Goal: Task Accomplishment & Management: Use online tool/utility

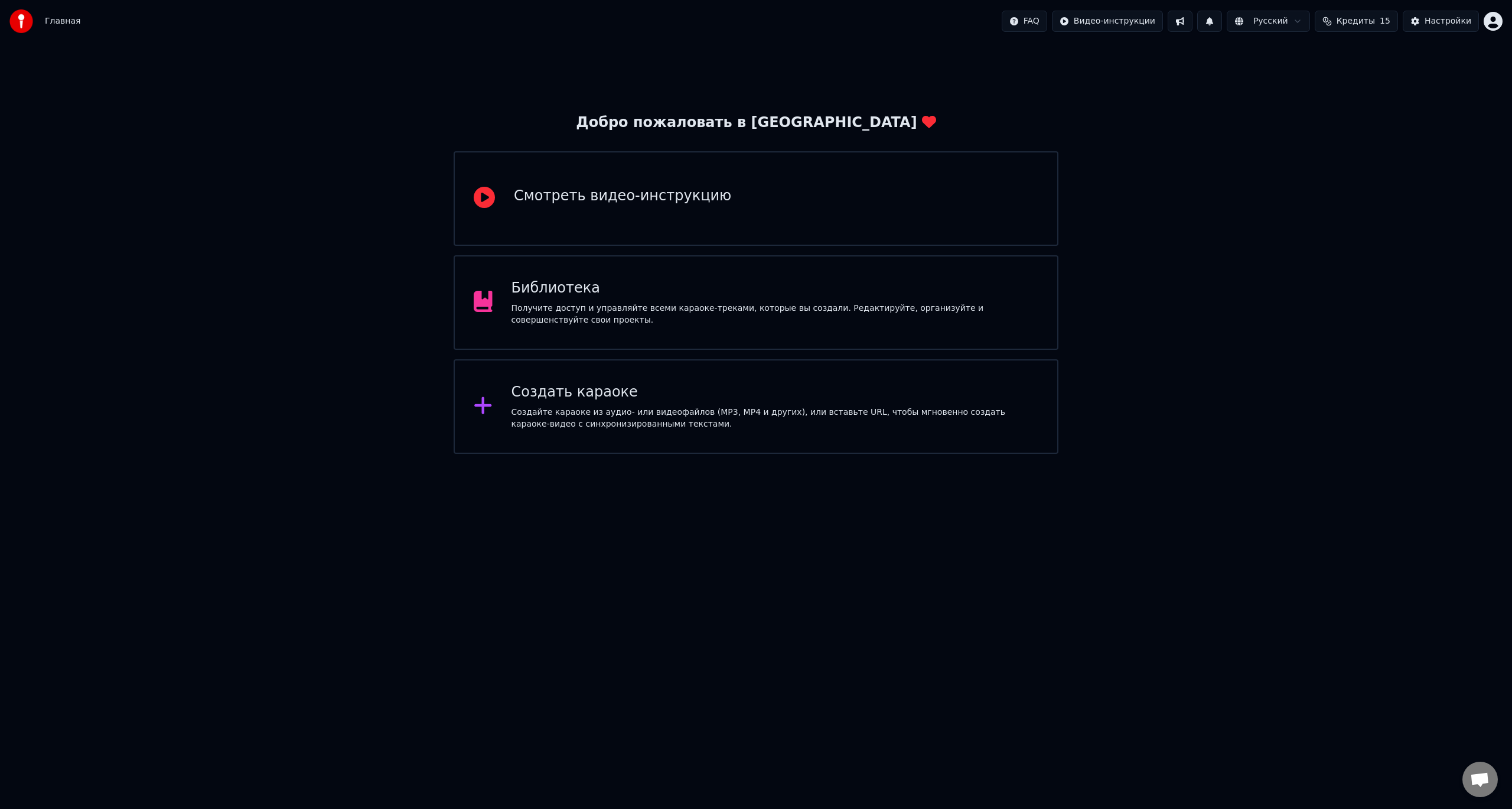
click at [617, 212] on div "Смотреть видео-инструкцию" at bounding box center [756, 199] width 605 height 94
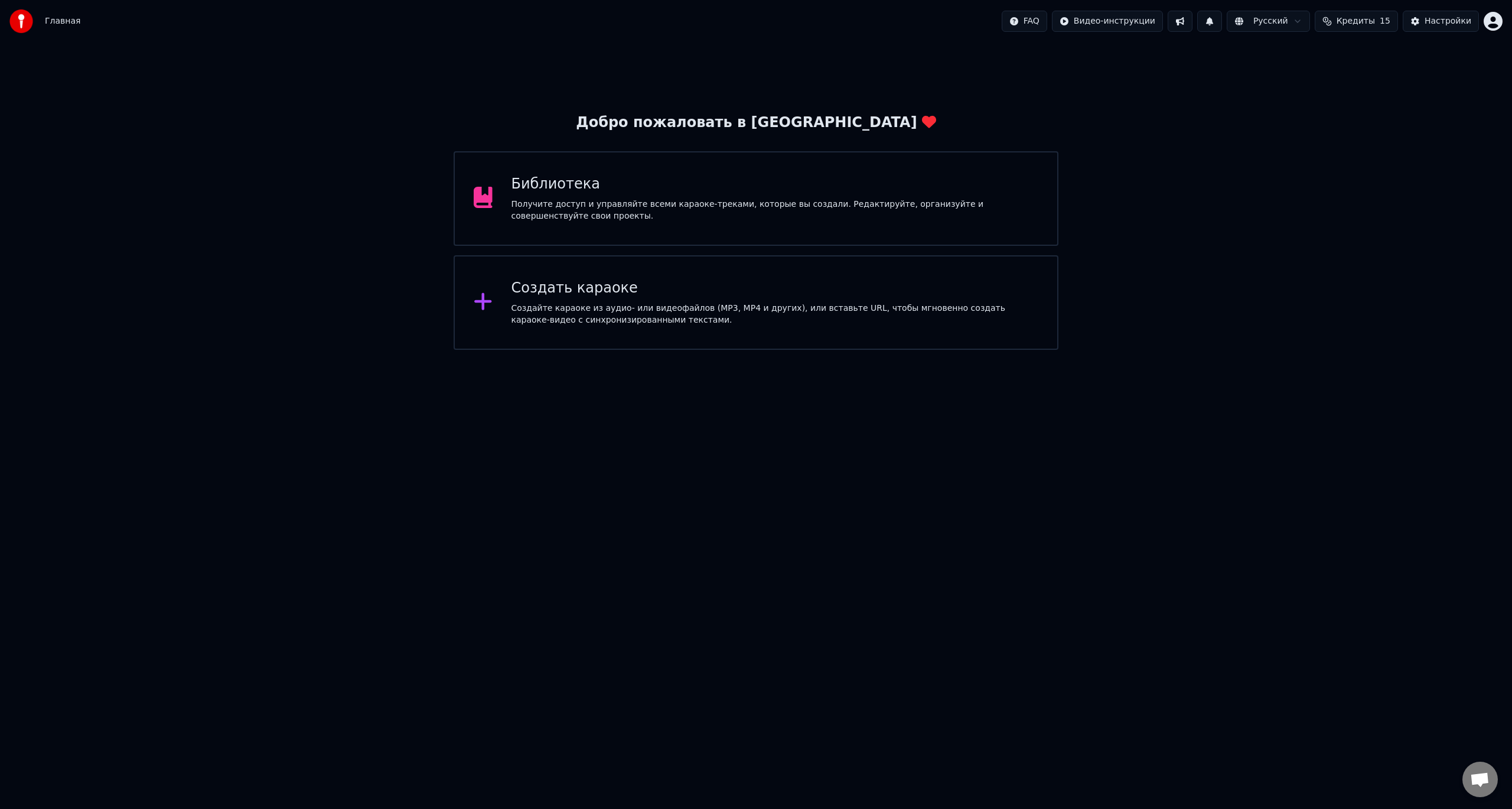
click at [615, 298] on div "Создать караоке Создайте караоке из аудио- или видеофайлов (MP3, MP4 и других),…" at bounding box center [775, 302] width 527 height 47
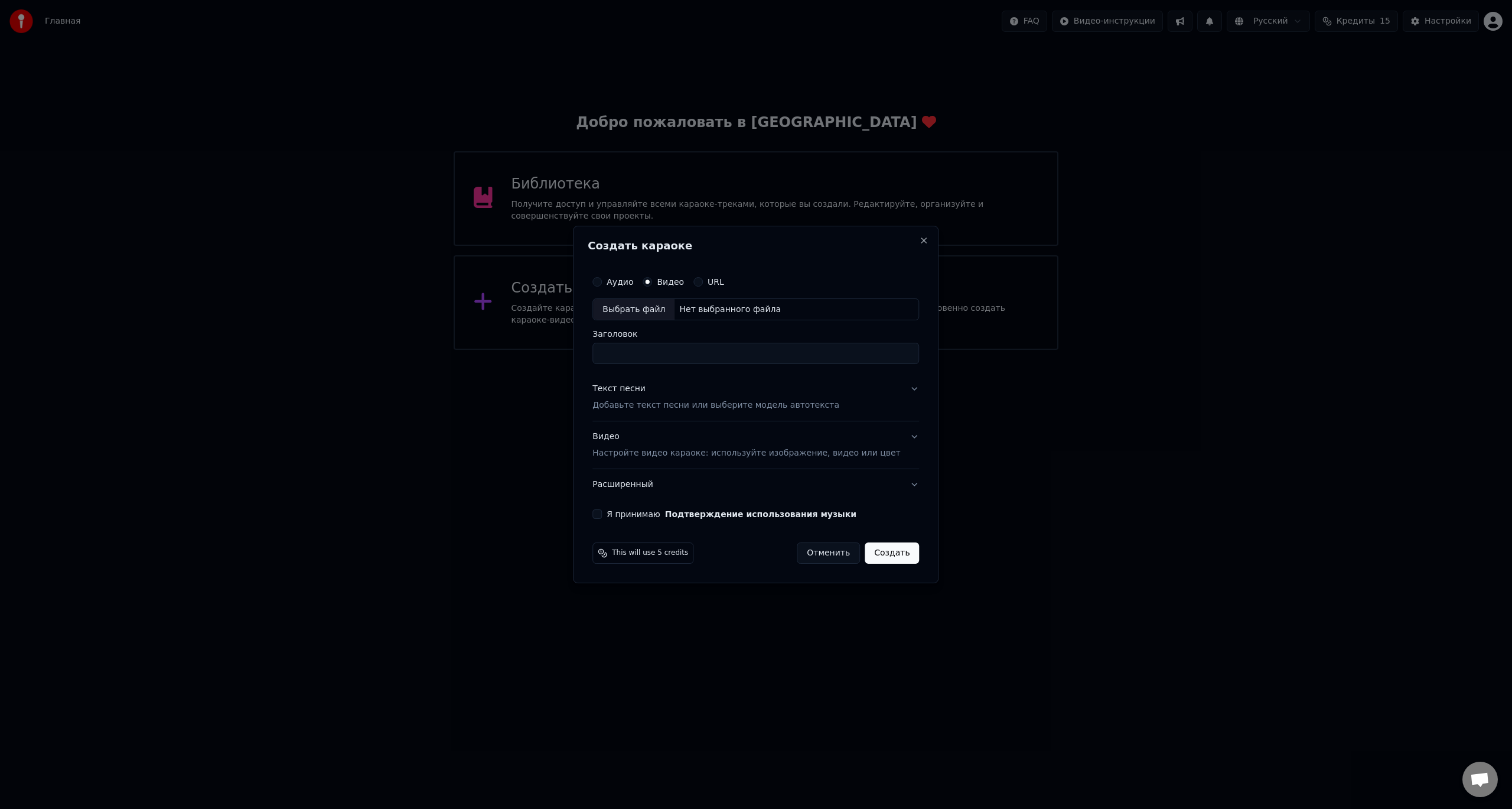
click at [724, 277] on label "URL" at bounding box center [716, 282] width 17 height 8
click at [703, 277] on button "URL" at bounding box center [698, 282] width 10 height 10
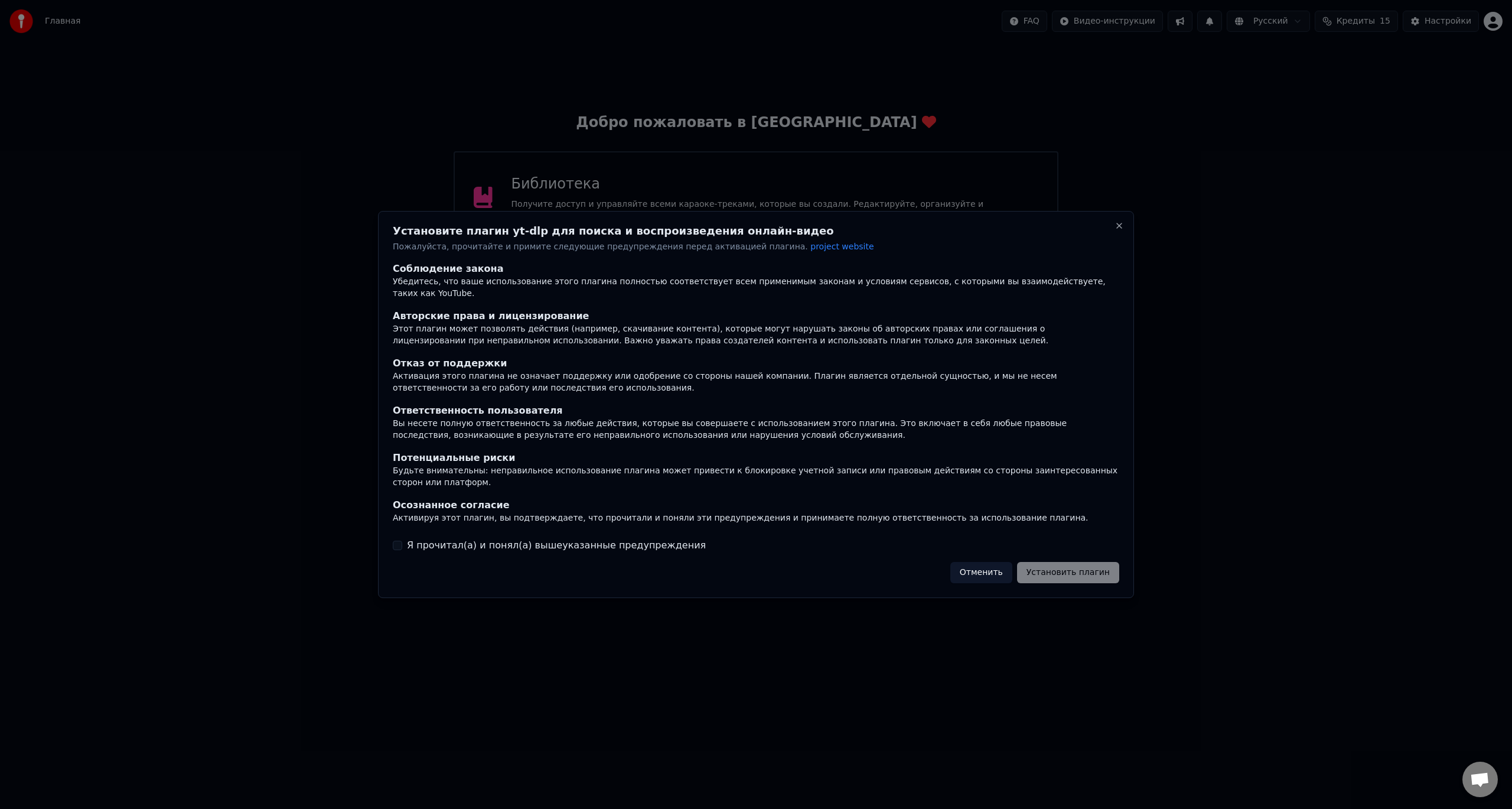
click at [557, 538] on label "Я прочитал(а) и понял(а) вышеуказанные предупреждения" at bounding box center [557, 545] width 299 height 14
click at [402, 541] on button "Я прочитал(а) и понял(а) вышеуказанные предупреждения" at bounding box center [398, 545] width 10 height 10
click at [1076, 565] on button "Установить плагин" at bounding box center [1068, 573] width 102 height 22
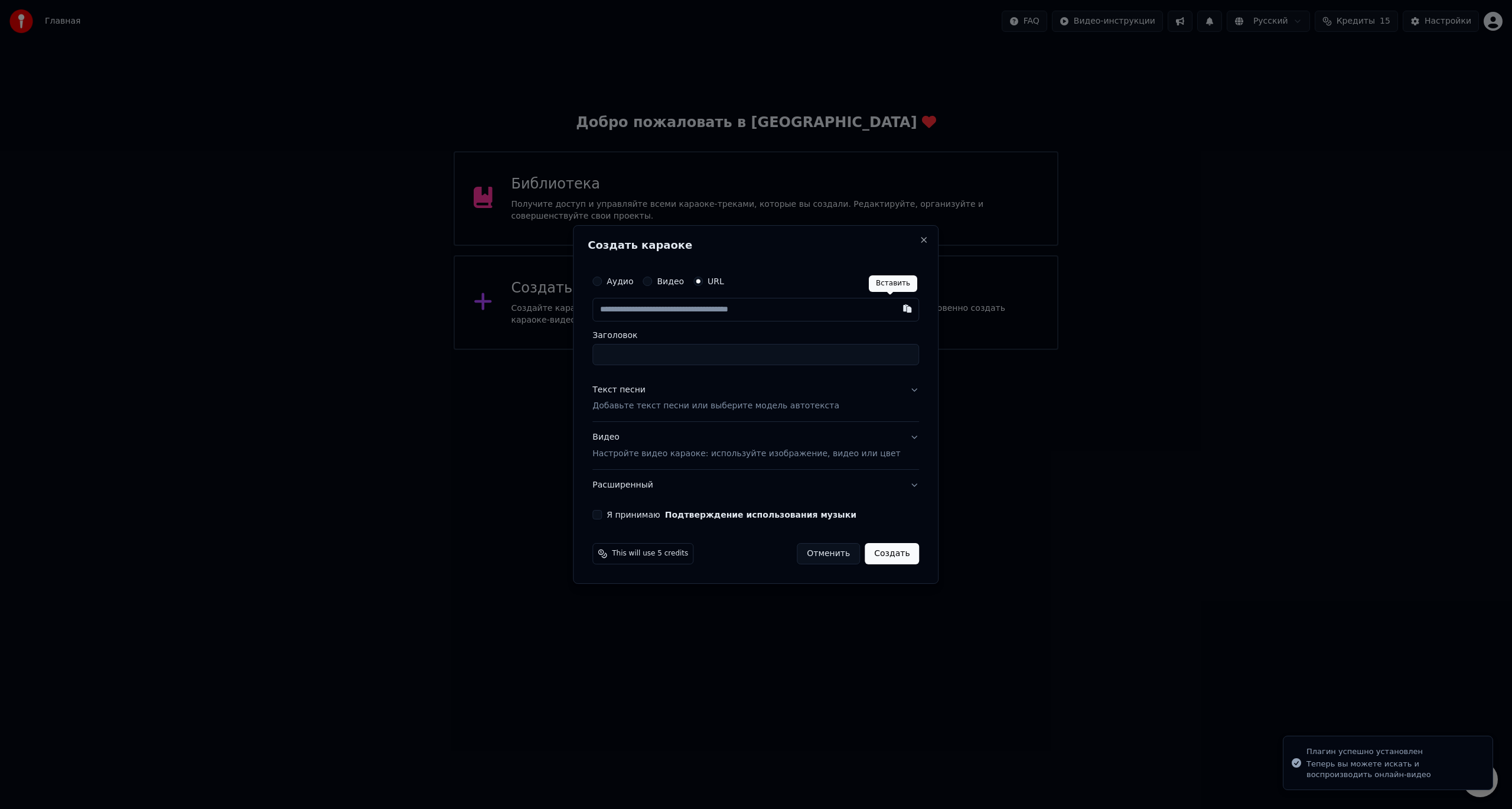
click at [896, 310] on button "button" at bounding box center [908, 309] width 24 height 22
type input "**********"
click at [725, 358] on input "**********" at bounding box center [756, 355] width 326 height 22
click at [716, 388] on div "Текст песни Добавьте текст песни или выберите модель автотекста" at bounding box center [716, 398] width 247 height 28
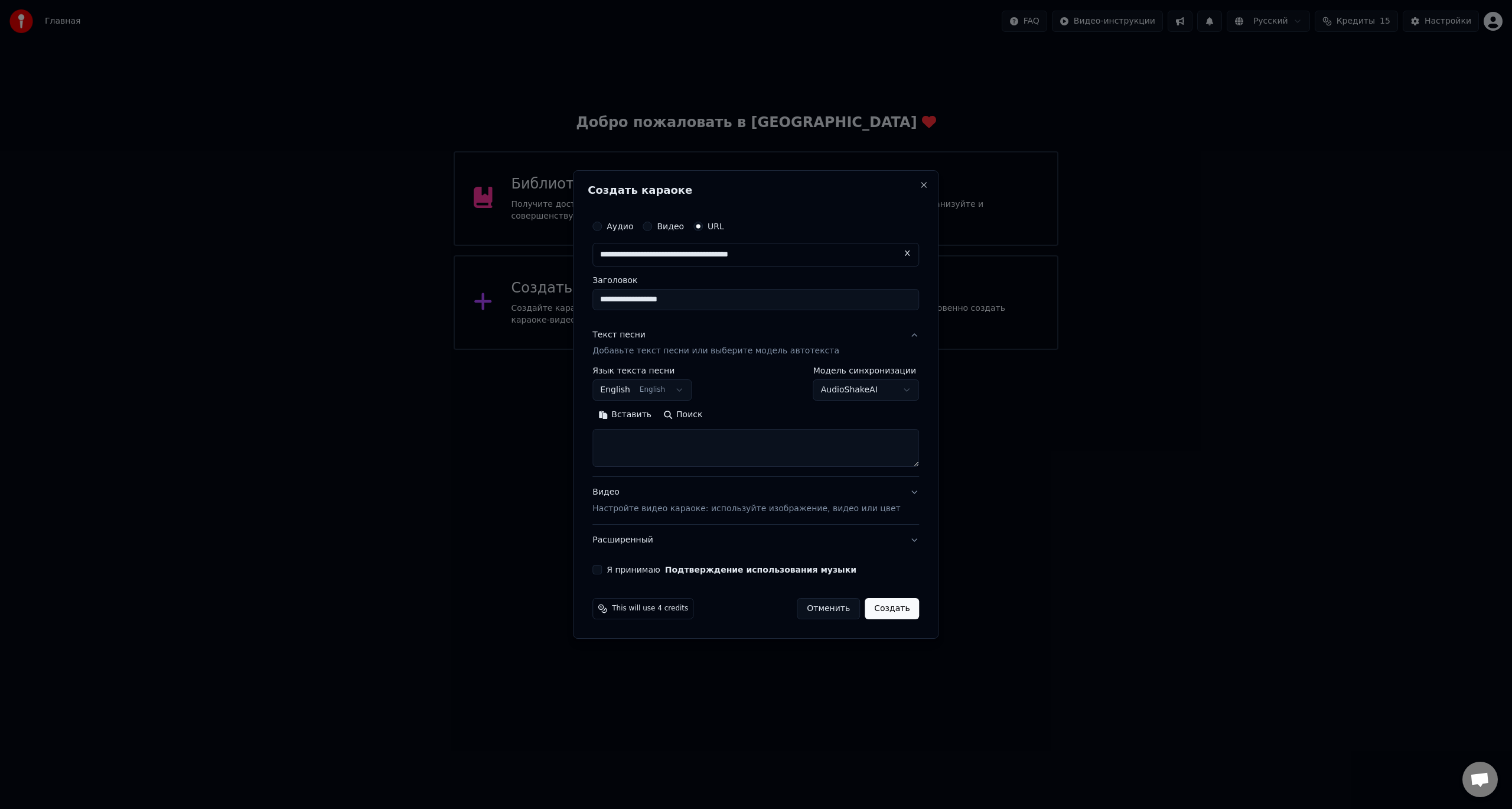
click at [671, 392] on button "English English" at bounding box center [642, 390] width 99 height 22
select select "**"
click at [687, 416] on button "Поиск" at bounding box center [683, 416] width 51 height 19
type textarea "**********"
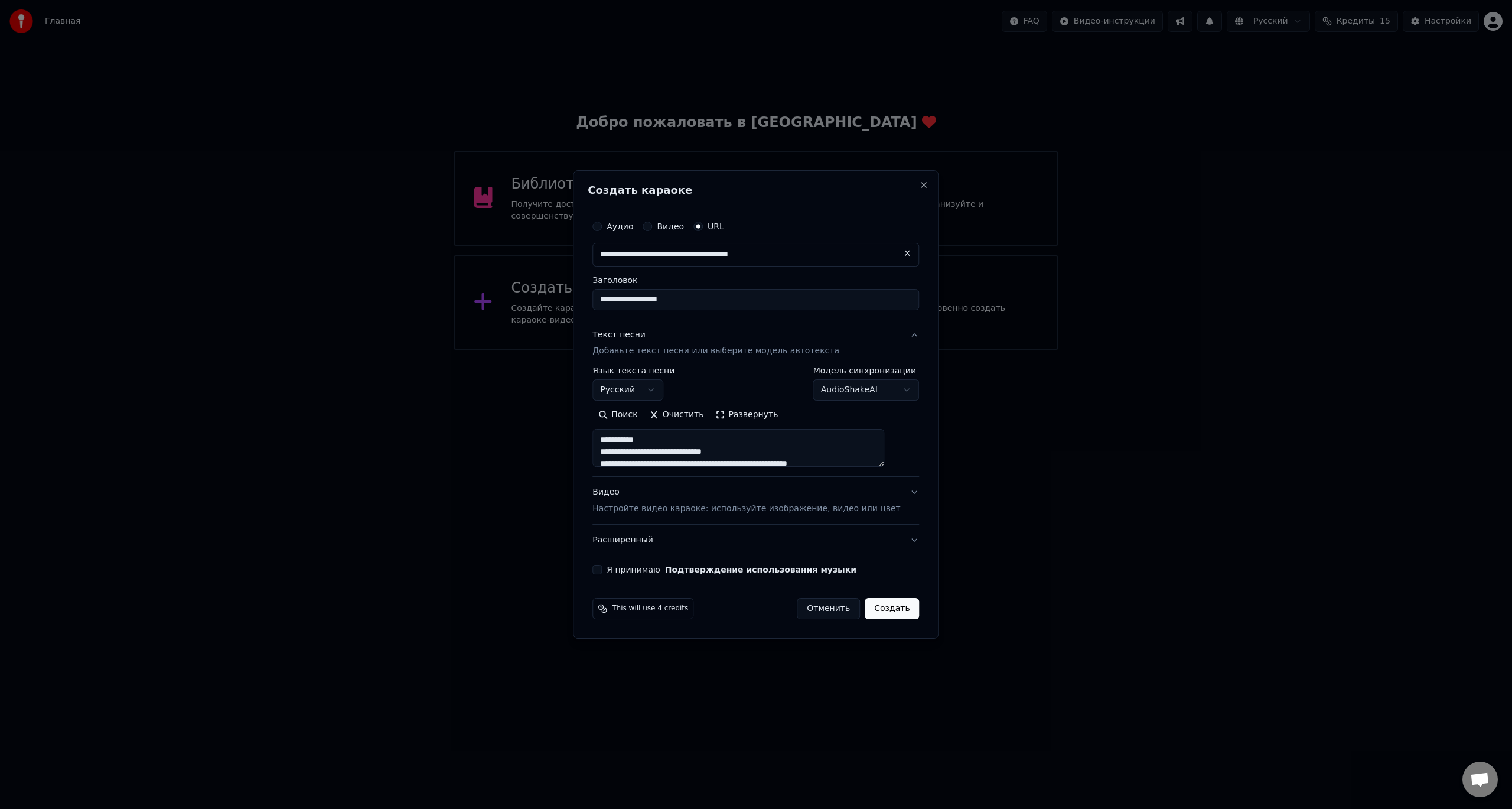
scroll to position [59, 0]
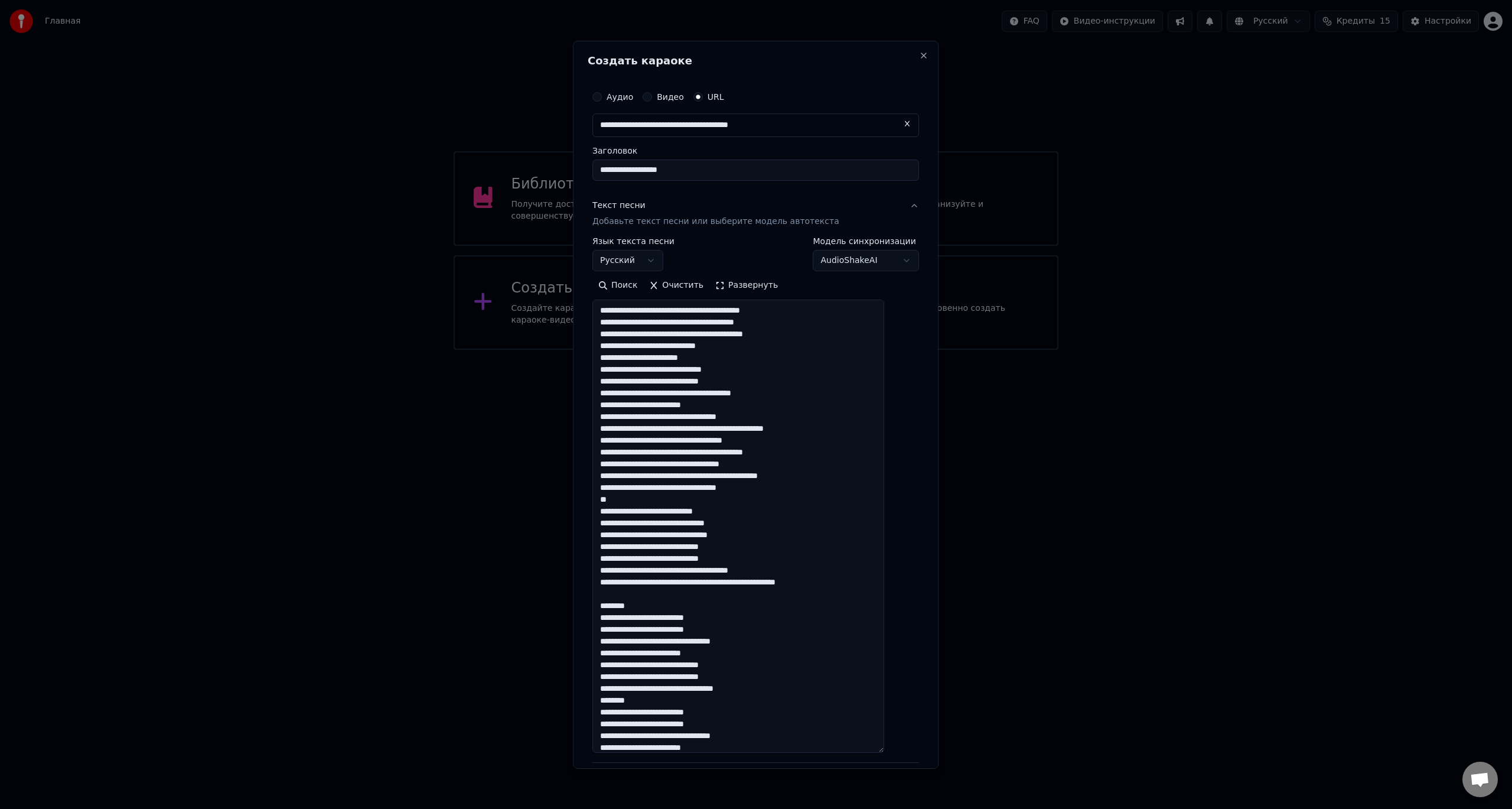
drag, startPoint x: 898, startPoint y: 462, endPoint x: 872, endPoint y: 756, distance: 295.1
click at [872, 753] on textarea at bounding box center [738, 526] width 292 height 453
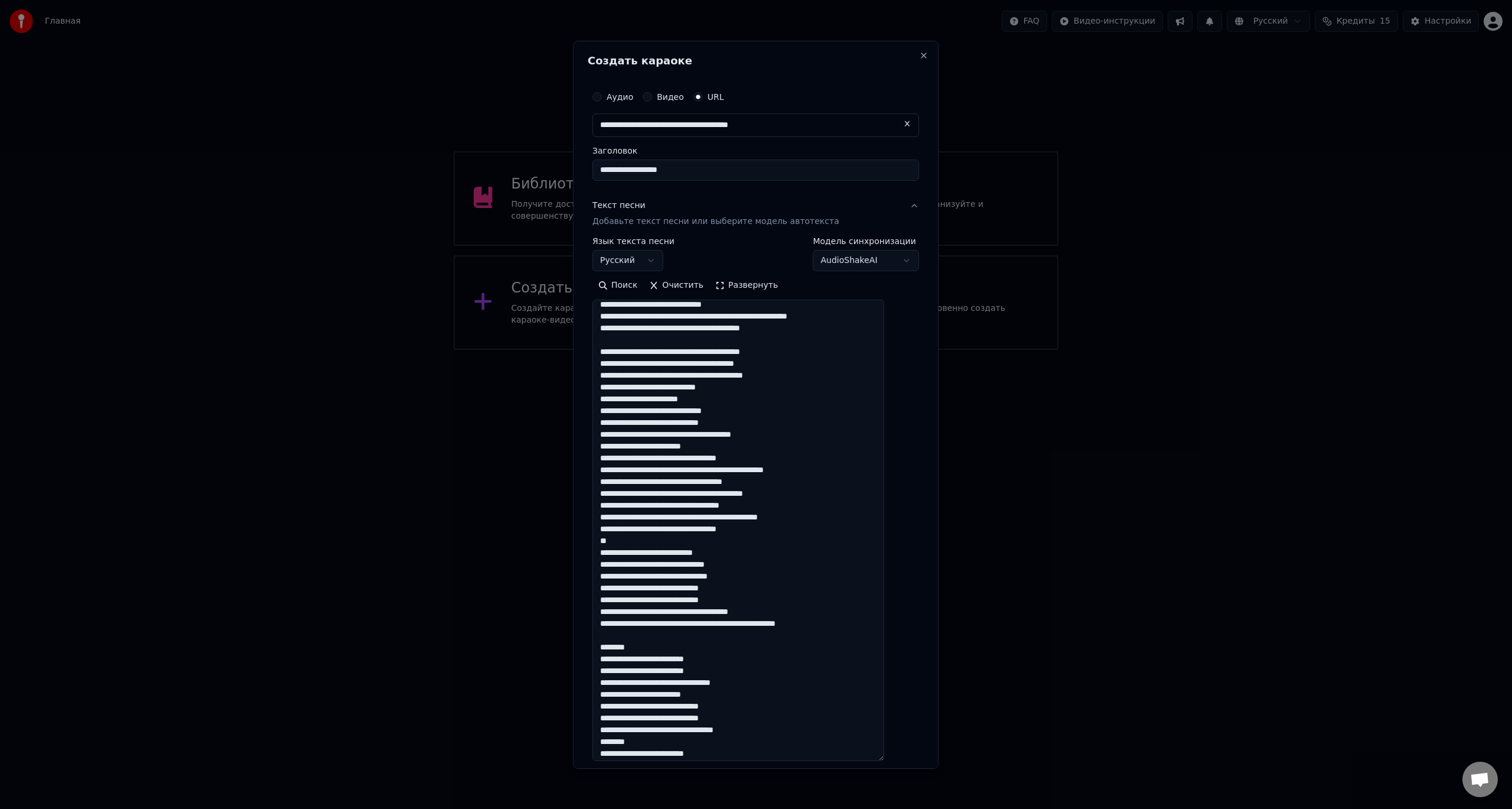
scroll to position [0, 0]
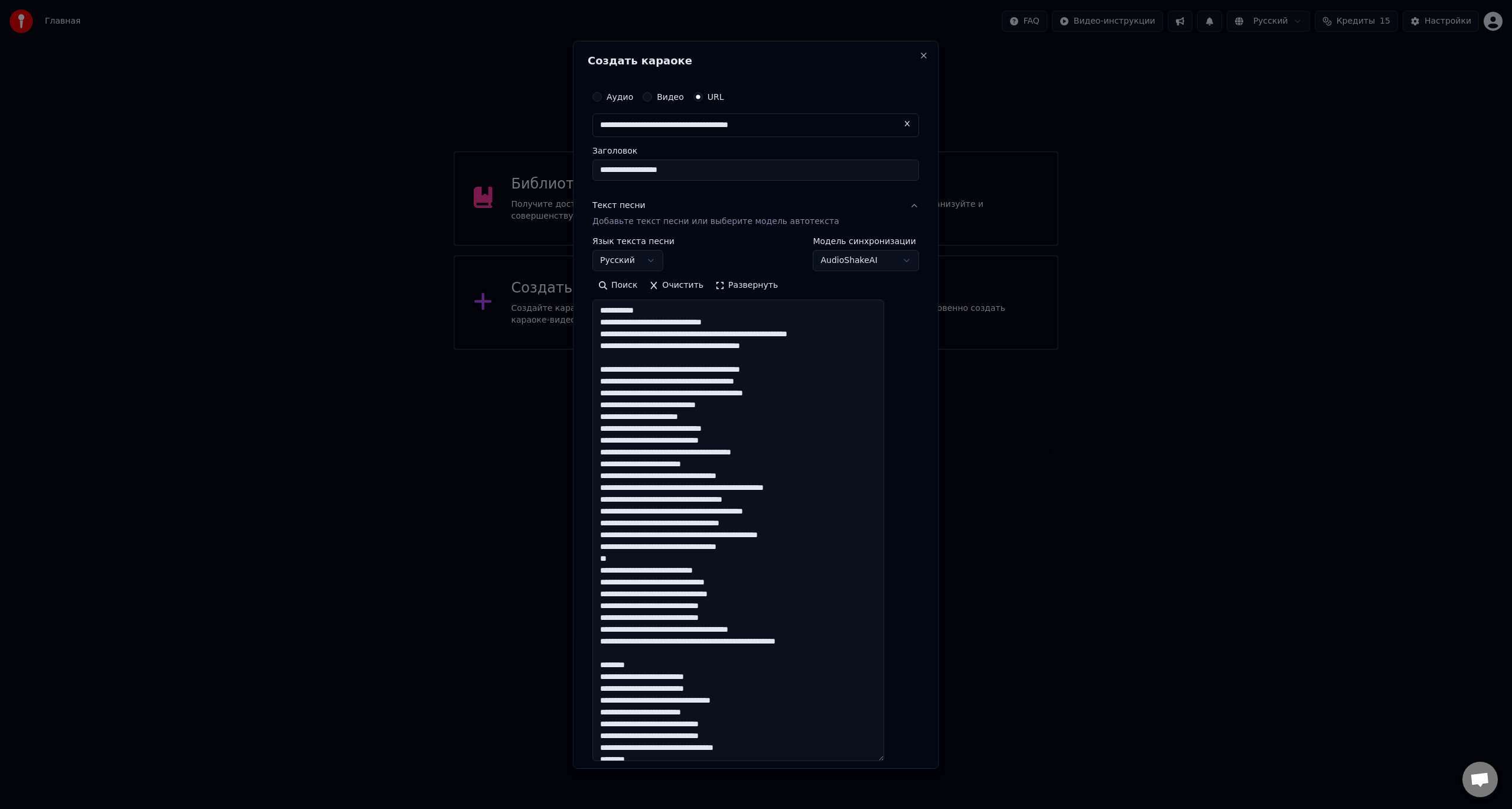
click at [854, 259] on body "**********" at bounding box center [756, 175] width 1512 height 350
click at [752, 284] on button "Развернуть" at bounding box center [747, 285] width 74 height 19
click at [752, 284] on button "Свернуть" at bounding box center [743, 285] width 66 height 19
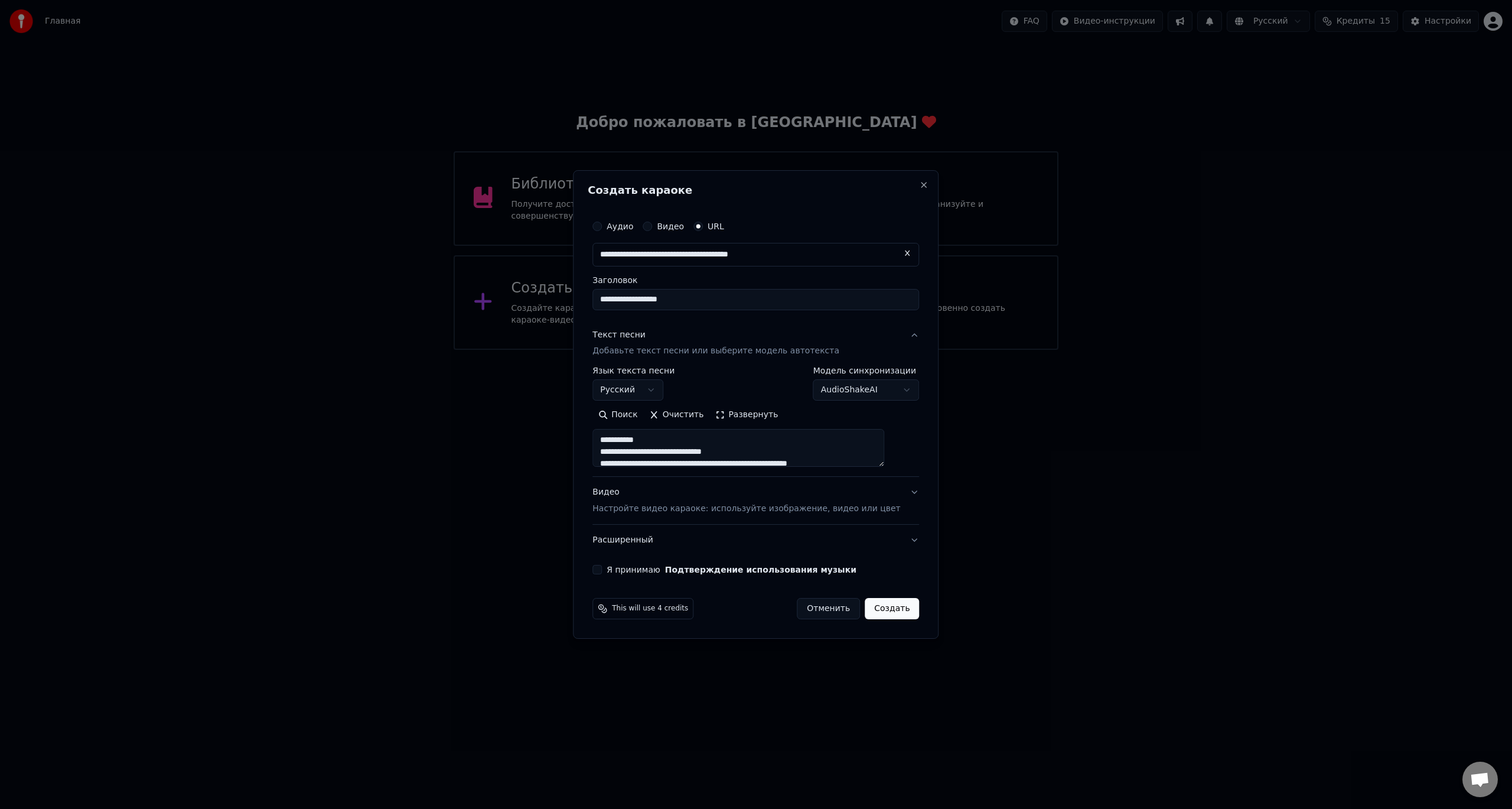
click at [683, 512] on p "Настройте видео караоке: используйте изображение, видео или цвет" at bounding box center [746, 509] width 308 height 12
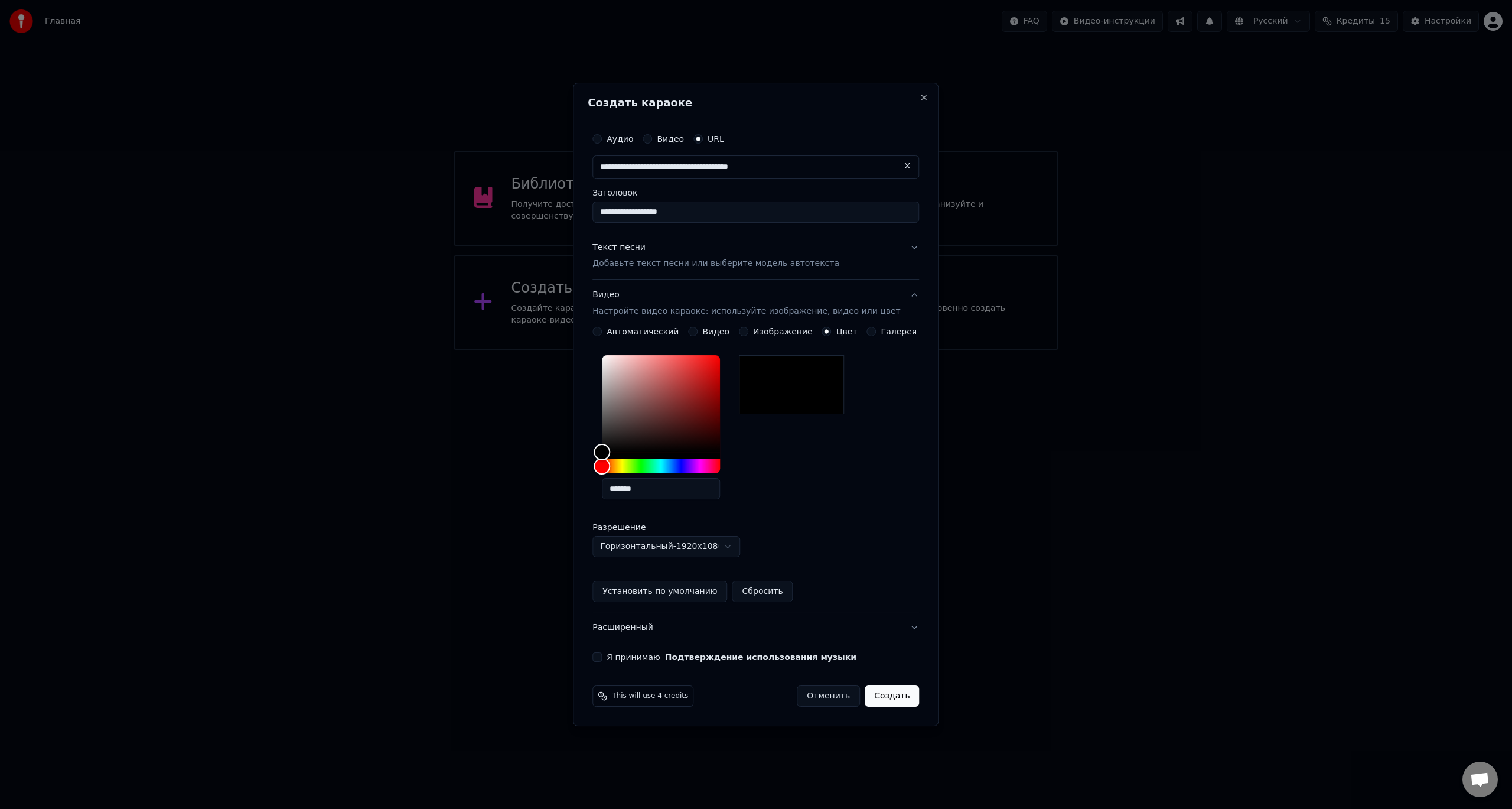
click at [667, 329] on label "Автоматический" at bounding box center [643, 331] width 72 height 8
click at [602, 329] on button "Автоматический" at bounding box center [597, 331] width 10 height 10
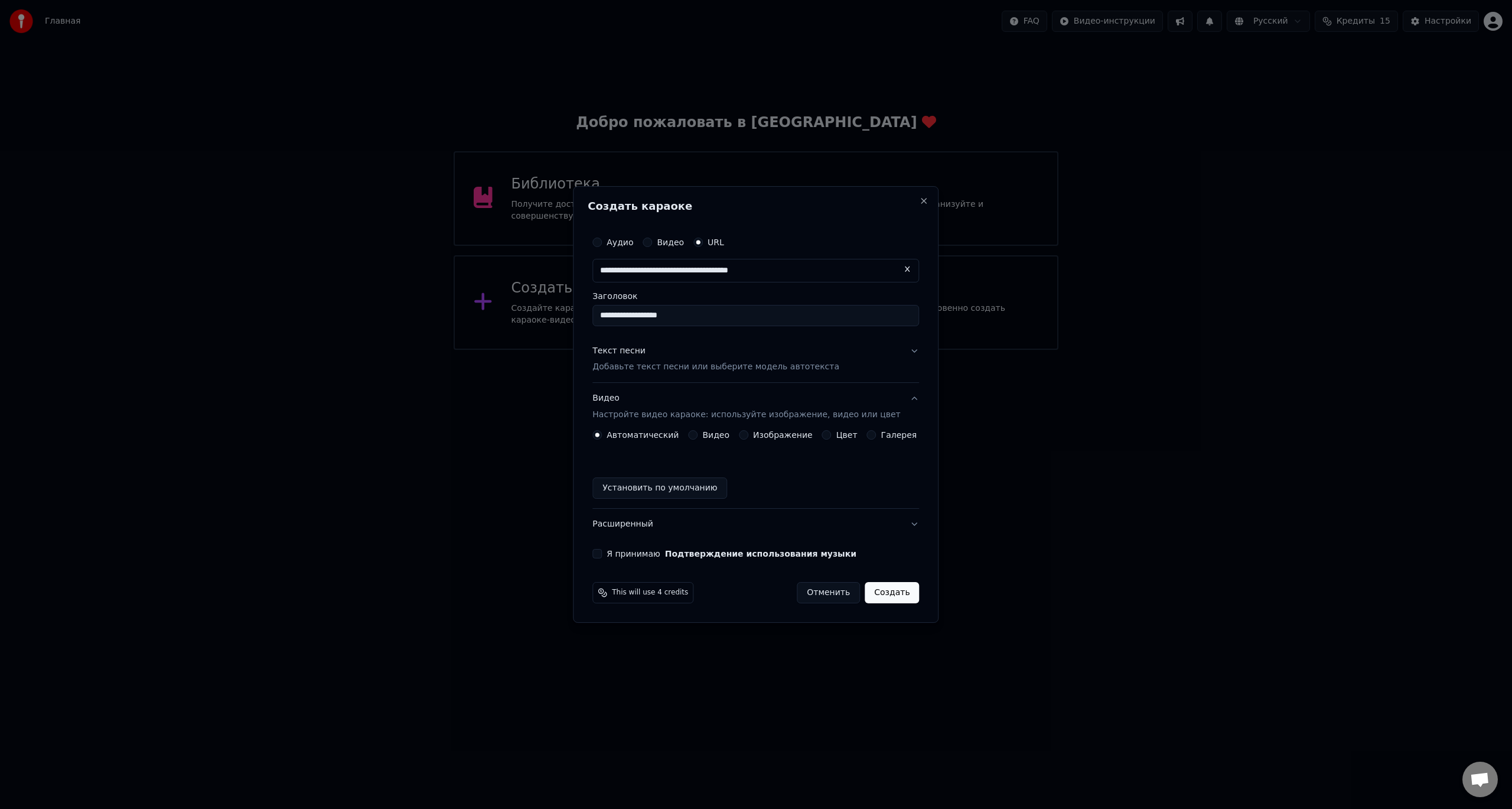
click at [704, 438] on div "Видео" at bounding box center [708, 435] width 41 height 10
click at [704, 436] on div "Видео" at bounding box center [708, 435] width 41 height 10
click at [704, 431] on div "Видео" at bounding box center [708, 435] width 41 height 10
click at [698, 435] on button "Видео" at bounding box center [693, 435] width 10 height 10
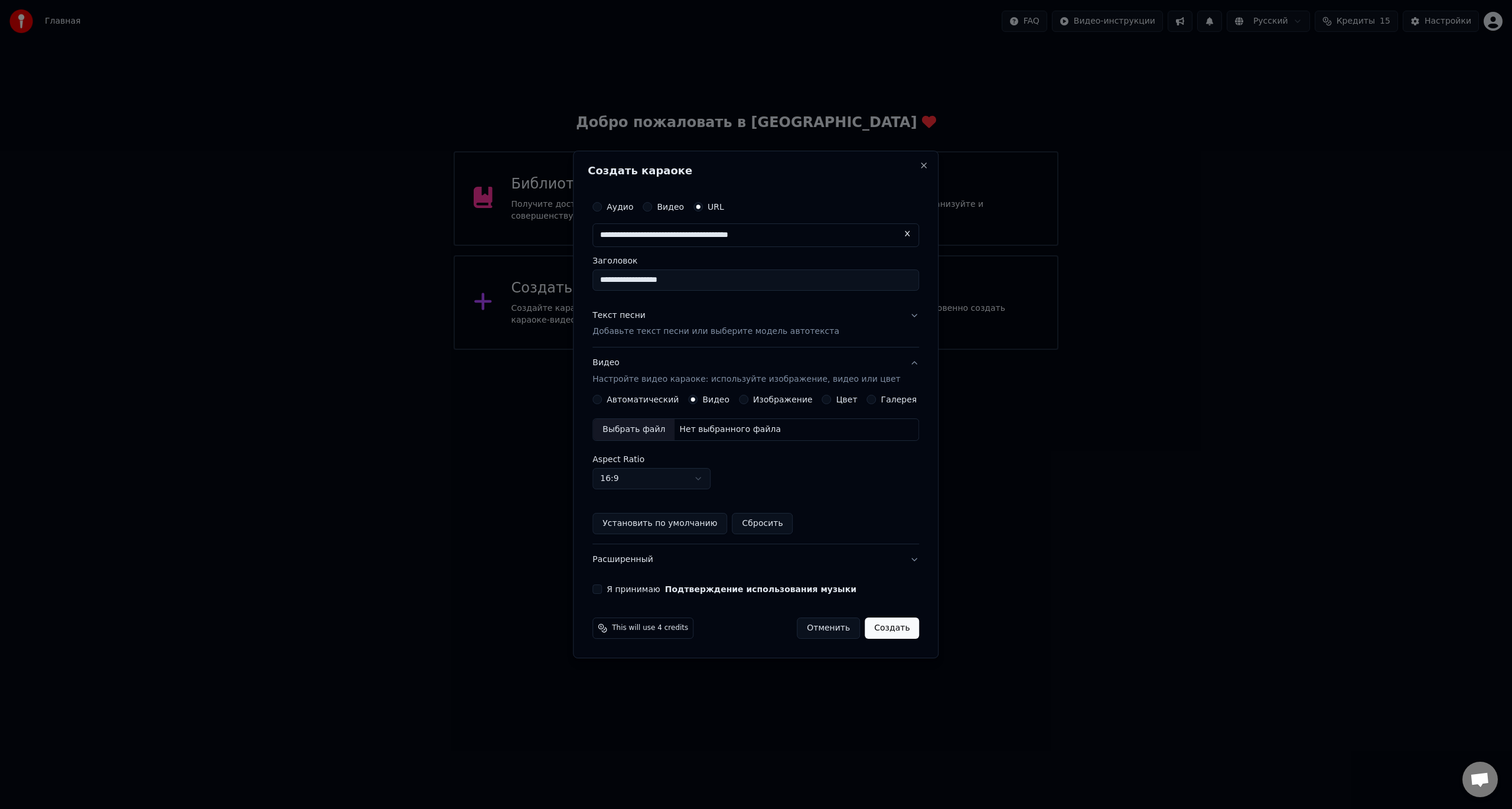
click at [766, 398] on label "Изображение" at bounding box center [783, 399] width 60 height 8
click at [749, 398] on button "Изображение" at bounding box center [744, 399] width 10 height 10
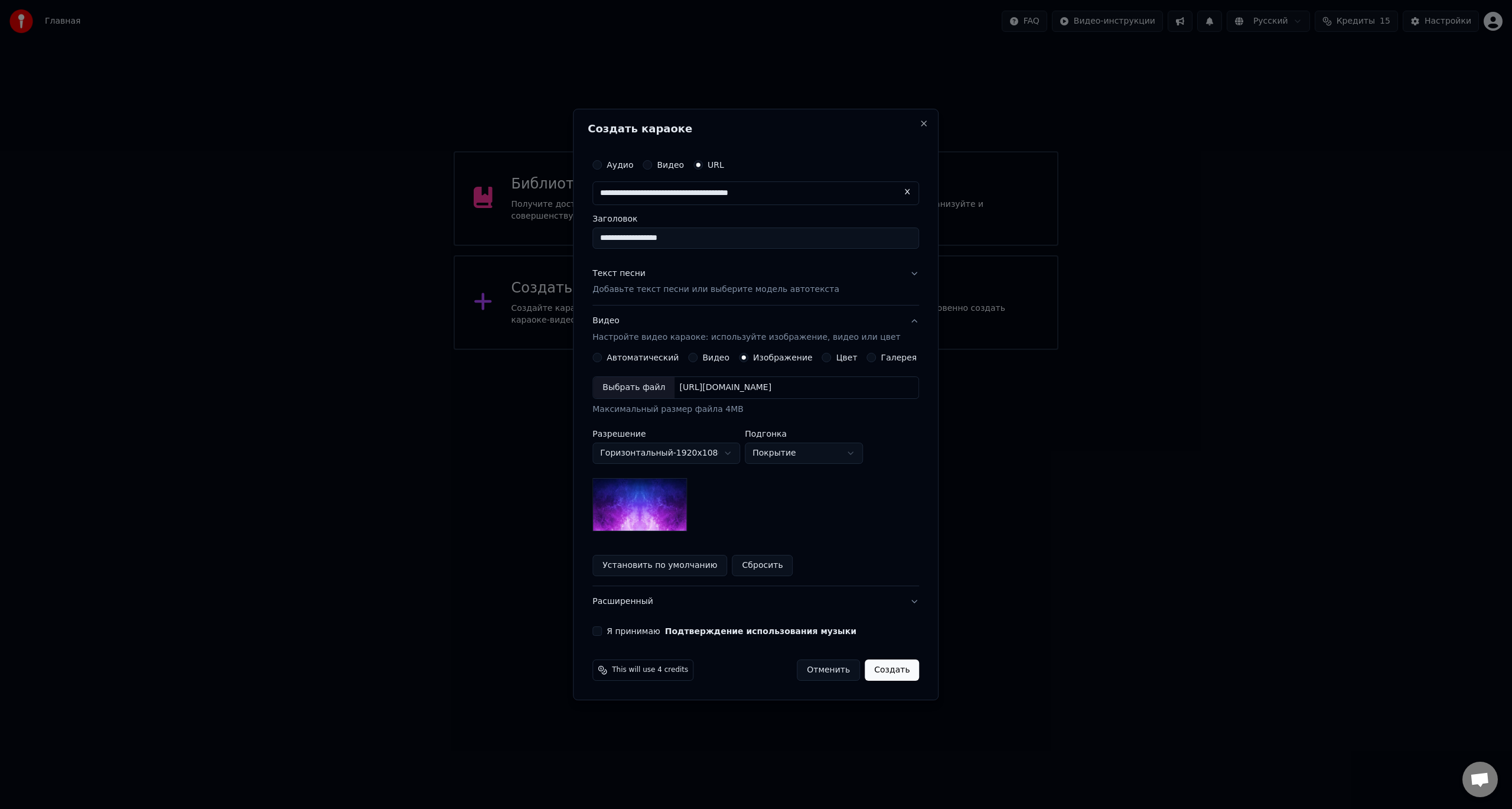
click at [793, 350] on body "**********" at bounding box center [756, 175] width 1512 height 350
click at [800, 350] on body "**********" at bounding box center [756, 175] width 1512 height 350
click at [805, 350] on body "**********" at bounding box center [756, 175] width 1512 height 350
select select "*****"
click at [666, 496] on img at bounding box center [640, 504] width 94 height 53
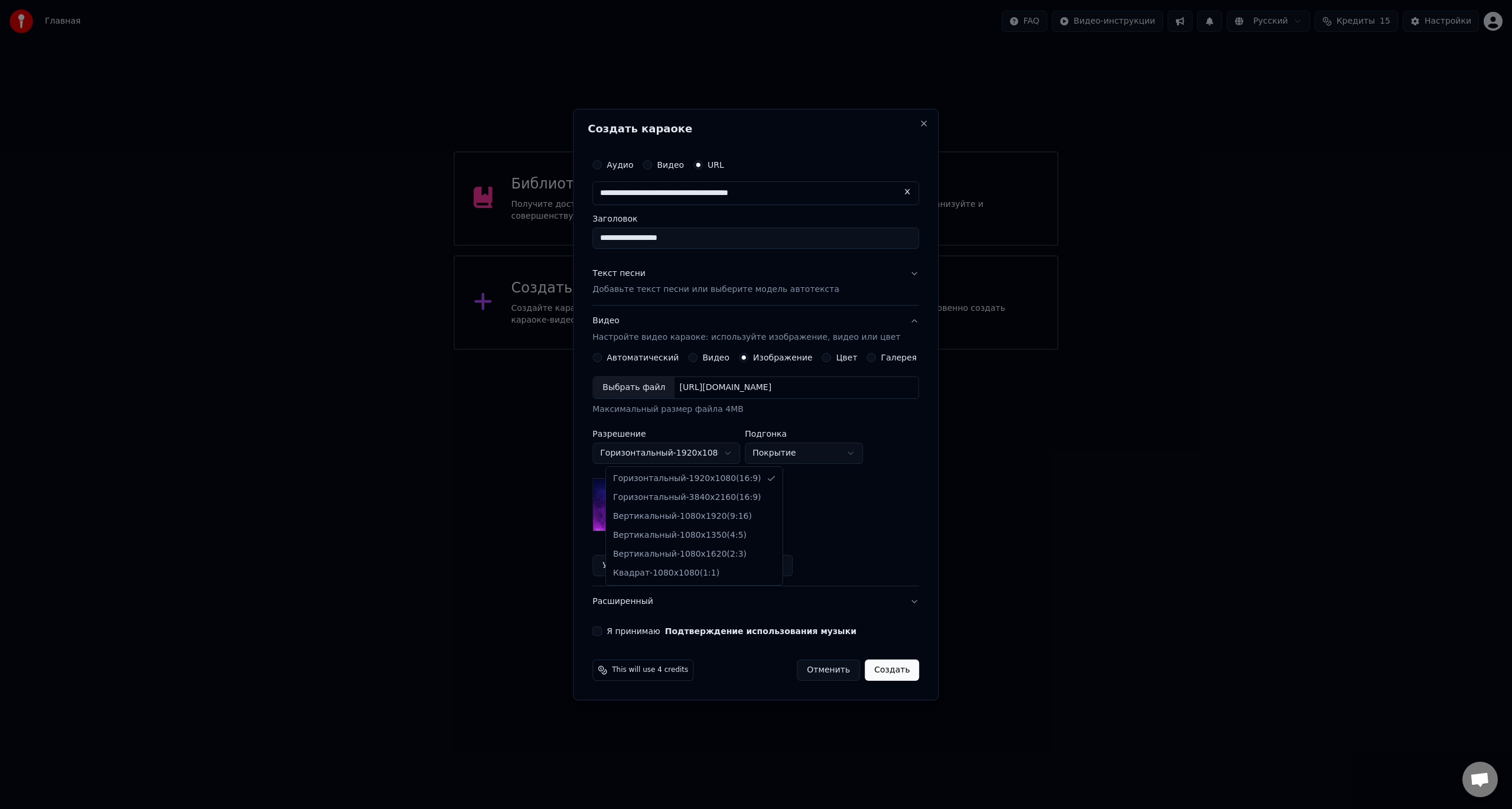
click at [686, 350] on body "**********" at bounding box center [756, 175] width 1512 height 350
click at [691, 350] on body "**********" at bounding box center [756, 175] width 1512 height 350
select select "*********"
click at [765, 569] on button "Сбросить" at bounding box center [763, 566] width 61 height 22
click at [765, 569] on form "**********" at bounding box center [756, 417] width 336 height 538
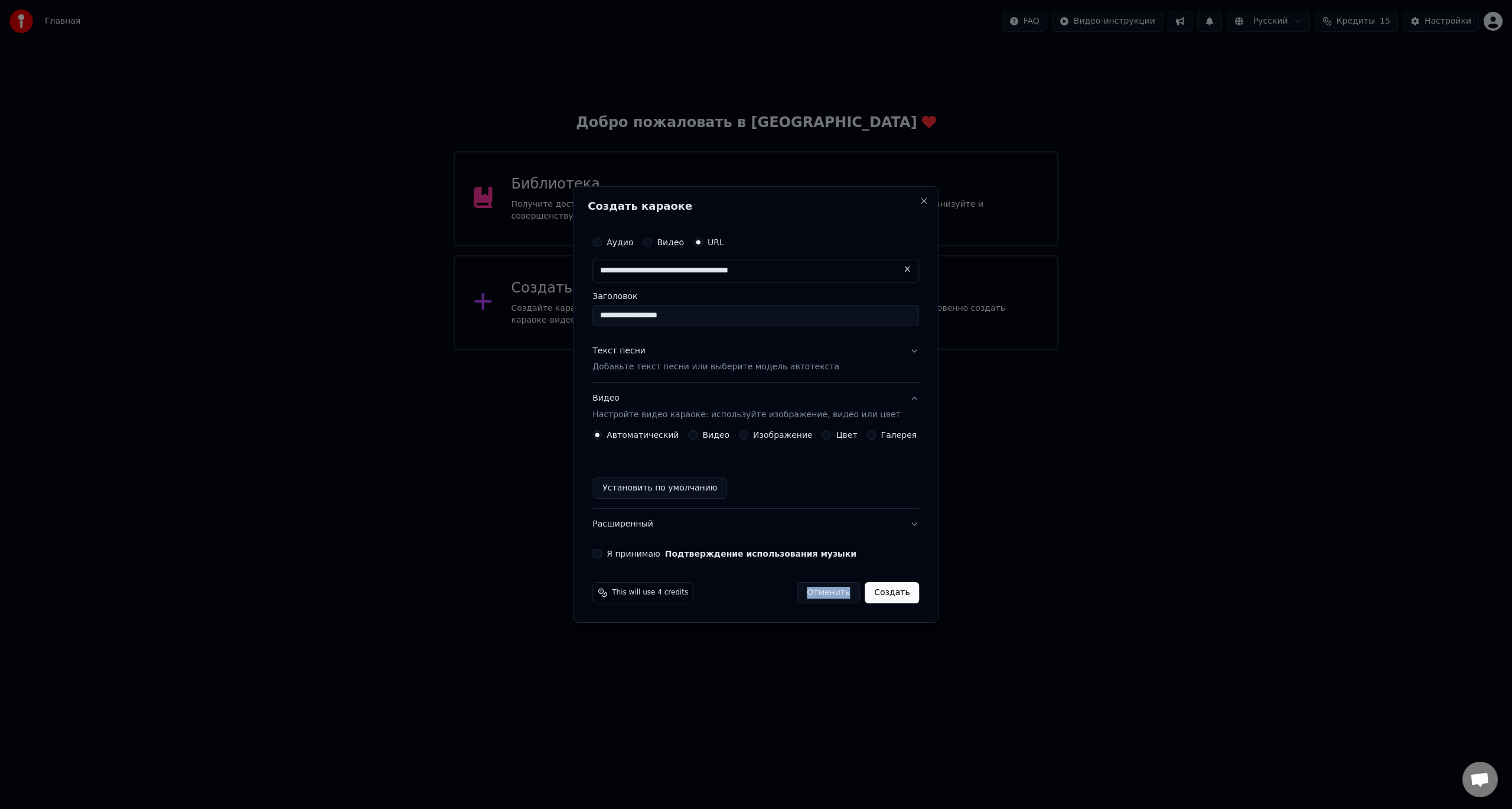
click at [773, 436] on label "Изображение" at bounding box center [783, 435] width 60 height 8
click at [749, 436] on button "Изображение" at bounding box center [744, 435] width 10 height 10
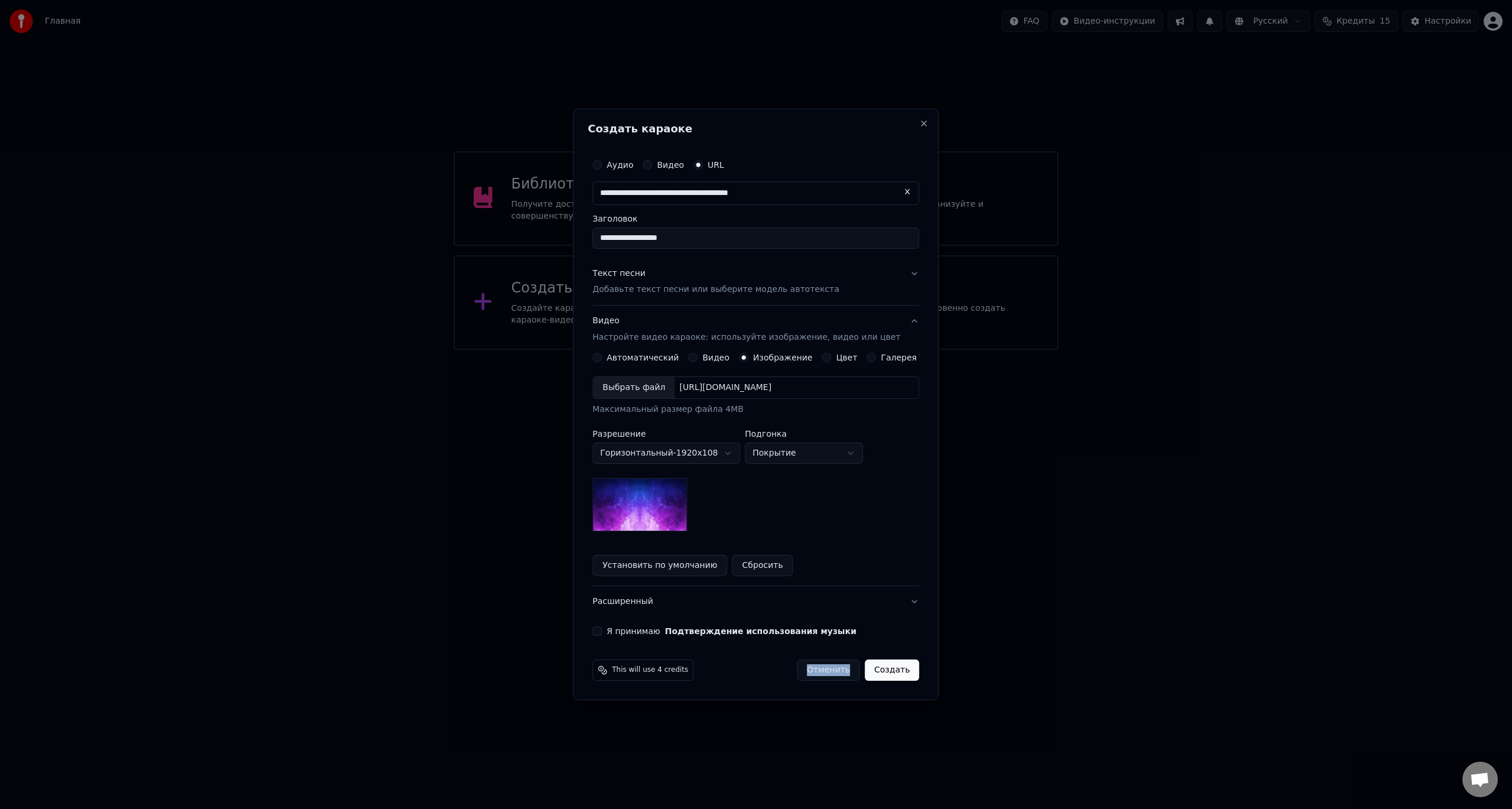
click at [671, 503] on img at bounding box center [640, 504] width 94 height 53
click at [650, 505] on img at bounding box center [640, 504] width 94 height 53
click at [804, 350] on body "**********" at bounding box center [756, 175] width 1512 height 350
click at [799, 350] on body "**********" at bounding box center [756, 175] width 1512 height 350
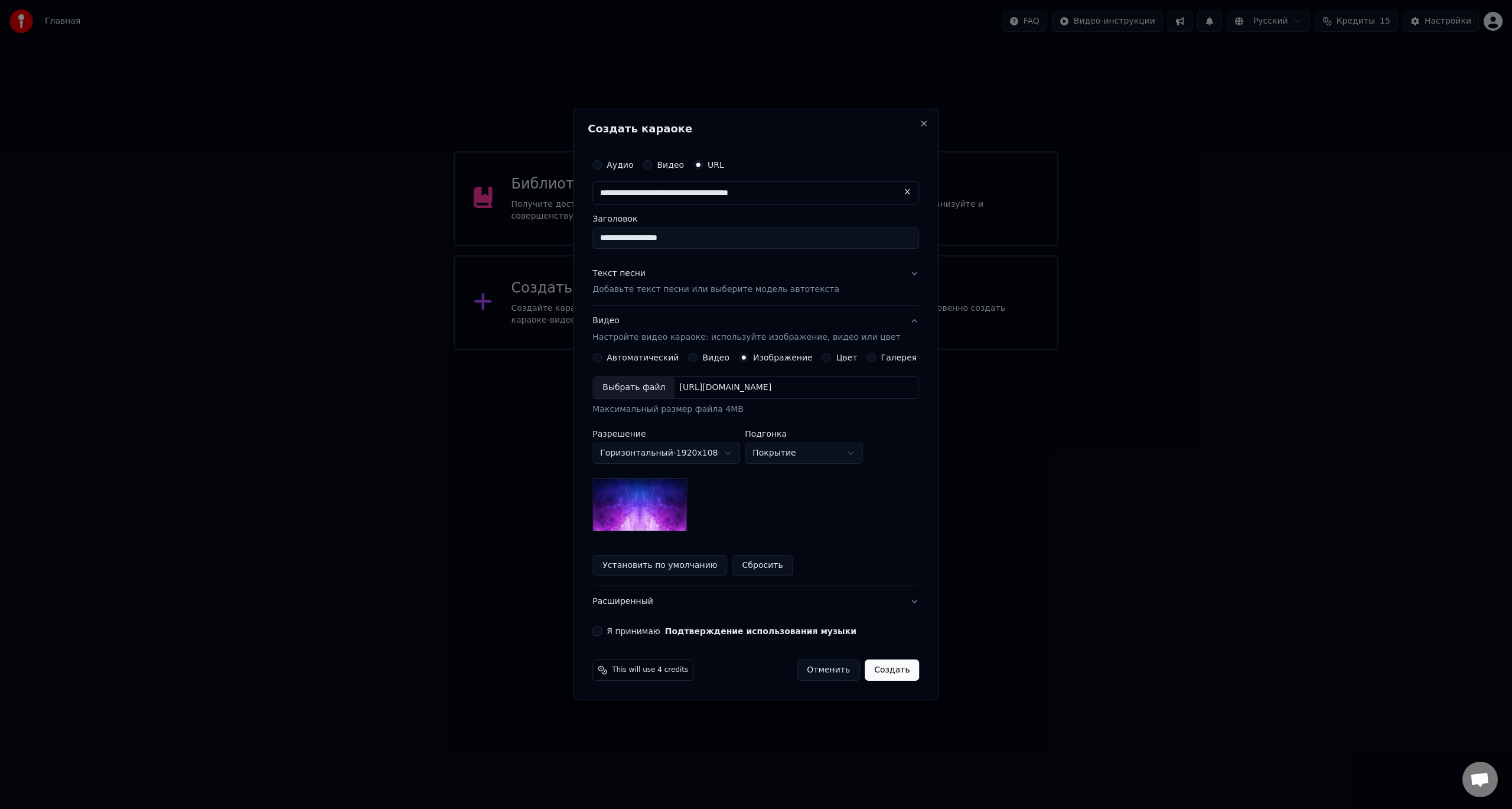
click at [637, 518] on img at bounding box center [640, 504] width 94 height 53
click at [838, 359] on label "Цвет" at bounding box center [847, 358] width 22 height 8
click at [832, 359] on button "Цвет" at bounding box center [827, 358] width 10 height 10
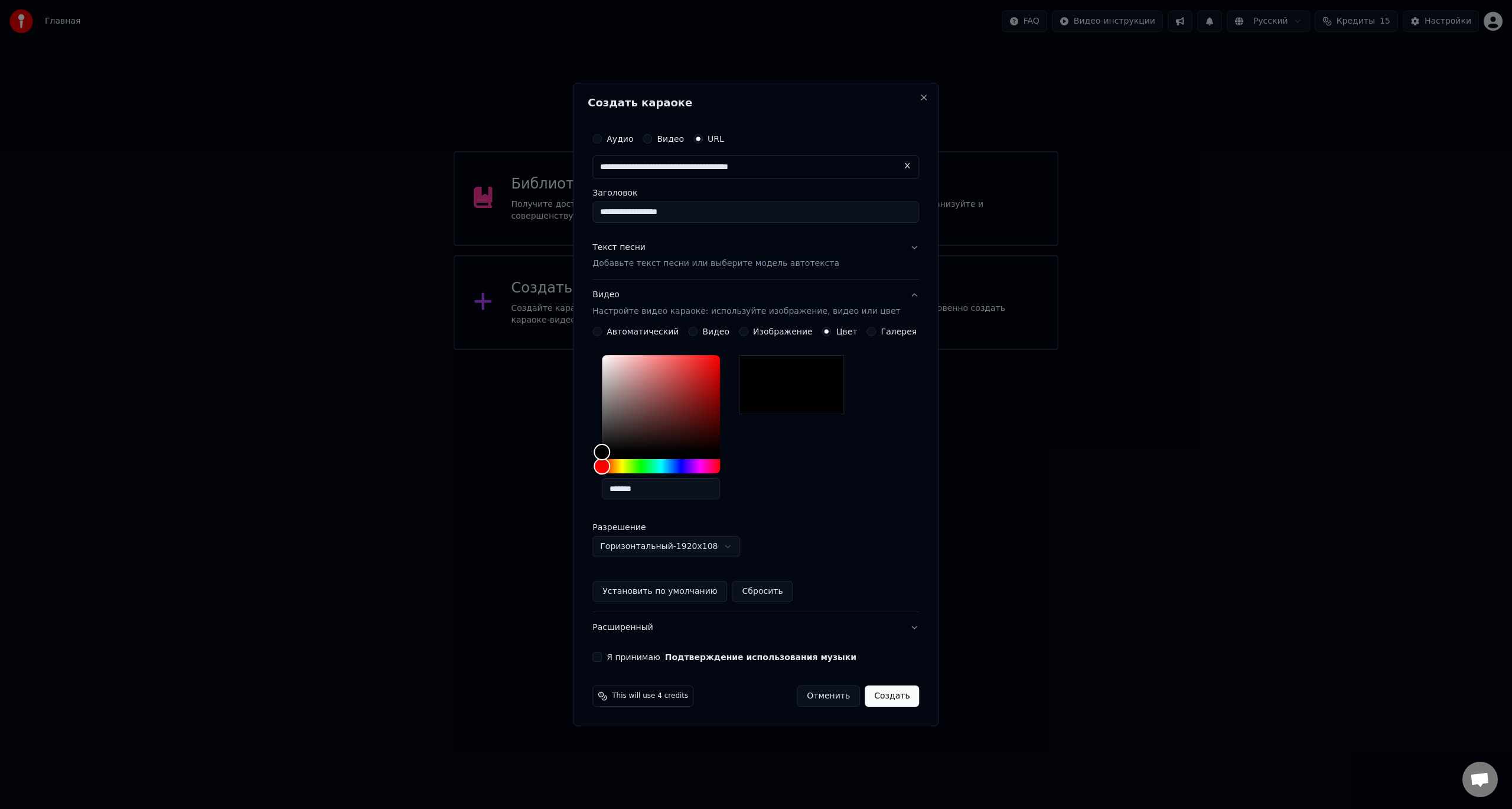
click at [885, 335] on label "Галерея" at bounding box center [899, 331] width 36 height 8
click at [876, 336] on button "Галерея" at bounding box center [872, 331] width 10 height 10
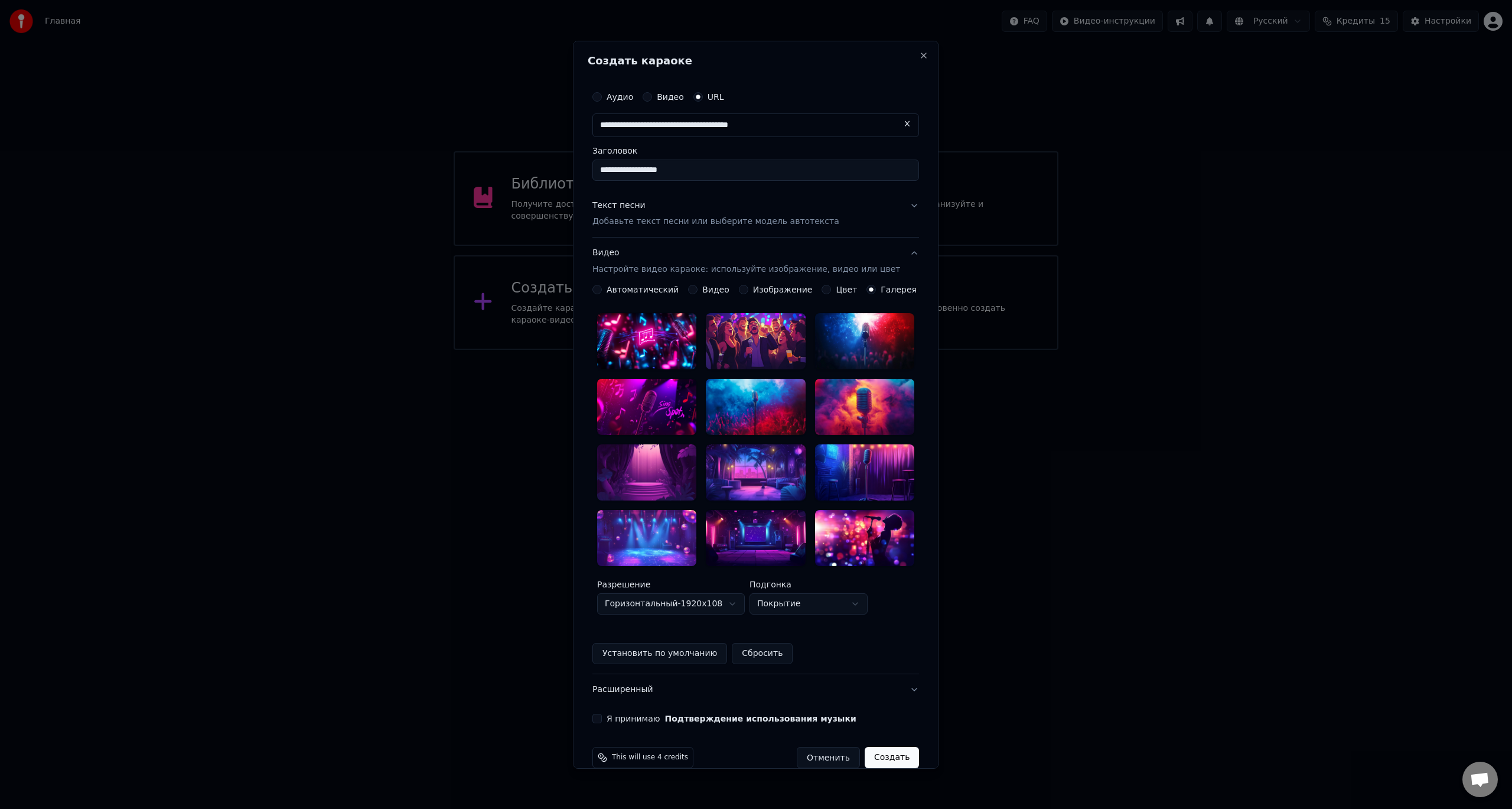
click at [787, 350] on body "**********" at bounding box center [756, 175] width 1512 height 350
click at [789, 350] on body "**********" at bounding box center [756, 175] width 1512 height 350
click at [841, 285] on label "Цвет" at bounding box center [847, 289] width 22 height 8
click at [832, 285] on button "Цвет" at bounding box center [827, 289] width 10 height 10
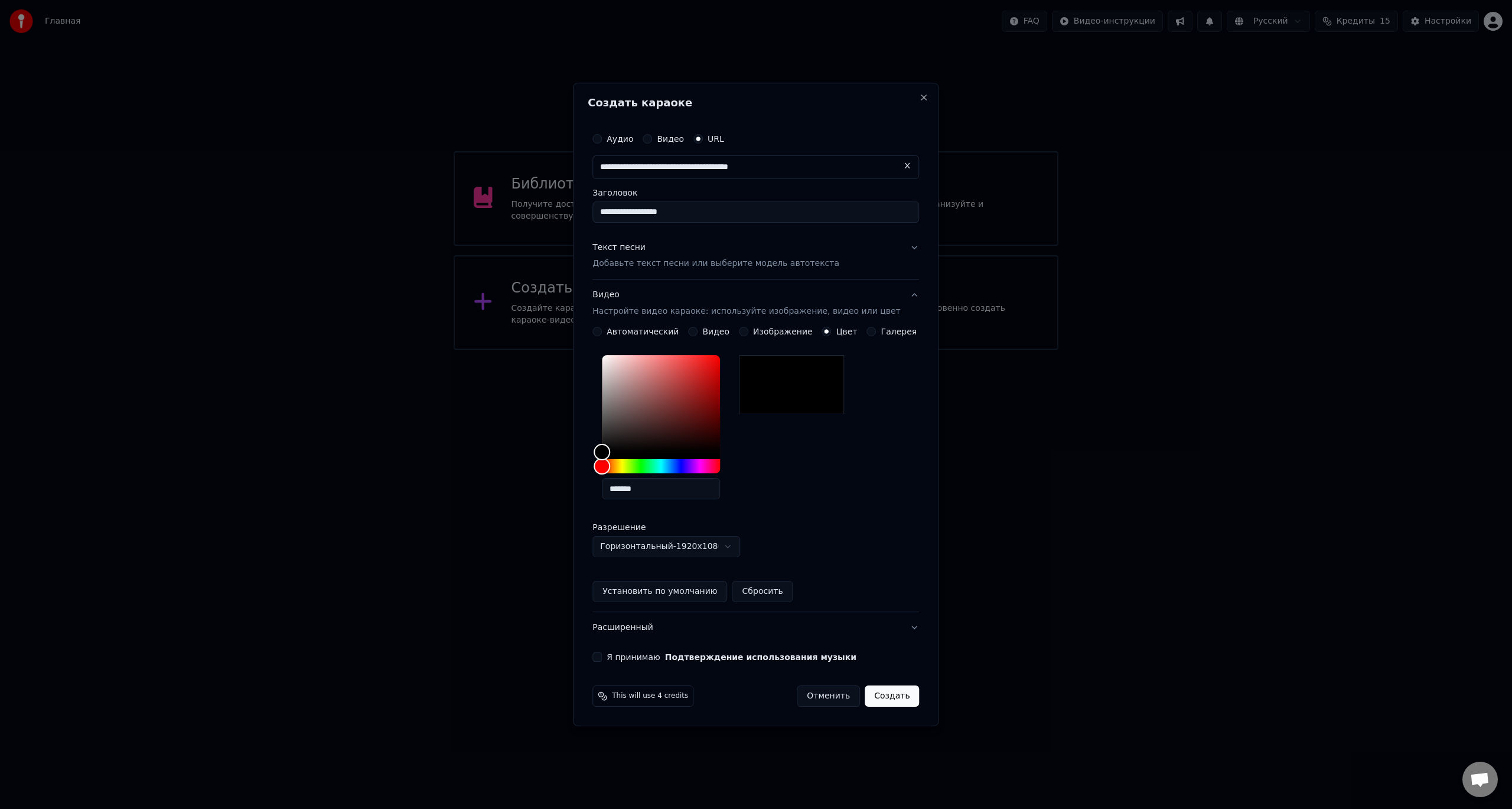
click at [664, 588] on button "Установить по умолчанию" at bounding box center [659, 591] width 135 height 22
click at [744, 628] on button "Расширенный" at bounding box center [756, 627] width 326 height 30
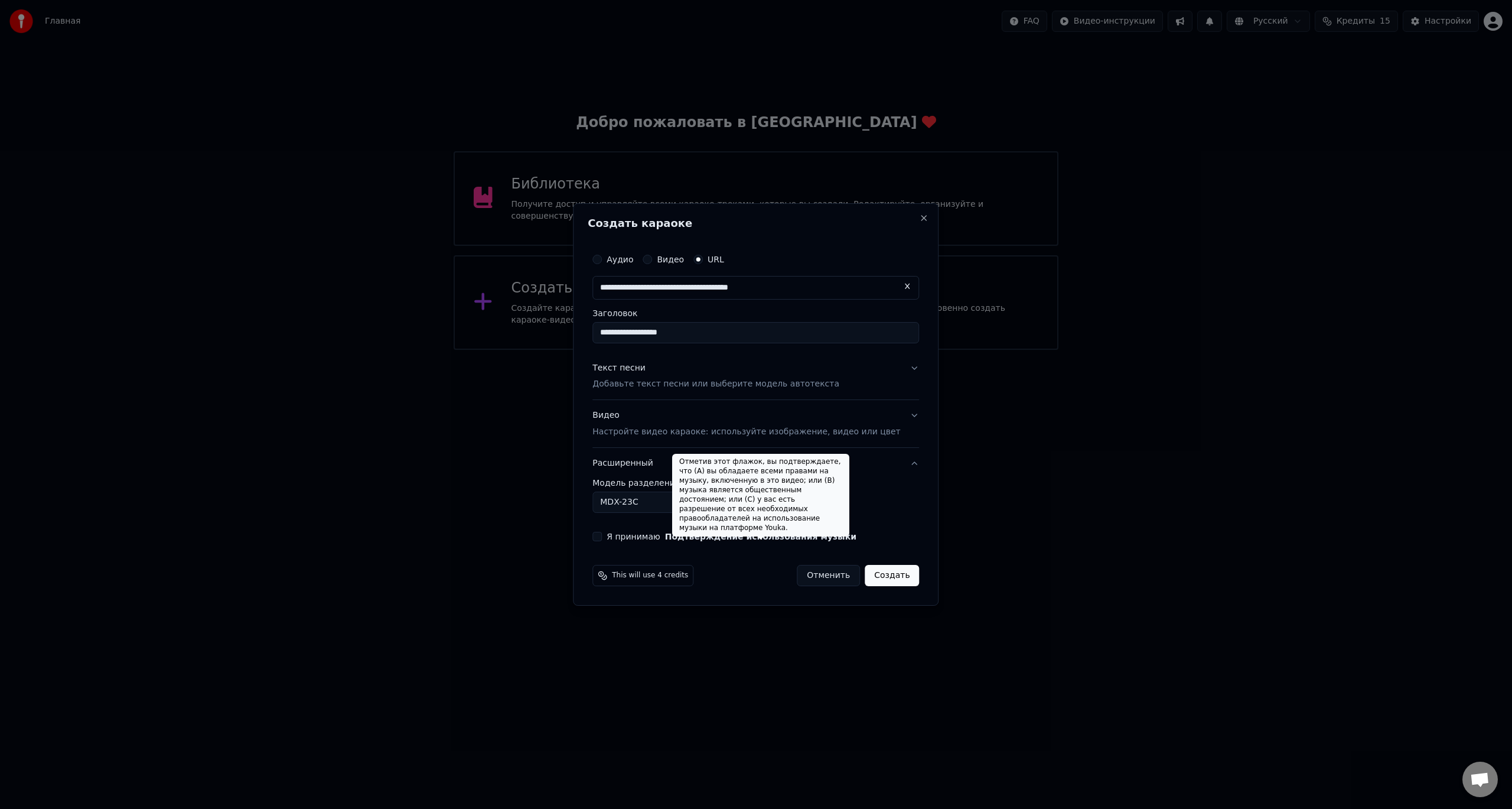
click at [687, 492] on div "Отметив этот флажок, вы подтверждаете, что (A) вы обладаете всеми правами на му…" at bounding box center [760, 495] width 177 height 83
click at [649, 350] on body "**********" at bounding box center [756, 175] width 1512 height 350
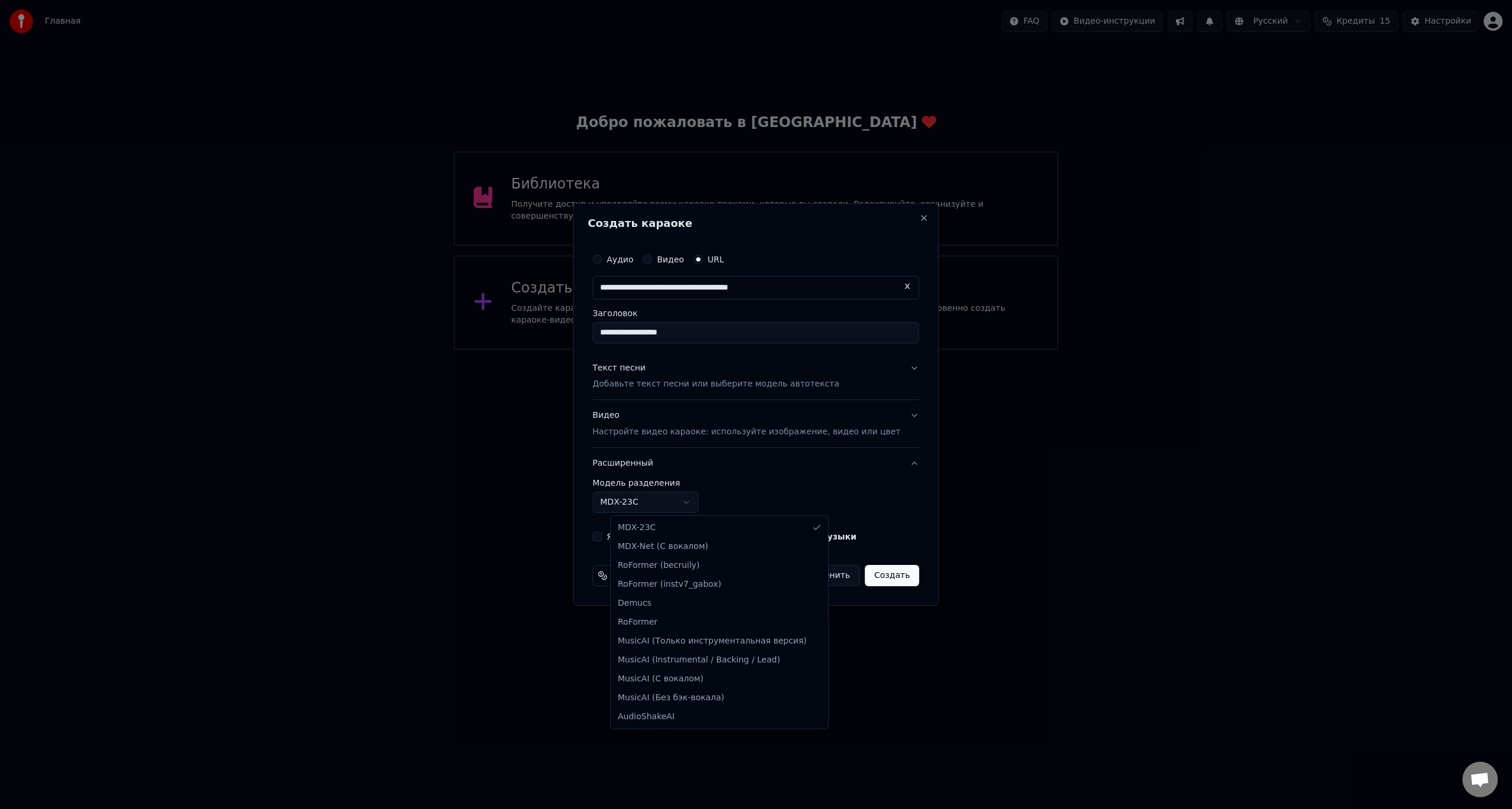
click at [649, 350] on body "**********" at bounding box center [756, 175] width 1512 height 350
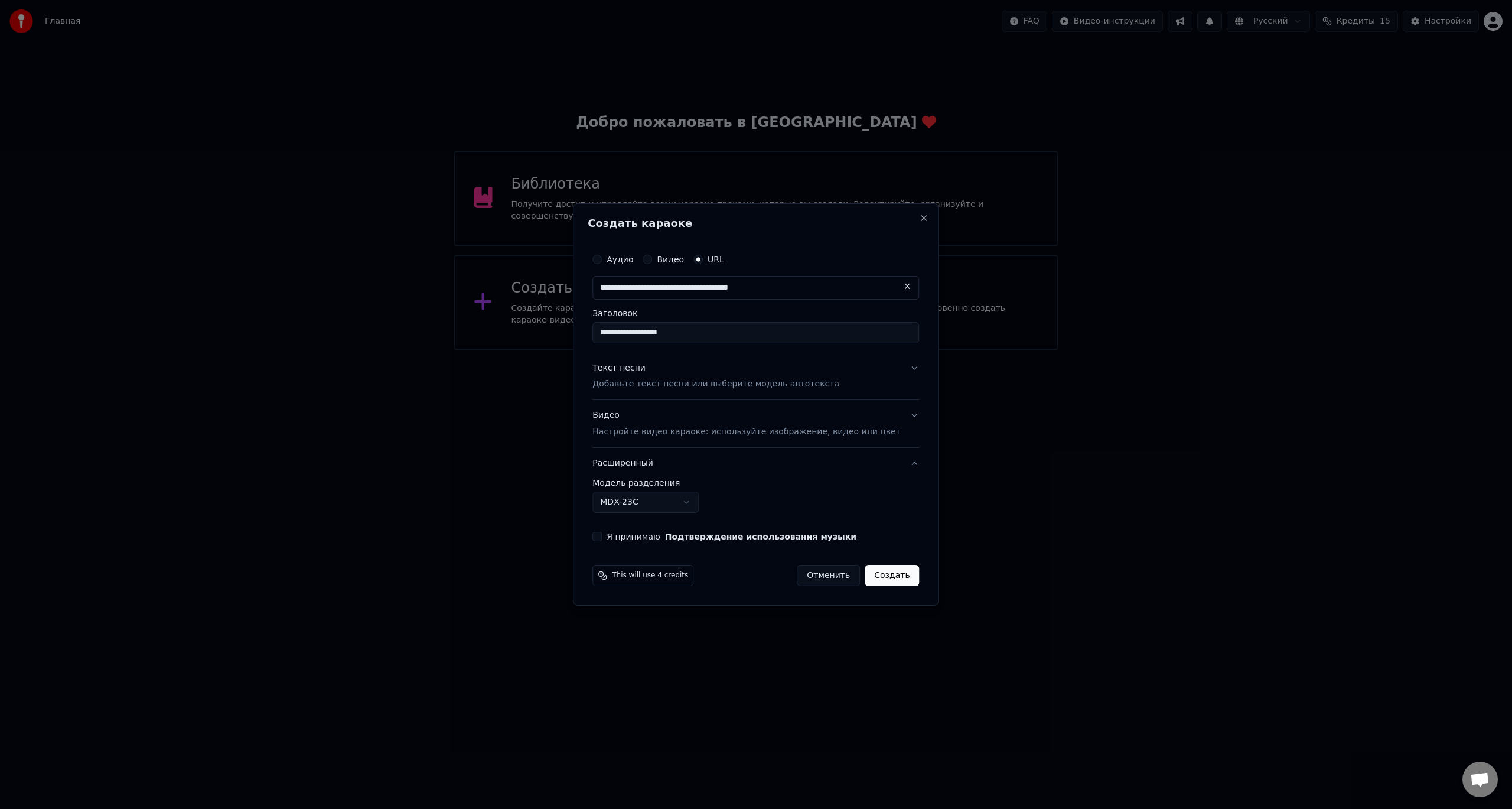
click at [621, 539] on div "Я принимаю Подтверждение использования музыки" at bounding box center [756, 536] width 326 height 10
click at [619, 539] on div "Я принимаю Подтверждение использования музыки" at bounding box center [756, 536] width 326 height 10
click at [602, 539] on button "Я принимаю Подтверждение использования музыки" at bounding box center [597, 536] width 10 height 10
click at [878, 575] on button "Создать" at bounding box center [892, 576] width 54 height 22
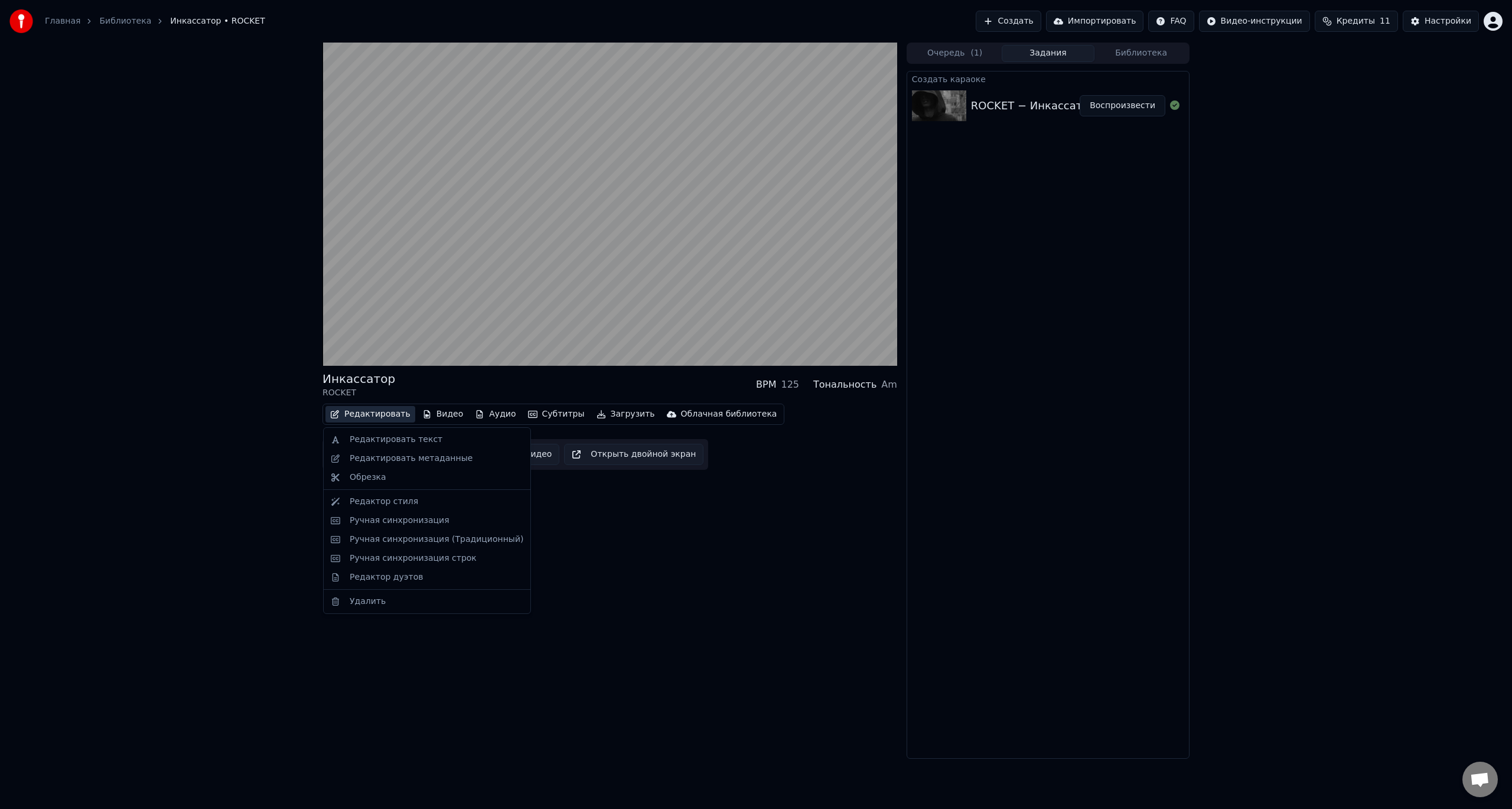
click at [372, 418] on button "Редактировать" at bounding box center [370, 414] width 90 height 17
click at [377, 438] on div "Редактировать текст" at bounding box center [396, 439] width 93 height 12
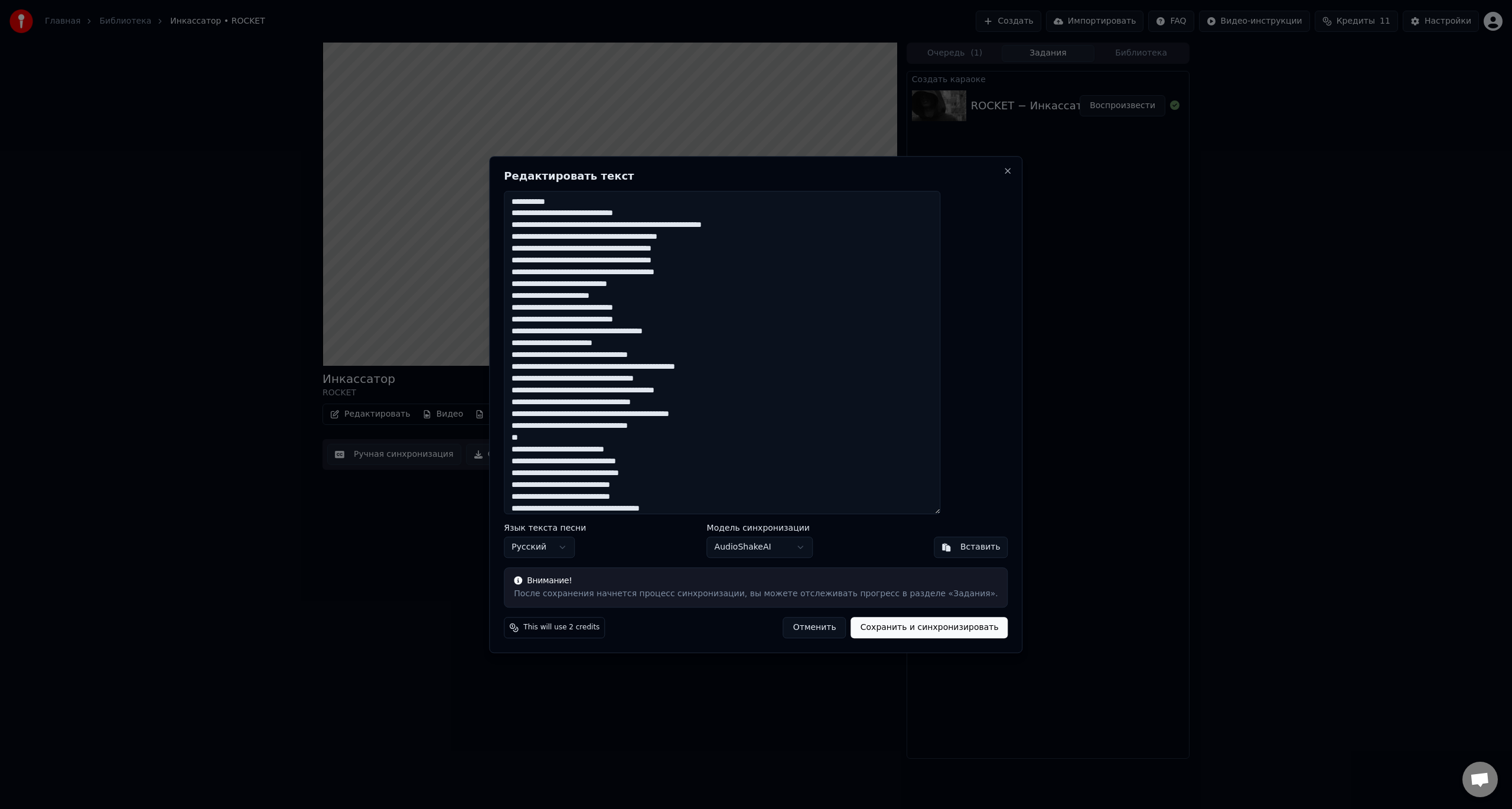
click at [697, 366] on textarea at bounding box center [722, 352] width 436 height 323
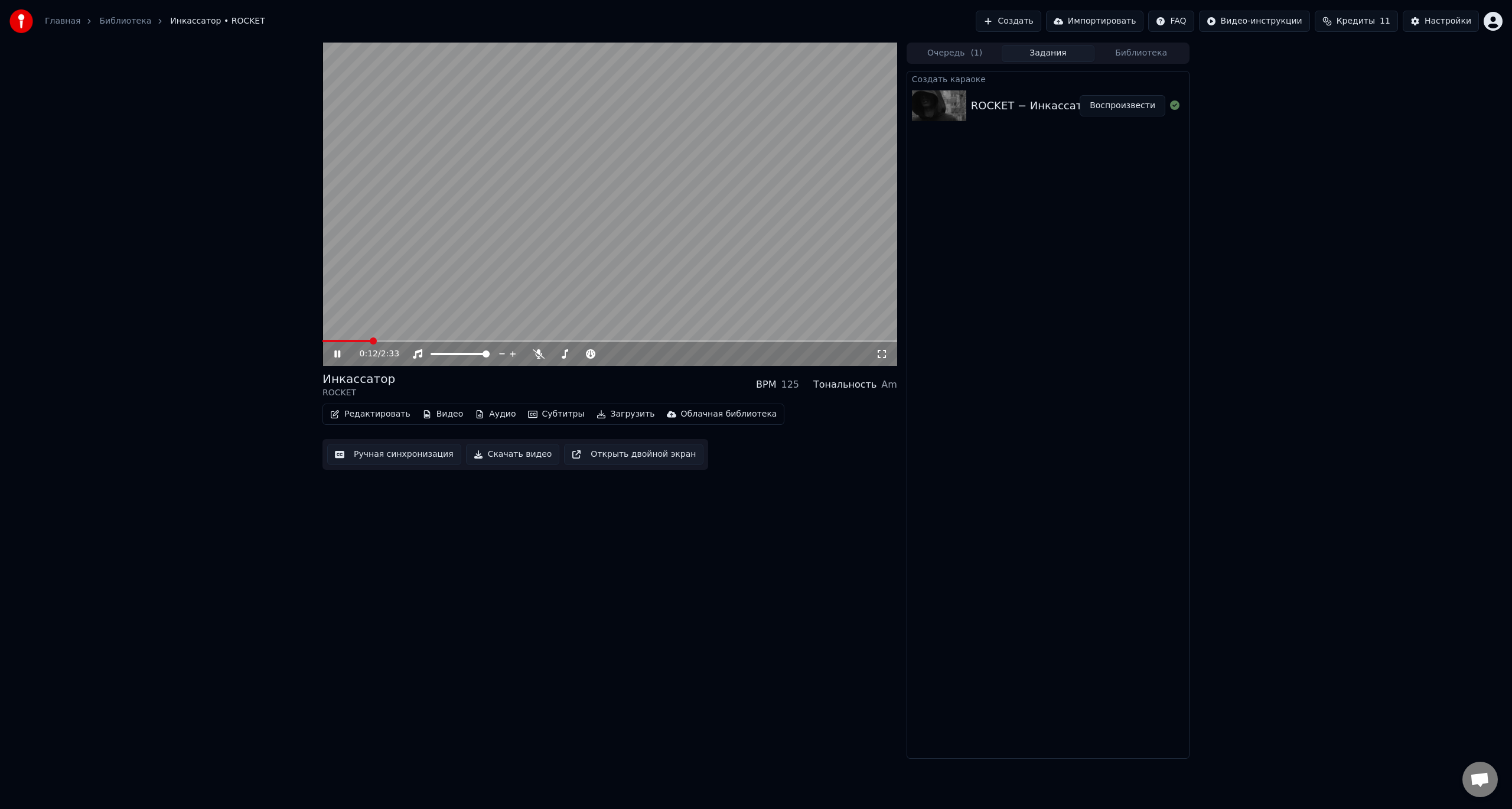
click at [579, 586] on div "0:12 / 2:33 Инкассатор ROCKET BPM 125 Тональность Am Редактировать Видео Аудио …" at bounding box center [609, 401] width 575 height 716
click at [637, 280] on video at bounding box center [609, 204] width 575 height 323
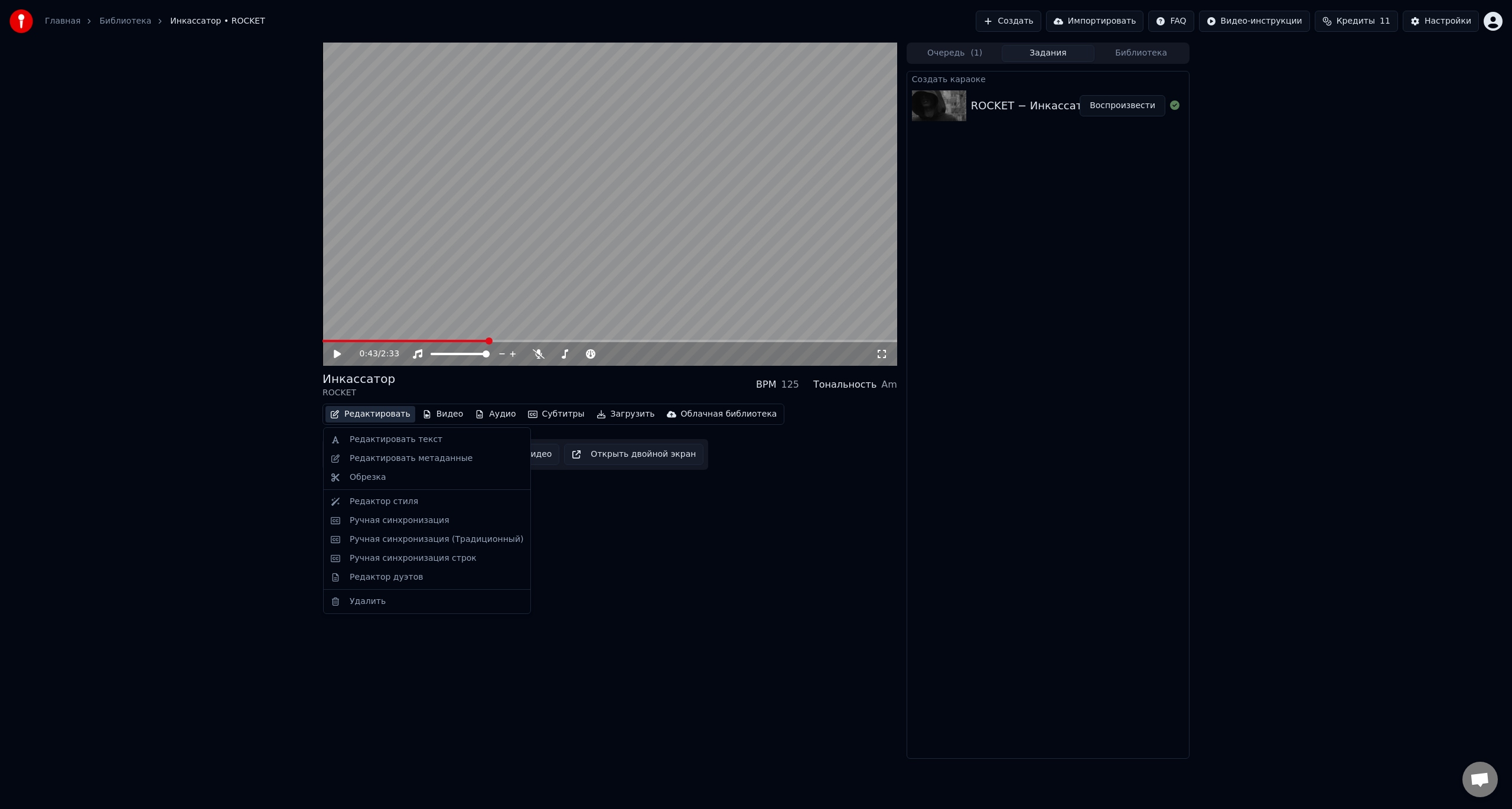
click at [373, 417] on button "Редактировать" at bounding box center [370, 414] width 90 height 17
click at [395, 560] on div "Ручная синхронизация строк" at bounding box center [413, 558] width 127 height 12
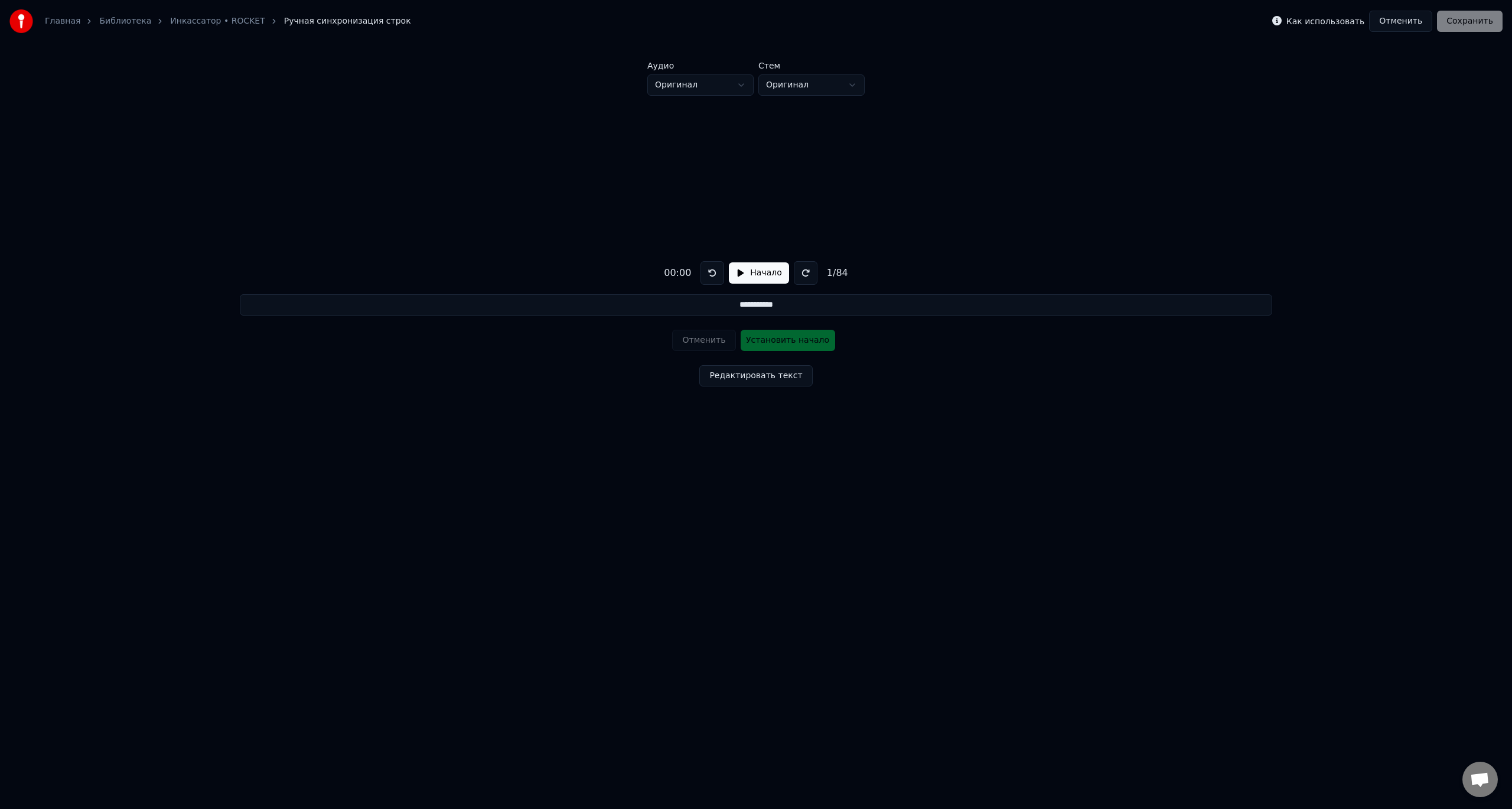
click at [741, 272] on button "Начало" at bounding box center [759, 273] width 60 height 22
click at [746, 271] on button "Пауза" at bounding box center [759, 273] width 54 height 22
click at [708, 271] on button at bounding box center [713, 273] width 24 height 24
click at [740, 275] on button "Начало" at bounding box center [759, 273] width 60 height 22
click at [769, 343] on button "Установить начало" at bounding box center [788, 340] width 94 height 22
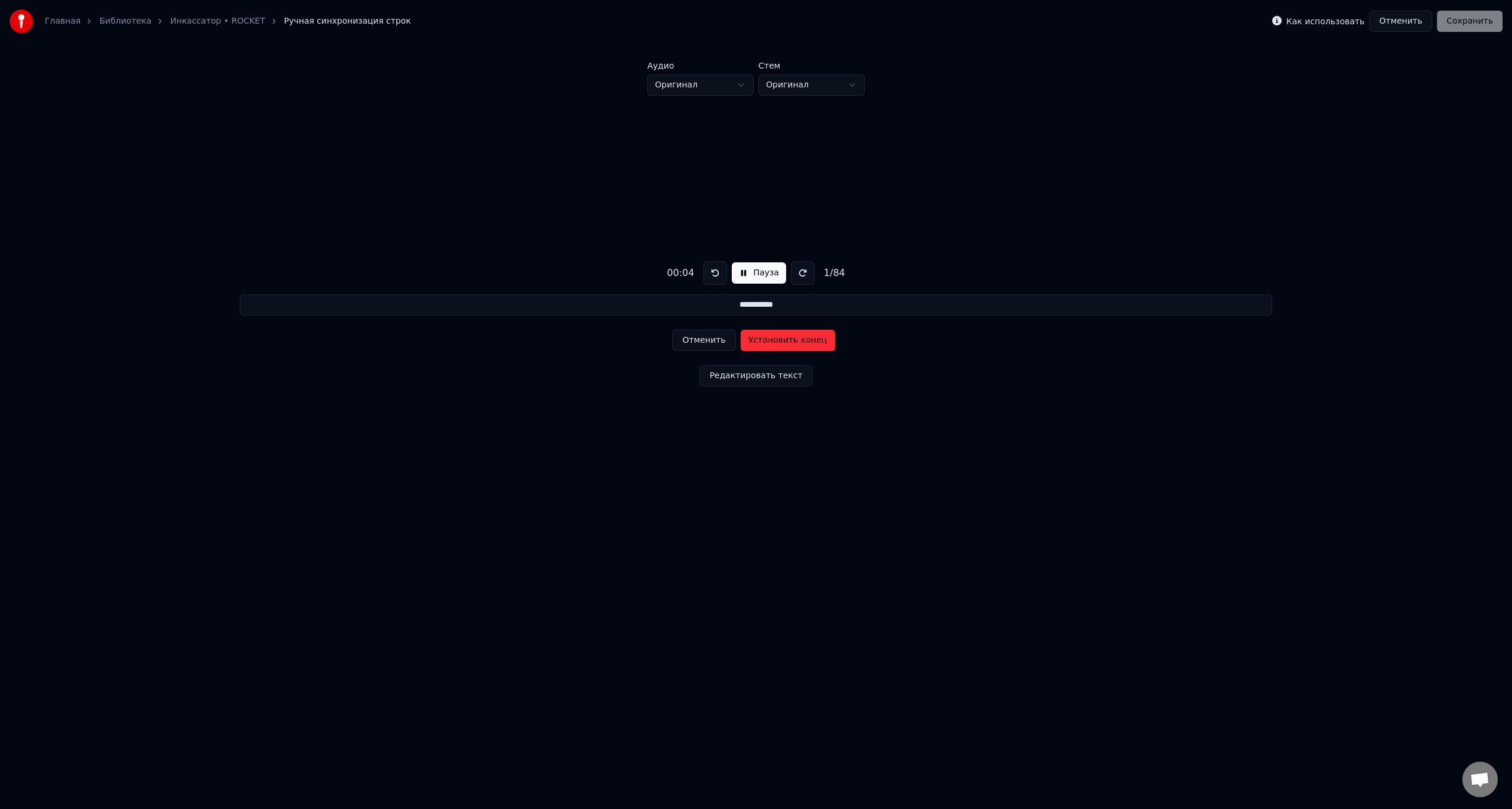
click at [769, 343] on button "Установить конец" at bounding box center [788, 340] width 94 height 22
click at [685, 341] on button "Отменить" at bounding box center [704, 340] width 63 height 22
click at [765, 339] on button "Установить конец" at bounding box center [788, 340] width 94 height 22
click at [765, 339] on button "Установить начало" at bounding box center [788, 340] width 94 height 22
click at [765, 339] on button "Установить конец" at bounding box center [788, 340] width 94 height 22
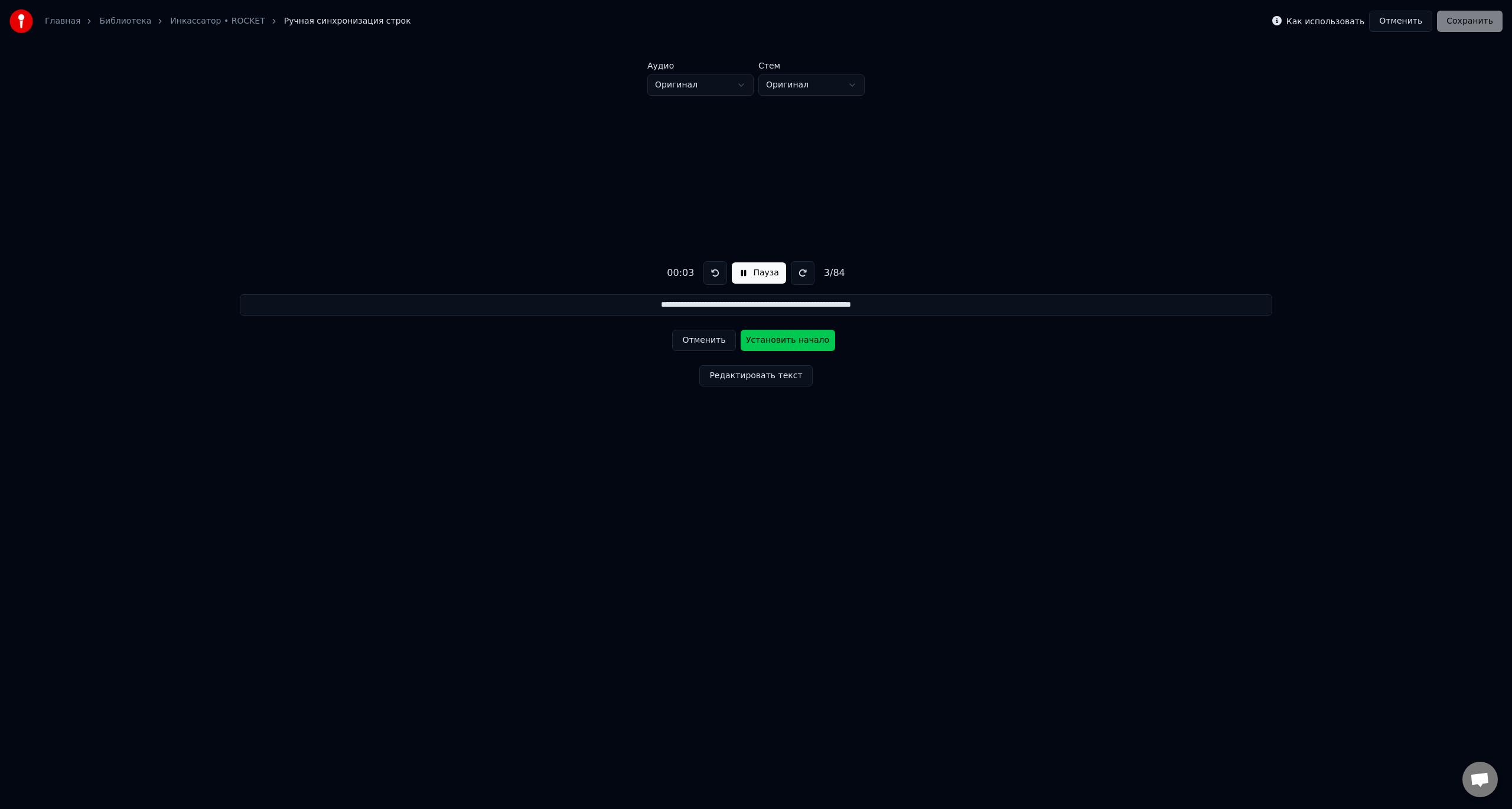
click at [702, 338] on button "Отменить" at bounding box center [704, 340] width 63 height 22
click at [714, 265] on button at bounding box center [716, 273] width 24 height 24
click at [719, 272] on button at bounding box center [716, 273] width 24 height 24
click at [762, 273] on button "Пауза" at bounding box center [759, 273] width 54 height 22
click at [719, 274] on button at bounding box center [713, 273] width 24 height 24
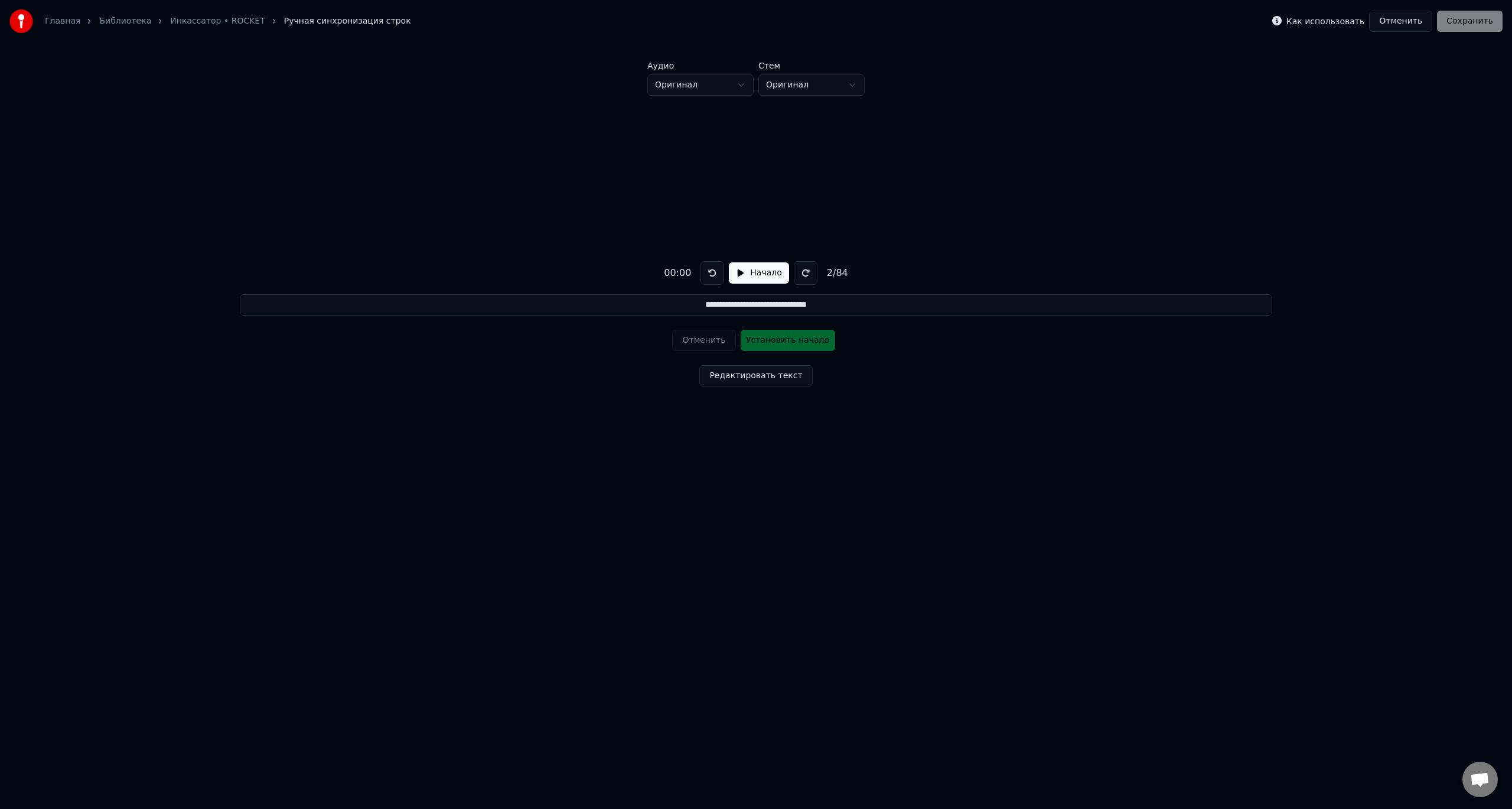
click at [752, 270] on button "Начало" at bounding box center [759, 273] width 60 height 22
click at [768, 344] on button "Установить начало" at bounding box center [788, 340] width 94 height 22
click at [750, 335] on button "Установить конец" at bounding box center [788, 340] width 94 height 22
click at [713, 344] on button "Отменить" at bounding box center [704, 340] width 63 height 22
click at [713, 344] on button "Отменить" at bounding box center [704, 340] width 63 height 22
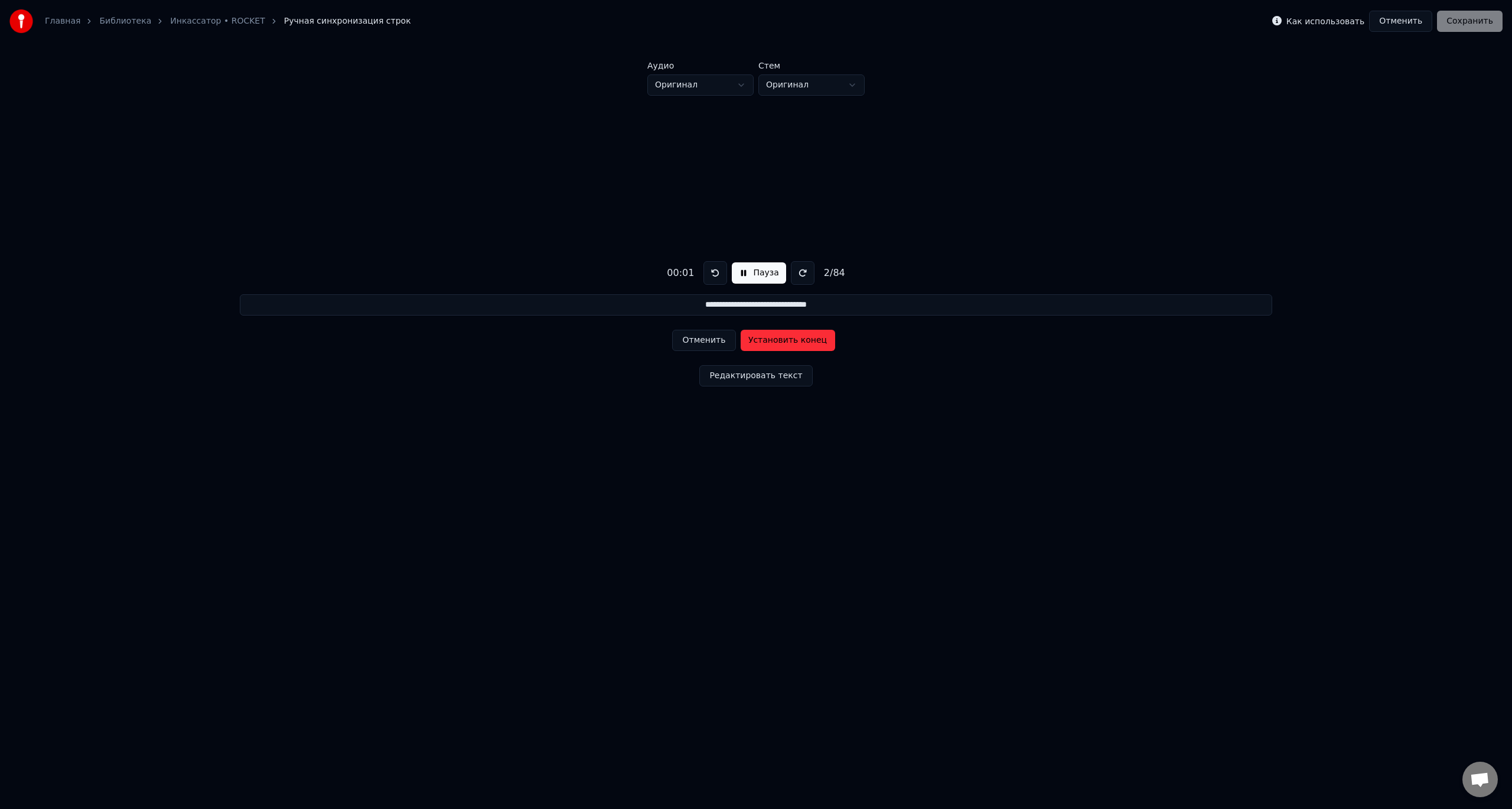
click at [713, 344] on button "Отменить" at bounding box center [704, 340] width 63 height 22
click at [712, 342] on div "Отменить Установить начало" at bounding box center [756, 340] width 167 height 30
click at [711, 341] on div "Отменить Установить начало" at bounding box center [756, 340] width 167 height 30
click at [764, 340] on button "Установить начало" at bounding box center [788, 340] width 94 height 22
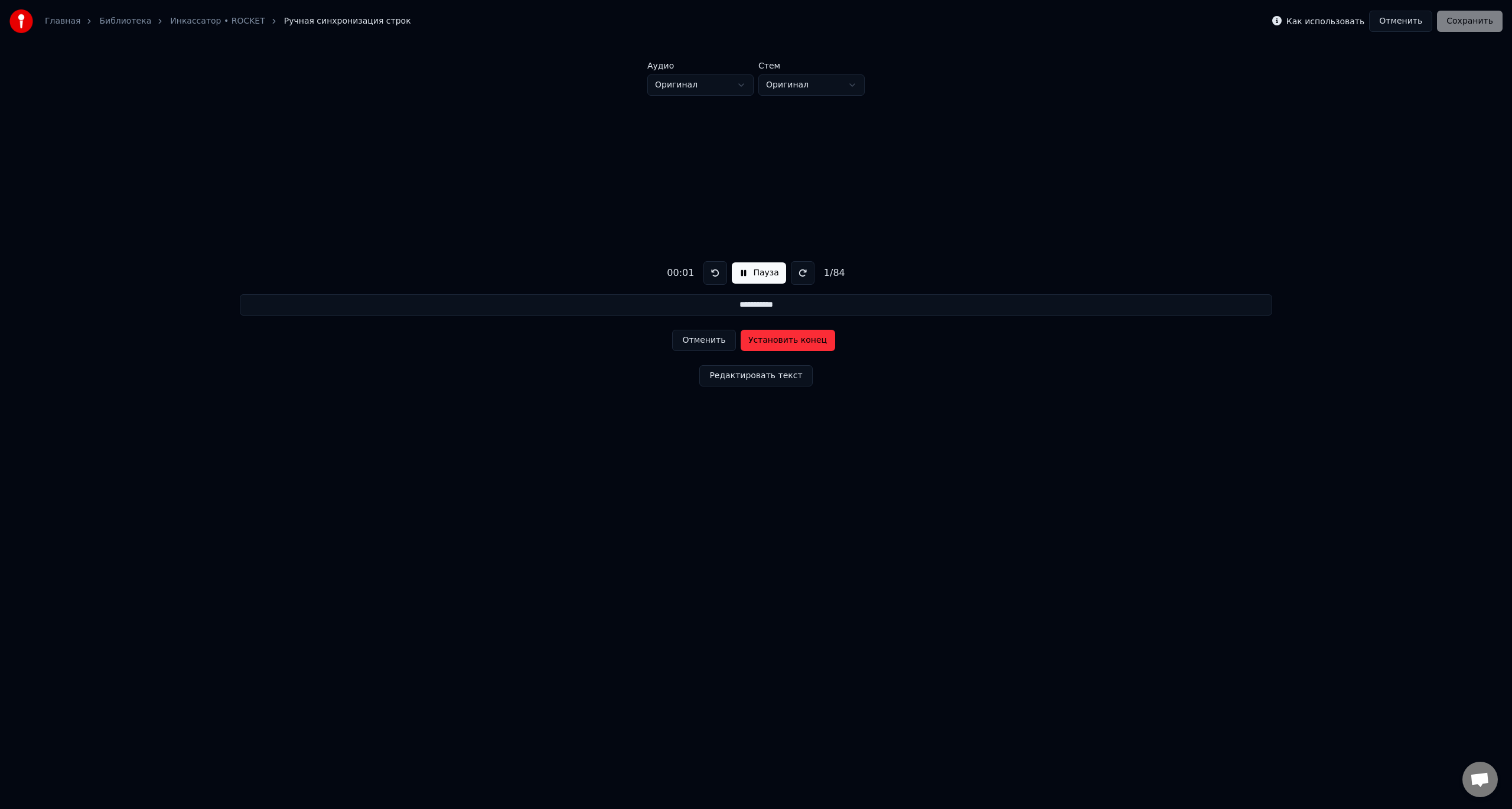
click at [712, 341] on button "Отменить" at bounding box center [704, 340] width 63 height 22
click at [711, 341] on div "Отменить Установить начало" at bounding box center [756, 340] width 167 height 30
click at [752, 275] on button "Пауза" at bounding box center [759, 273] width 54 height 22
click at [705, 271] on button at bounding box center [713, 273] width 24 height 24
click at [705, 343] on div "Отменить Установить начало" at bounding box center [756, 340] width 167 height 30
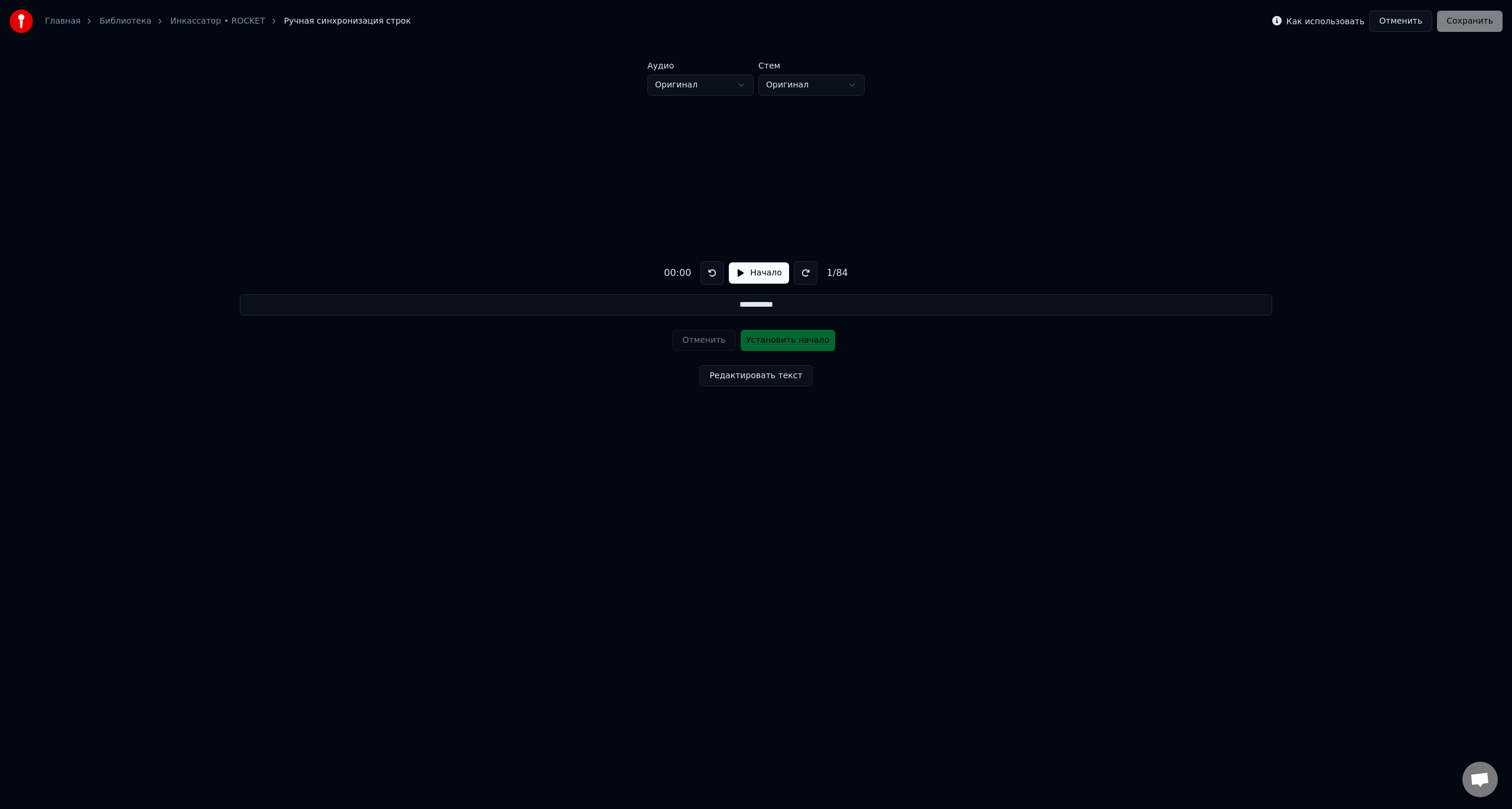
click at [758, 266] on button "Начало" at bounding box center [759, 273] width 60 height 22
click at [772, 344] on button "Установить начало" at bounding box center [788, 340] width 94 height 22
click at [772, 344] on button "Установить конец" at bounding box center [788, 340] width 94 height 22
click at [772, 344] on button "Установить начало" at bounding box center [788, 340] width 94 height 22
click at [772, 344] on button "Установить конец" at bounding box center [788, 340] width 94 height 22
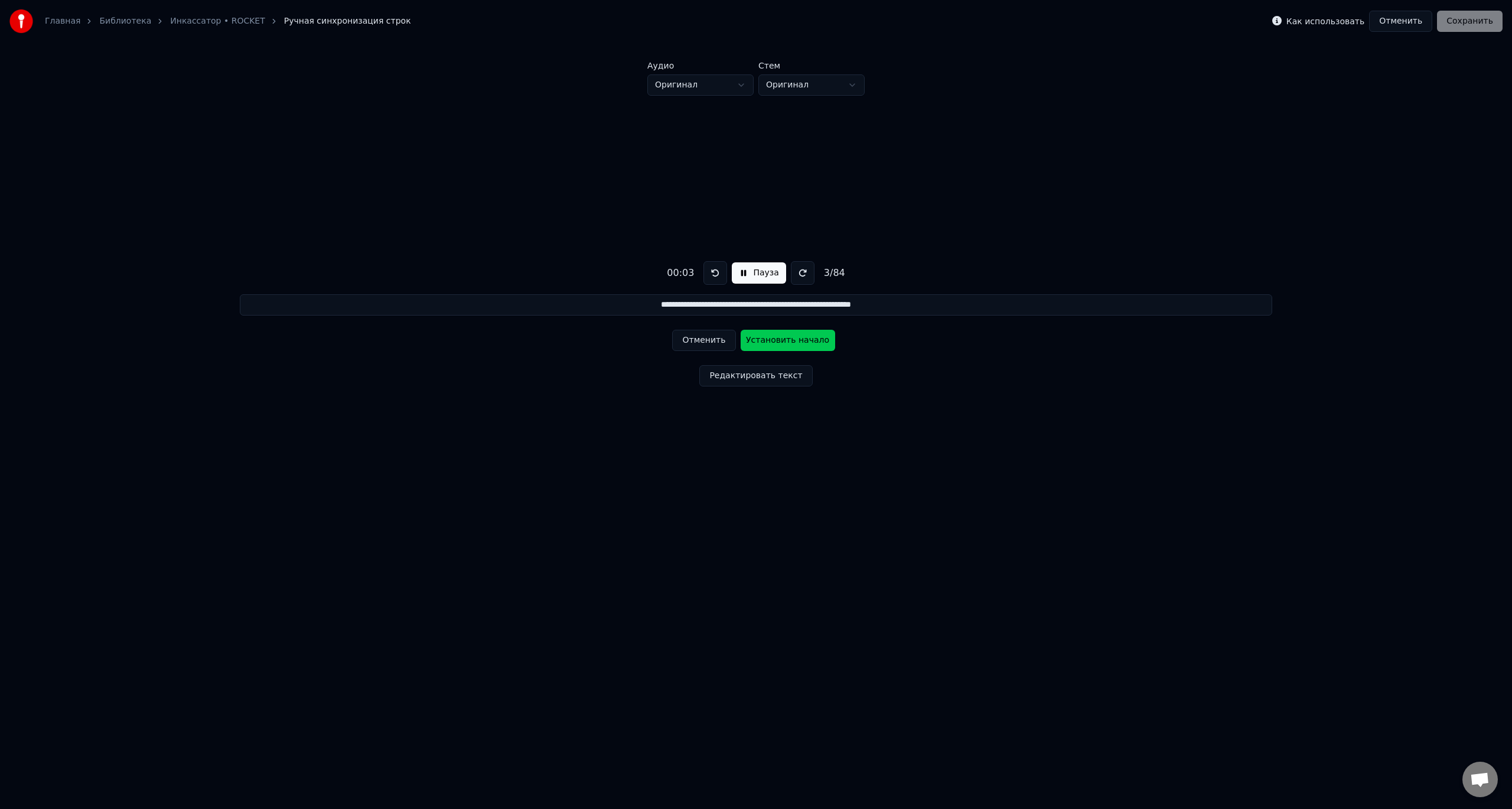
click at [772, 344] on button "Установить начало" at bounding box center [788, 340] width 94 height 22
click at [772, 344] on button "Установить конец" at bounding box center [788, 340] width 94 height 22
click at [702, 337] on button "Отменить" at bounding box center [704, 340] width 63 height 22
type input "**********"
click at [747, 261] on div "00:04 Пауза 3 / 84" at bounding box center [756, 273] width 187 height 24
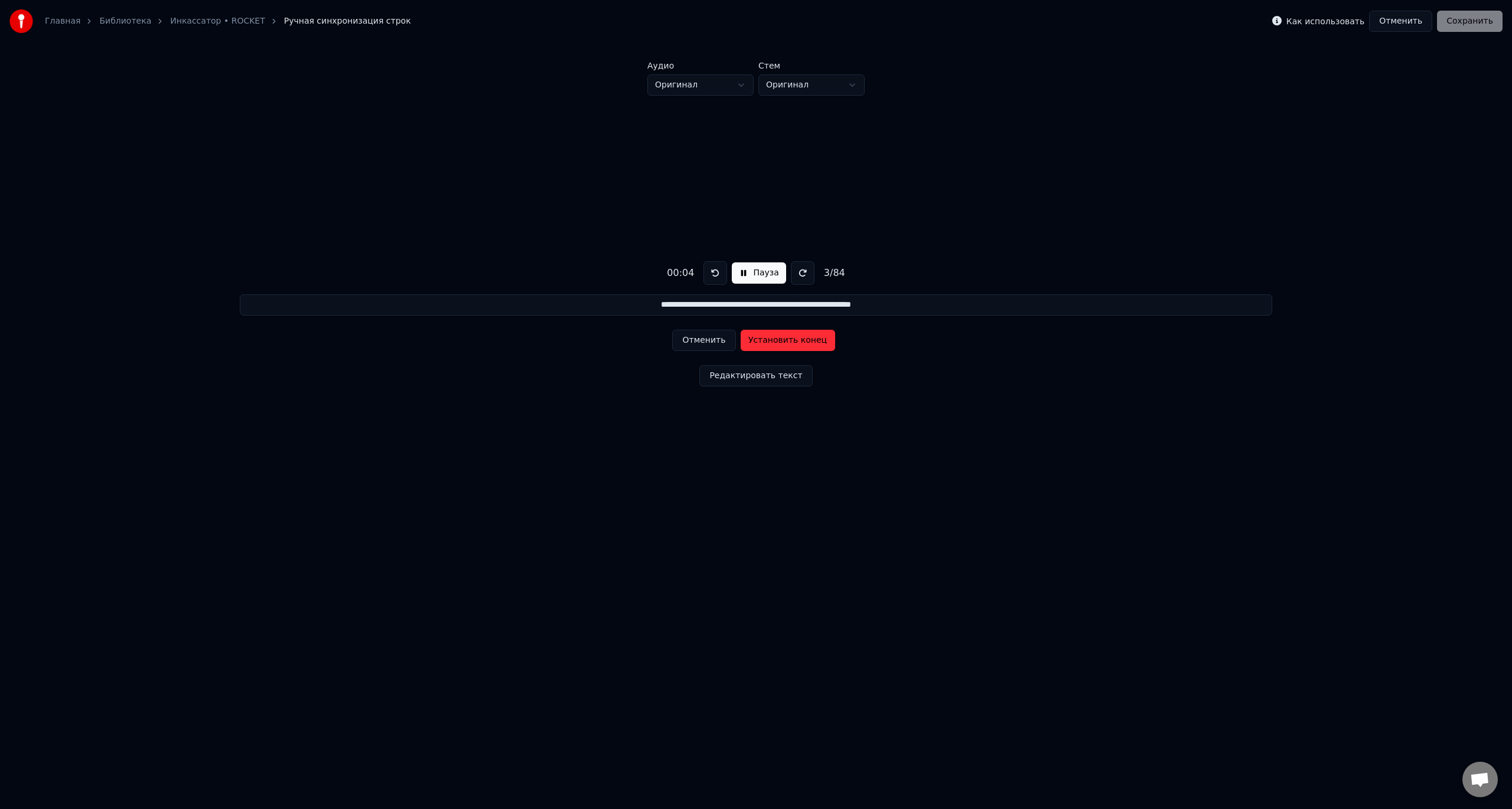
click at [744, 271] on button "Пауза" at bounding box center [759, 273] width 54 height 22
click at [711, 270] on button at bounding box center [713, 273] width 24 height 24
click at [1412, 15] on button "Отменить" at bounding box center [1401, 22] width 63 height 22
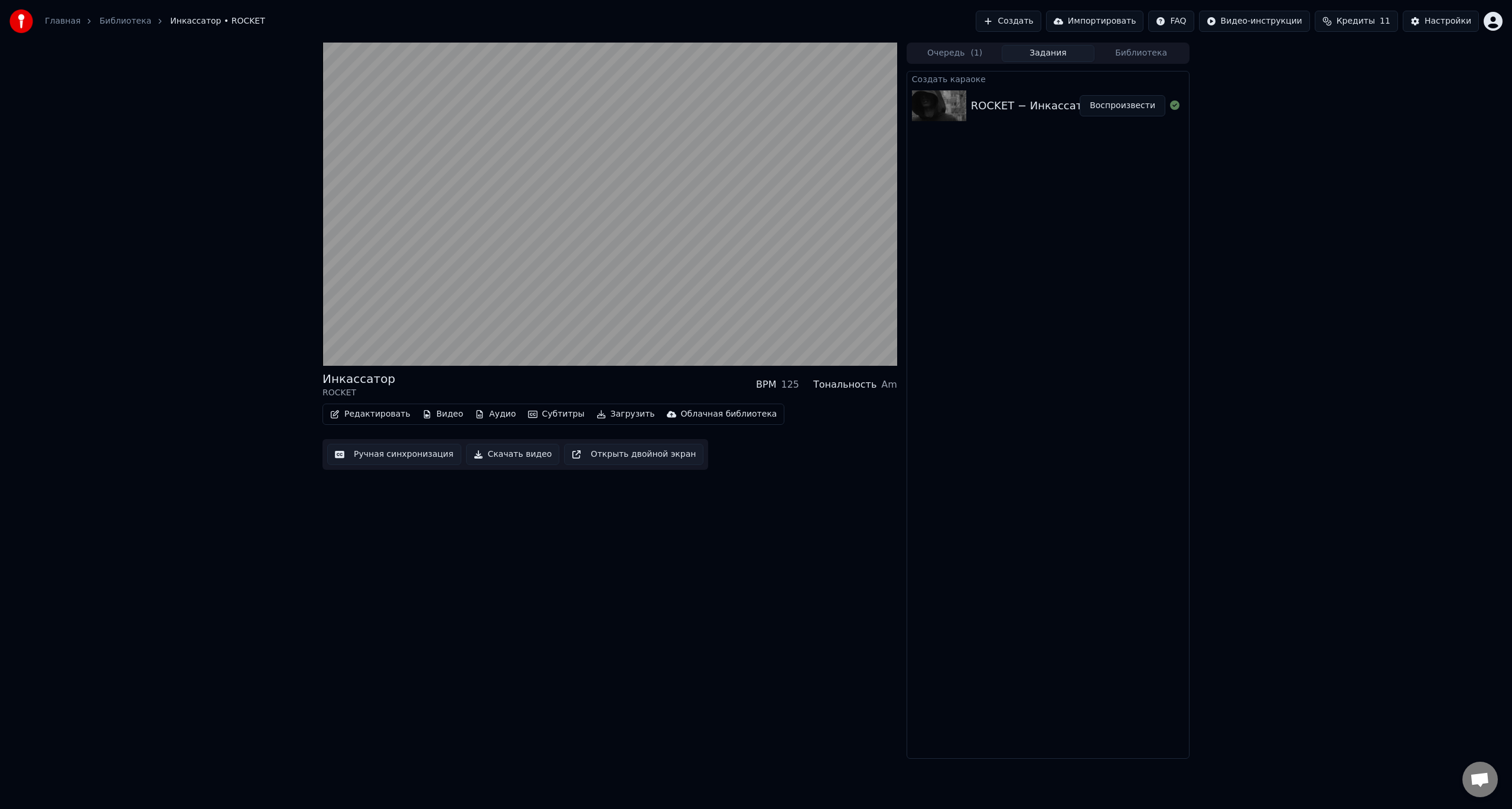
click at [629, 459] on button "Открыть двойной экран" at bounding box center [634, 454] width 139 height 22
click at [362, 413] on button "Редактировать" at bounding box center [370, 414] width 90 height 17
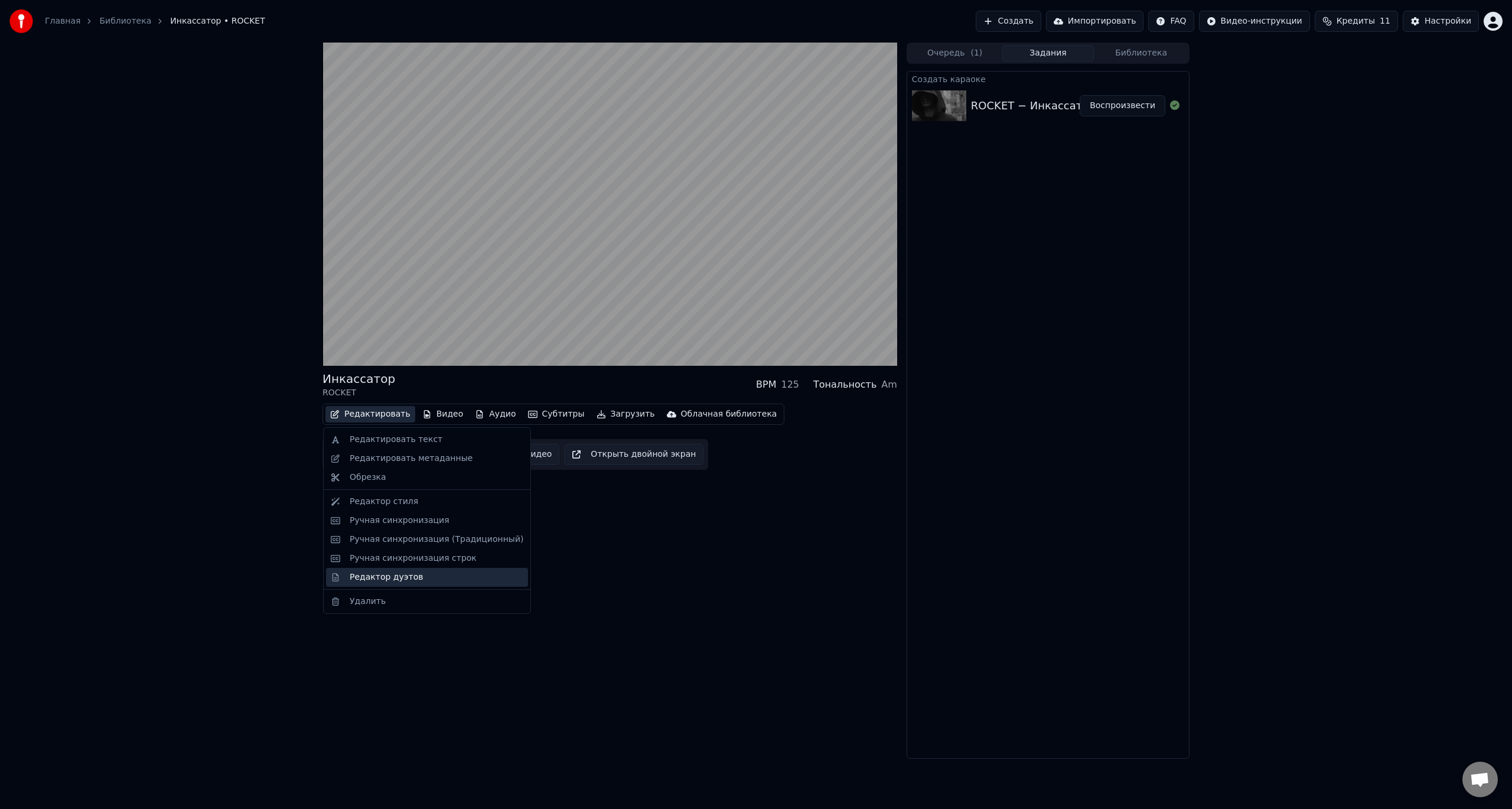
click at [396, 578] on div "Редактор дуэтов" at bounding box center [386, 577] width 74 height 12
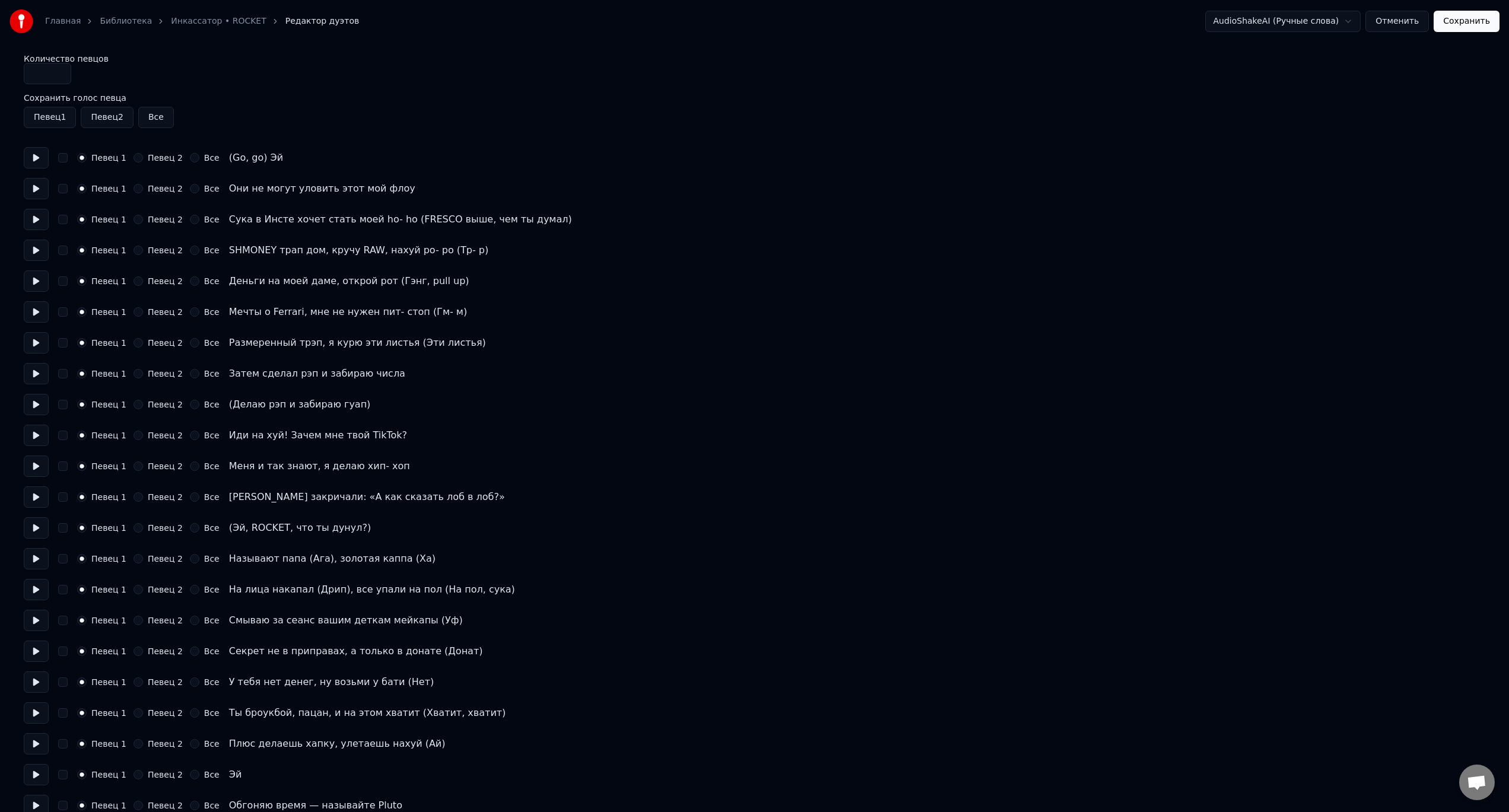
click at [31, 154] on button at bounding box center [36, 158] width 25 height 22
click at [40, 190] on button at bounding box center [36, 188] width 25 height 22
click at [33, 223] on button at bounding box center [36, 220] width 25 height 22
click at [35, 247] on button at bounding box center [36, 250] width 25 height 22
click at [38, 278] on button at bounding box center [36, 281] width 25 height 22
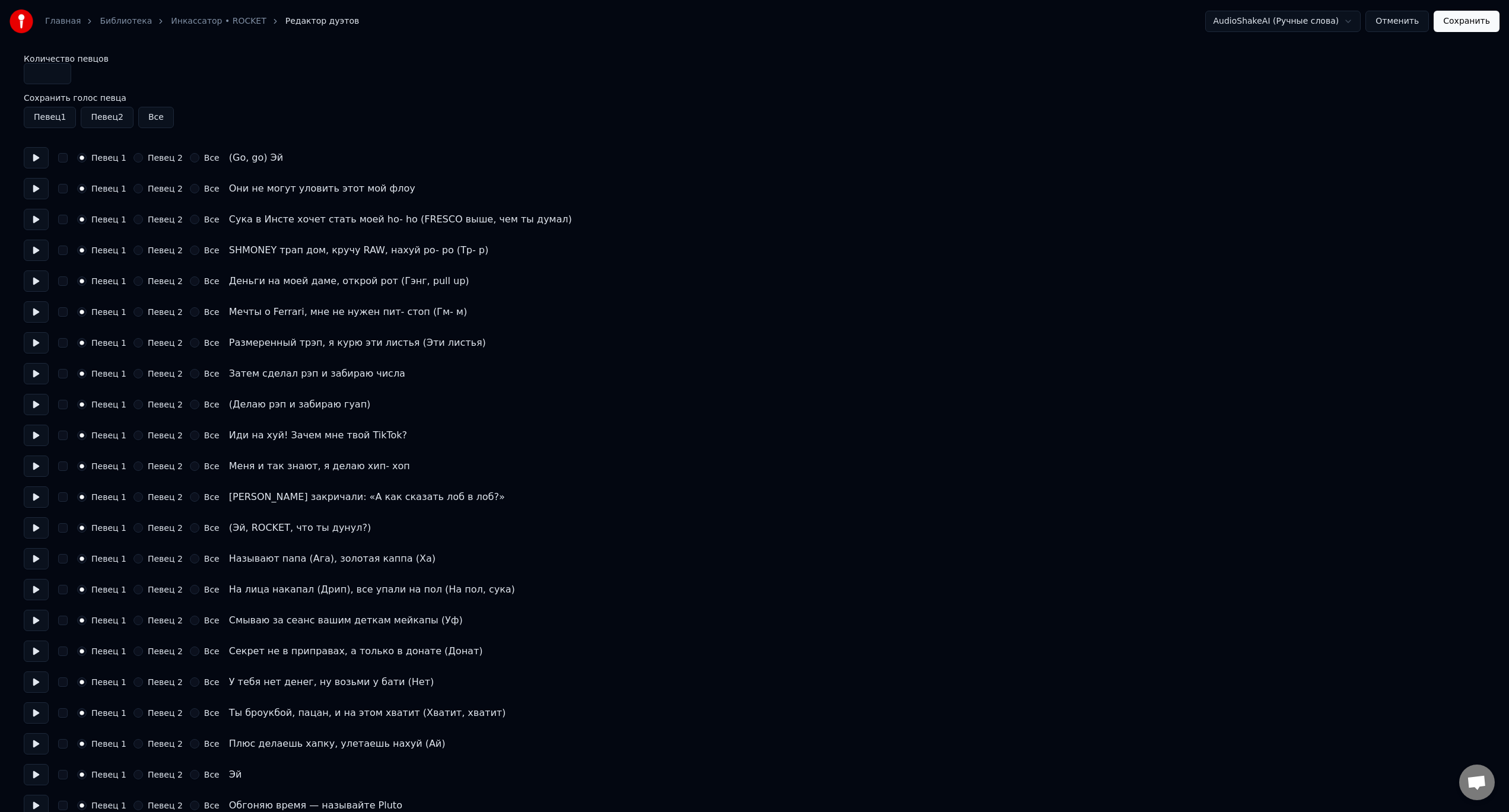
click at [383, 277] on div "Деньги на моей даме, открой рот (Гэнг, pull up)" at bounding box center [349, 281] width 240 height 14
drag, startPoint x: 372, startPoint y: 281, endPoint x: 447, endPoint y: 282, distance: 75.0
click at [447, 282] on div "Певец 1 Певец 2 Все Деньги на моей даме, открой рот (Гэнг, pull up)" at bounding box center [755, 281] width 1462 height 22
click at [491, 272] on div "Певец 1 Певец 2 Все Деньги на моей даме, открой рот (Гэнг, pull up)" at bounding box center [755, 281] width 1462 height 22
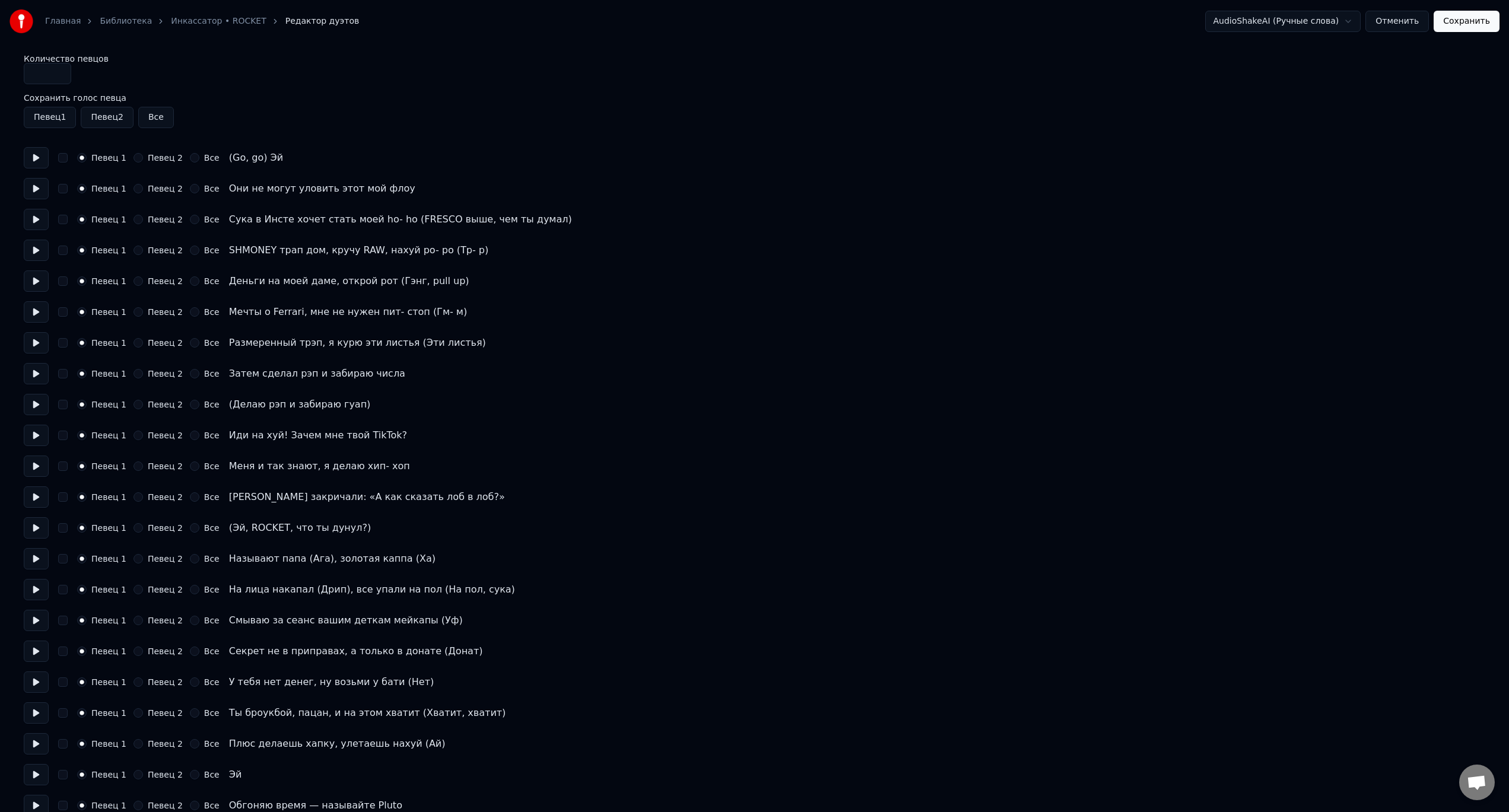
click at [1400, 17] on button "Отменить" at bounding box center [1397, 22] width 64 height 22
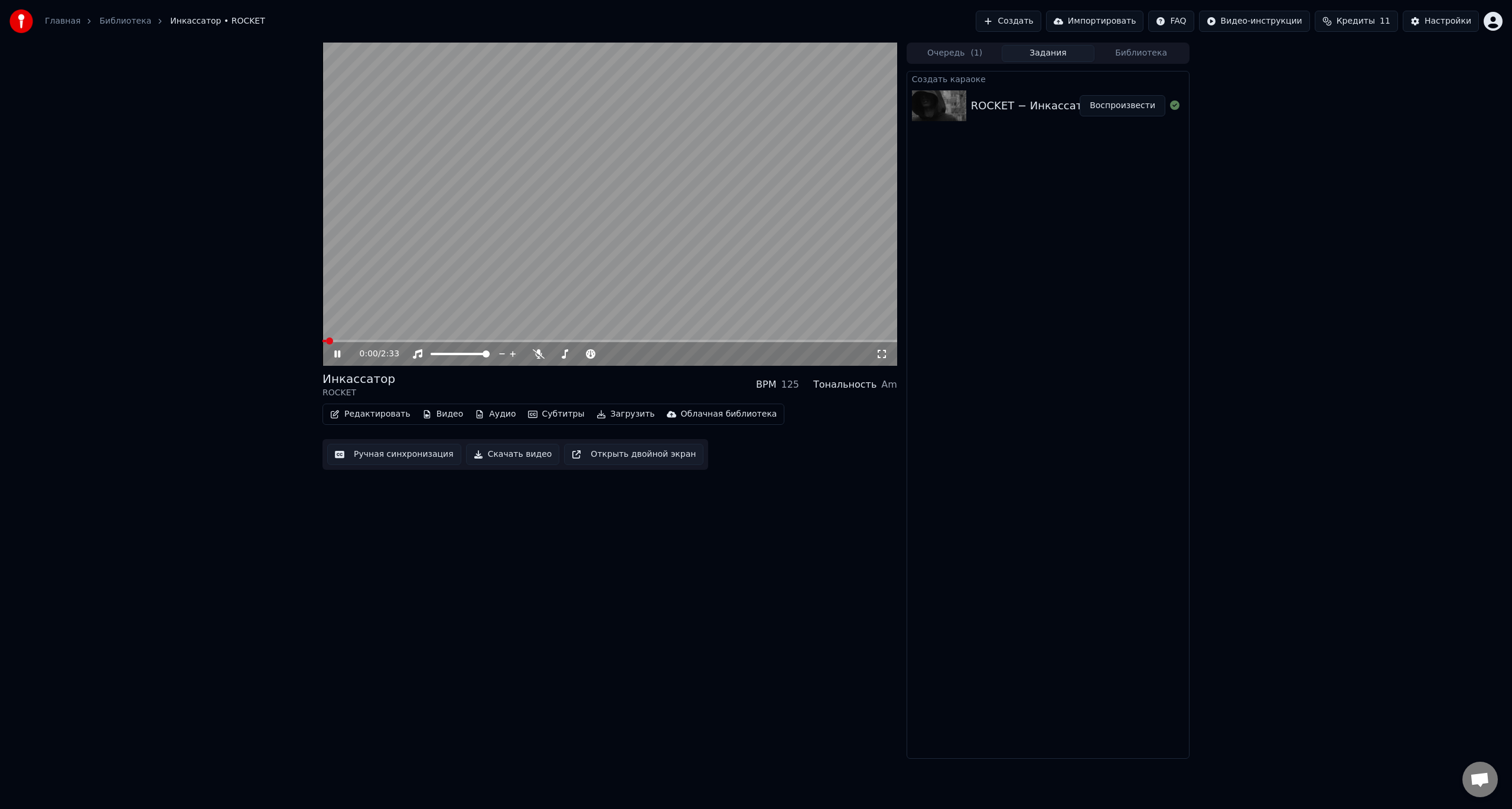
click at [387, 454] on button "Ручная синхронизация" at bounding box center [394, 454] width 134 height 22
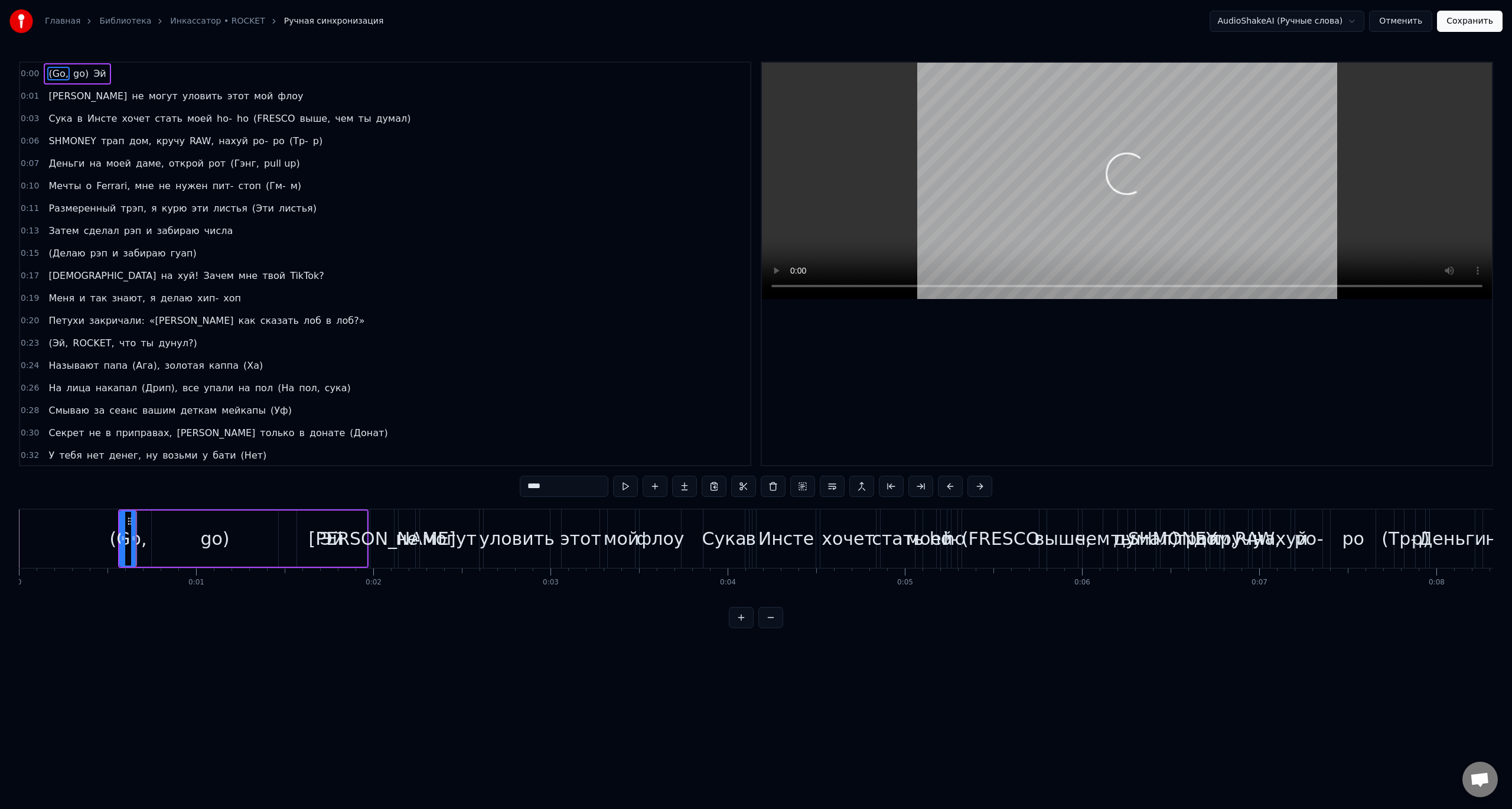
click at [352, 247] on div "0:15 (Делаю рэп и забираю гуап)" at bounding box center [385, 254] width 730 height 23
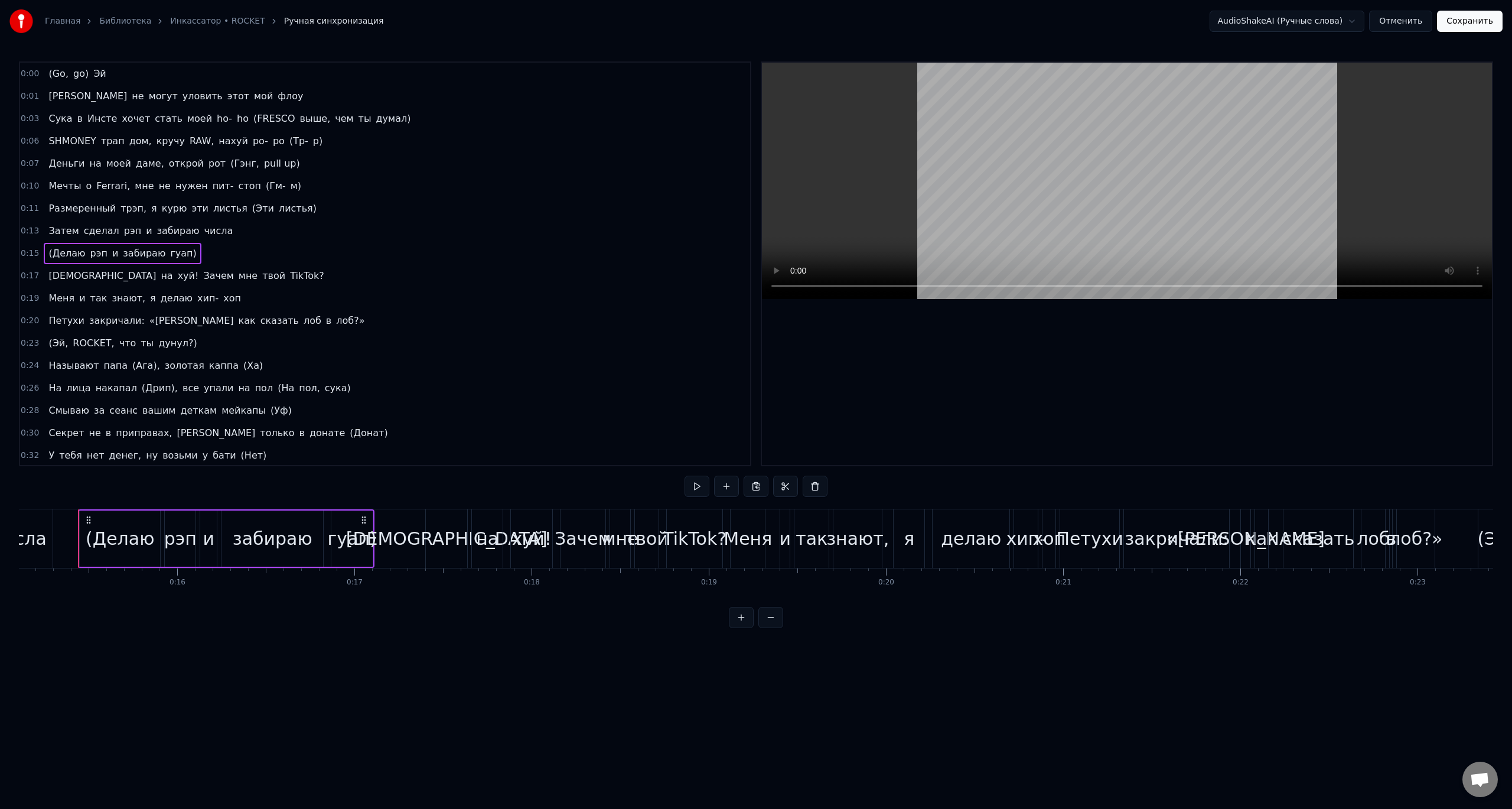
click at [92, 75] on span "Эй" at bounding box center [100, 74] width 16 height 14
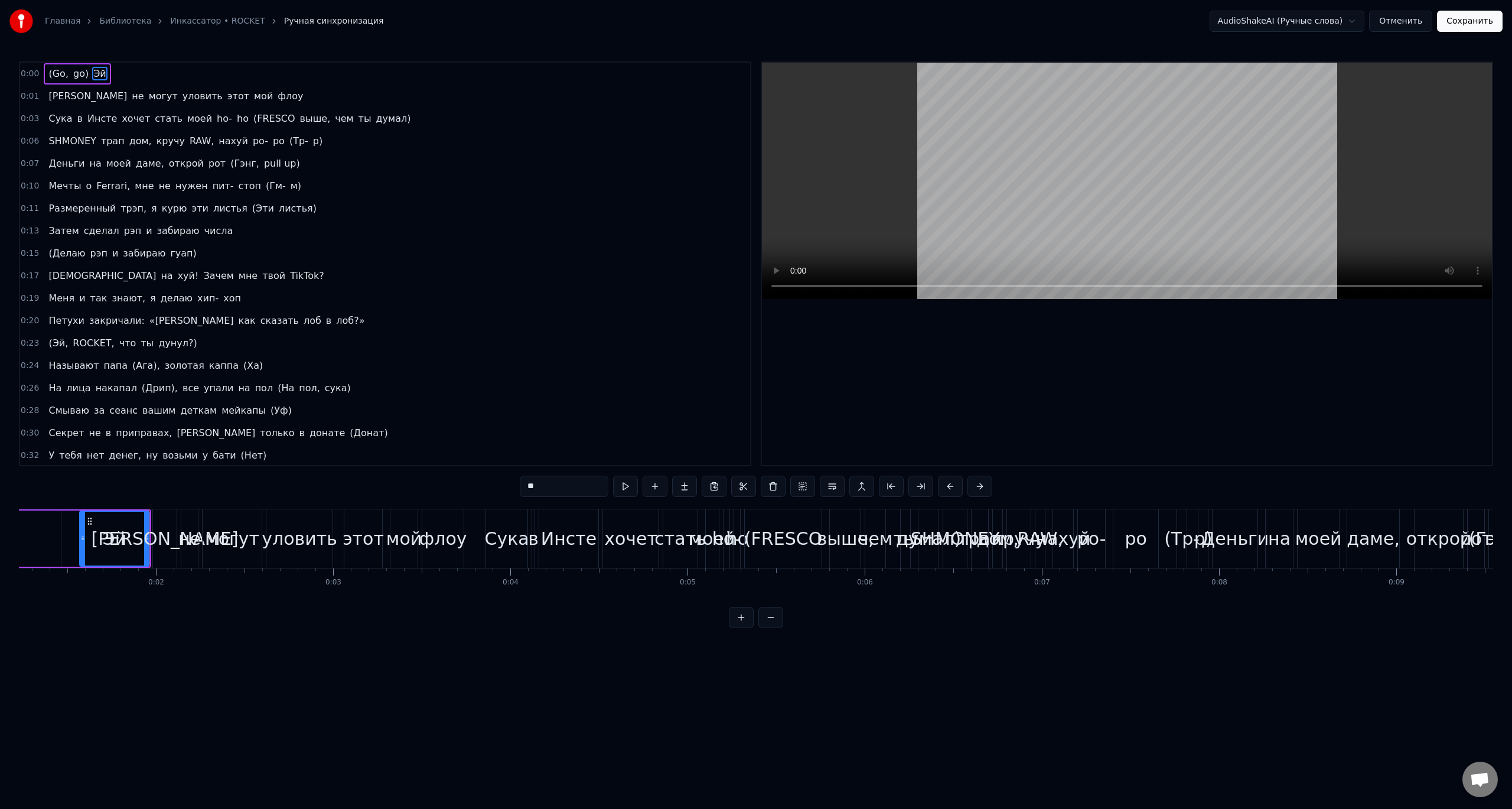
click at [133, 72] on div "0:00 (Go, go) Эй" at bounding box center [385, 74] width 730 height 23
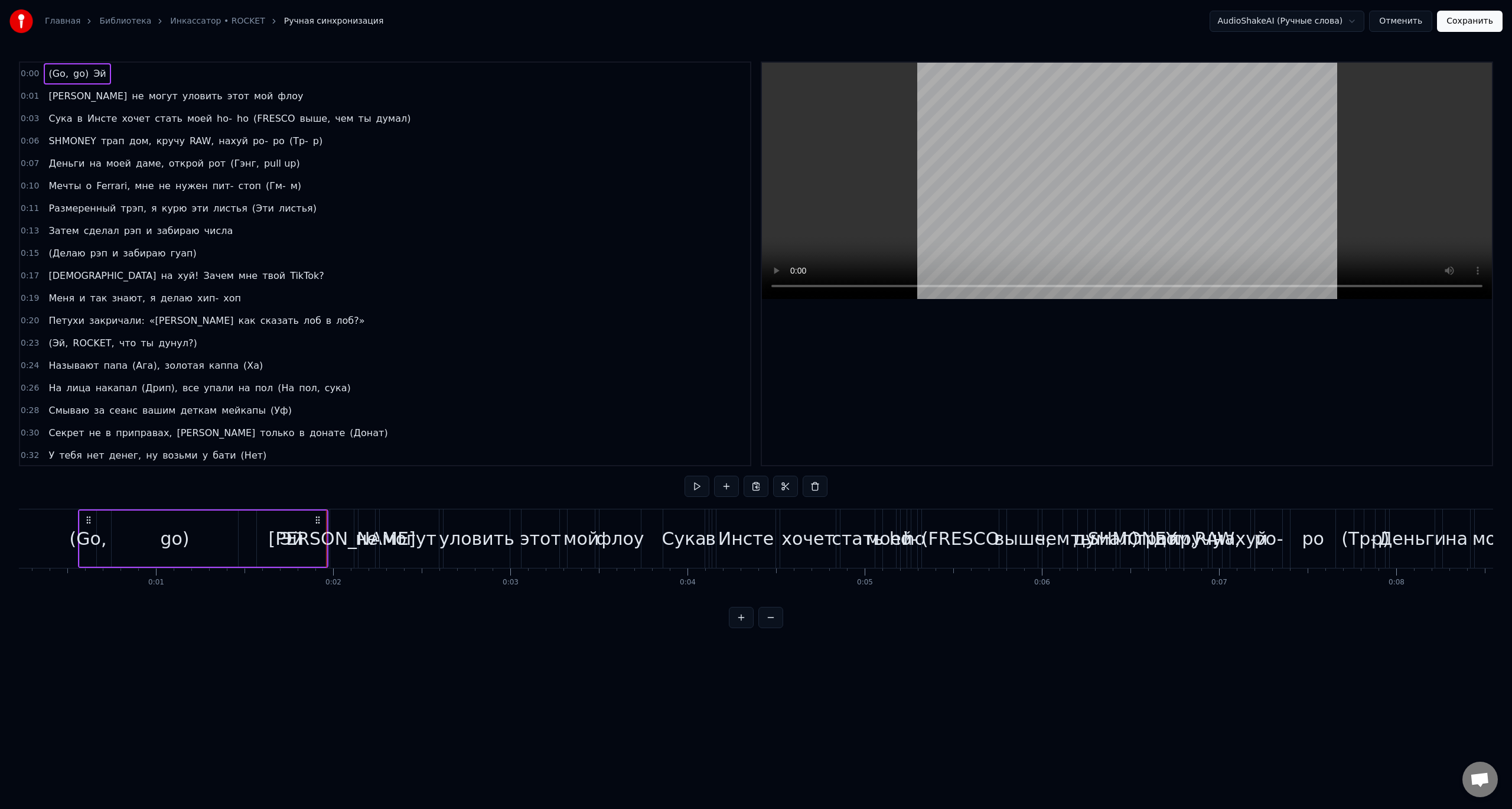
click at [148, 94] on span "могут" at bounding box center [163, 96] width 31 height 14
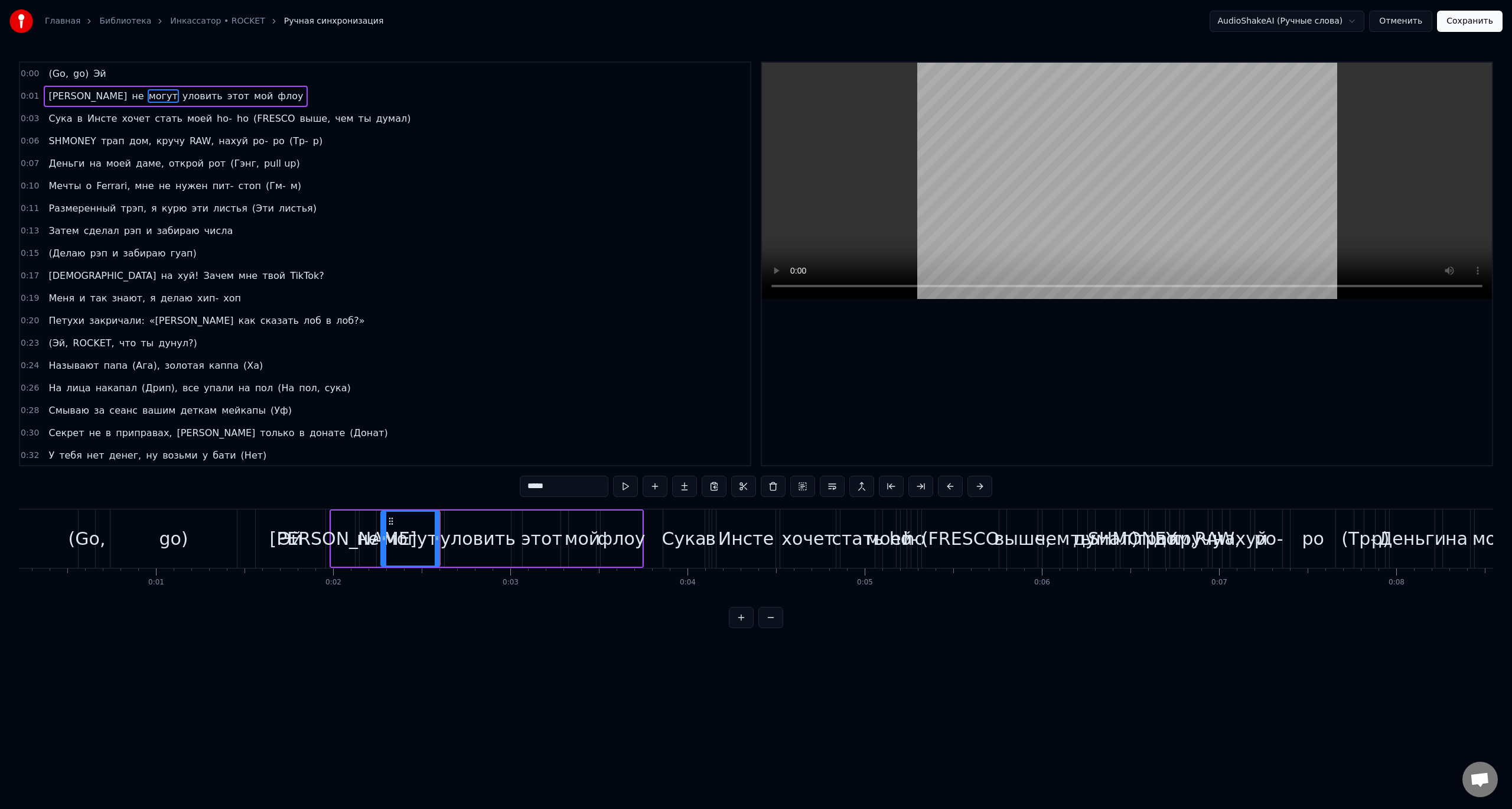
click at [468, 547] on div "уловить" at bounding box center [478, 538] width 75 height 26
click at [529, 543] on div "этот" at bounding box center [541, 538] width 41 height 26
click at [587, 544] on div "мой" at bounding box center [582, 538] width 35 height 26
click at [621, 544] on div "флоу" at bounding box center [622, 538] width 48 height 26
type input "****"
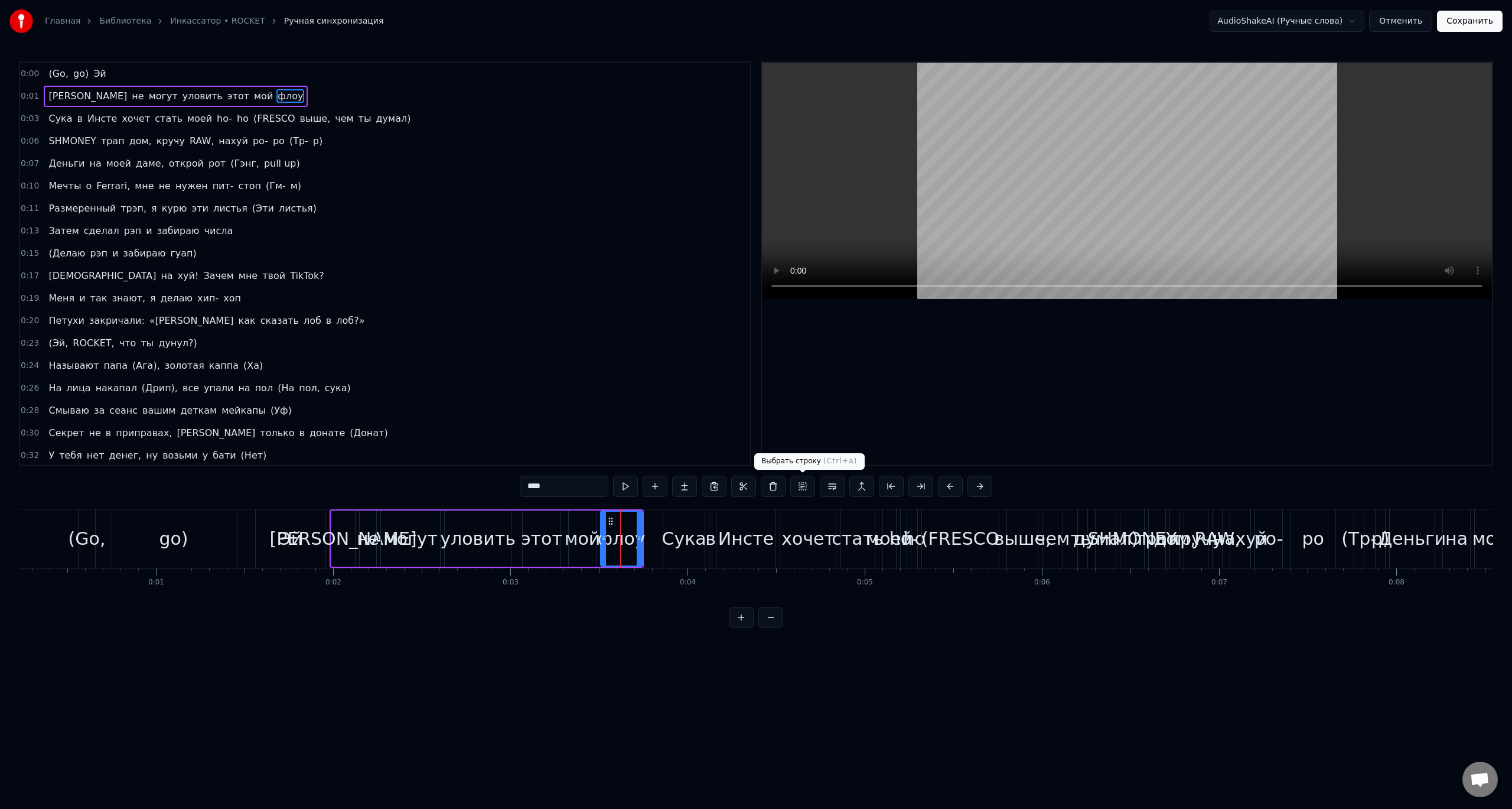
click at [801, 490] on button at bounding box center [802, 486] width 25 height 22
click at [621, 540] on div "флоу" at bounding box center [622, 538] width 48 height 26
click at [479, 545] on div "уловить" at bounding box center [478, 538] width 75 height 26
click at [542, 544] on div "этот" at bounding box center [541, 538] width 41 height 26
click at [581, 544] on div "мой" at bounding box center [582, 538] width 35 height 26
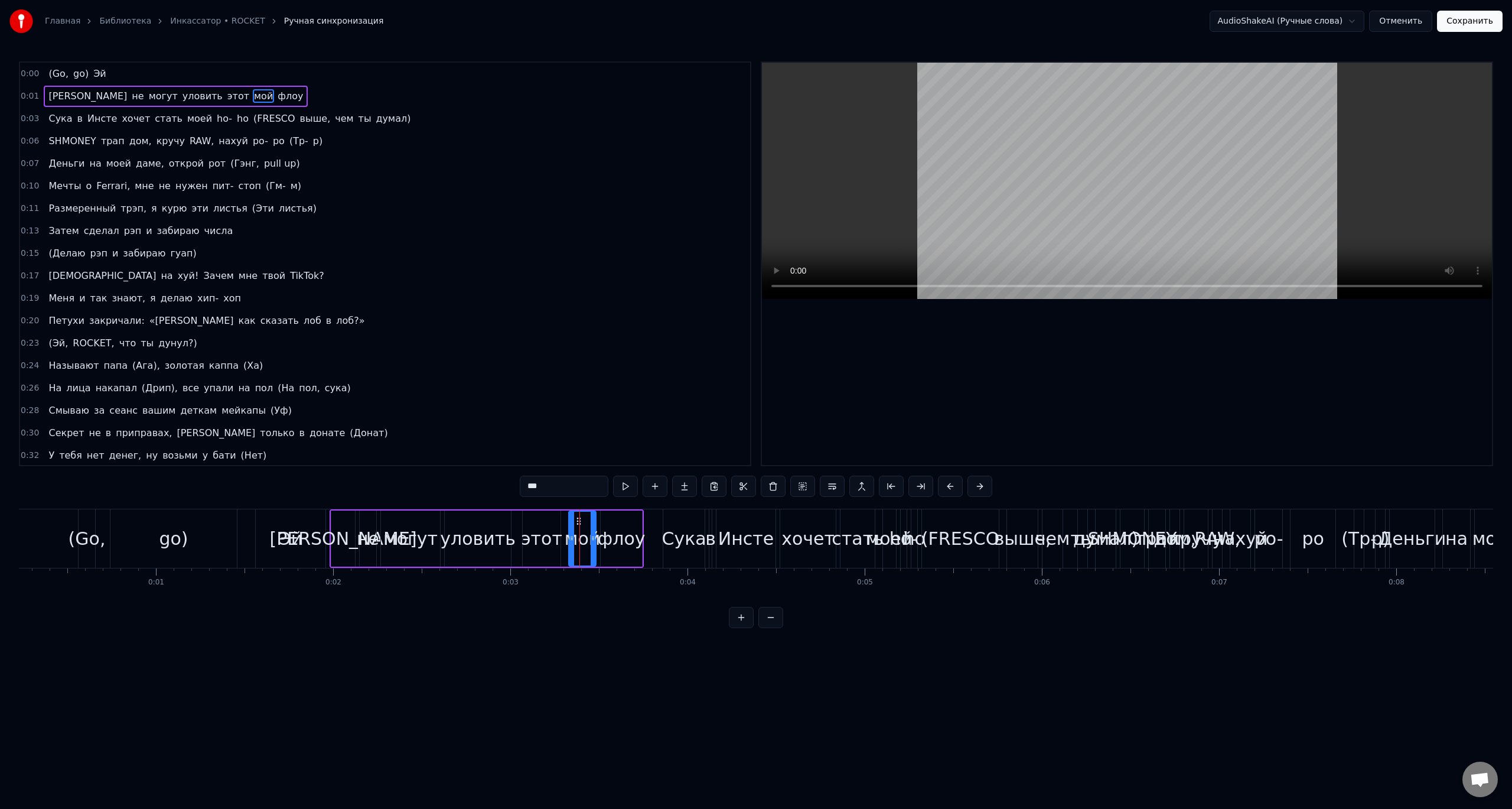
click at [628, 545] on div "флоу" at bounding box center [622, 538] width 48 height 26
type input "****"
click at [644, 590] on div "0 0:01 0:02 0:03 0:04 0:05 0:06 0:07 0:08 0:09 0:10 0:11 0:12 0:13 0:14 0:15 0:…" at bounding box center [716, 582] width 1474 height 29
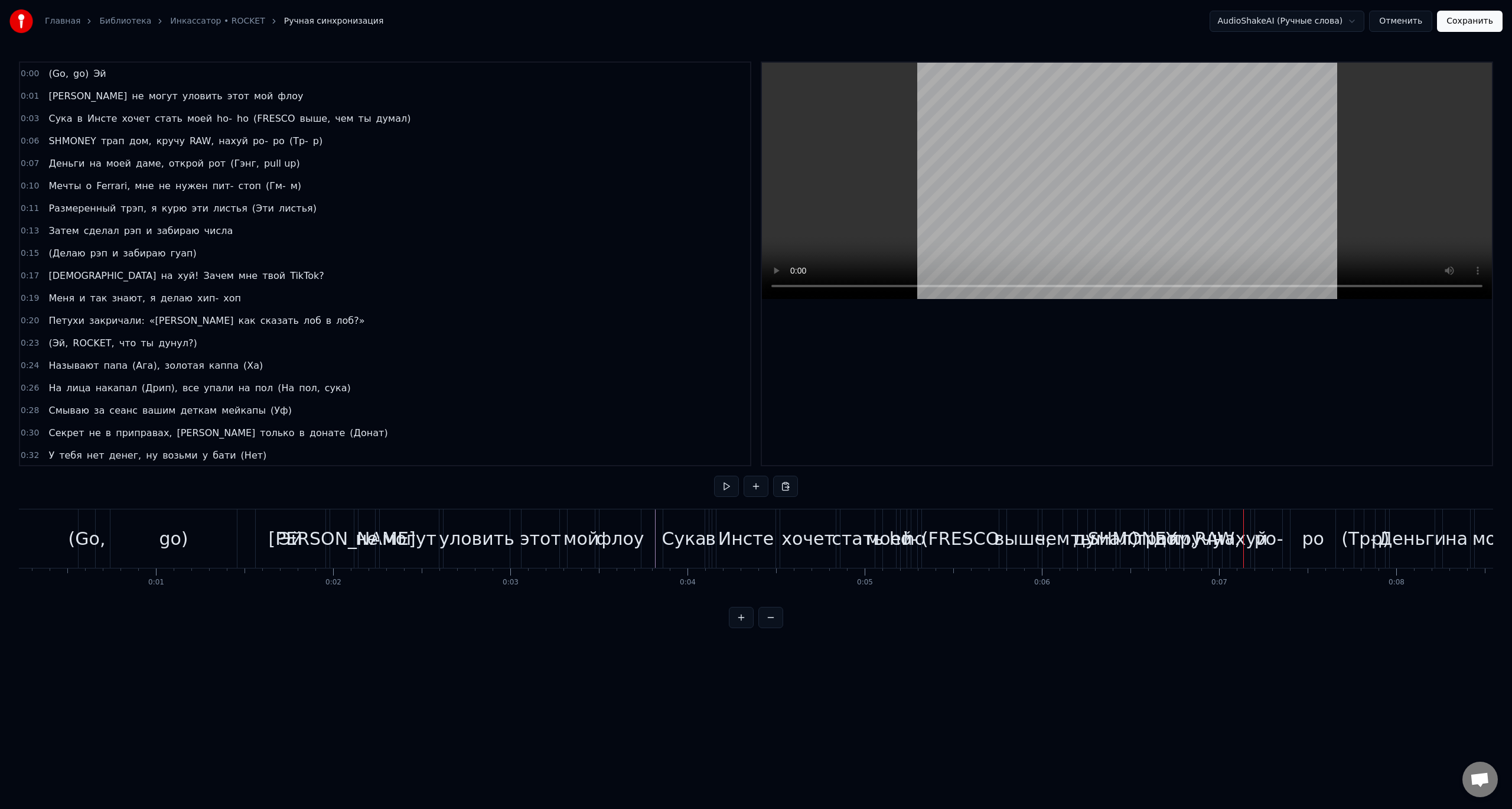
click at [312, 142] on span "р)" at bounding box center [318, 141] width 12 height 14
click at [338, 227] on div "Слить строку Ctrl+M" at bounding box center [344, 226] width 145 height 19
click at [323, 197] on div "Удалить слово Del" at bounding box center [347, 193] width 145 height 19
click at [304, 209] on div "Вырезать строку Ctrl+X" at bounding box center [348, 211] width 145 height 19
drag, startPoint x: 297, startPoint y: 143, endPoint x: 112, endPoint y: 135, distance: 185.2
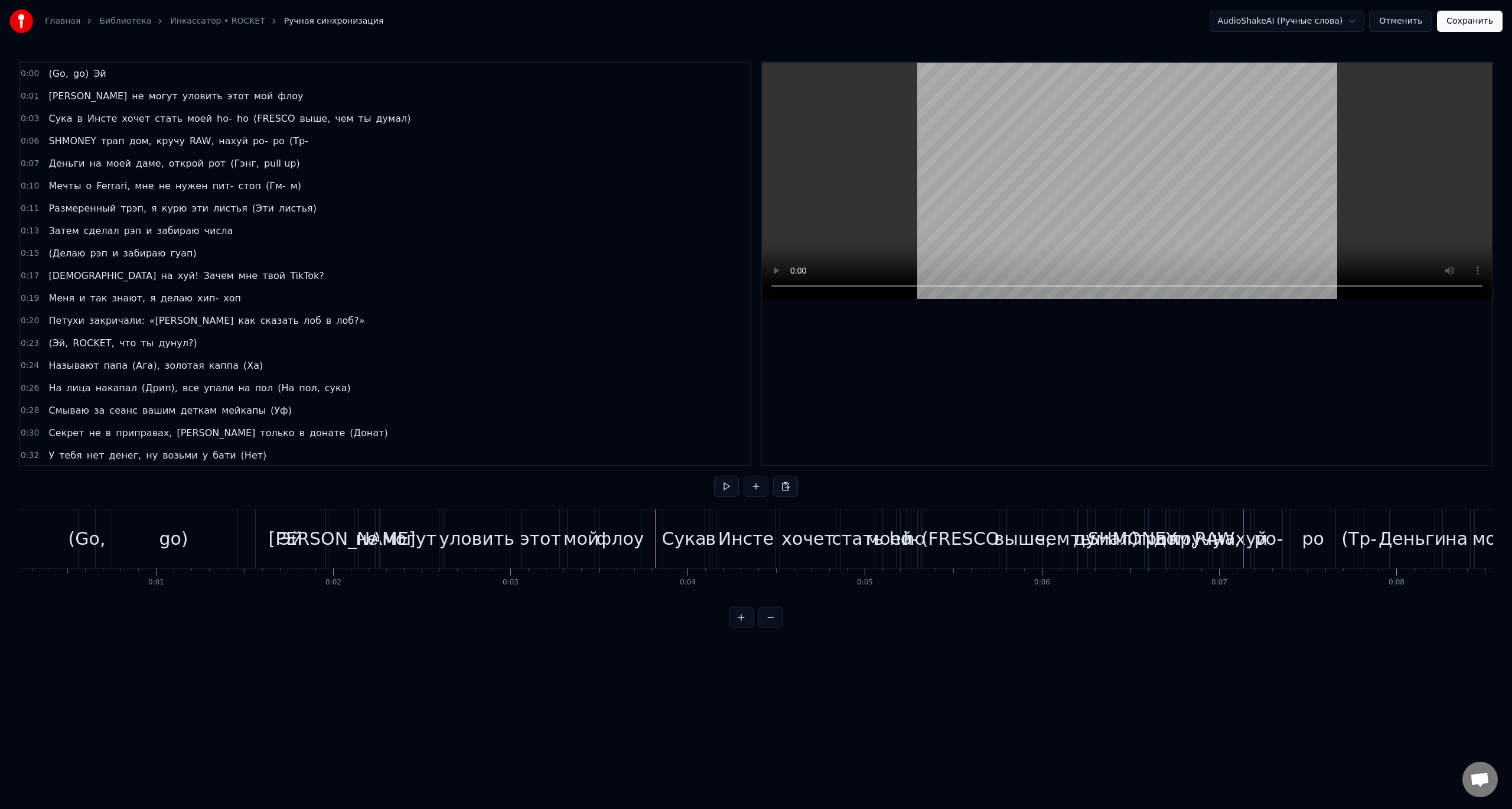
click at [196, 139] on div "0:06 SHMONEY трап дом, кручу RAW, [GEOGRAPHIC_DATA] (Тр-" at bounding box center [385, 141] width 730 height 23
click at [188, 137] on span "RAW," at bounding box center [201, 141] width 26 height 14
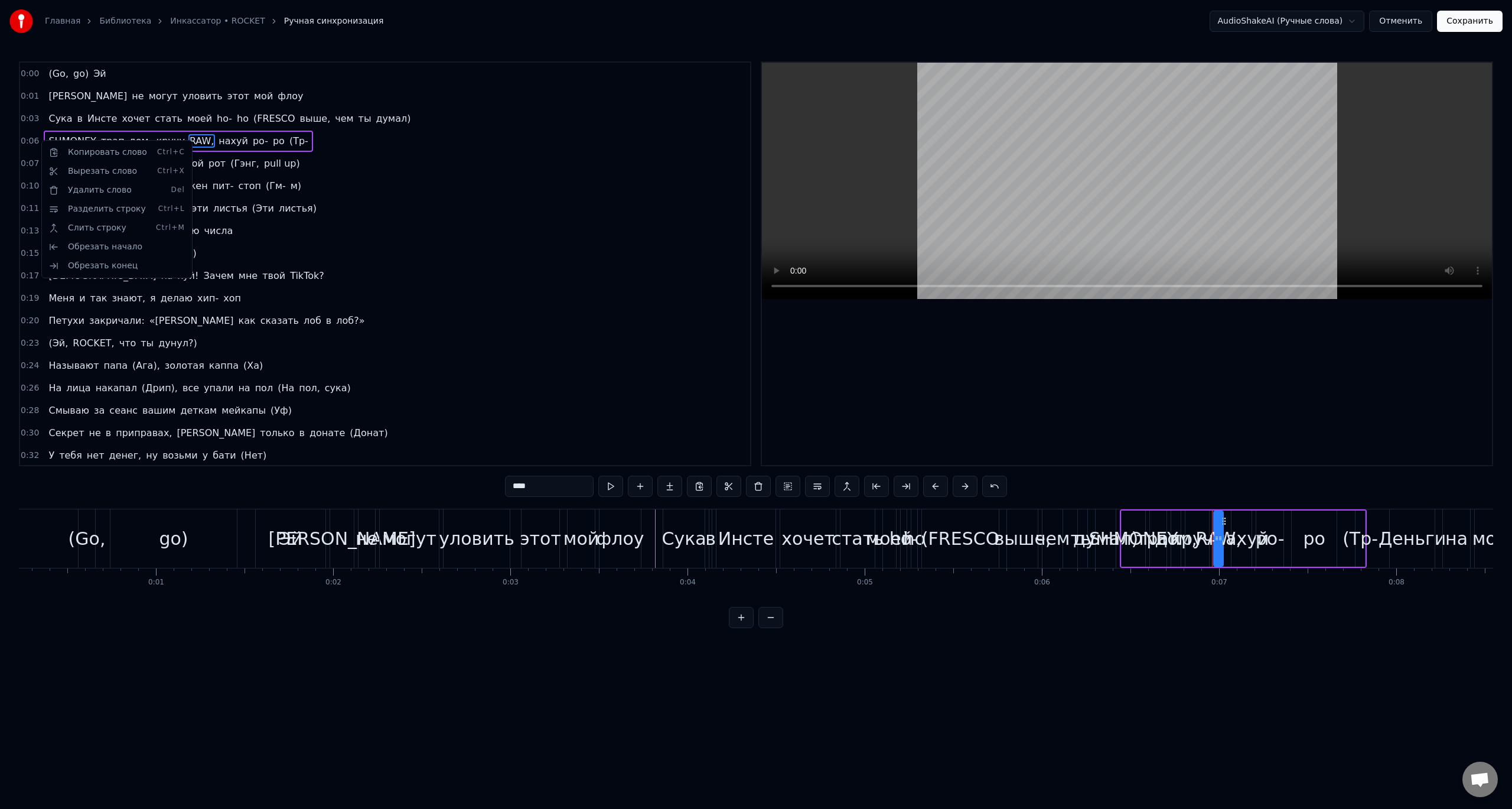
click at [289, 144] on html "Главная Библиотека Инкассатор • ROCKET Ручная синхронизация AudioShakeAI (Ручны…" at bounding box center [756, 323] width 1512 height 647
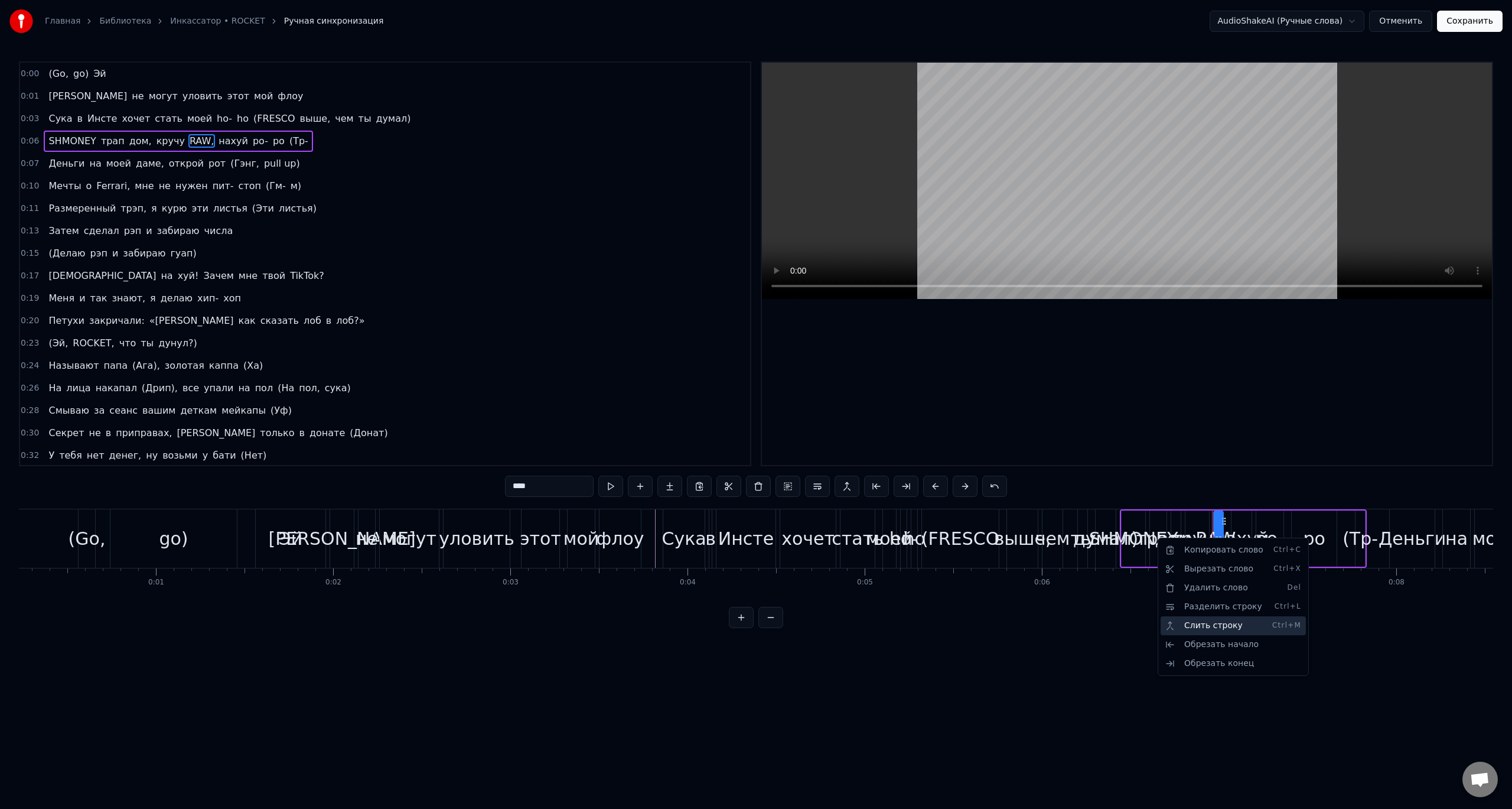
click at [1205, 621] on div "Слить строку Ctrl+M" at bounding box center [1233, 626] width 145 height 19
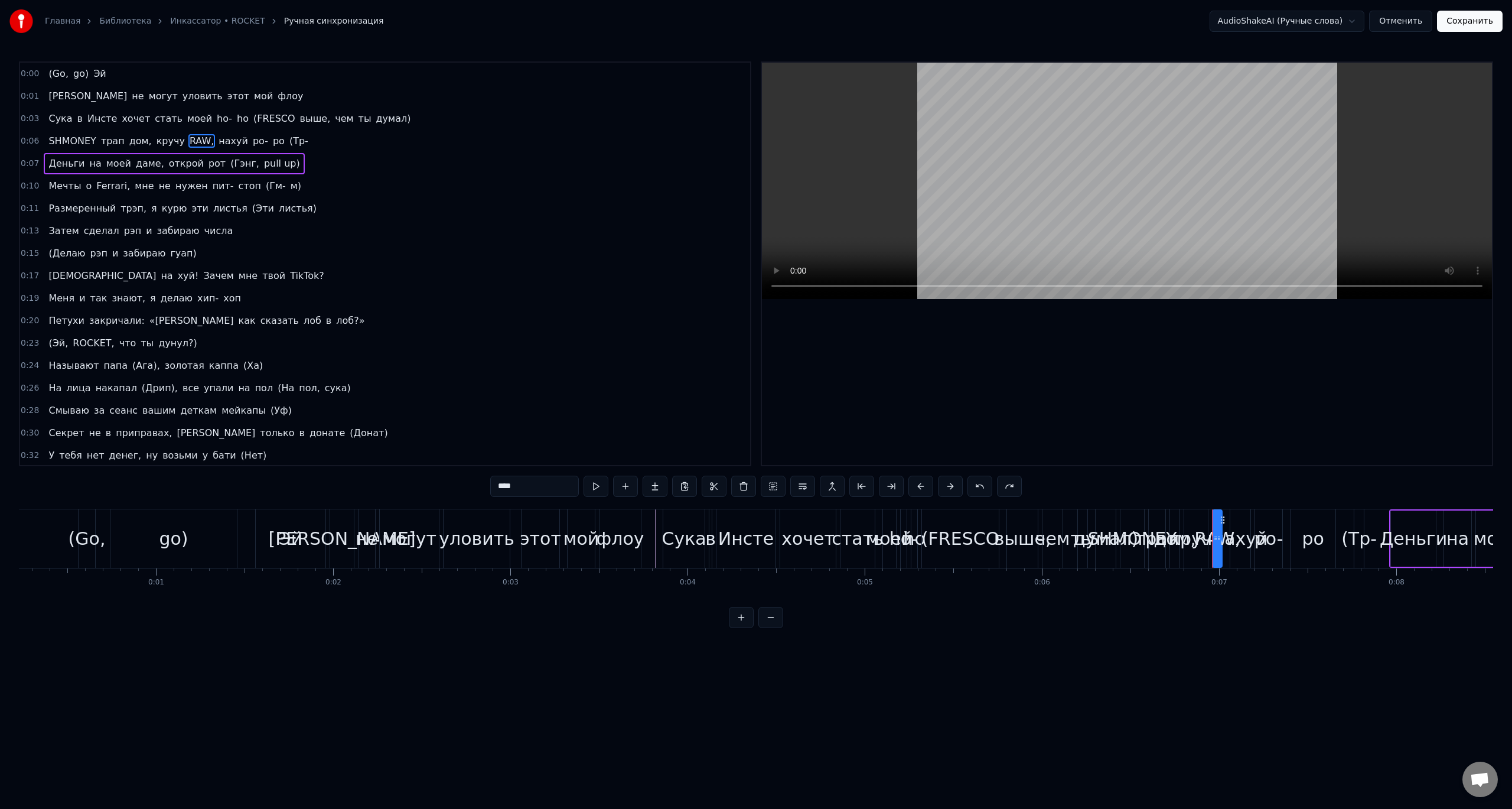
click at [229, 159] on span "(Гэнг," at bounding box center [245, 163] width 31 height 14
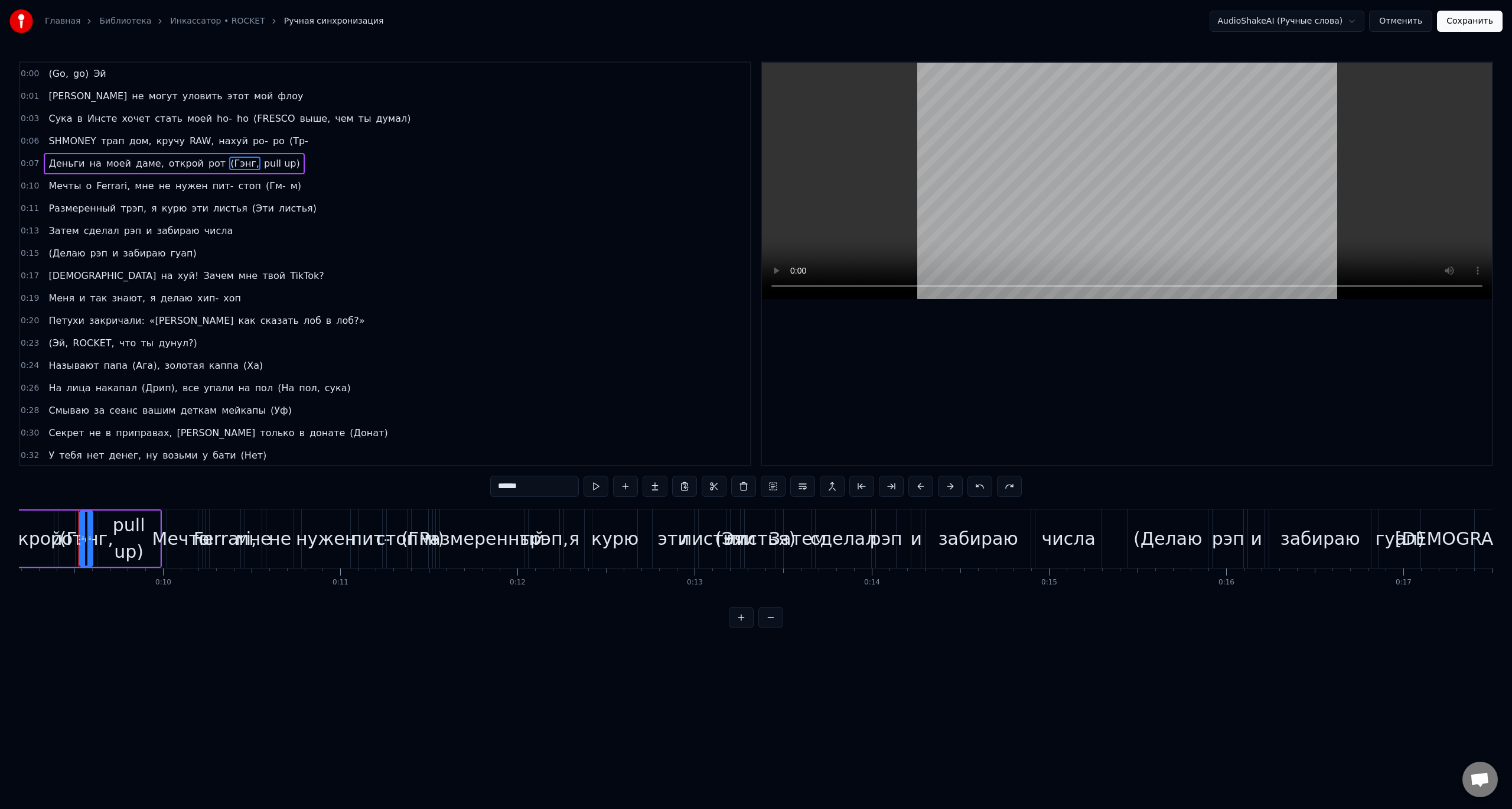
click at [100, 134] on span "трап" at bounding box center [112, 141] width 26 height 14
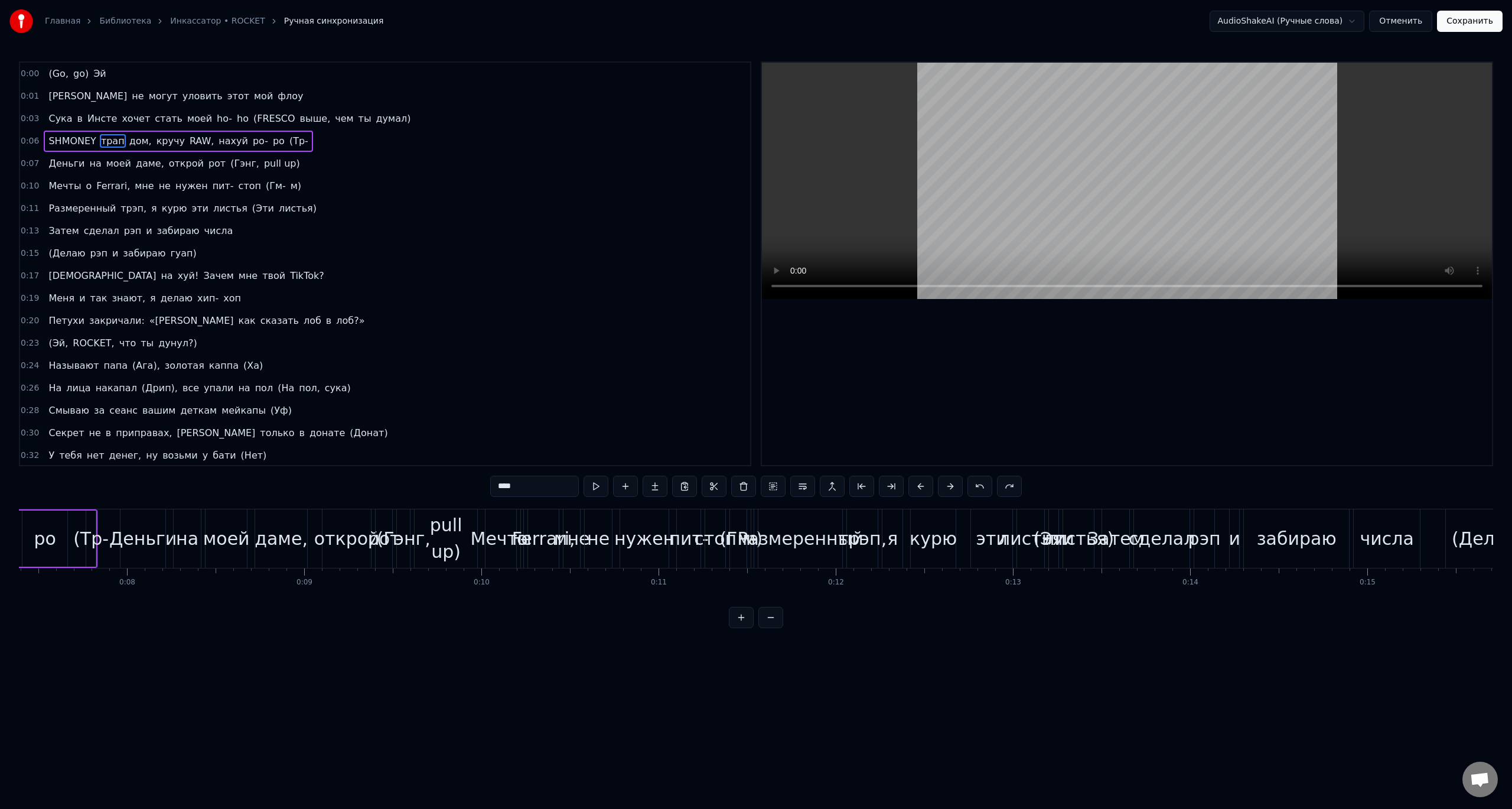
click at [66, 140] on span "SHMONEY" at bounding box center [72, 141] width 50 height 14
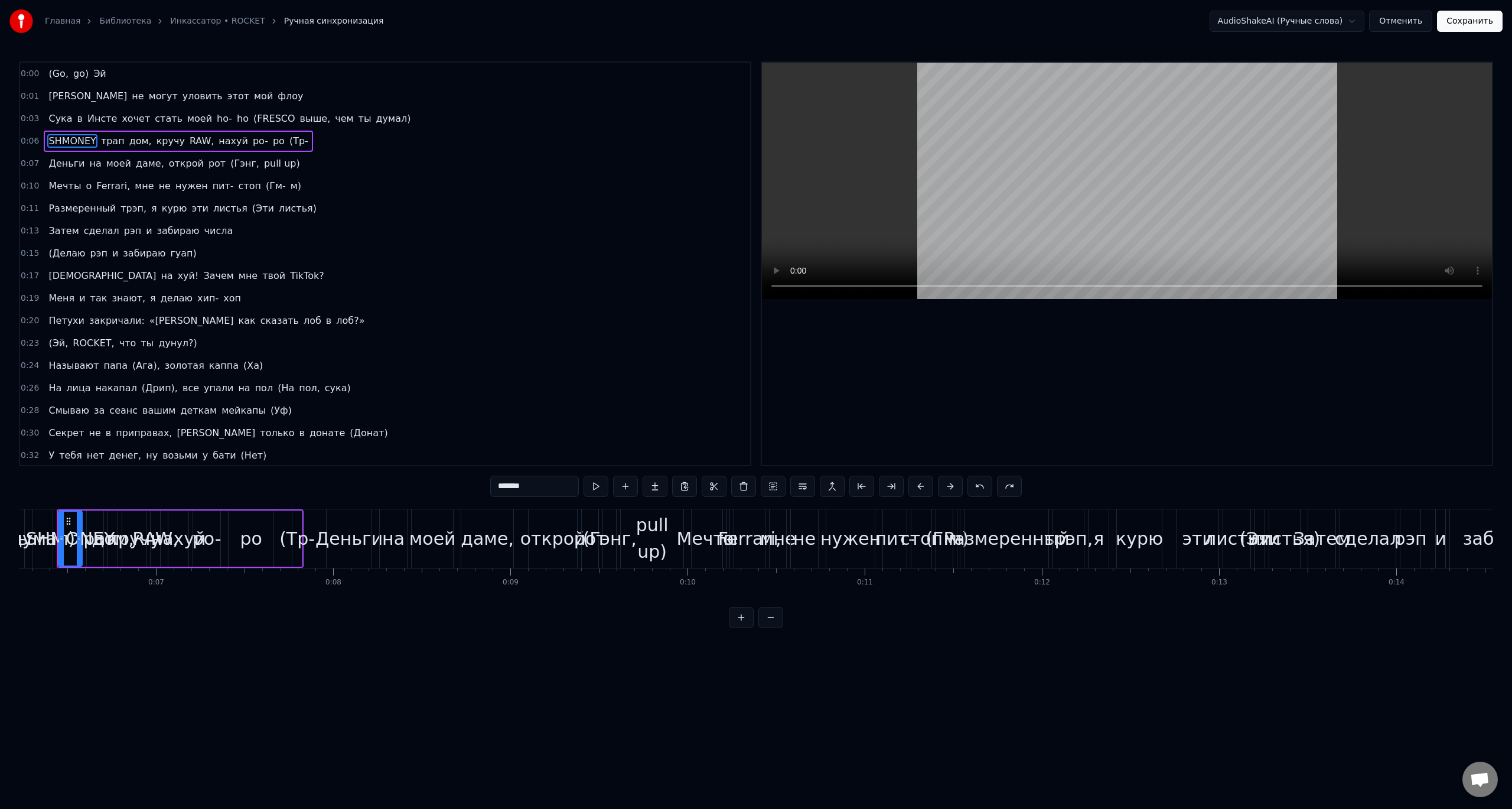
scroll to position [0, 1082]
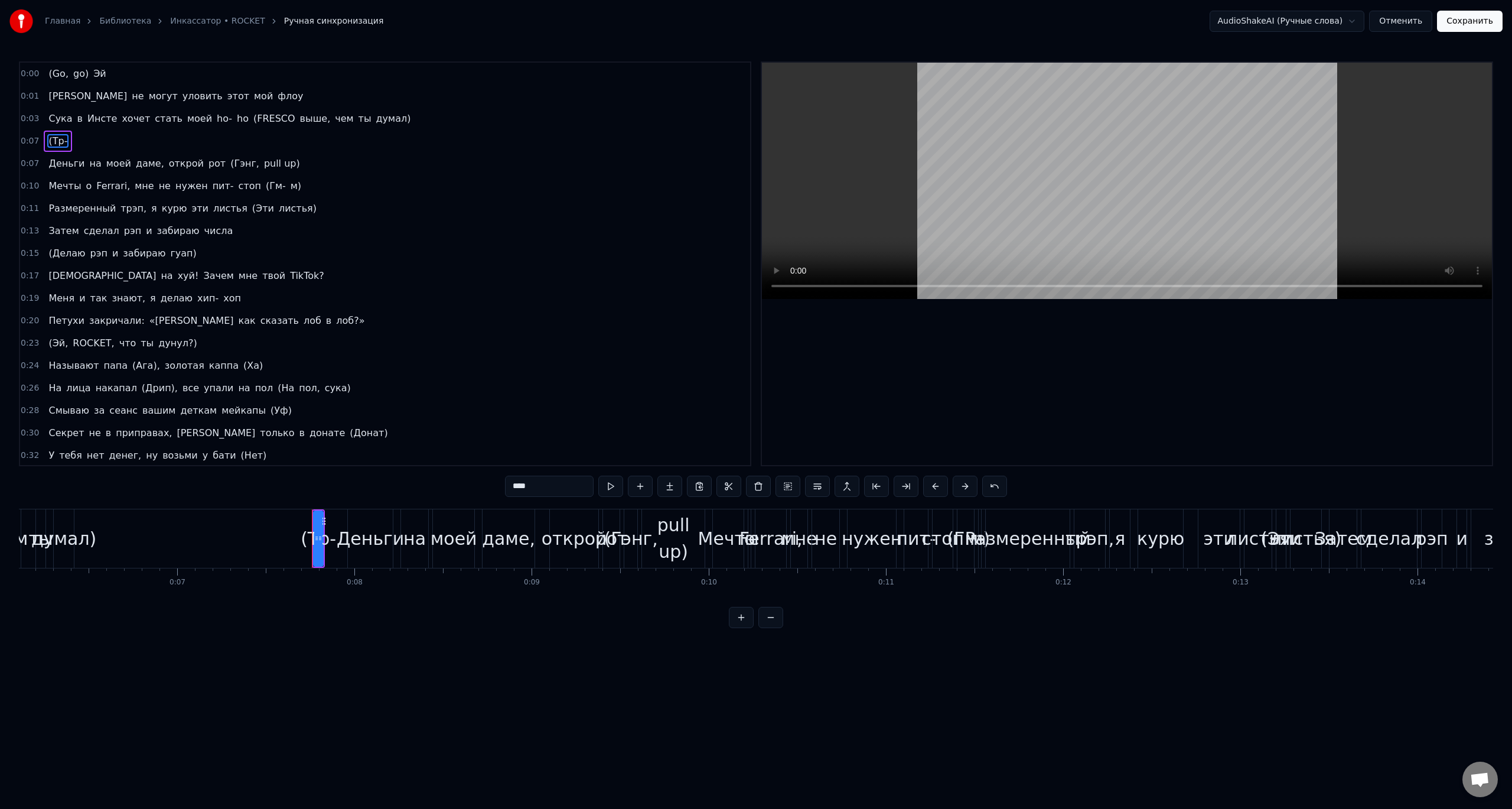
type input "******"
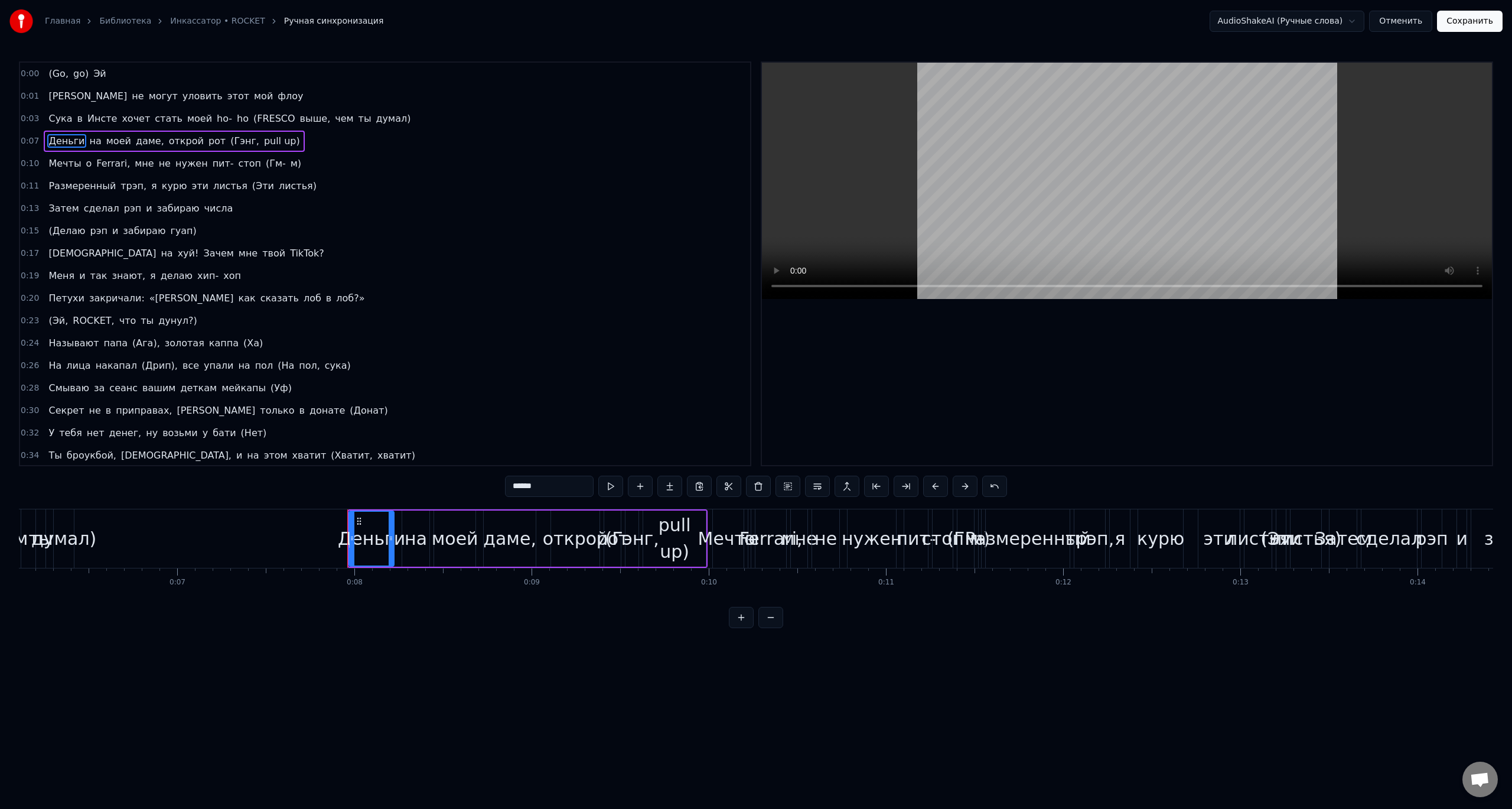
click at [88, 483] on div "0:00 (Go, go) Эй 0:01 Они не могут уловить этот мой флоу 0:03 Сука в Инсте хоче…" at bounding box center [756, 345] width 1474 height 567
drag, startPoint x: 78, startPoint y: 475, endPoint x: 152, endPoint y: 508, distance: 81.0
click at [78, 475] on div "0:00 (Go, go) Эй 0:01 Они не могут уловить этот мой флоу 0:03 Сука в Инсте хоче…" at bounding box center [756, 345] width 1474 height 567
click at [402, 622] on div "Слить строку Ctrl+M" at bounding box center [438, 625] width 145 height 19
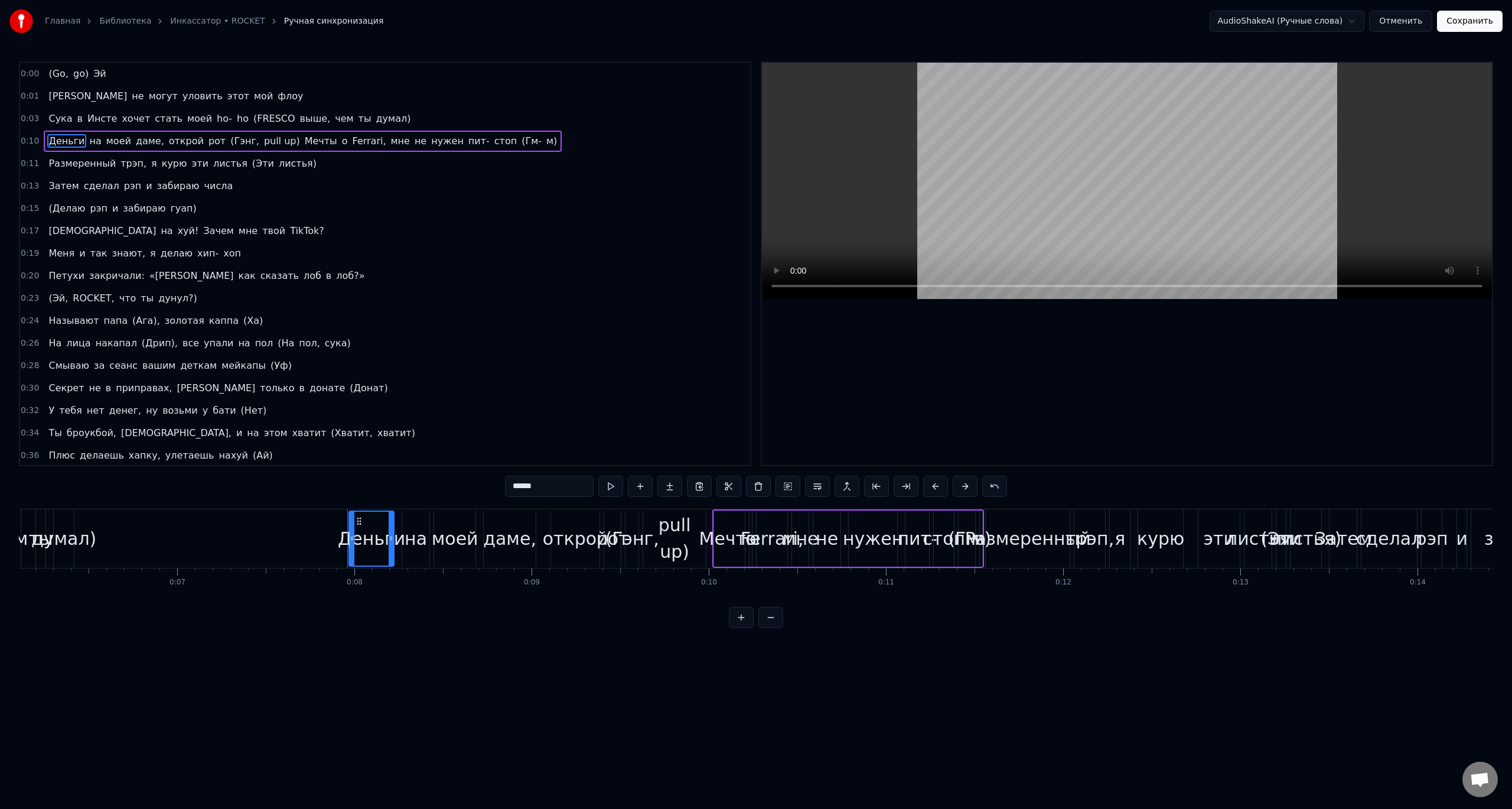
drag, startPoint x: 113, startPoint y: 588, endPoint x: 119, endPoint y: 603, distance: 16.2
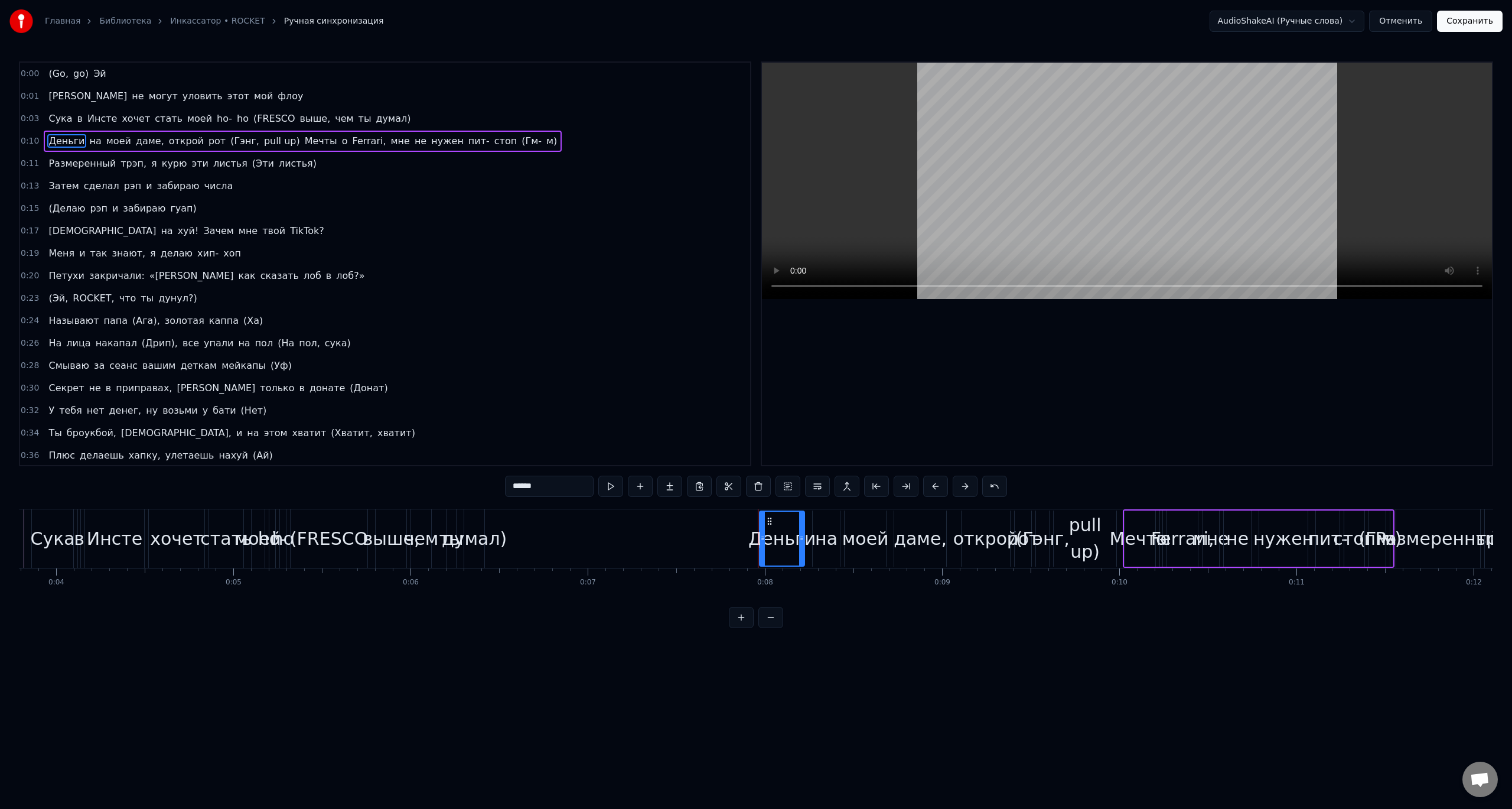
click at [782, 287] on video at bounding box center [1127, 181] width 730 height 236
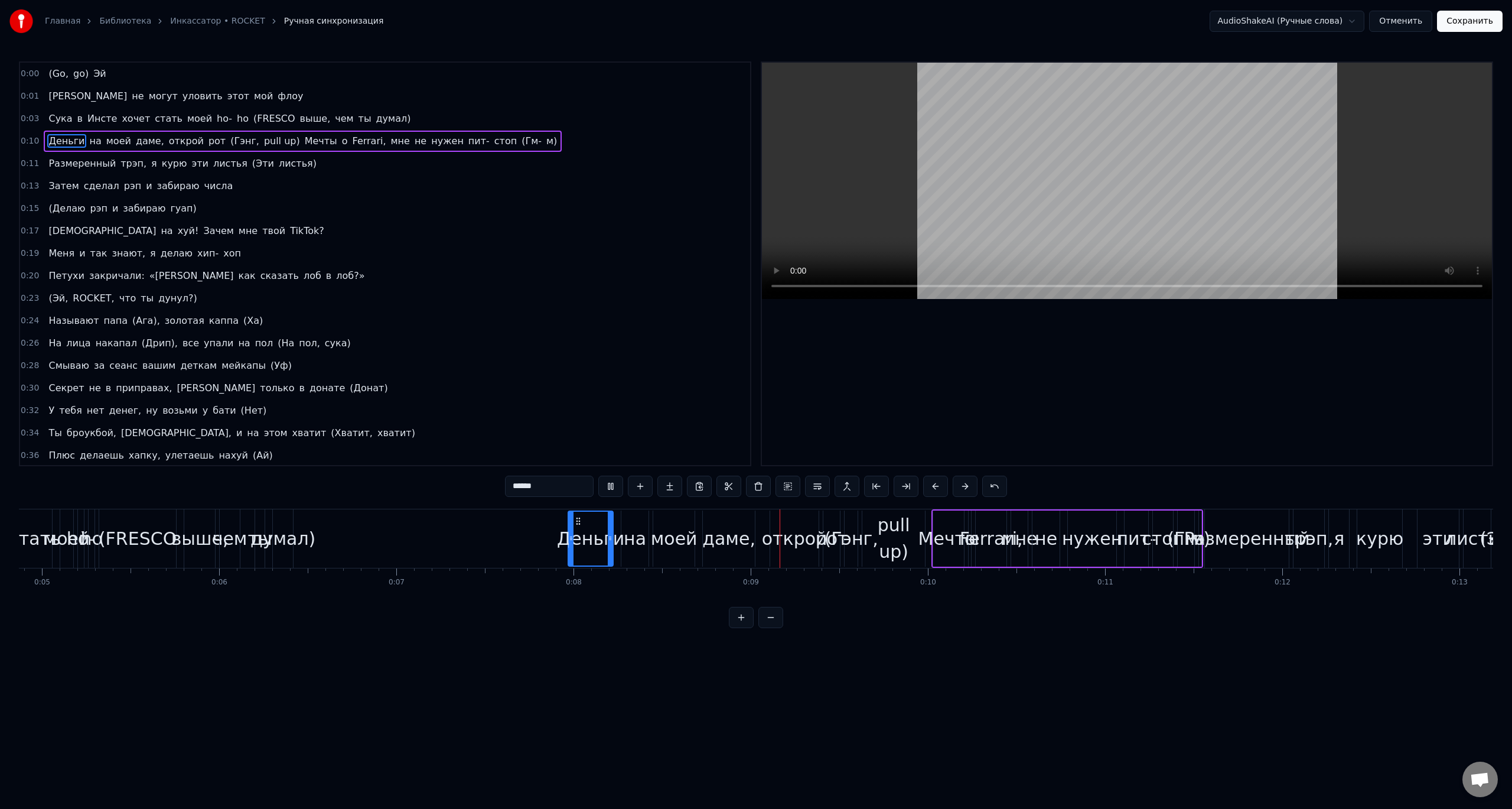
scroll to position [0, 827]
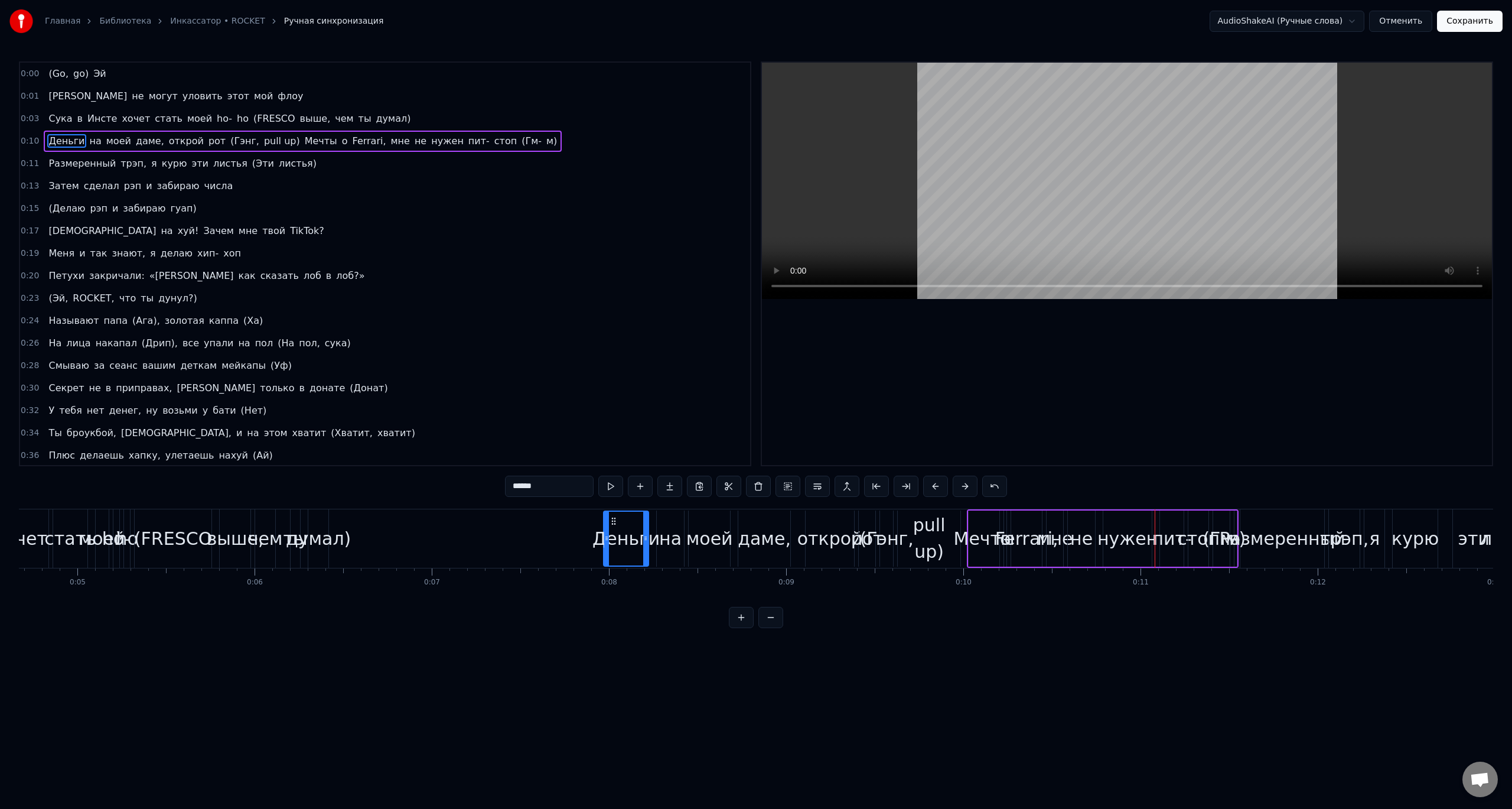
click at [229, 144] on span "(Гэнг," at bounding box center [245, 141] width 31 height 14
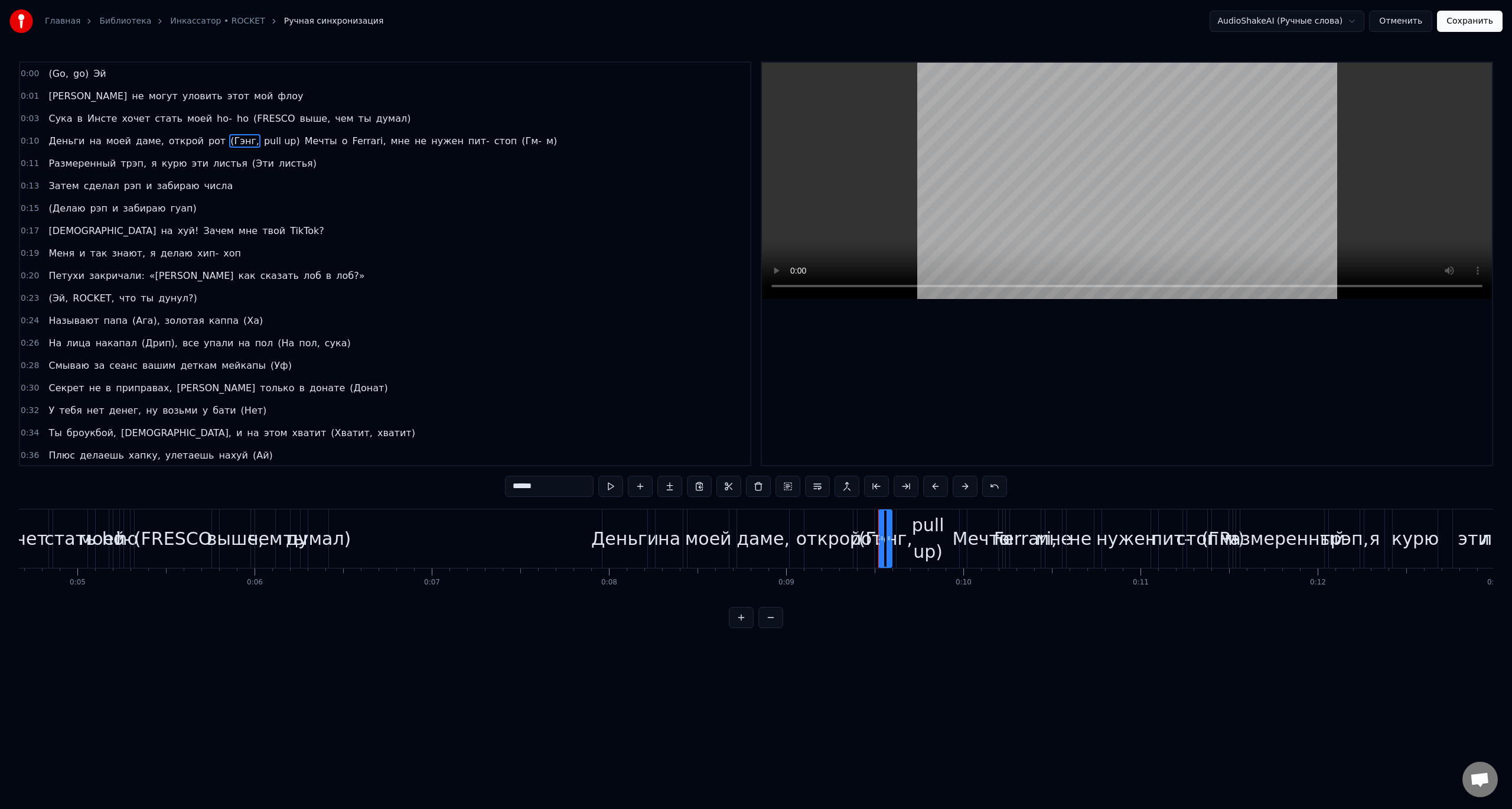
click at [263, 144] on span "pull up)" at bounding box center [282, 141] width 38 height 14
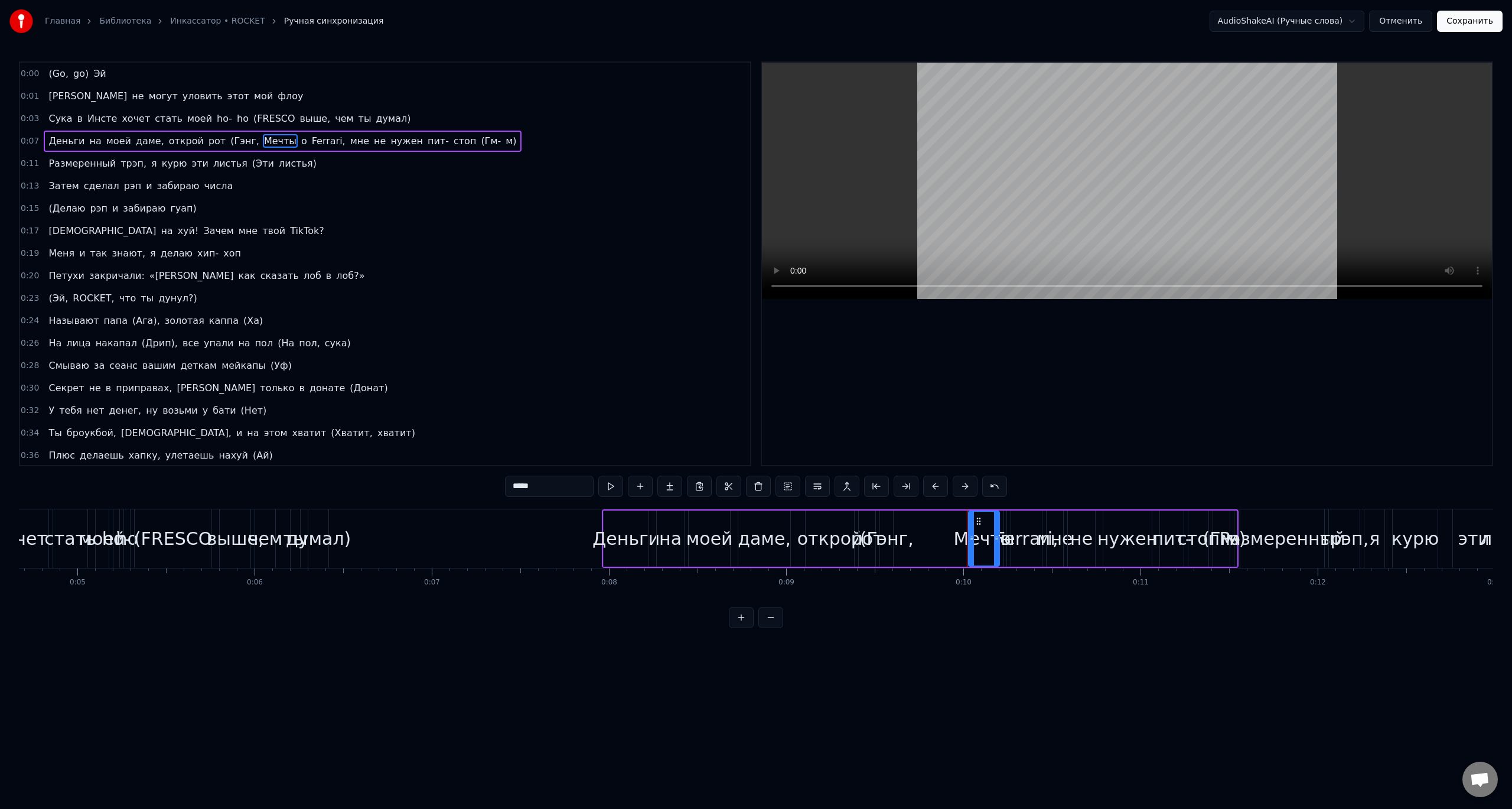
click at [229, 141] on span "(Гэнг," at bounding box center [245, 141] width 31 height 14
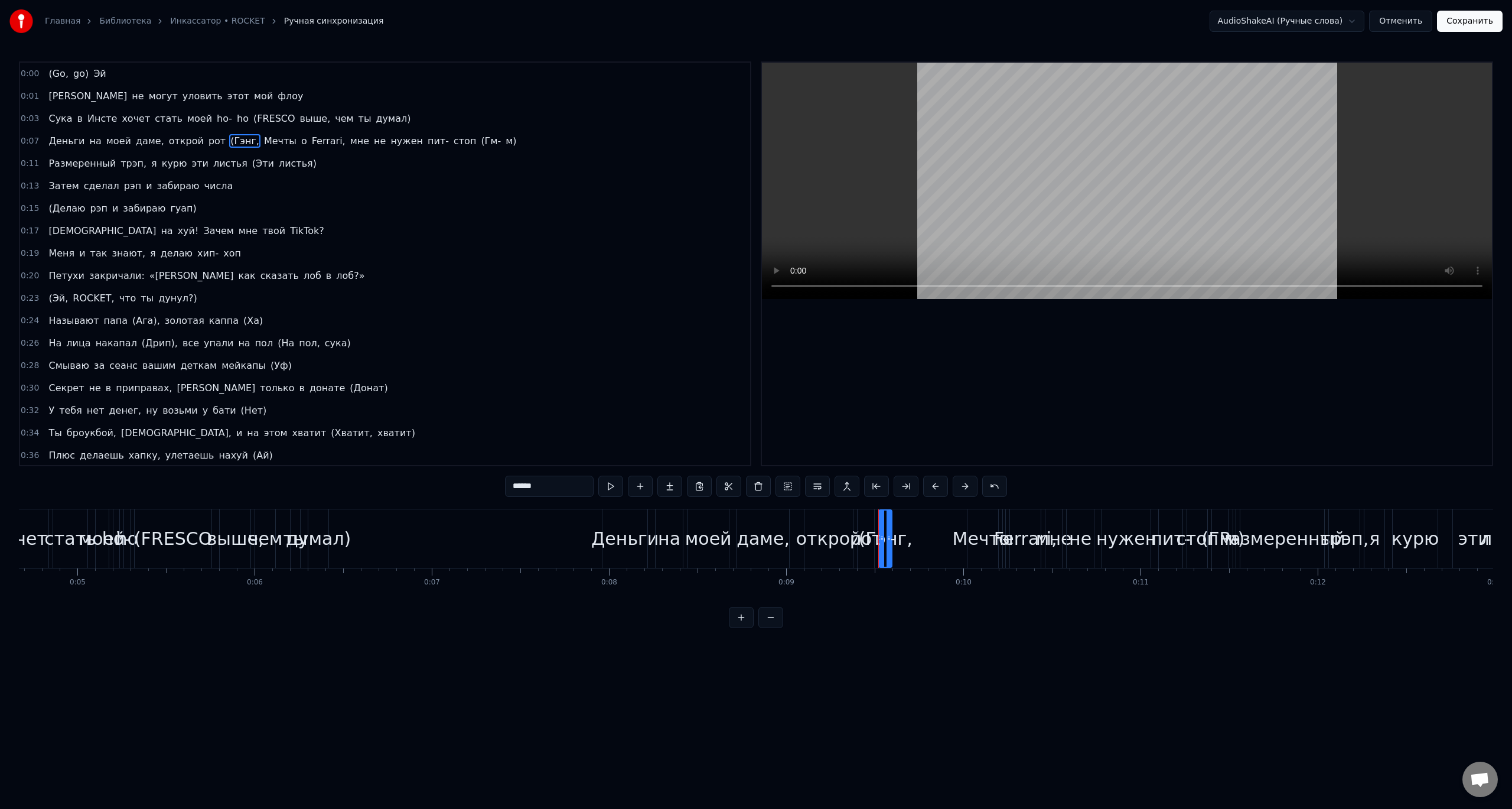
type input "*****"
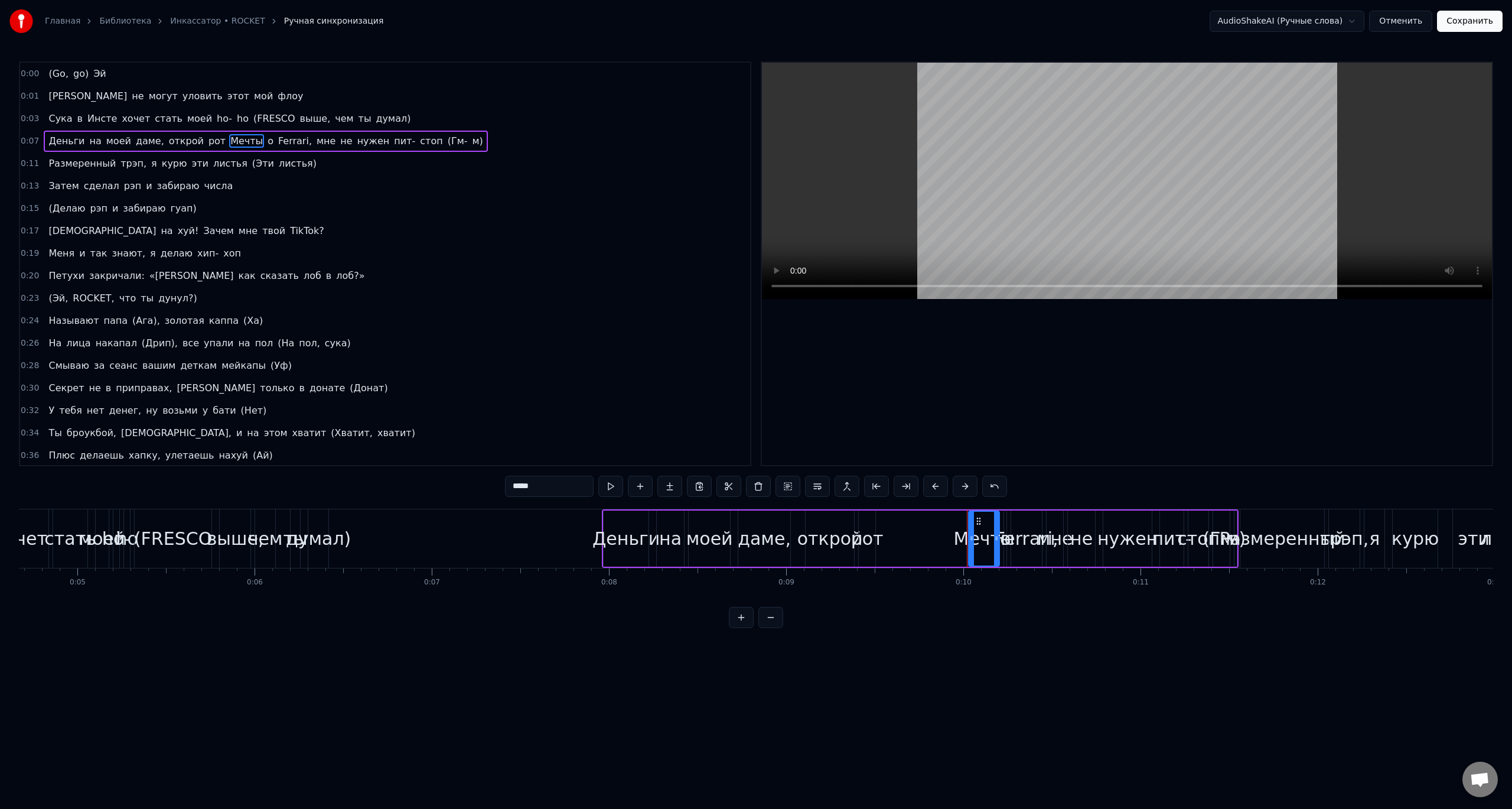
click at [902, 535] on div "Деньги на моей даме, открой рот Мечты о Ferrari, мне не нужен пит- стоп (Гм- м)" at bounding box center [920, 539] width 637 height 59
click at [471, 136] on span "м)" at bounding box center [477, 141] width 13 height 14
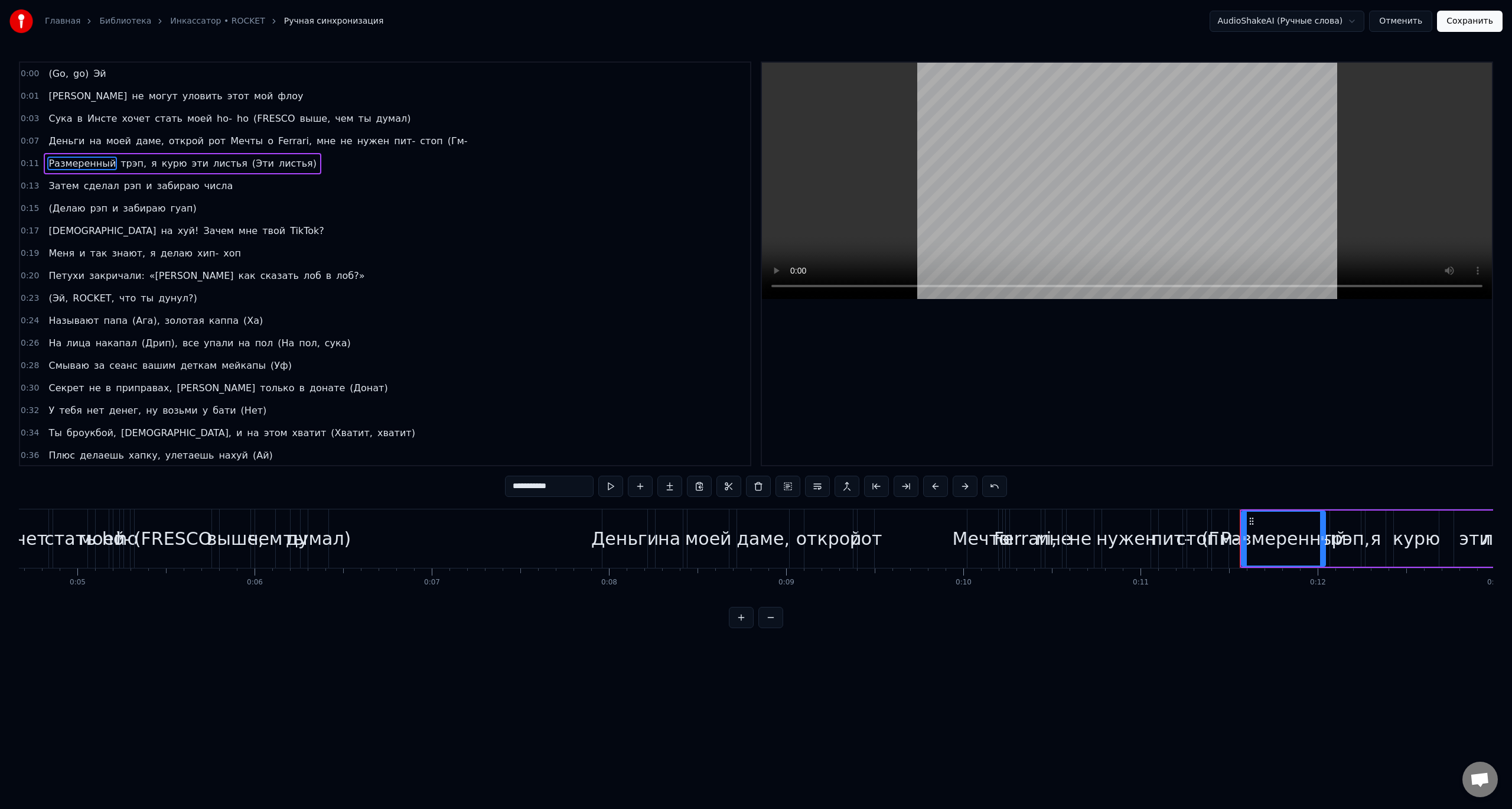
click at [447, 139] on span "(Гм-" at bounding box center [458, 141] width 23 height 14
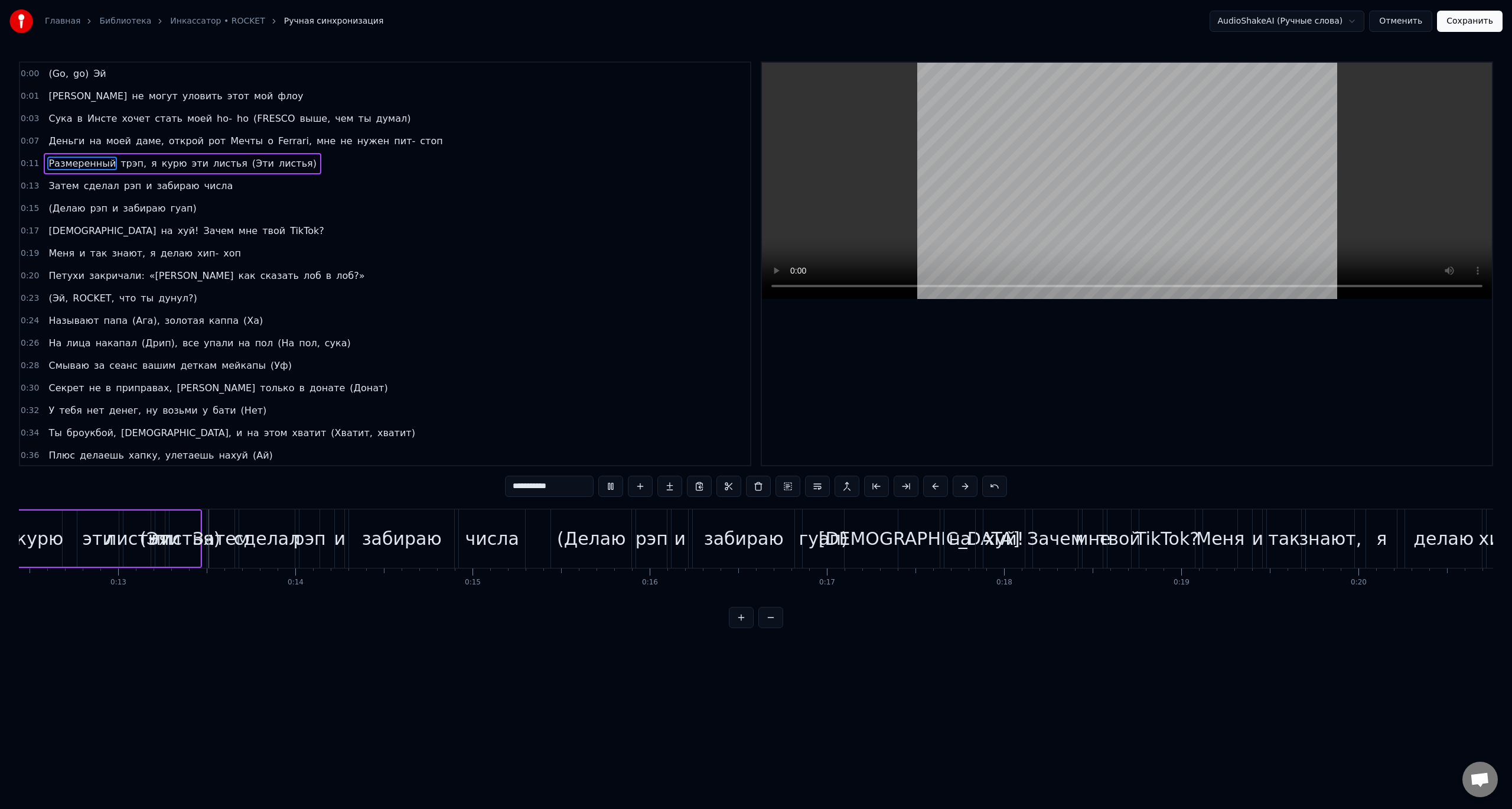
scroll to position [0, 2207]
click at [156, 191] on span "забираю" at bounding box center [178, 185] width 45 height 14
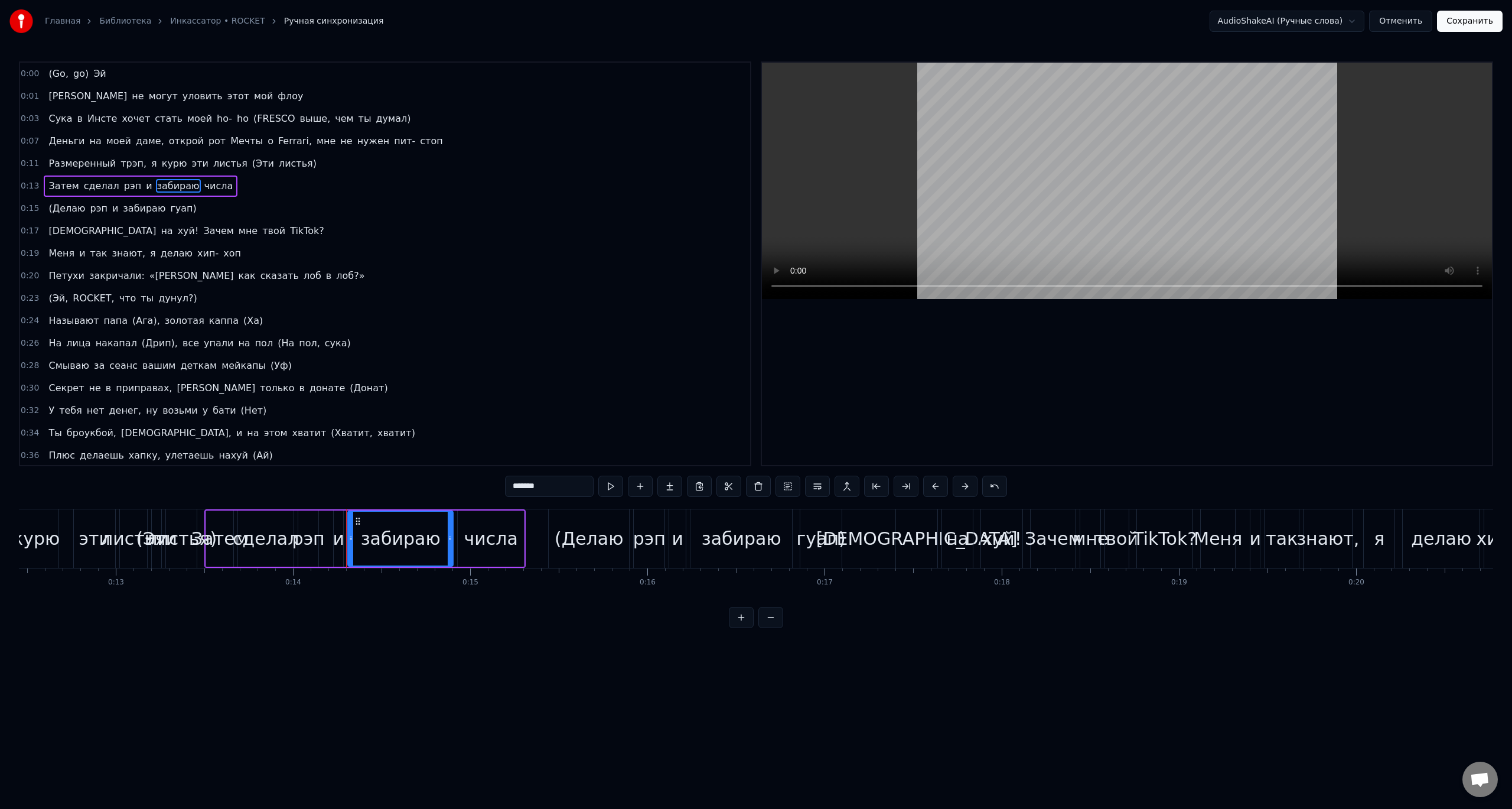
click at [123, 183] on span "рэп" at bounding box center [133, 185] width 20 height 14
type input "***"
click at [126, 184] on div "Затем сделал рэп и забираю числа" at bounding box center [140, 186] width 194 height 22
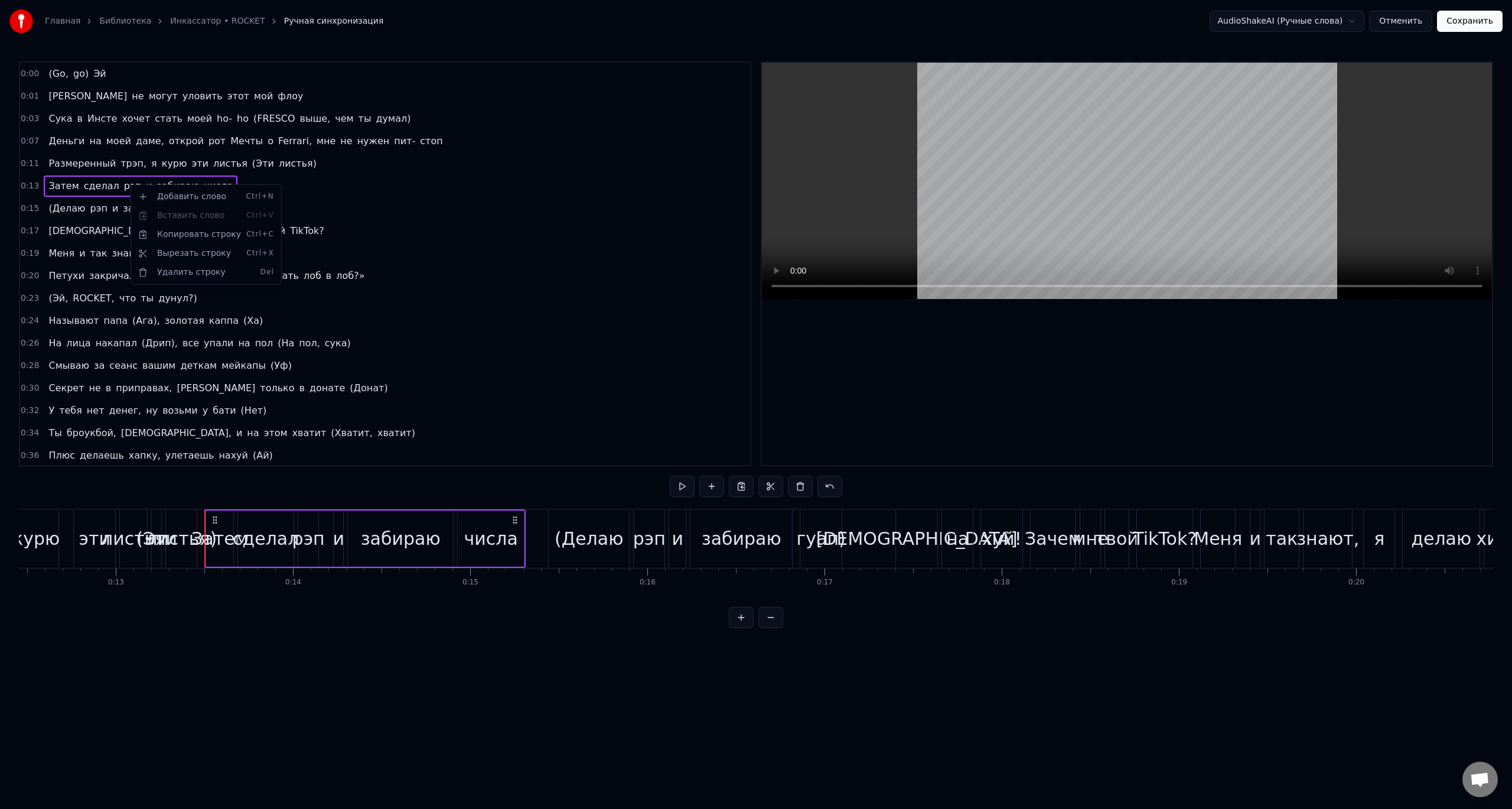
click at [396, 203] on html "Главная Библиотека Инкассатор • ROCKET Ручная синхронизация AudioShakeAI (Ручны…" at bounding box center [756, 323] width 1512 height 647
drag, startPoint x: 231, startPoint y: 187, endPoint x: 29, endPoint y: 191, distance: 202.0
click at [29, 191] on div "0:13 Затем сделал рэп и забираю числа" at bounding box center [385, 186] width 730 height 23
drag, startPoint x: 53, startPoint y: 189, endPoint x: 197, endPoint y: 184, distance: 144.1
click at [197, 184] on div "Затем сделал рэп и забираю числа" at bounding box center [140, 186] width 194 height 22
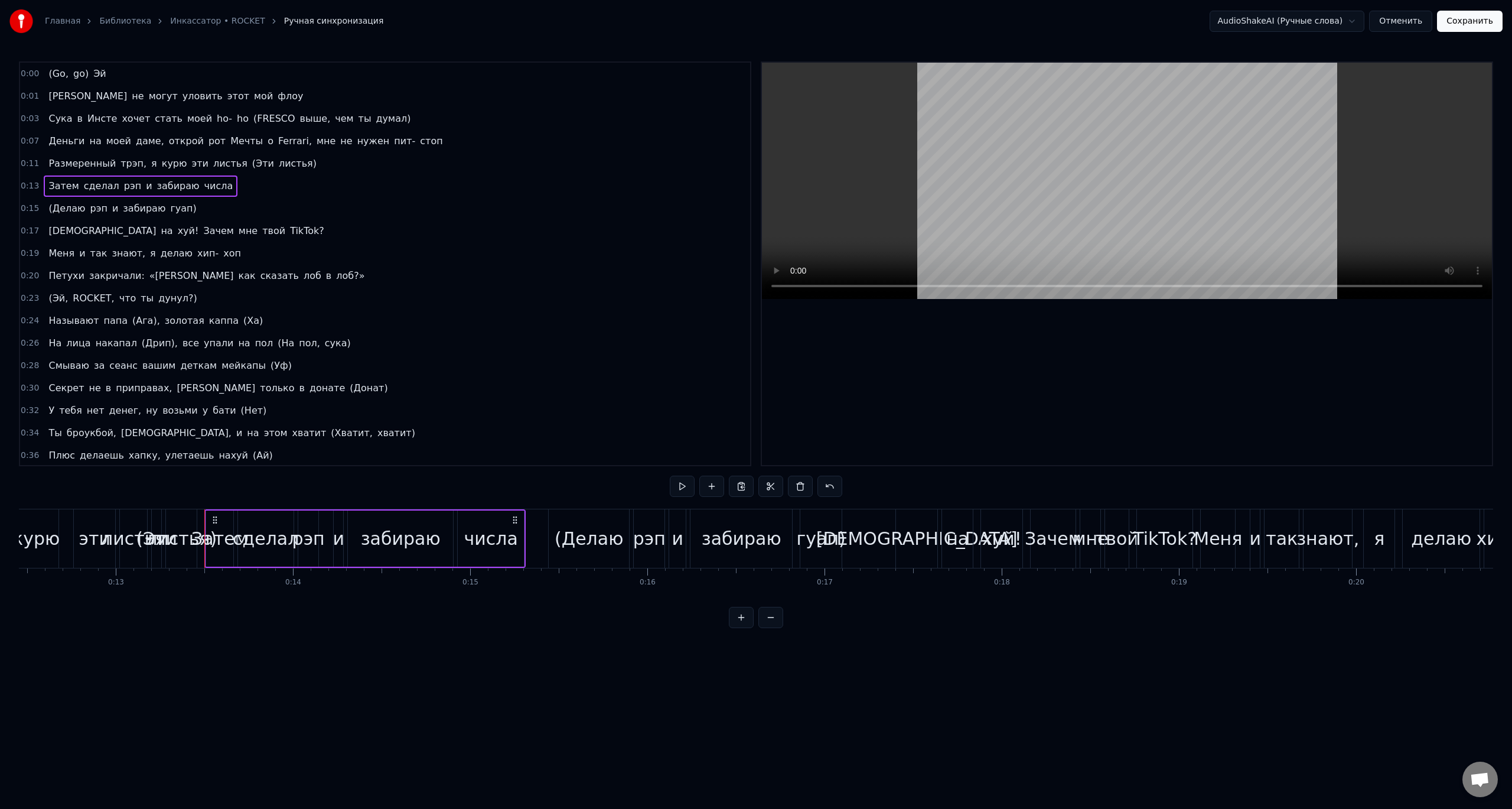
click at [203, 182] on span "числа" at bounding box center [219, 185] width 31 height 14
click at [172, 188] on span "забираю" at bounding box center [178, 185] width 45 height 14
type input "*******"
drag, startPoint x: 167, startPoint y: 188, endPoint x: 145, endPoint y: 188, distance: 22.0
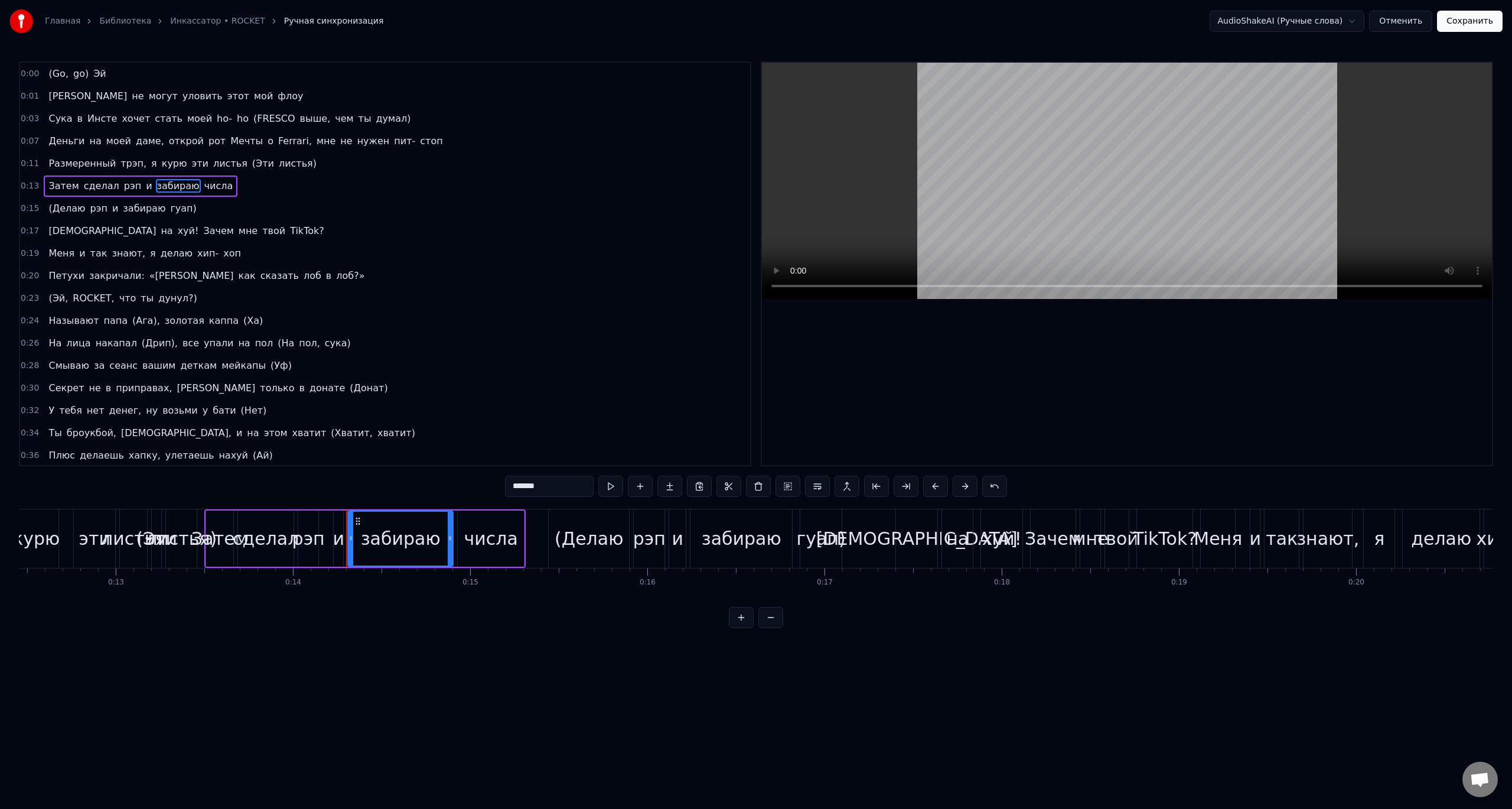
click at [165, 188] on span "забираю" at bounding box center [178, 185] width 45 height 14
drag, startPoint x: 145, startPoint y: 188, endPoint x: 111, endPoint y: 190, distance: 34.1
click at [156, 188] on span "забираю" at bounding box center [178, 185] width 45 height 14
click at [121, 190] on div "Затем сделал рэп и забираю числа" at bounding box center [140, 186] width 194 height 22
drag, startPoint x: 105, startPoint y: 190, endPoint x: 94, endPoint y: 191, distance: 11.0
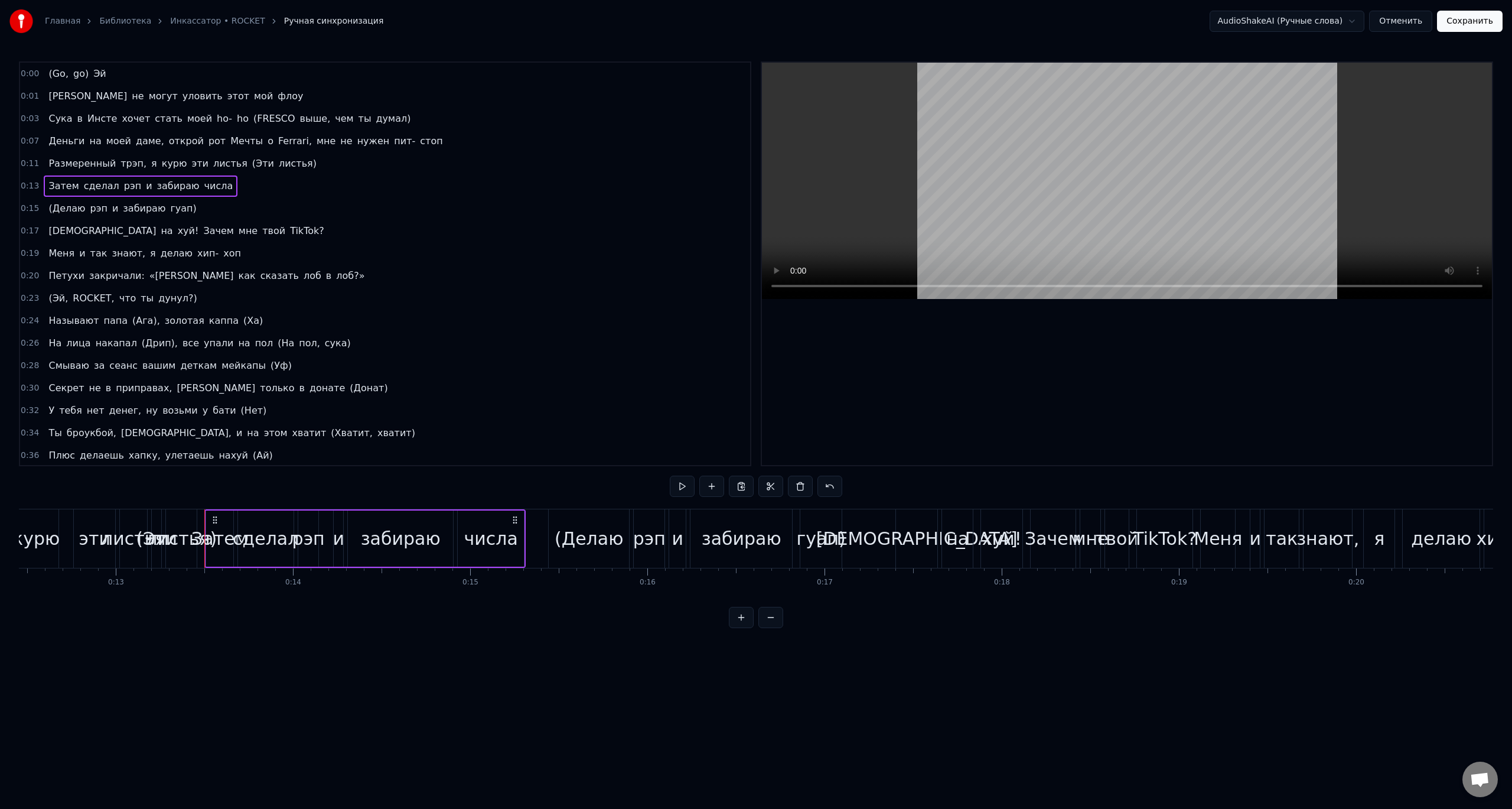
click at [103, 190] on span "сделал" at bounding box center [101, 185] width 38 height 14
click at [93, 191] on span "сделал" at bounding box center [101, 185] width 38 height 14
click at [52, 191] on span "Затем" at bounding box center [63, 185] width 32 height 14
type input "*****"
click at [203, 187] on span "числа" at bounding box center [219, 185] width 31 height 14
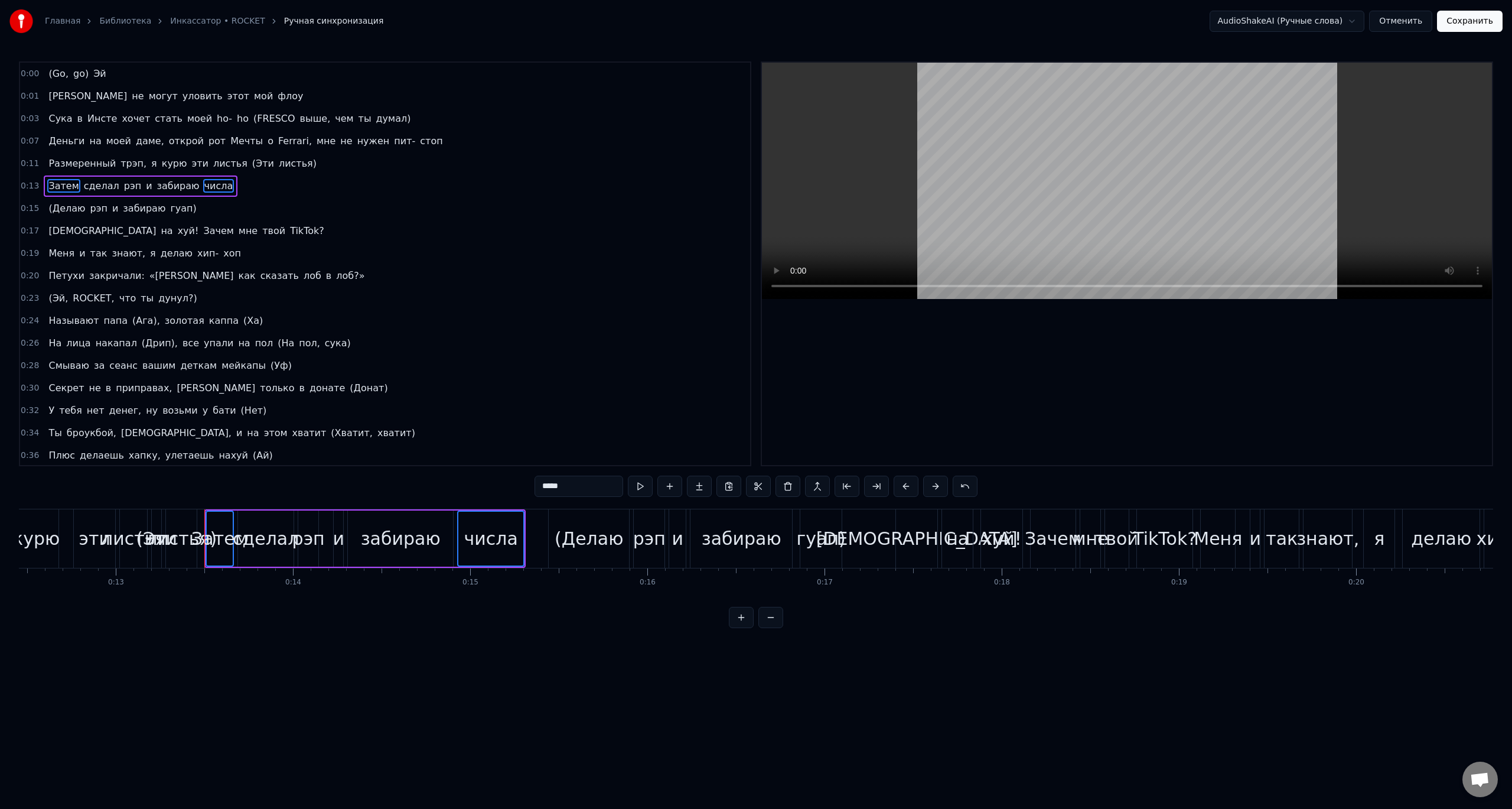
click at [156, 185] on span "забираю" at bounding box center [178, 185] width 45 height 14
click at [145, 188] on span "и" at bounding box center [149, 185] width 8 height 14
drag, startPoint x: 108, startPoint y: 189, endPoint x: 89, endPoint y: 190, distance: 19.0
click at [108, 189] on div "Затем сделал рэп и забираю числа" at bounding box center [140, 186] width 194 height 22
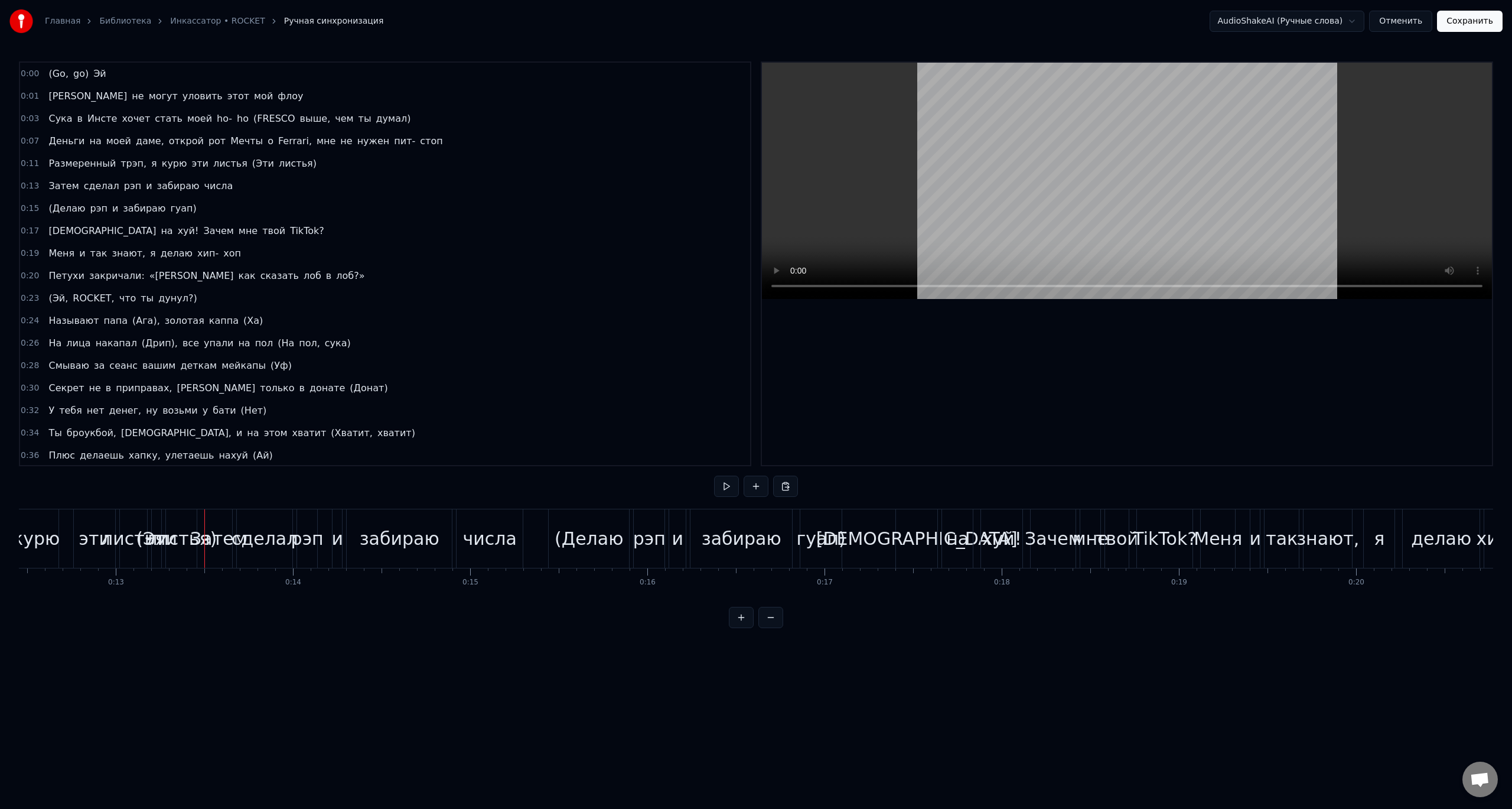
click at [87, 190] on span "сделал" at bounding box center [101, 185] width 38 height 14
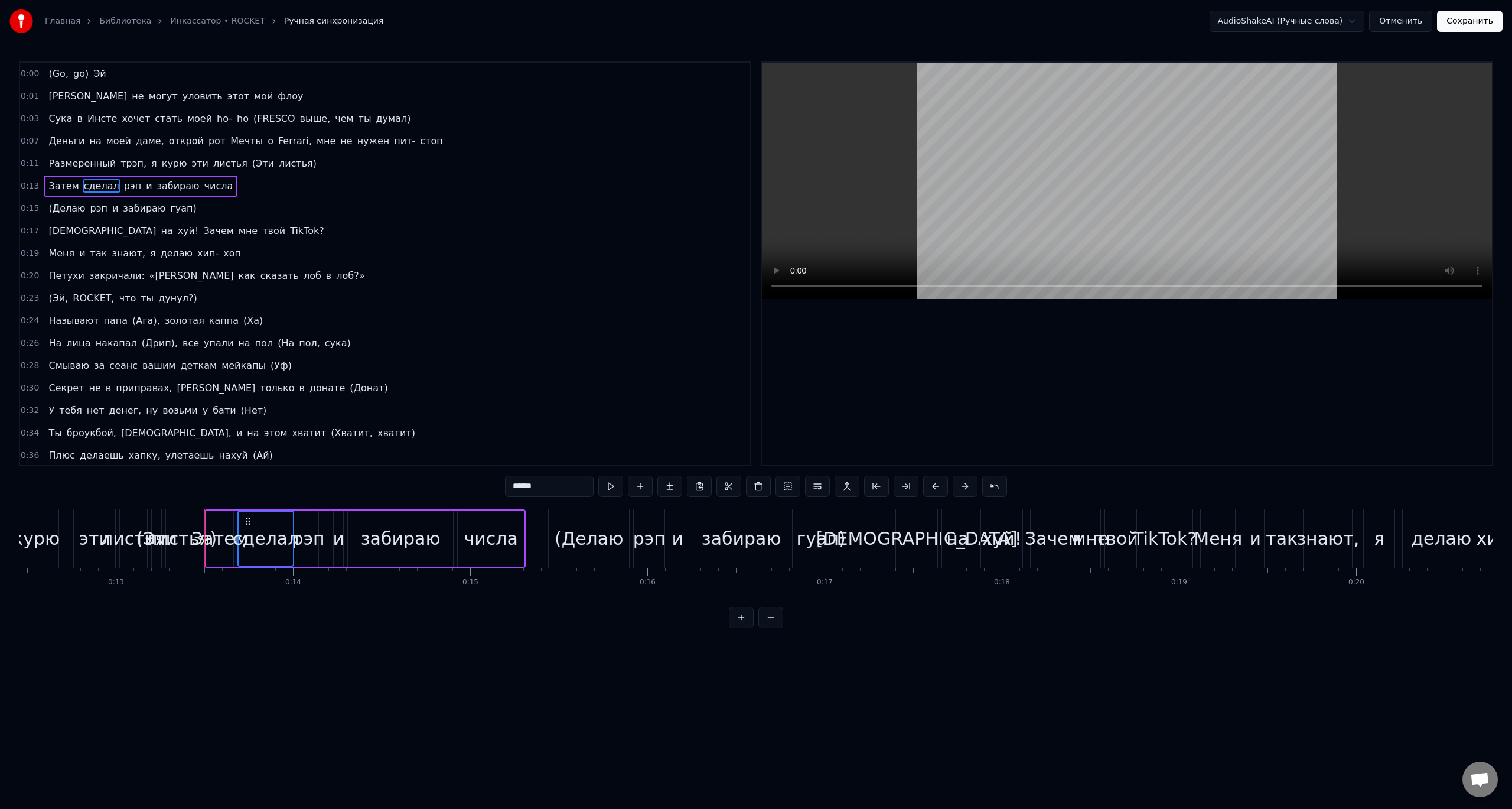
click at [69, 187] on span "Затем" at bounding box center [63, 185] width 32 height 14
click at [203, 185] on span "числа" at bounding box center [219, 185] width 31 height 14
click at [165, 186] on span "забираю" at bounding box center [178, 185] width 45 height 14
click at [145, 189] on span "и" at bounding box center [149, 185] width 8 height 14
click at [123, 188] on span "рэп" at bounding box center [133, 185] width 20 height 14
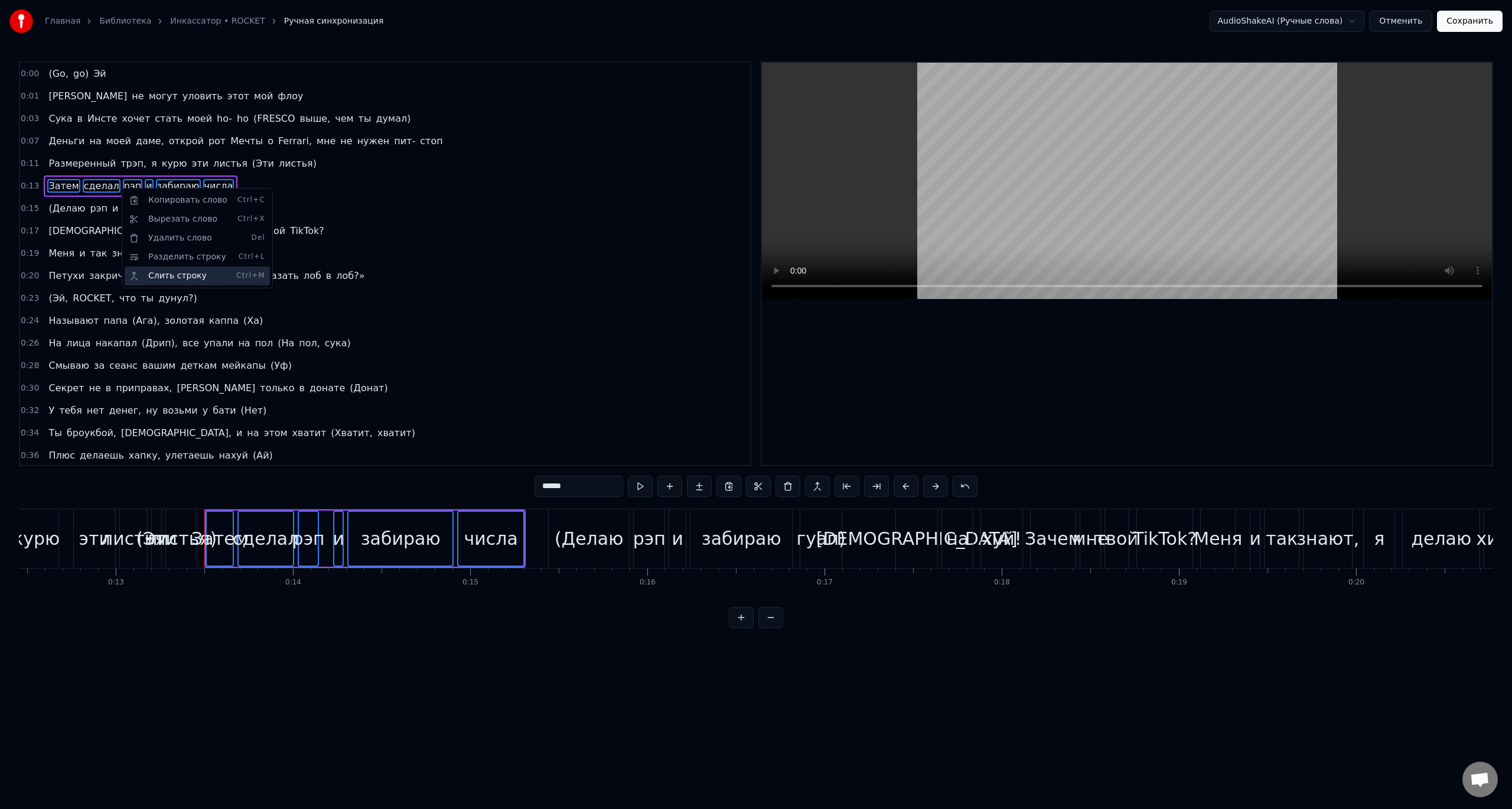
click at [197, 279] on div "Слить строку Ctrl+M" at bounding box center [197, 276] width 145 height 19
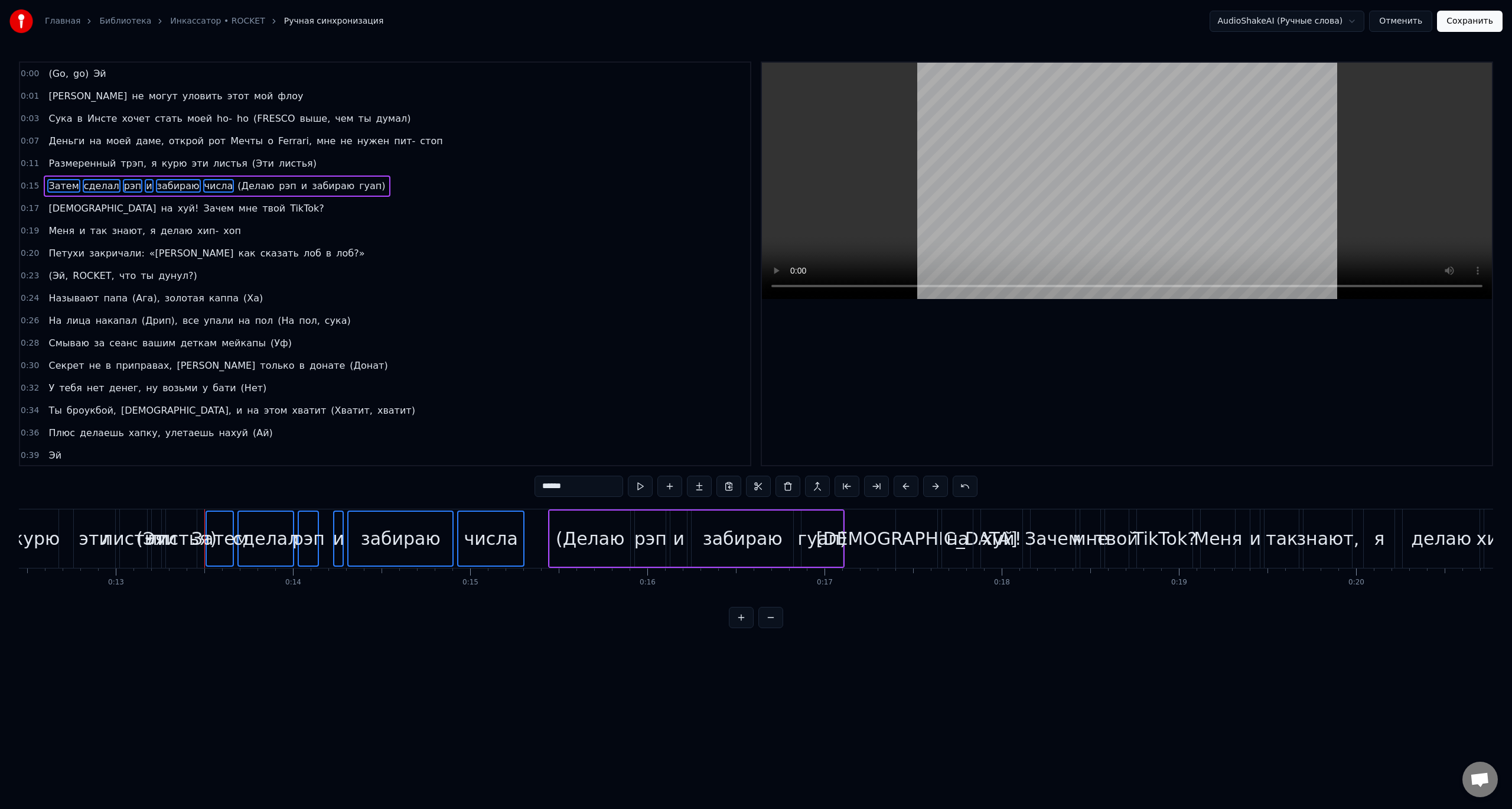
drag, startPoint x: 212, startPoint y: 497, endPoint x: 187, endPoint y: 497, distance: 25.0
click at [209, 497] on div "0:00 (Go, go) Эй 0:01 Они не могут уловить этот мой флоу 0:03 Сука в Инсте хоче…" at bounding box center [756, 345] width 1474 height 567
drag, startPoint x: 187, startPoint y: 497, endPoint x: 166, endPoint y: 511, distance: 25.2
click at [179, 502] on div "0:00 (Go, go) Эй 0:01 Они не могут уловить этот мой флоу 0:03 Сука в Инсте хоче…" at bounding box center [756, 345] width 1474 height 567
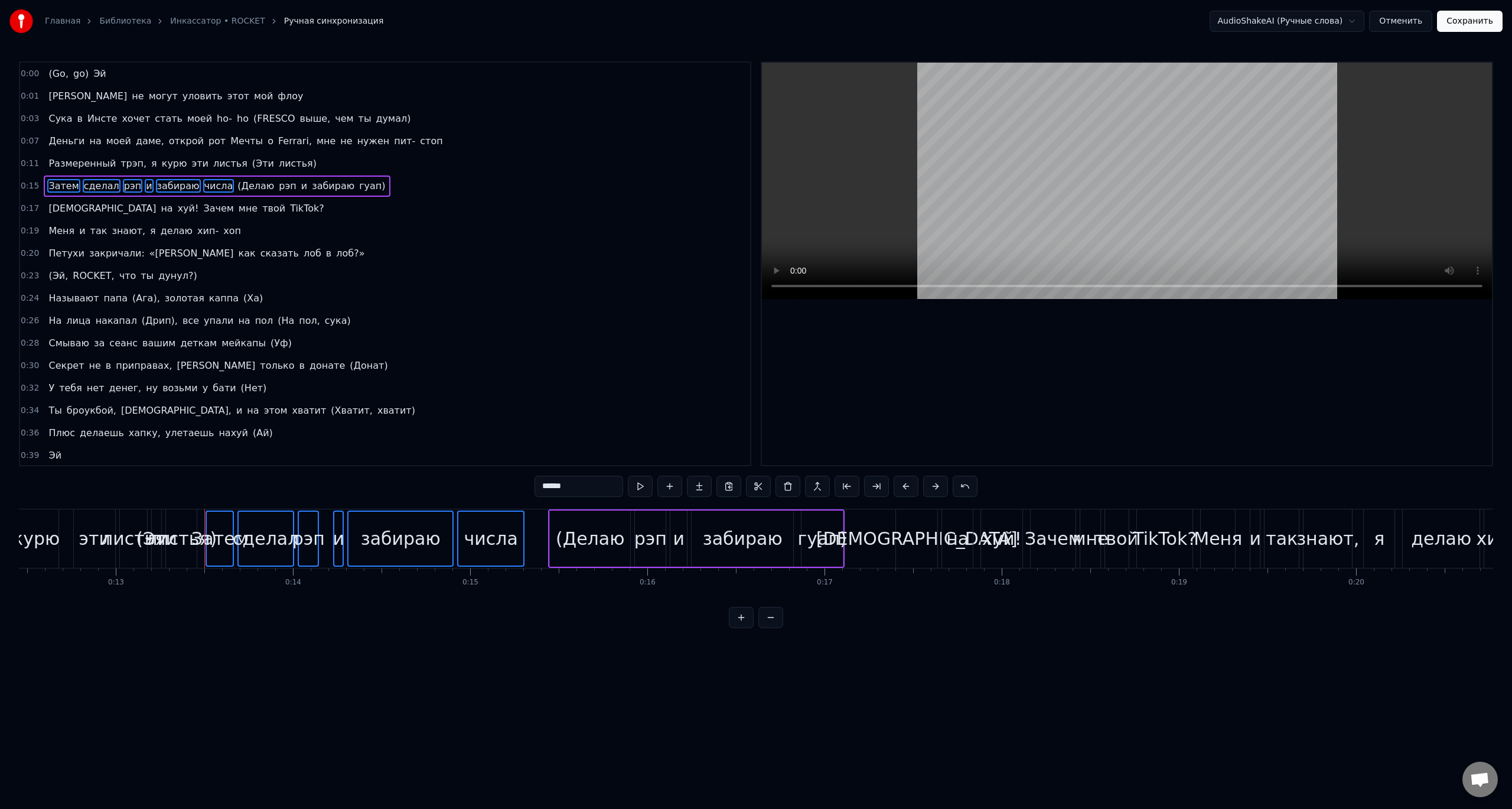
click at [166, 511] on div "листья)" at bounding box center [181, 539] width 32 height 59
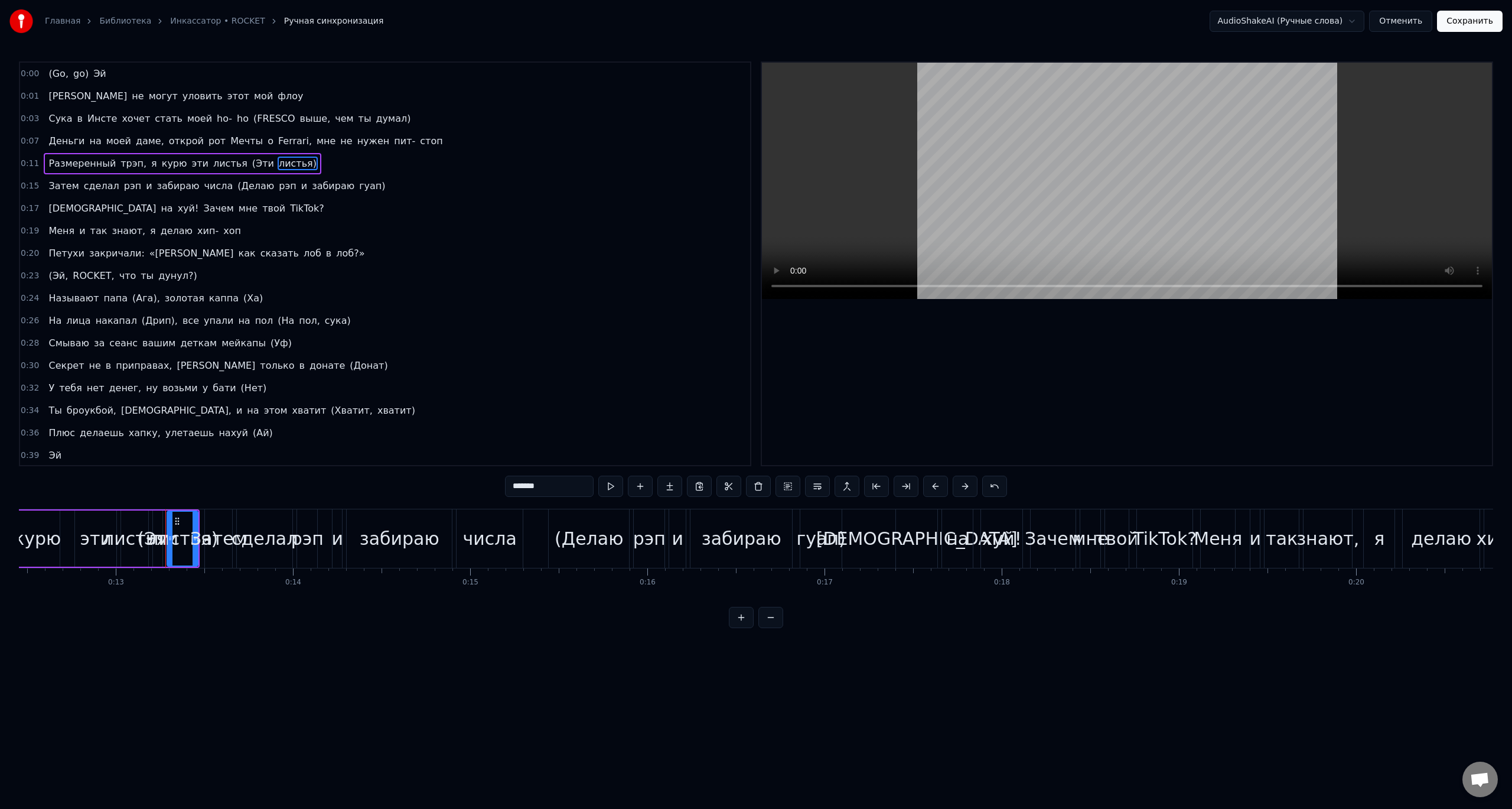
click at [146, 502] on div "0:00 (Go, go) Эй 0:01 Они не могут уловить этот мой флоу 0:03 Сука в Инсте хоче…" at bounding box center [756, 345] width 1474 height 567
click at [170, 587] on div "(Go, go) Эй Они не могут уловить этот мой флоу Сука в [PERSON_NAME] хочет стать…" at bounding box center [756, 553] width 1474 height 88
click at [203, 488] on div "0:00 (Go, go) Эй 0:01 Они не могут уловить этот мой флоу 0:03 Сука в Инсте хоче…" at bounding box center [756, 345] width 1474 height 567
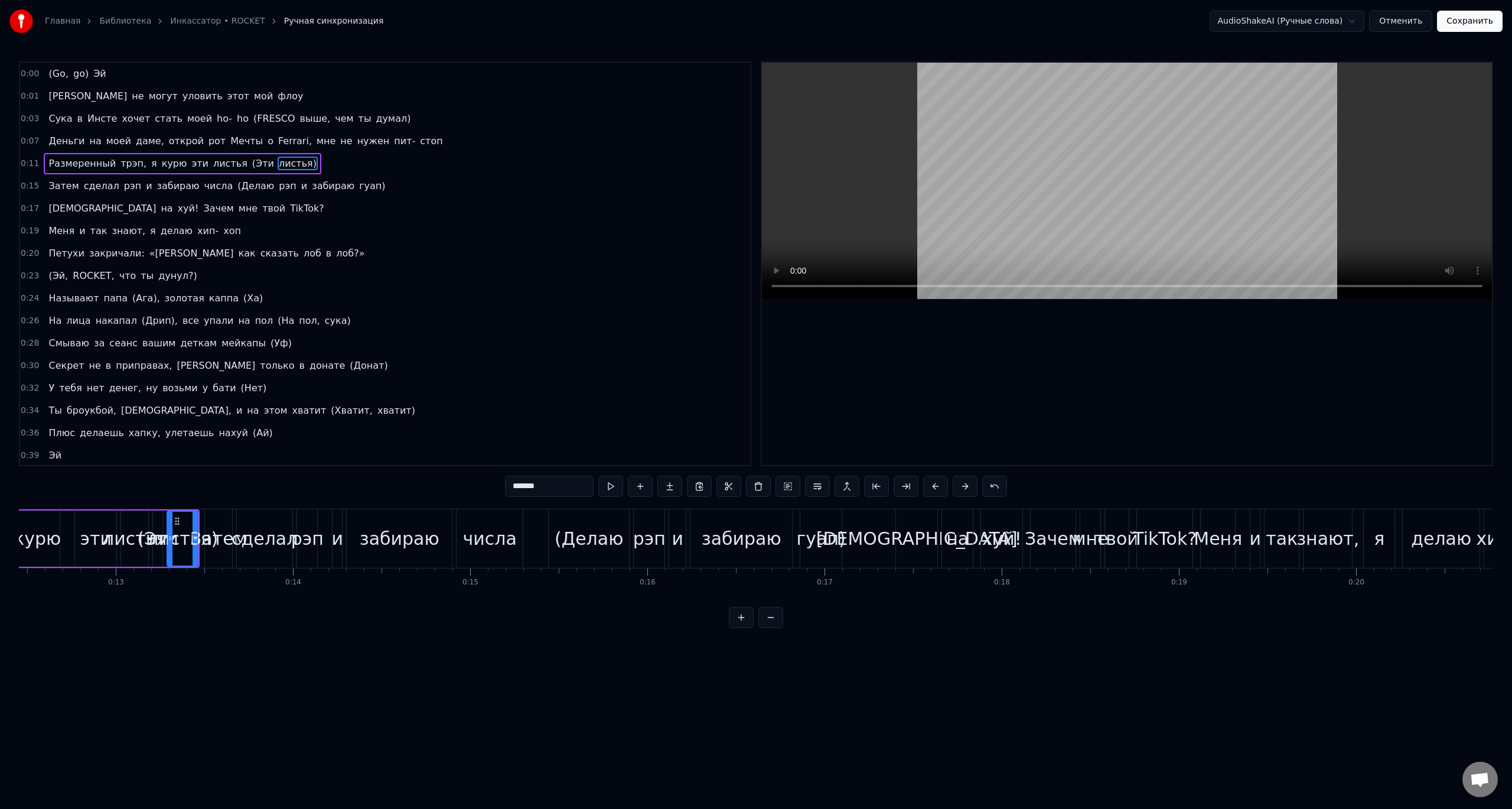
click at [82, 541] on div "эти" at bounding box center [95, 539] width 41 height 56
type input "***"
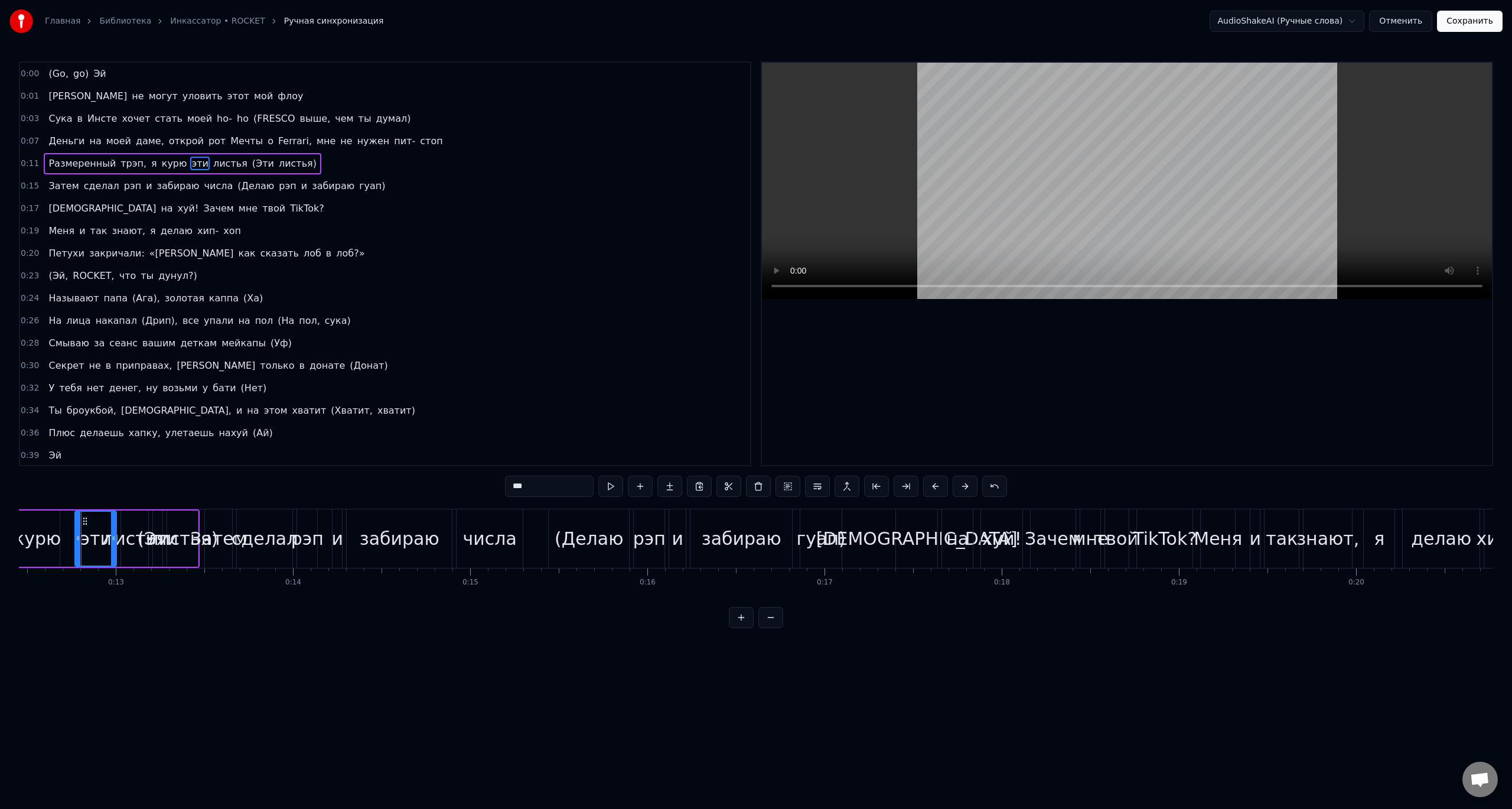
drag, startPoint x: 94, startPoint y: 576, endPoint x: 106, endPoint y: 579, distance: 12.4
drag, startPoint x: 106, startPoint y: 579, endPoint x: 126, endPoint y: 579, distance: 20.0
drag, startPoint x: 126, startPoint y: 579, endPoint x: 137, endPoint y: 572, distance: 13.0
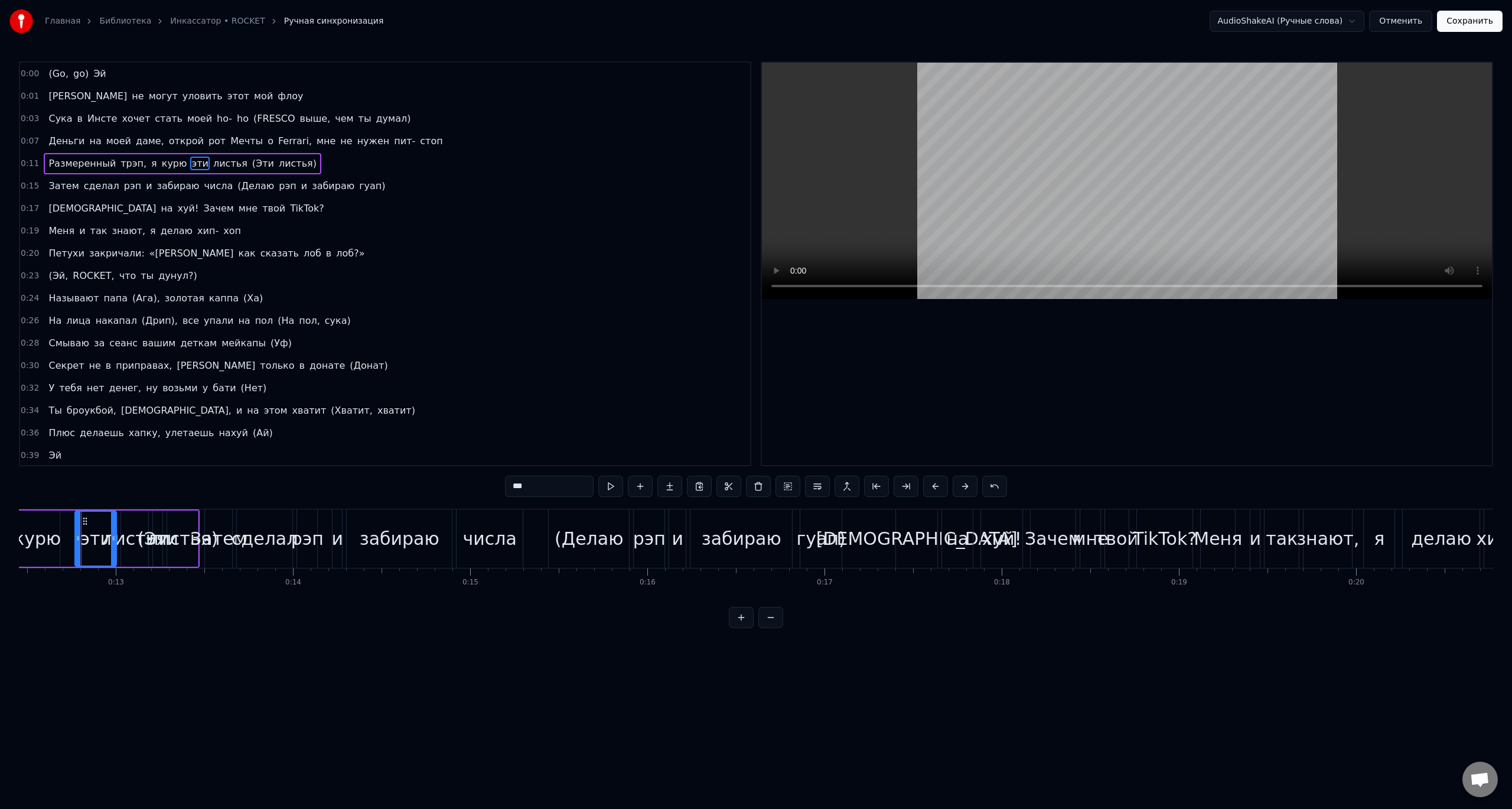
drag, startPoint x: 117, startPoint y: 593, endPoint x: 110, endPoint y: 605, distance: 13.9
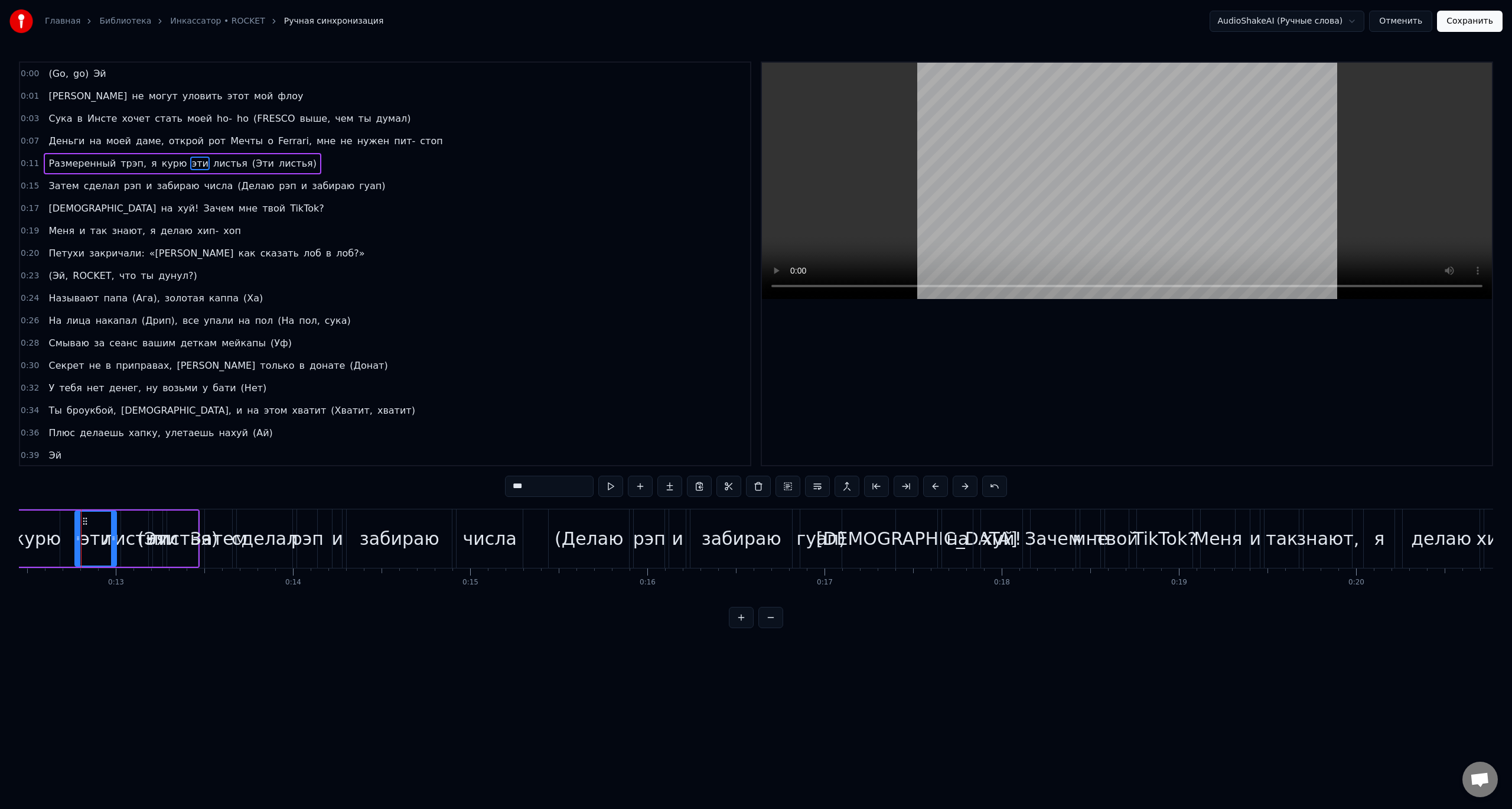
click at [116, 596] on div "(Go, go) Эй Они не могут уловить этот мой флоу Сука в [PERSON_NAME] хочет стать…" at bounding box center [756, 553] width 1474 height 88
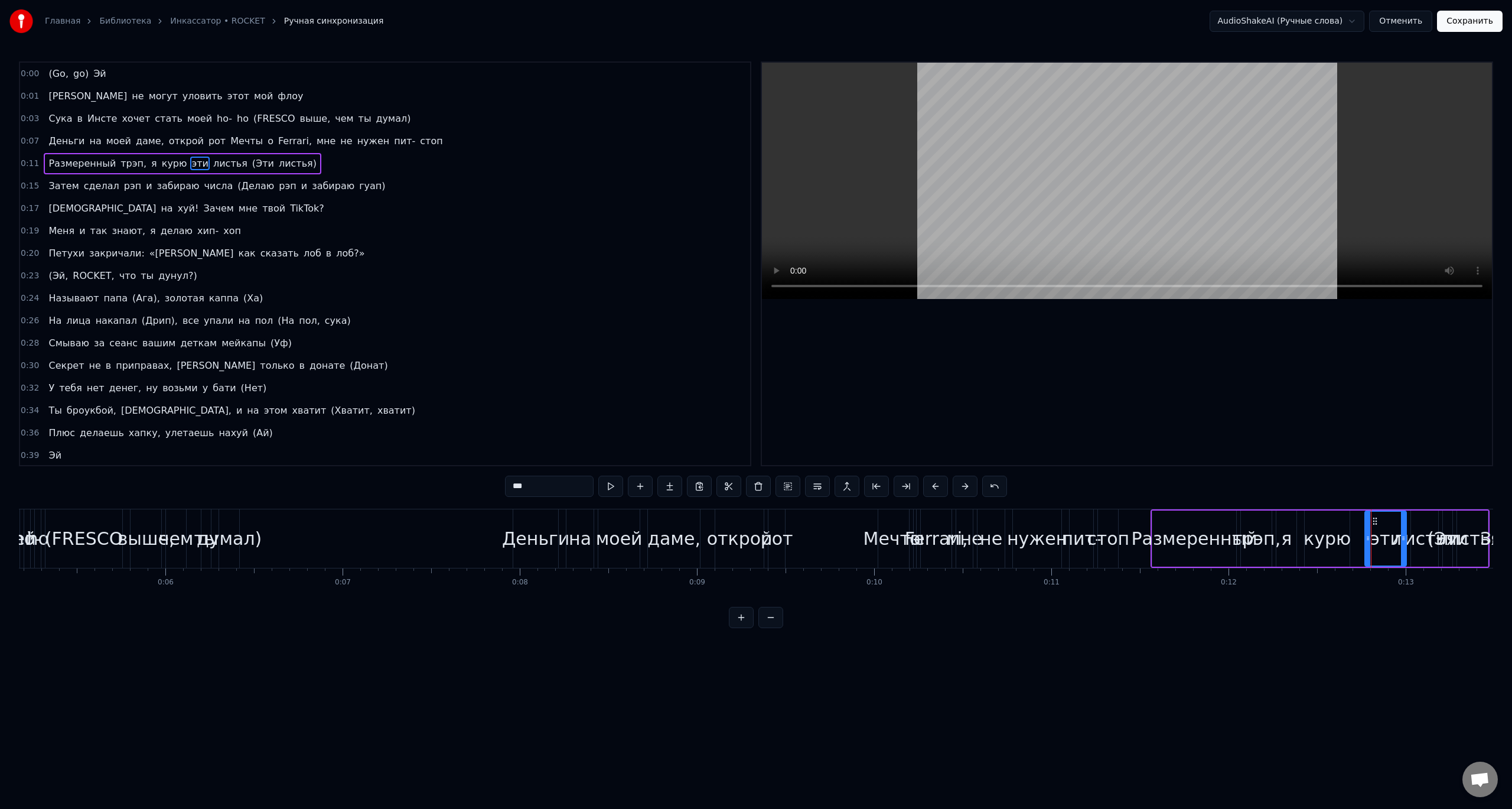
scroll to position [0, 925]
click at [837, 549] on div "Деньги на моей даме, открой рот Мечты о Ferrari, мне не нужен пит- стоп" at bounding box center [809, 539] width 609 height 59
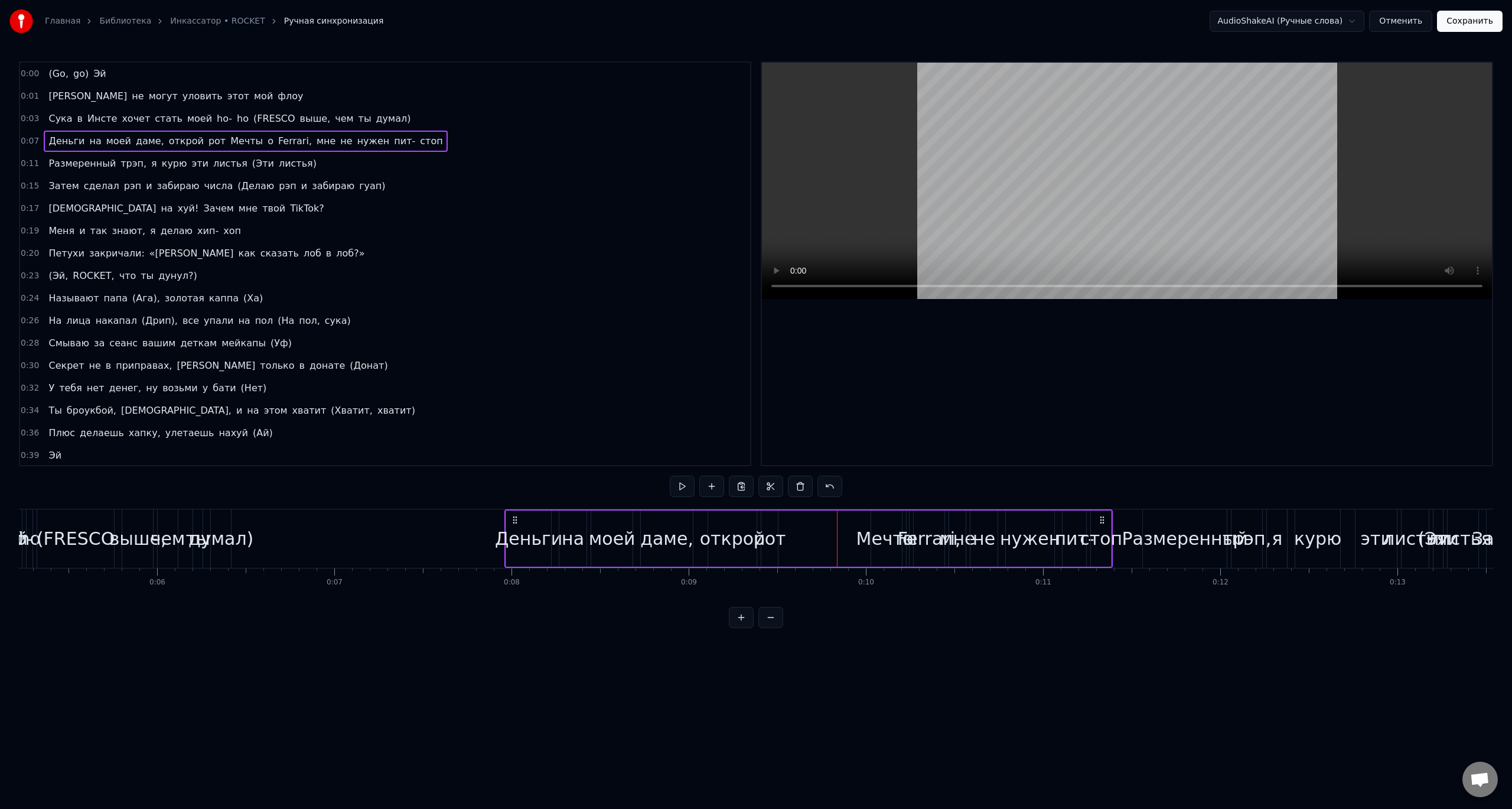
click at [821, 529] on div "Деньги на моей даме, открой рот Мечты о Ferrari, мне не нужен пит- стоп" at bounding box center [809, 539] width 609 height 59
click at [806, 538] on div "Деньги на моей даме, открой рот Мечты о Ferrari, мне не нужен пит- стоп" at bounding box center [809, 539] width 609 height 59
click at [78, 162] on span "Размеренный" at bounding box center [82, 163] width 70 height 14
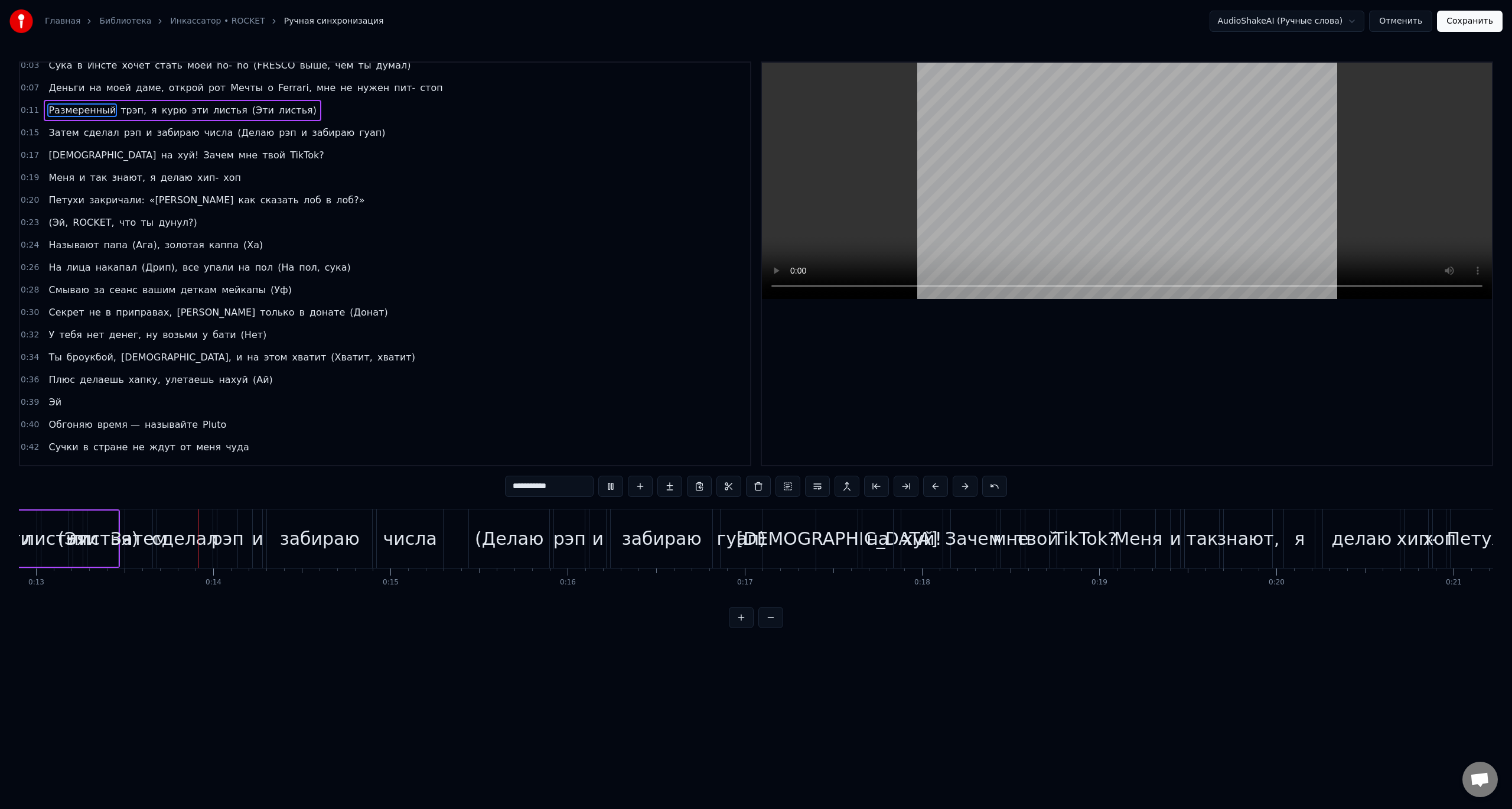
scroll to position [0, 2301]
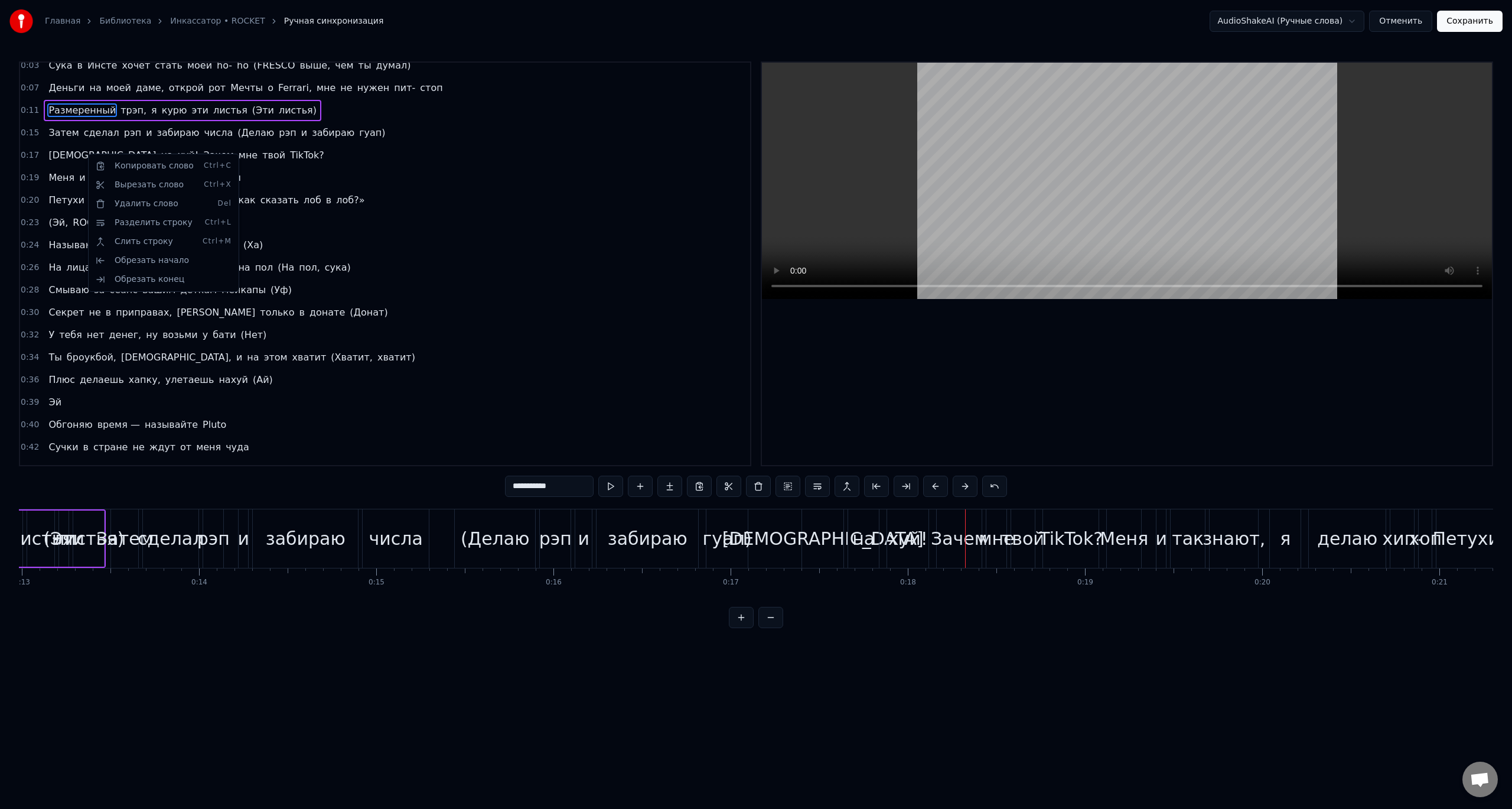
click at [57, 152] on html "Главная Библиотека Инкассатор • ROCKET Ручная синхронизация AudioShakeAI (Ручны…" at bounding box center [756, 323] width 1512 height 647
click at [51, 154] on span "[DEMOGRAPHIC_DATA]" at bounding box center [102, 155] width 110 height 14
type input "***"
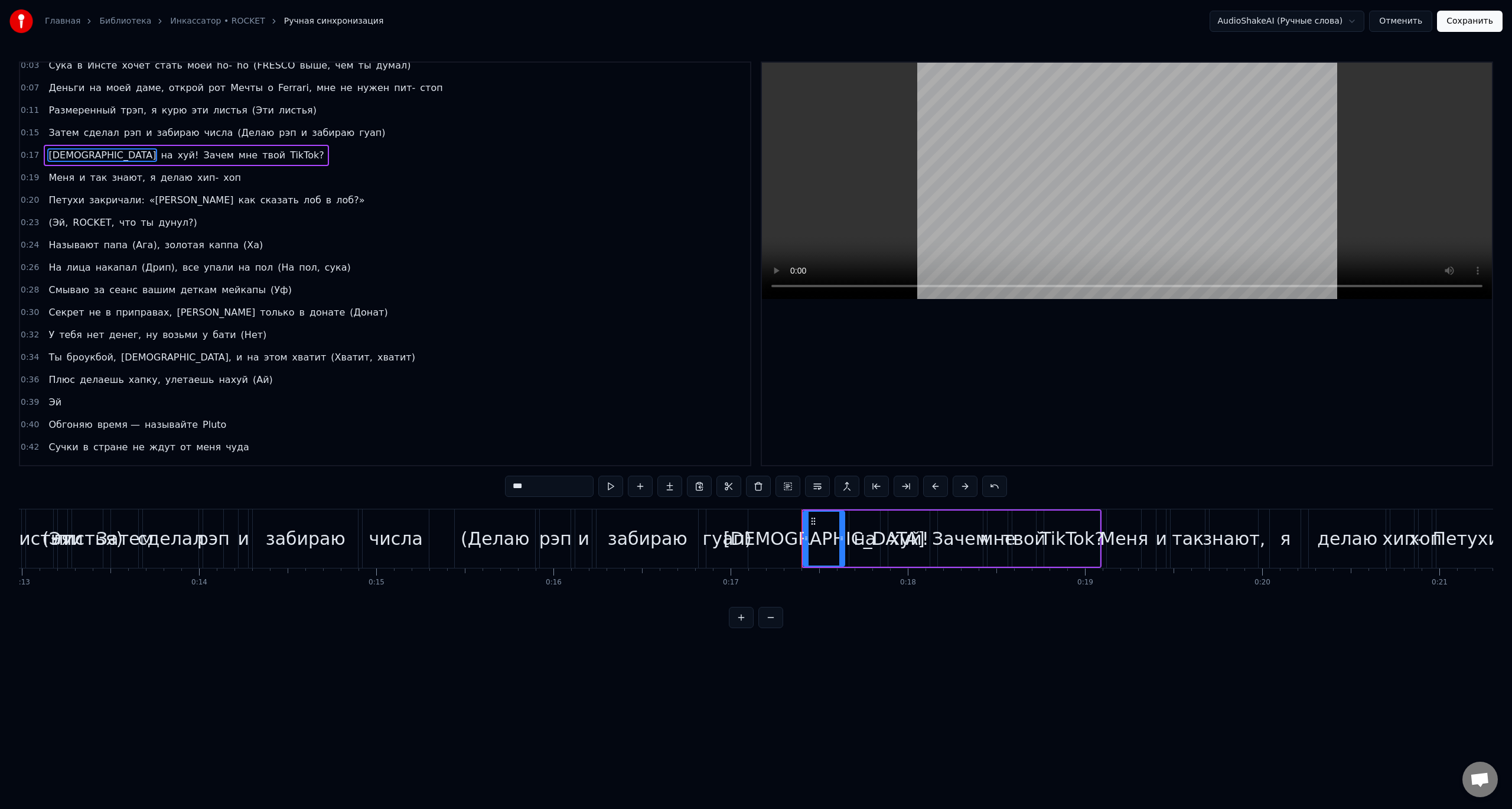
scroll to position [0, 0]
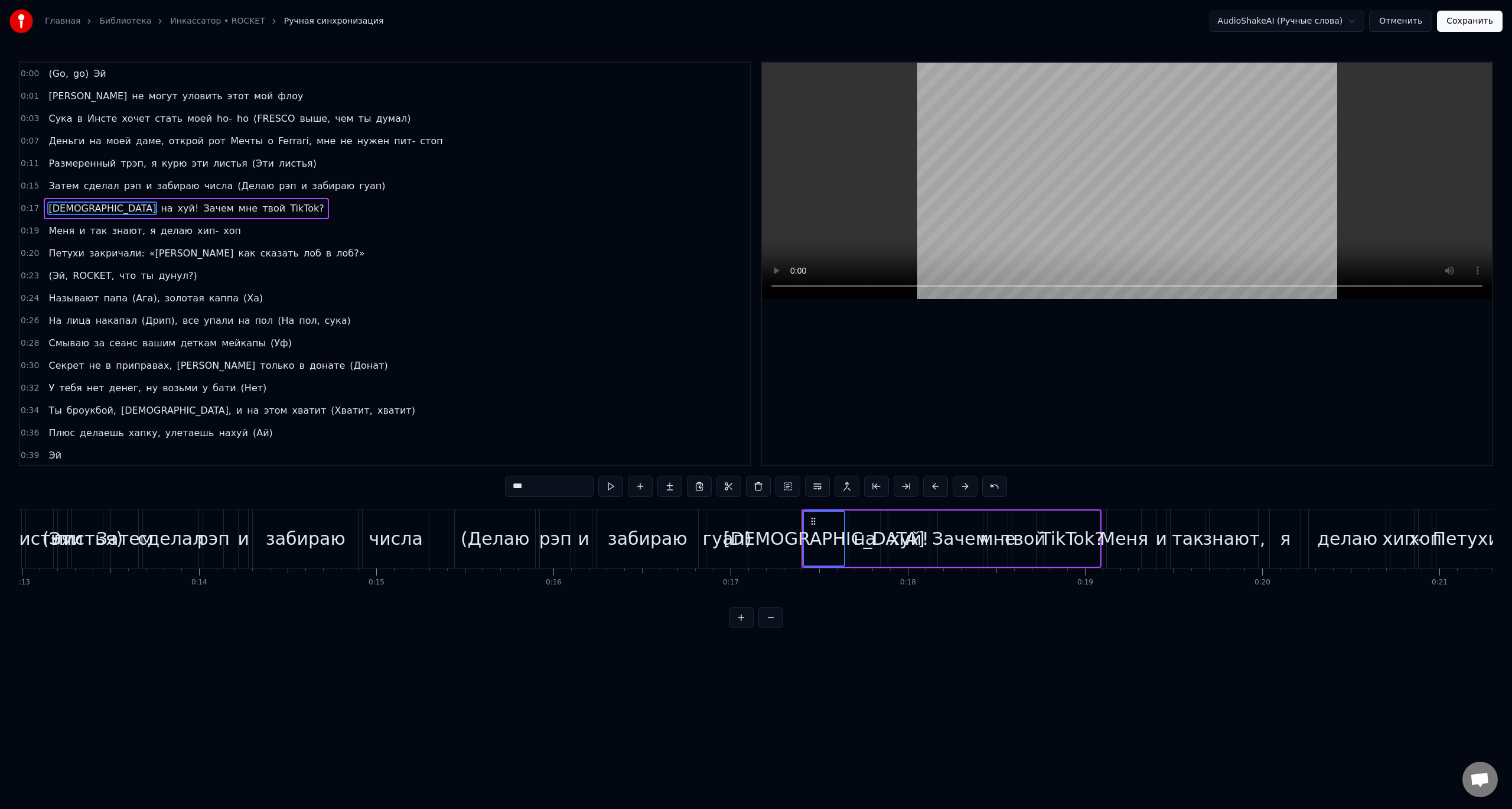
click at [160, 204] on span "на" at bounding box center [167, 208] width 14 height 14
click at [103, 209] on div "Иди на хуй! Зачем мне твой TikTok?" at bounding box center [186, 209] width 285 height 22
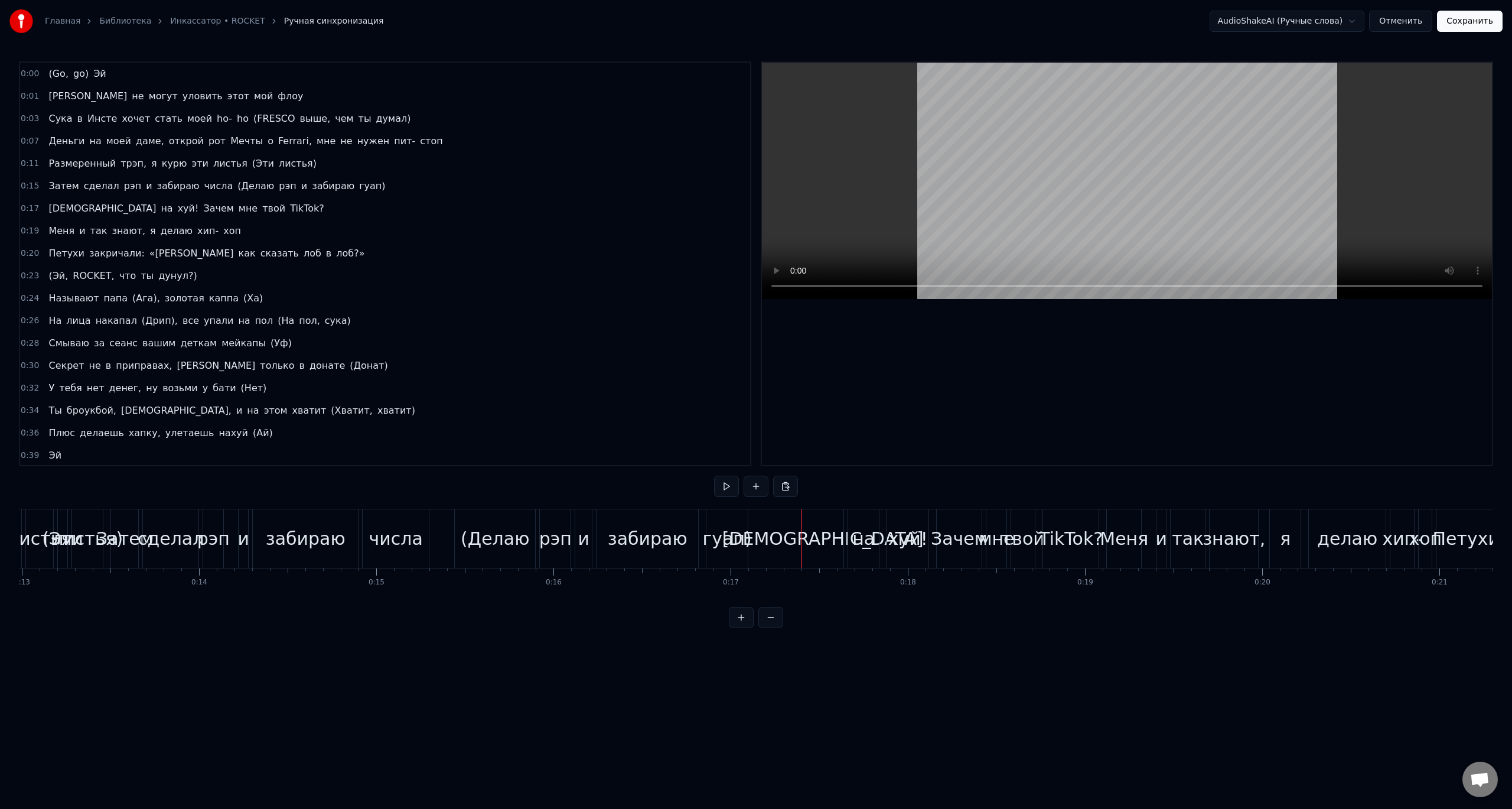
click at [60, 204] on span "[DEMOGRAPHIC_DATA]" at bounding box center [102, 208] width 110 height 14
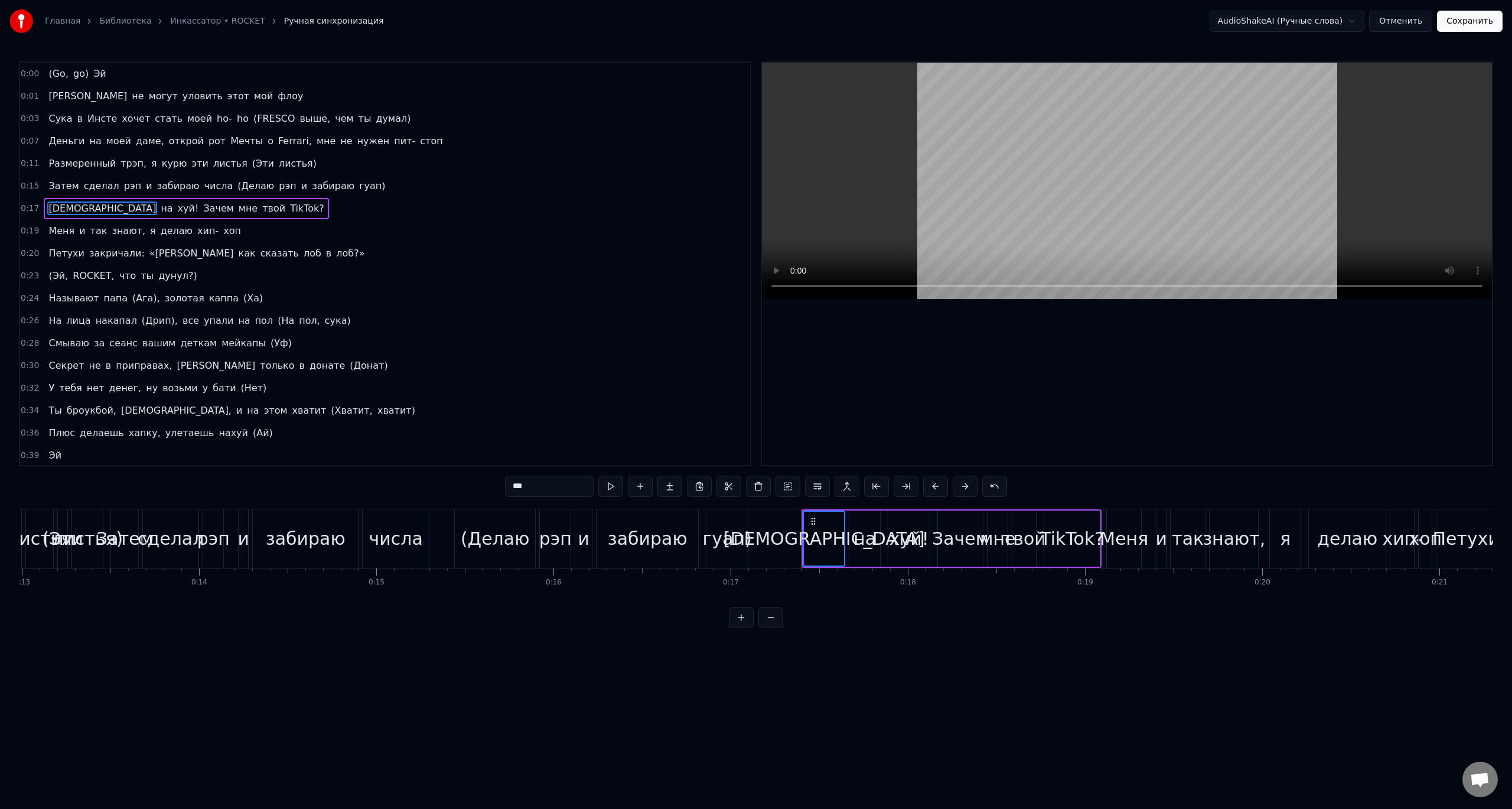
click at [160, 207] on span "на" at bounding box center [167, 208] width 14 height 14
click at [176, 209] on span "хуй!" at bounding box center [188, 208] width 24 height 14
click at [202, 207] on span "Зачем" at bounding box center [218, 208] width 32 height 14
click at [237, 206] on span "мне" at bounding box center [248, 208] width 22 height 14
click at [261, 207] on span "твой" at bounding box center [274, 208] width 25 height 14
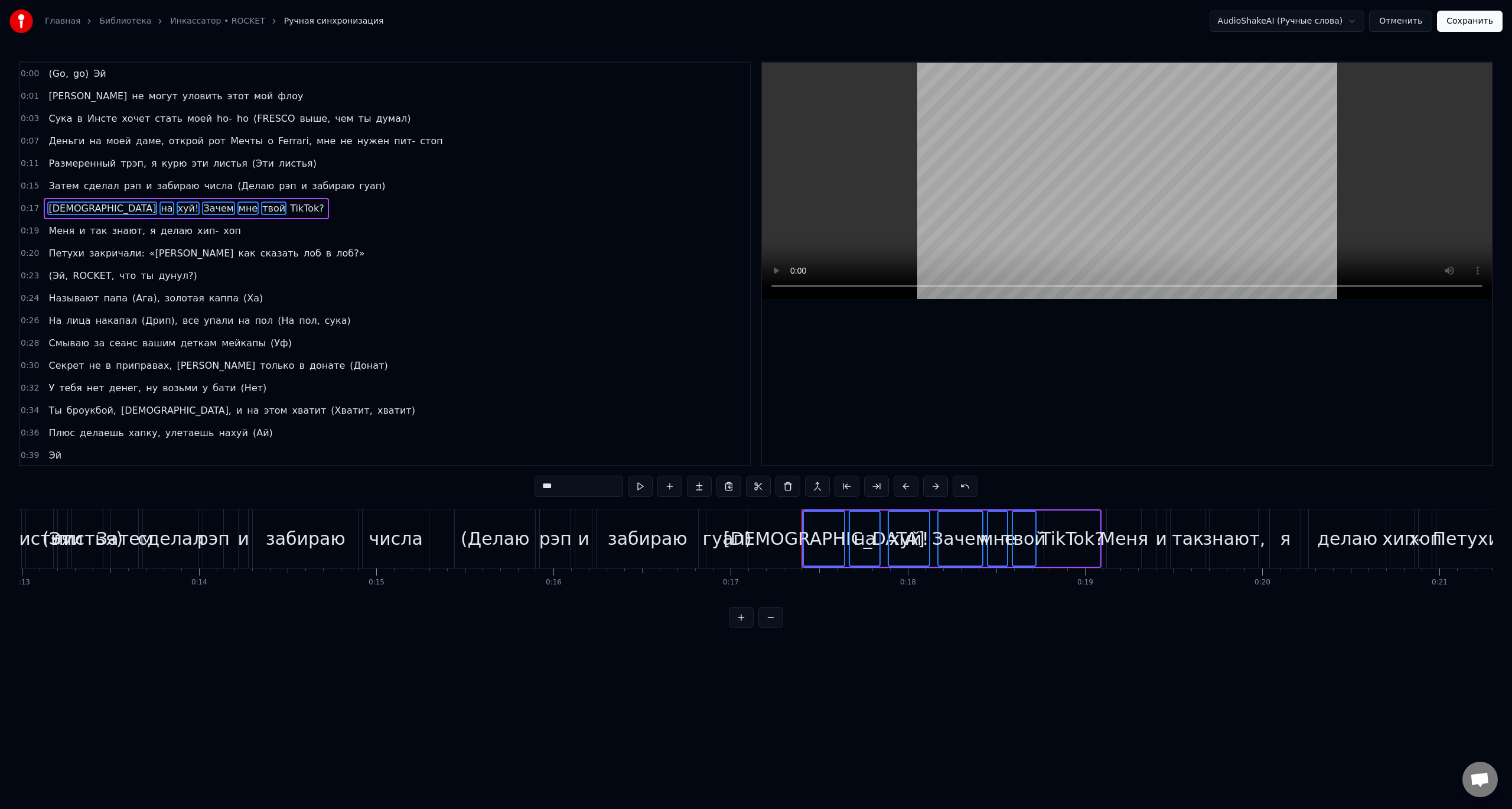
click at [289, 208] on span "TikTok?" at bounding box center [307, 208] width 36 height 14
click at [229, 294] on div "Слить строку Ctrl+M" at bounding box center [272, 296] width 145 height 19
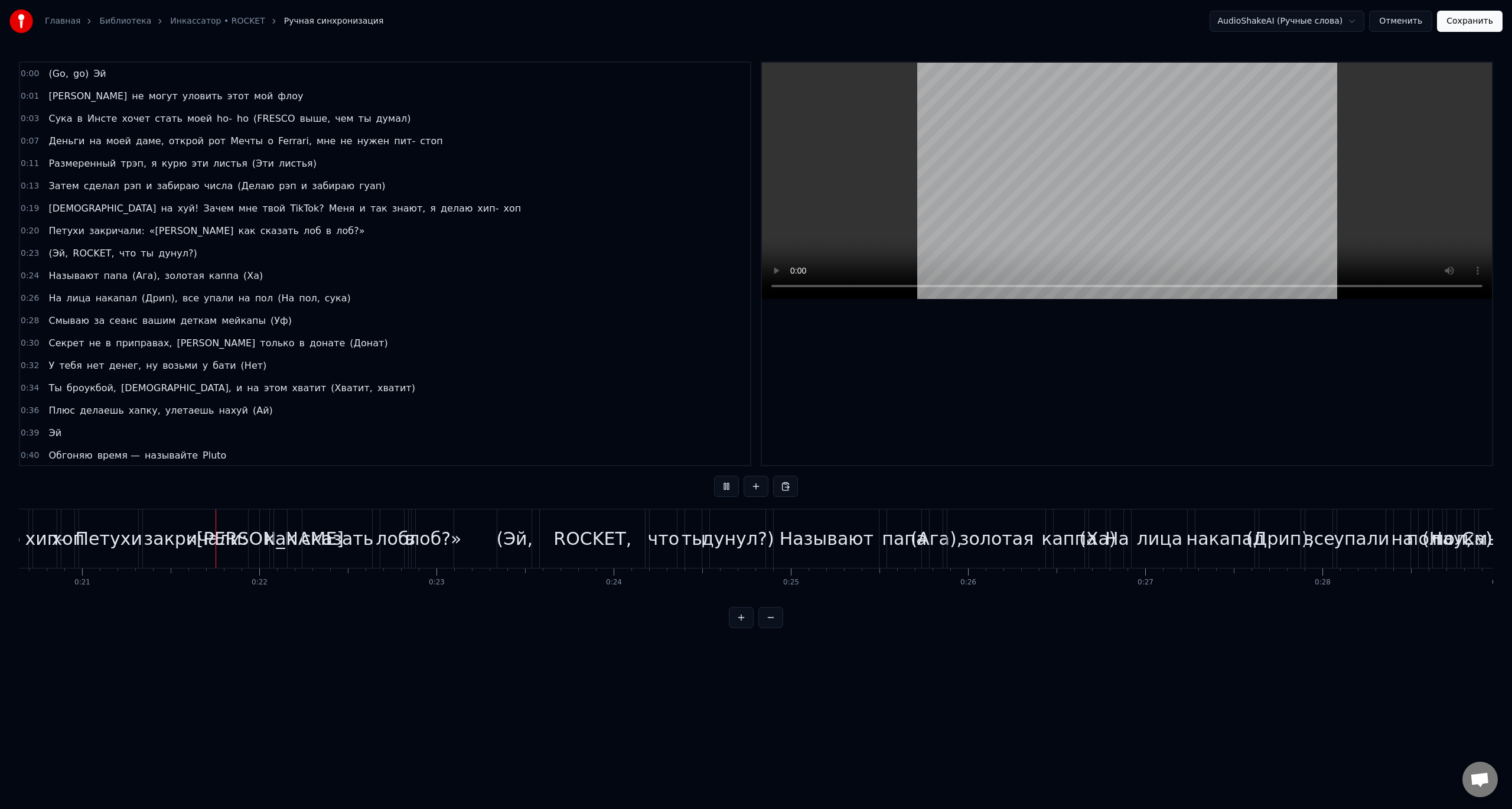
scroll to position [0, 3659]
click at [52, 225] on html "Главная Библиотека Инкассатор • ROCKET Ручная синхронизация AudioShakeAI (Ручны…" at bounding box center [756, 323] width 1512 height 647
click at [63, 227] on span "Петухи" at bounding box center [66, 230] width 38 height 14
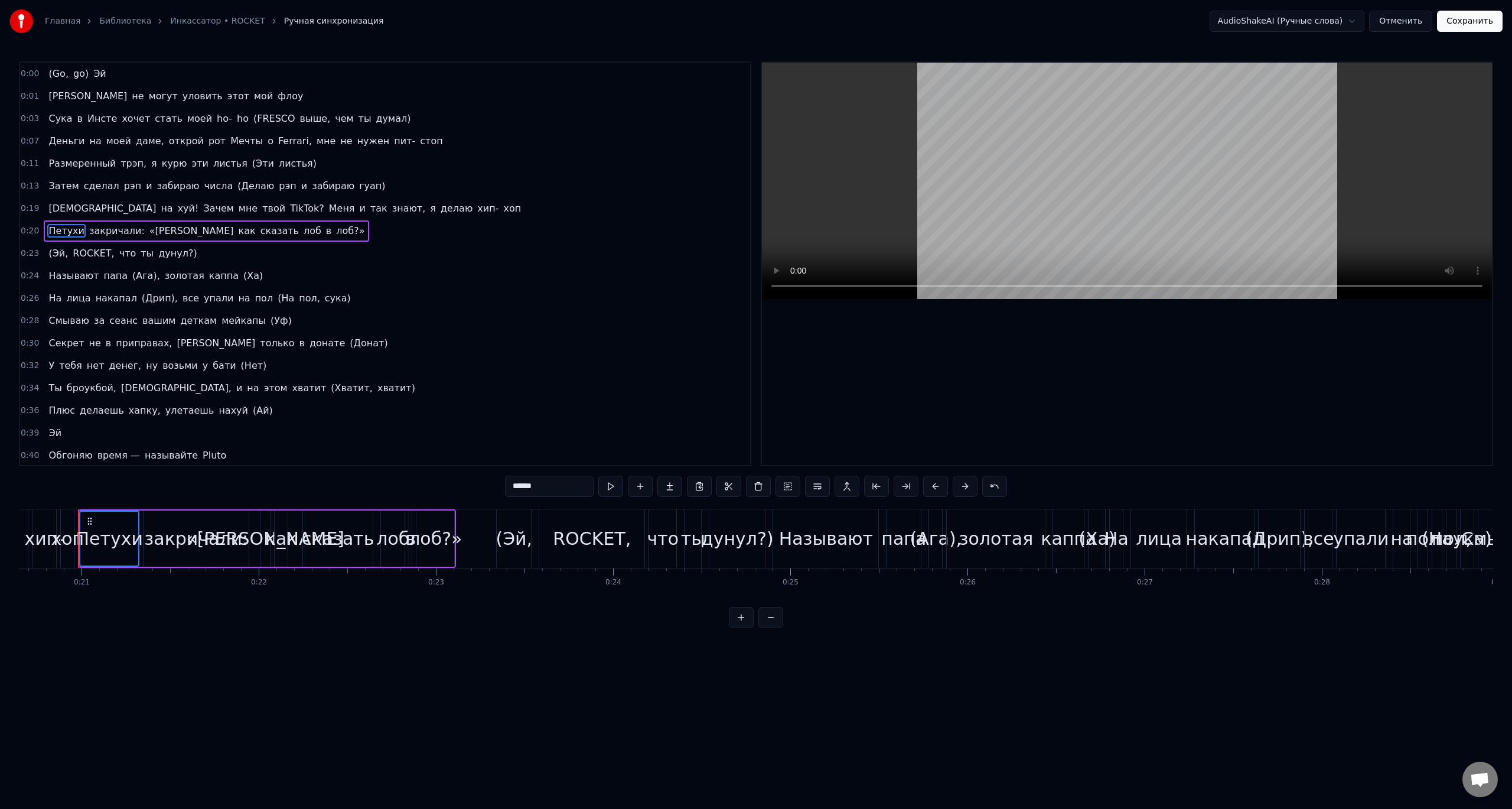
click at [88, 231] on span "закричали:" at bounding box center [117, 230] width 58 height 14
click at [148, 230] on span "«[PERSON_NAME]" at bounding box center [191, 230] width 87 height 14
click at [237, 230] on span "как" at bounding box center [247, 230] width 20 height 14
click at [259, 232] on span "сказать" at bounding box center [280, 230] width 41 height 14
click at [303, 228] on span "лоб" at bounding box center [313, 230] width 20 height 14
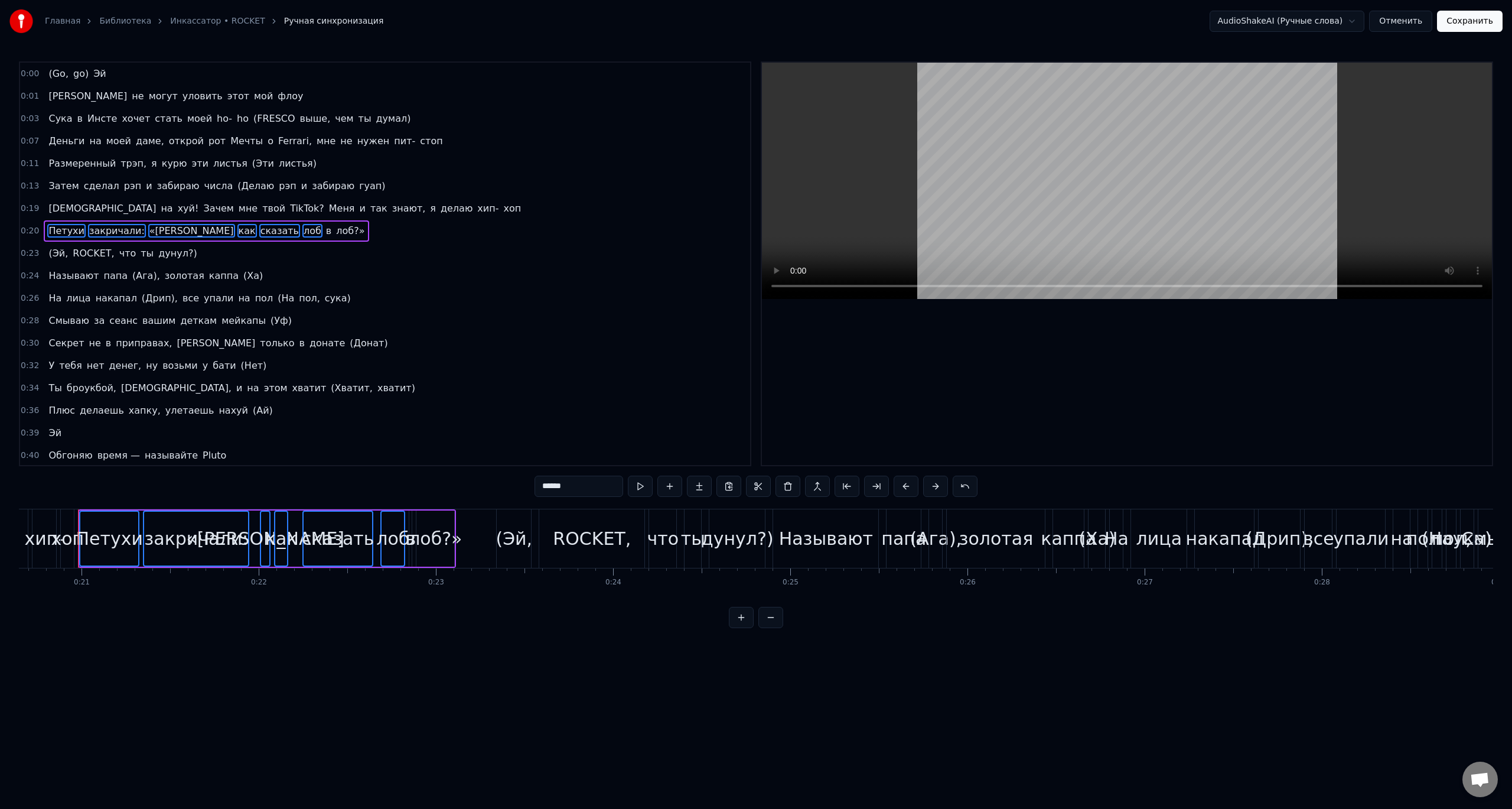
click at [335, 228] on span "лоб?»" at bounding box center [350, 230] width 30 height 14
click at [221, 227] on div "[PERSON_NAME] закричали: «А как сказать лоб в лоб?»" at bounding box center [206, 231] width 325 height 22
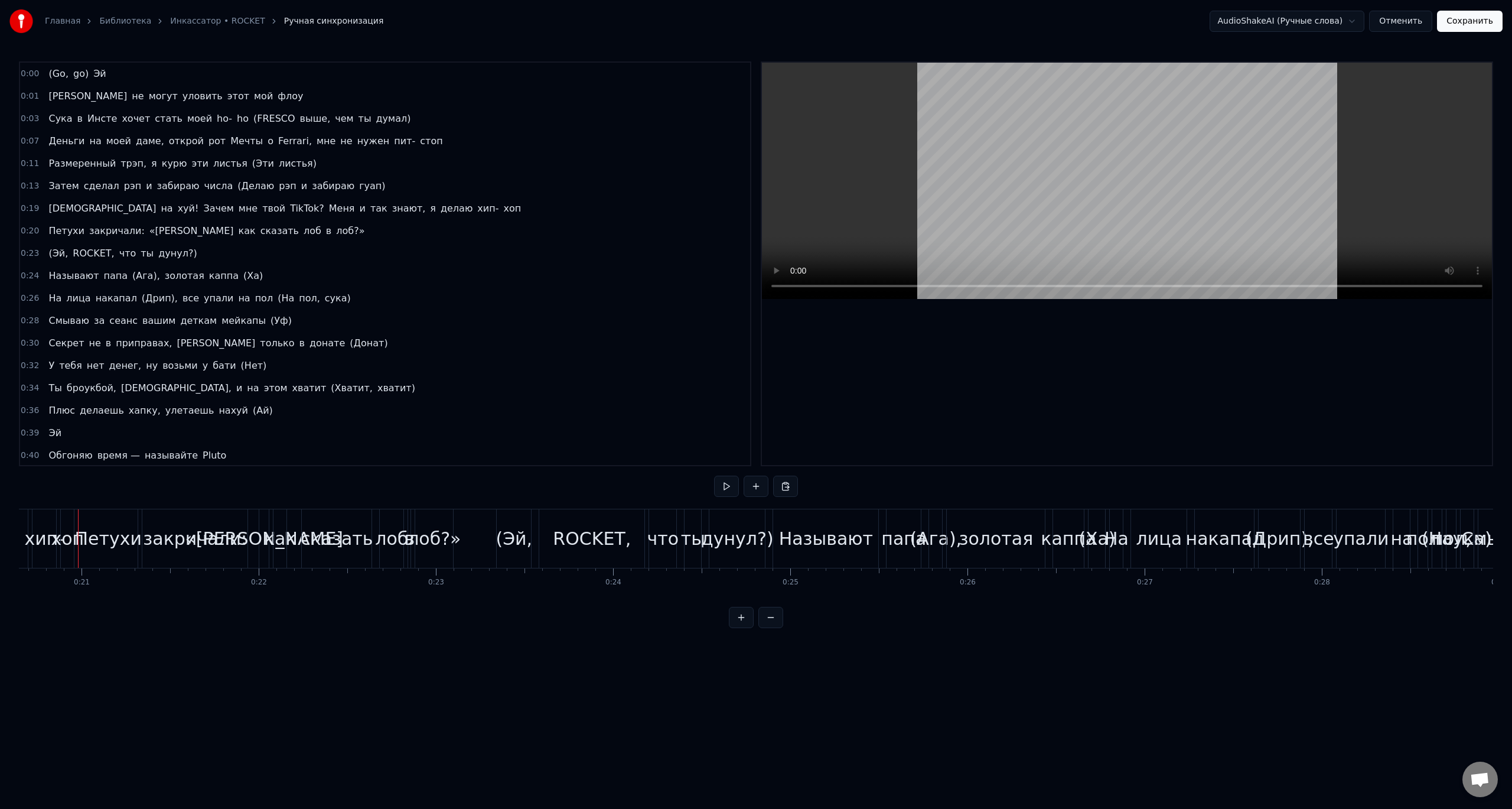
click at [335, 229] on span "лоб?»" at bounding box center [350, 230] width 30 height 14
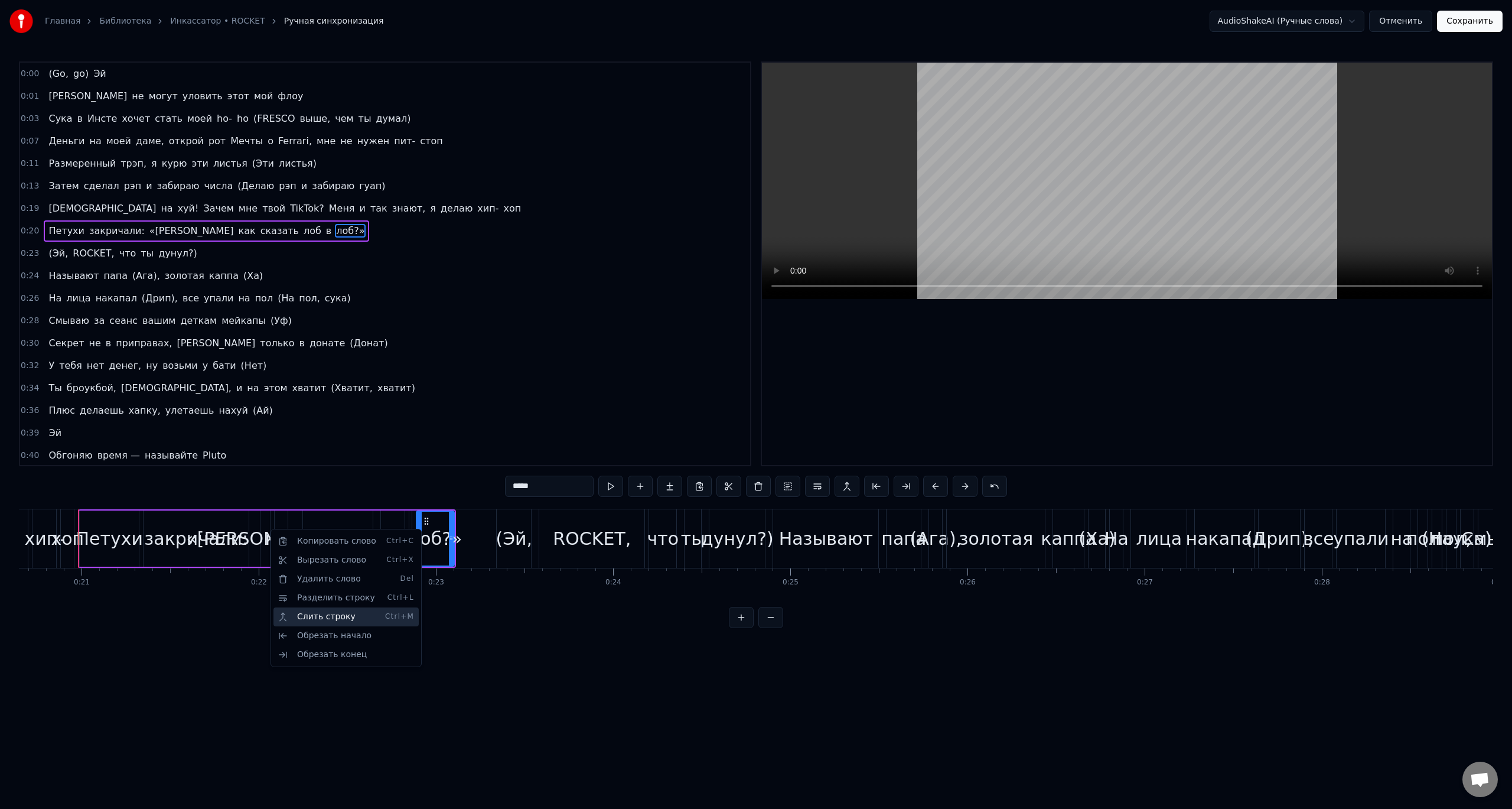
click at [326, 619] on div "Слить строку Ctrl+M" at bounding box center [346, 617] width 145 height 19
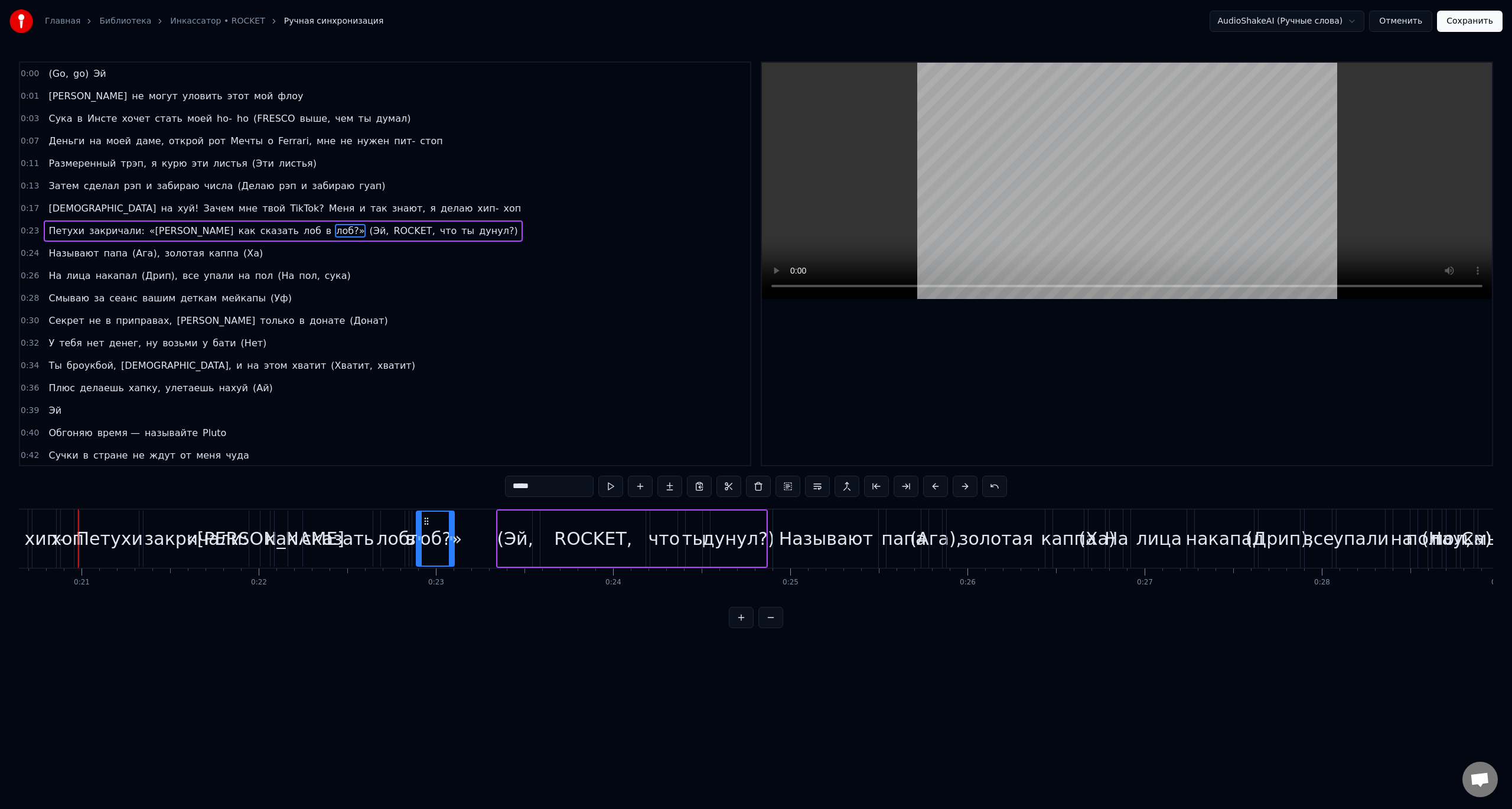
drag, startPoint x: 44, startPoint y: 229, endPoint x: 53, endPoint y: 230, distance: 9.1
click at [48, 230] on span "Петухи" at bounding box center [66, 230] width 38 height 14
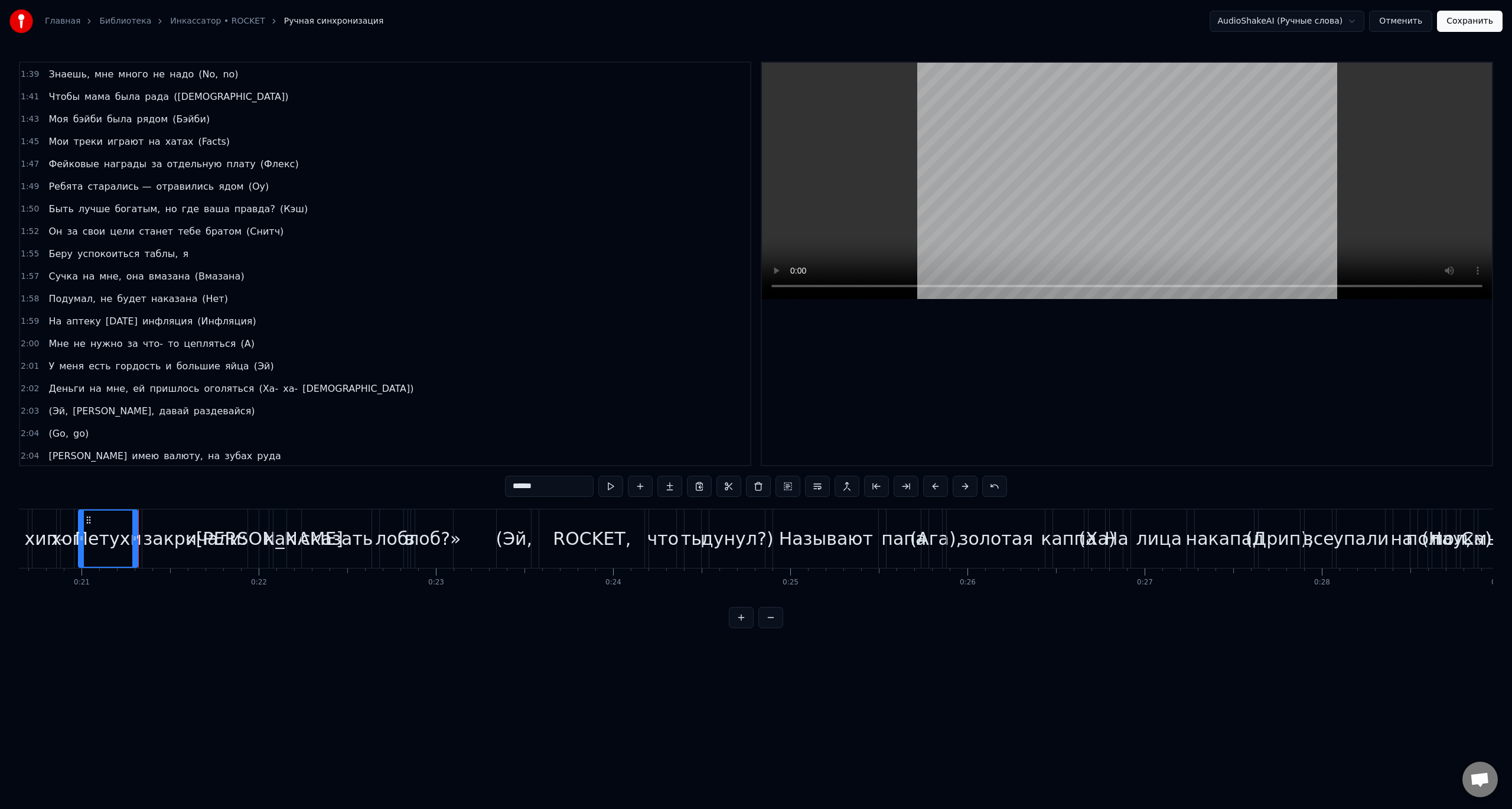
click at [185, 553] on div "закричали:" at bounding box center [195, 539] width 105 height 59
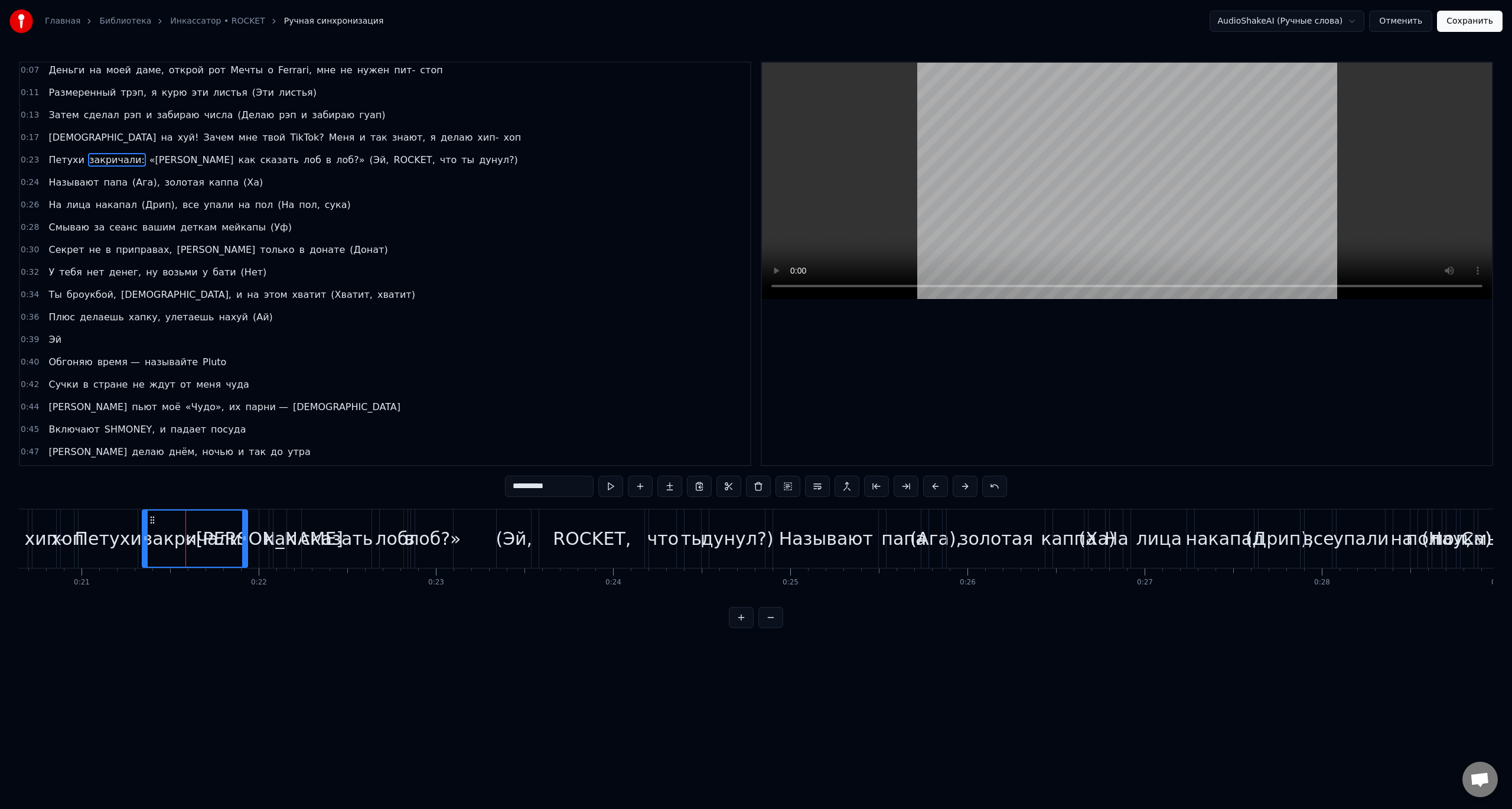
click at [338, 544] on div "сказать" at bounding box center [337, 538] width 73 height 26
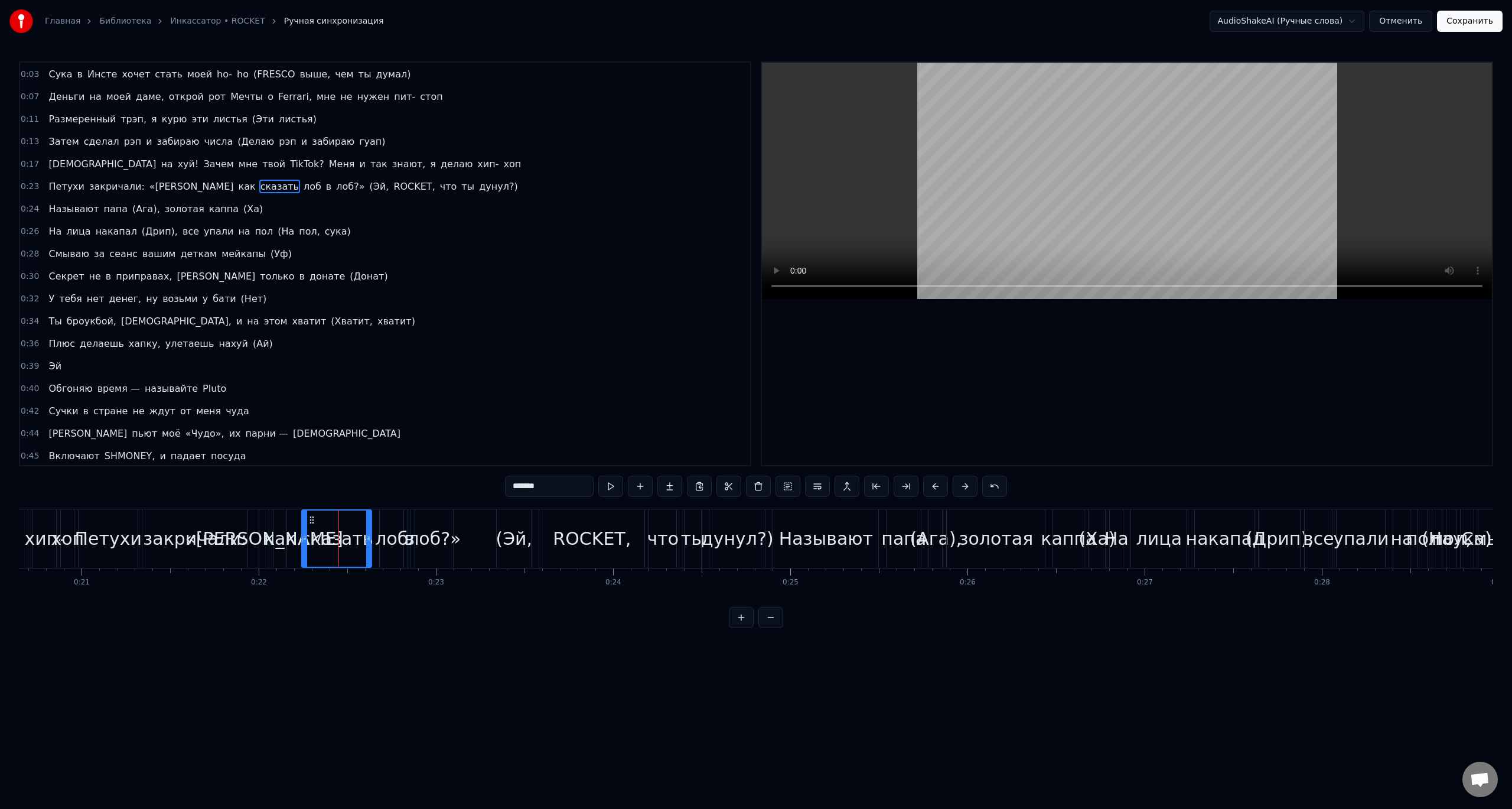
scroll to position [0, 0]
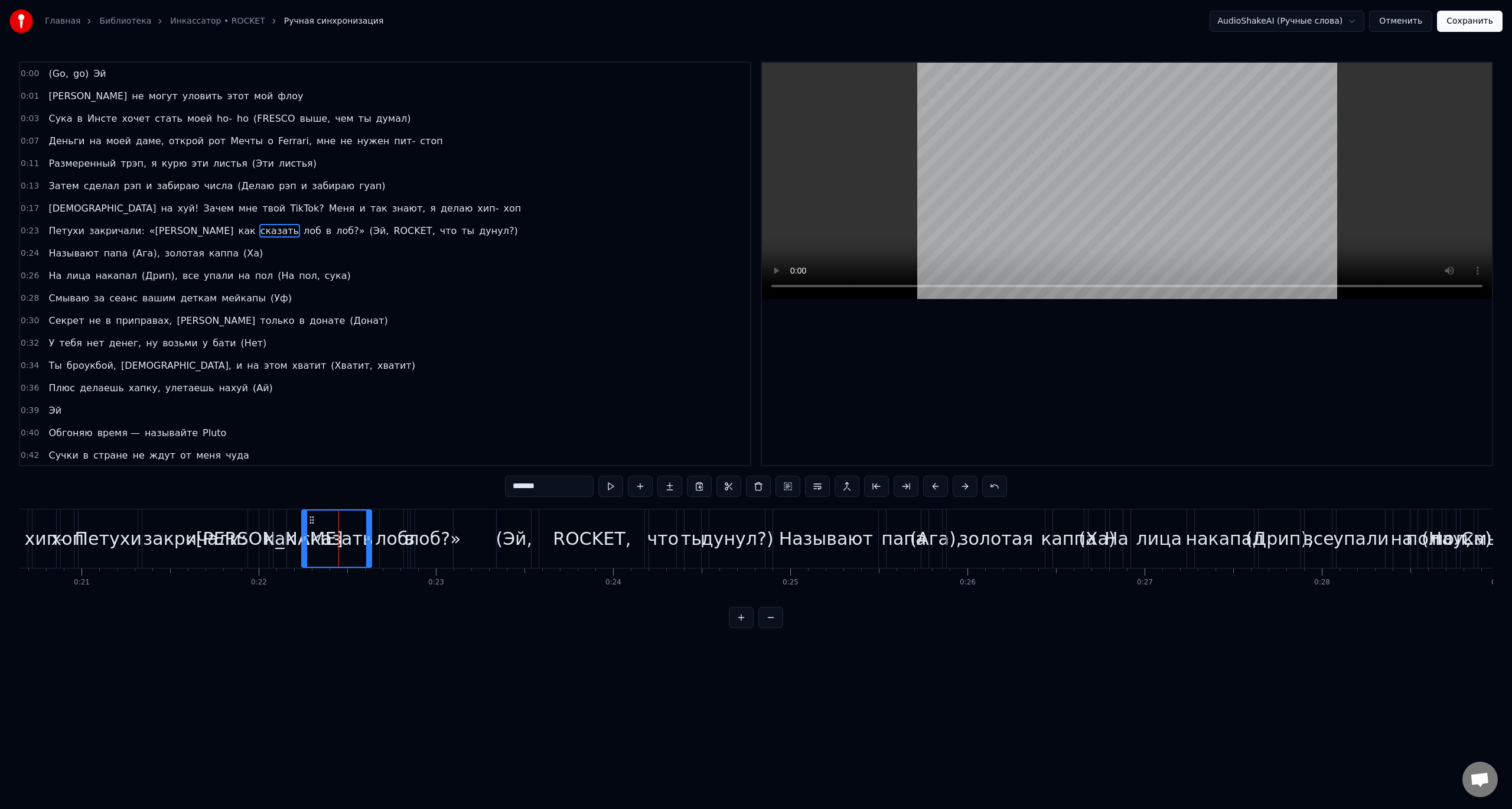
click at [389, 545] on div "лоб" at bounding box center [391, 538] width 33 height 26
type input "***"
click at [1412, 21] on button "Отменить" at bounding box center [1401, 22] width 63 height 22
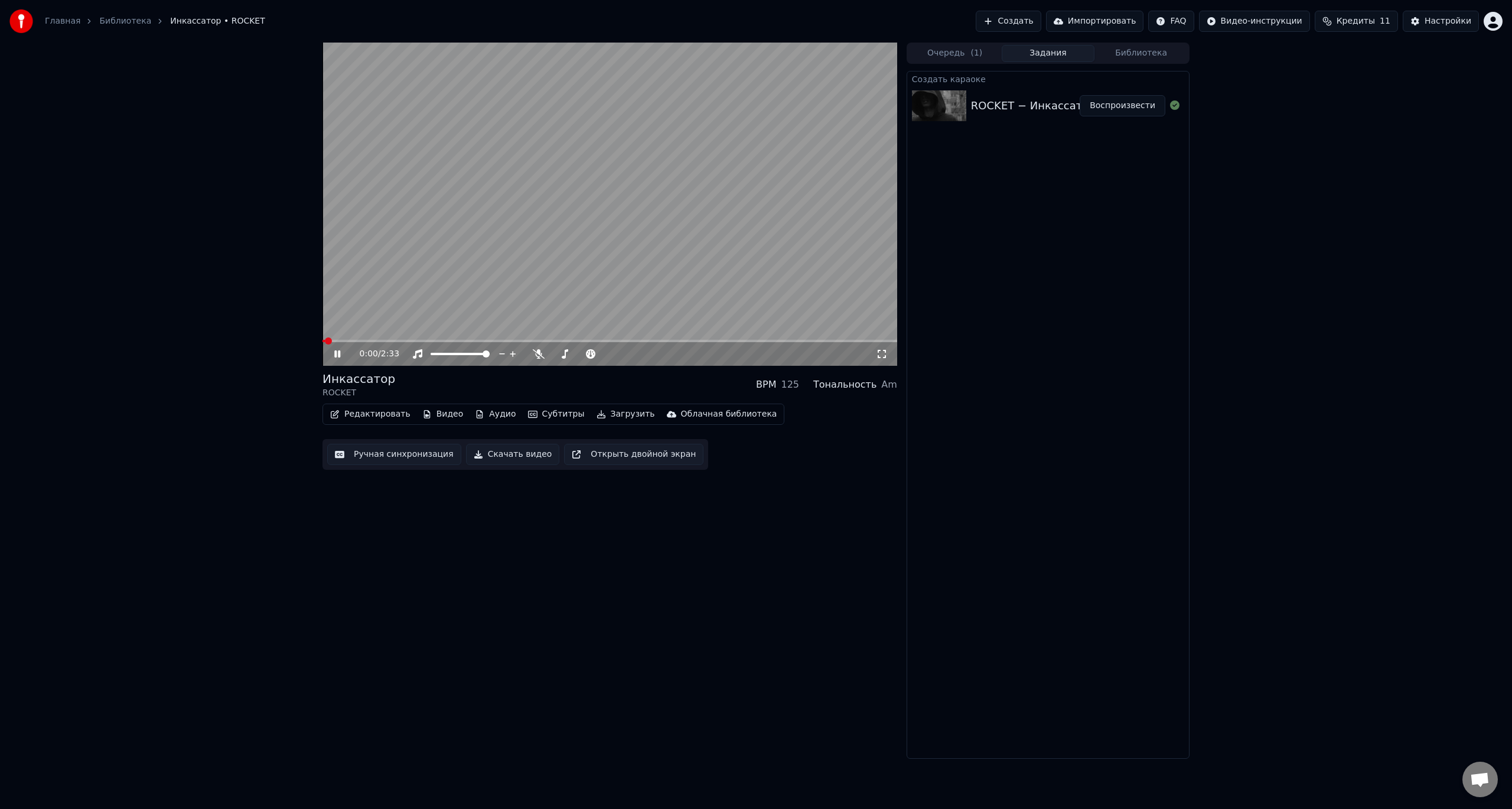
click at [545, 417] on button "Субтитры" at bounding box center [556, 414] width 66 height 17
click at [569, 480] on div "Выключено" at bounding box center [593, 478] width 167 height 19
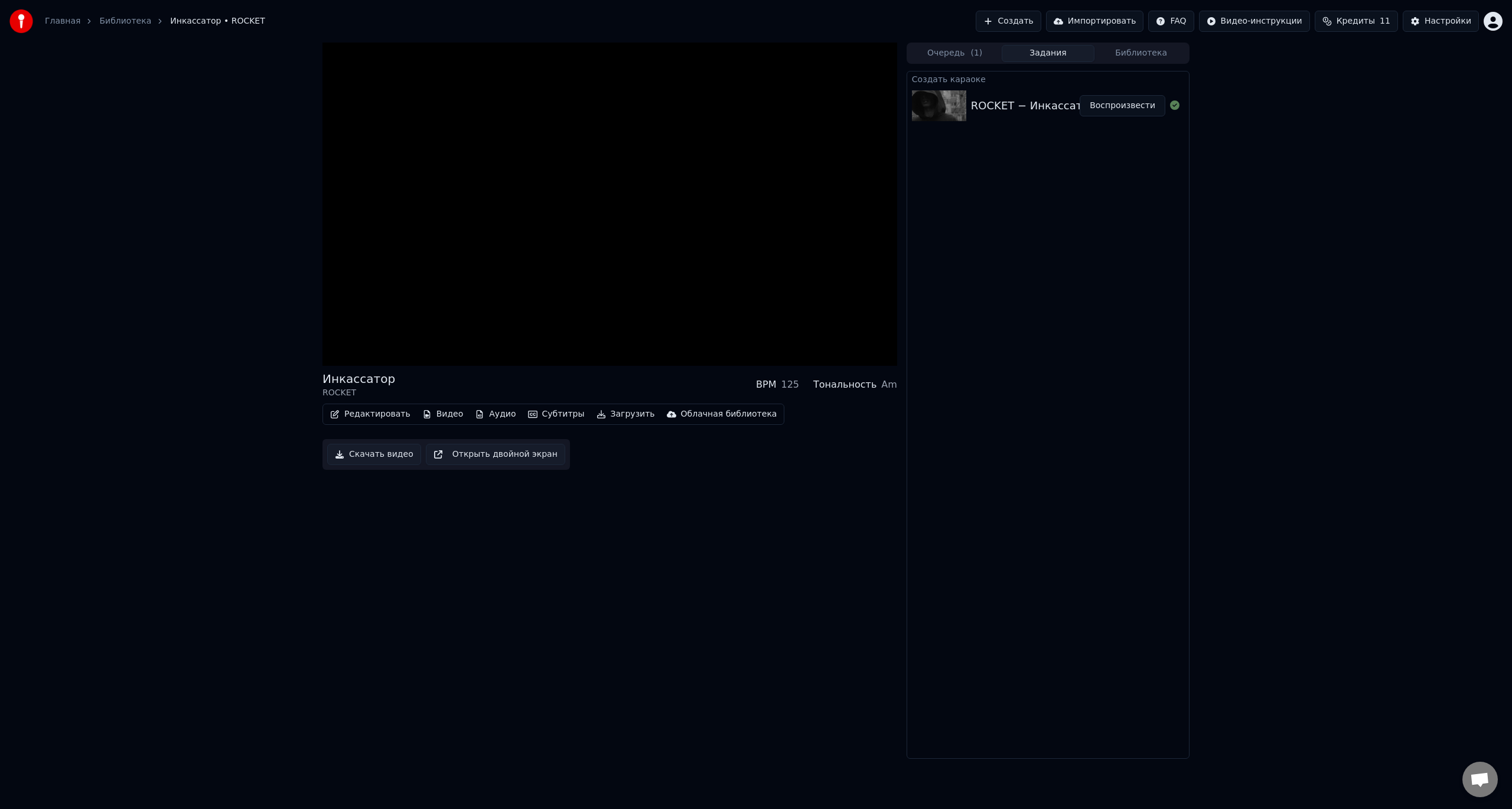
click at [533, 411] on button "Субтитры" at bounding box center [556, 414] width 66 height 17
click at [542, 457] on div "AudioShakeAI (Ручные слова)" at bounding box center [584, 459] width 149 height 19
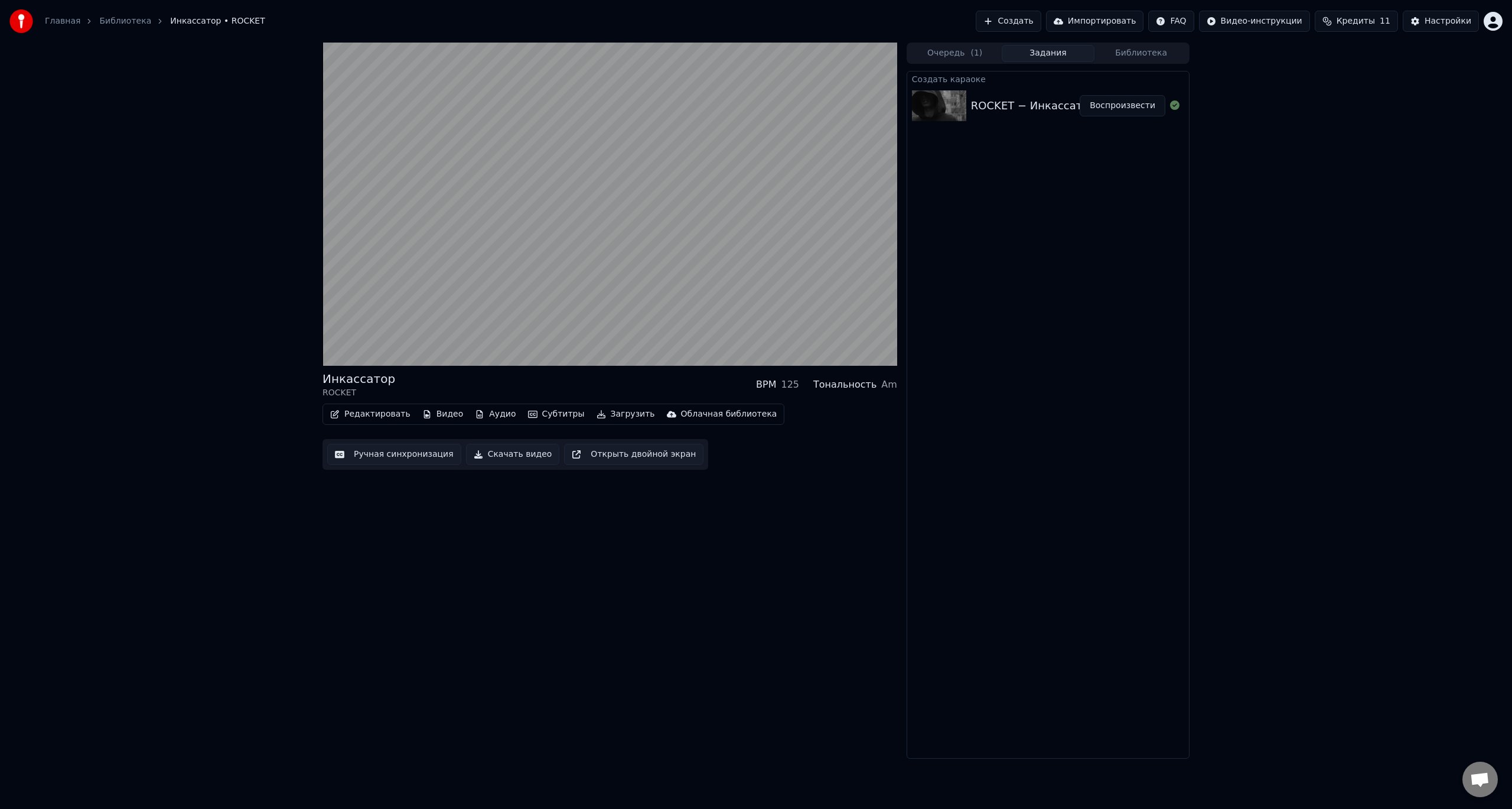
click at [539, 414] on button "Субтитры" at bounding box center [556, 414] width 66 height 17
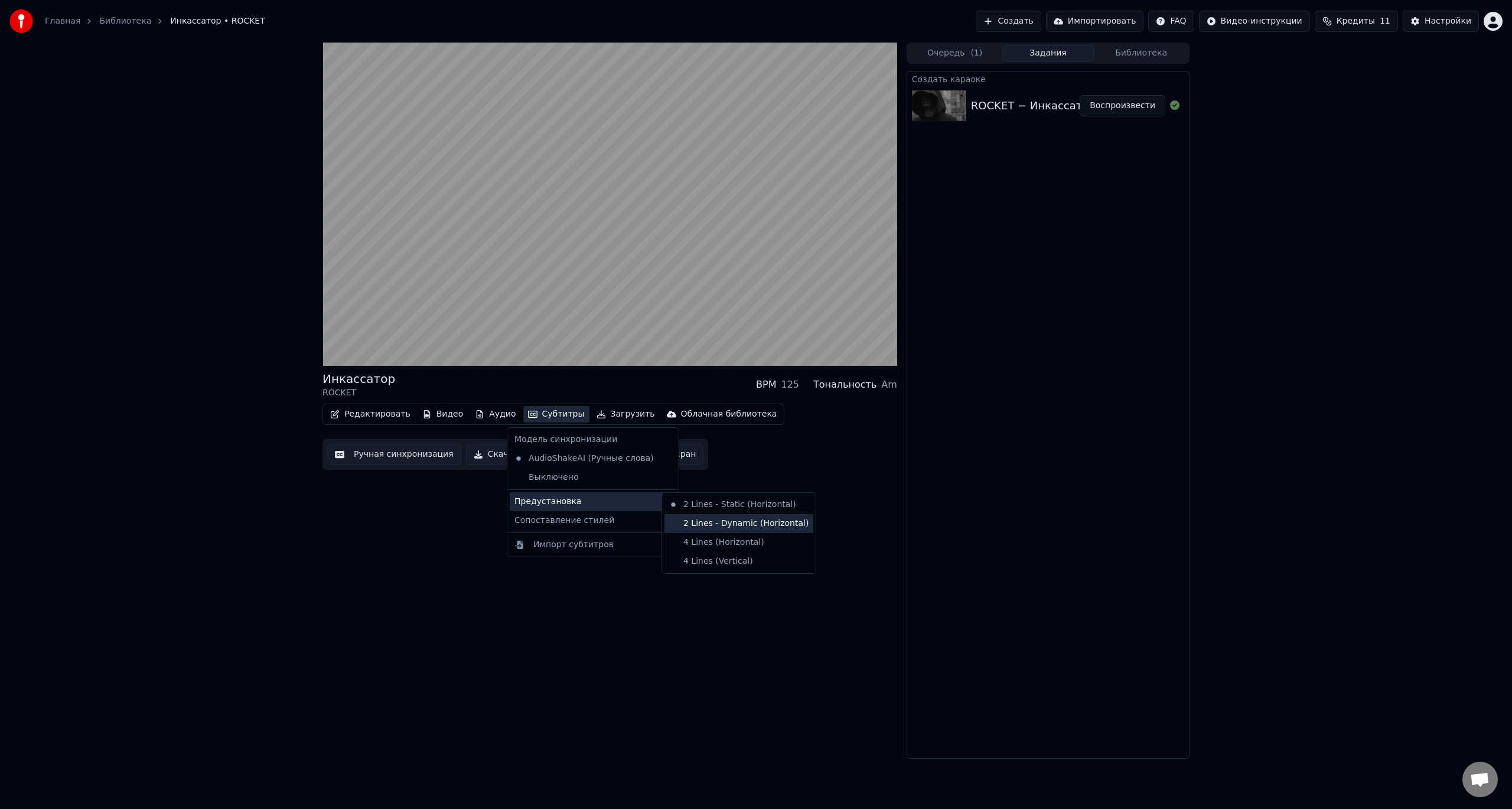
click at [717, 531] on div "2 Lines - Dynamic (Horizontal)" at bounding box center [739, 524] width 149 height 19
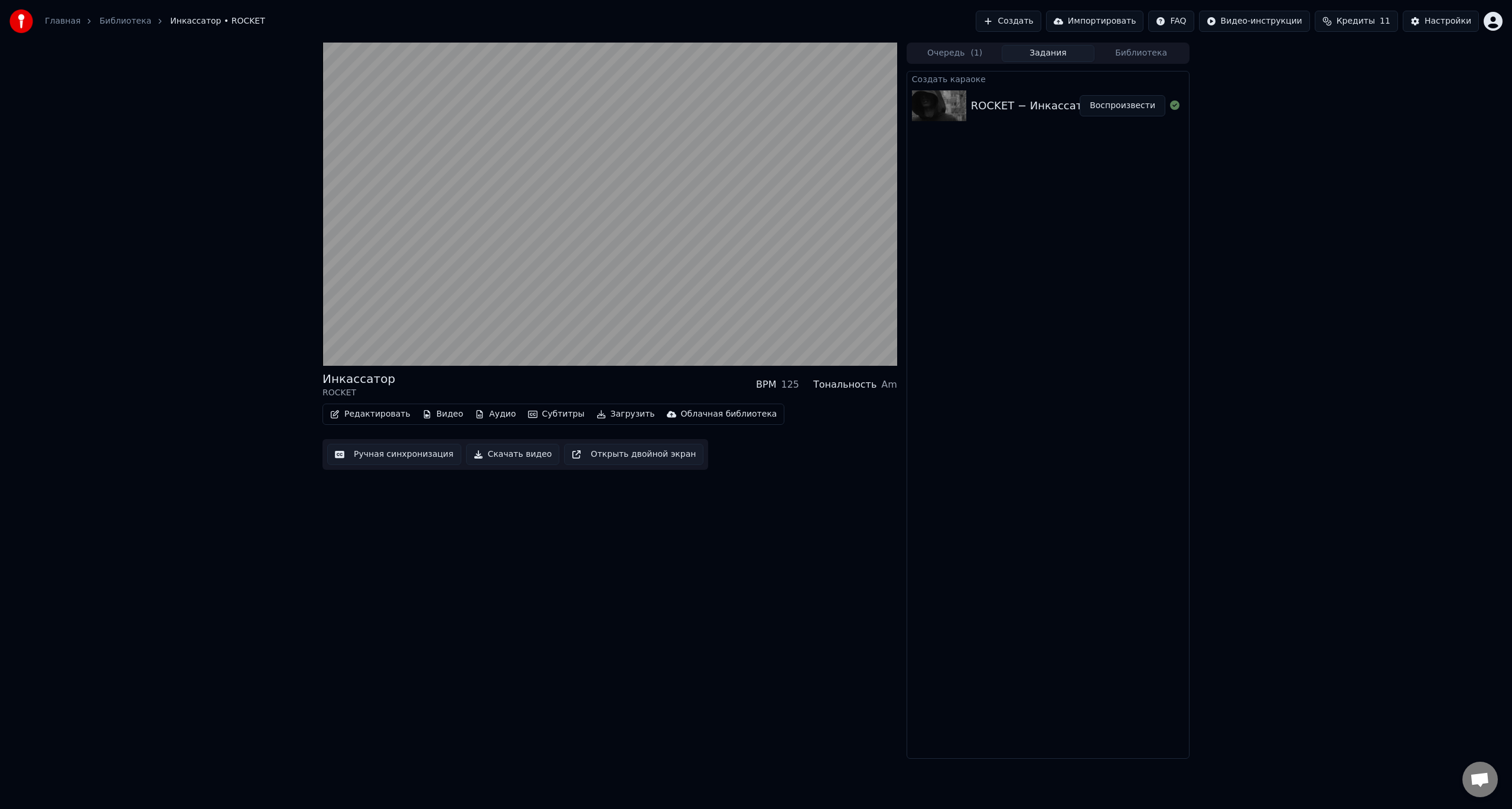
click at [538, 419] on button "Субтитры" at bounding box center [556, 414] width 66 height 17
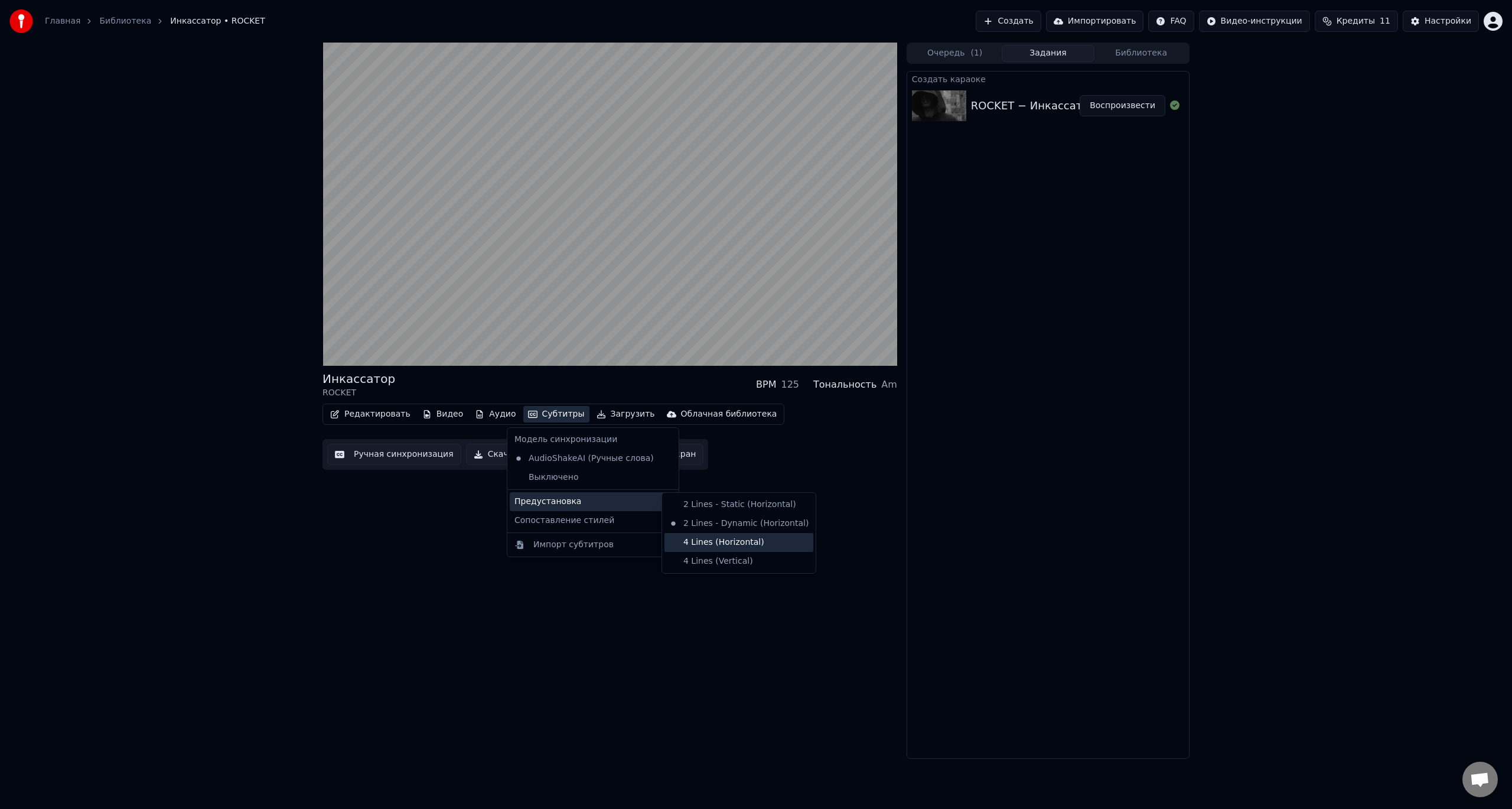
click at [738, 545] on div "4 Lines (Horizontal)" at bounding box center [739, 542] width 149 height 19
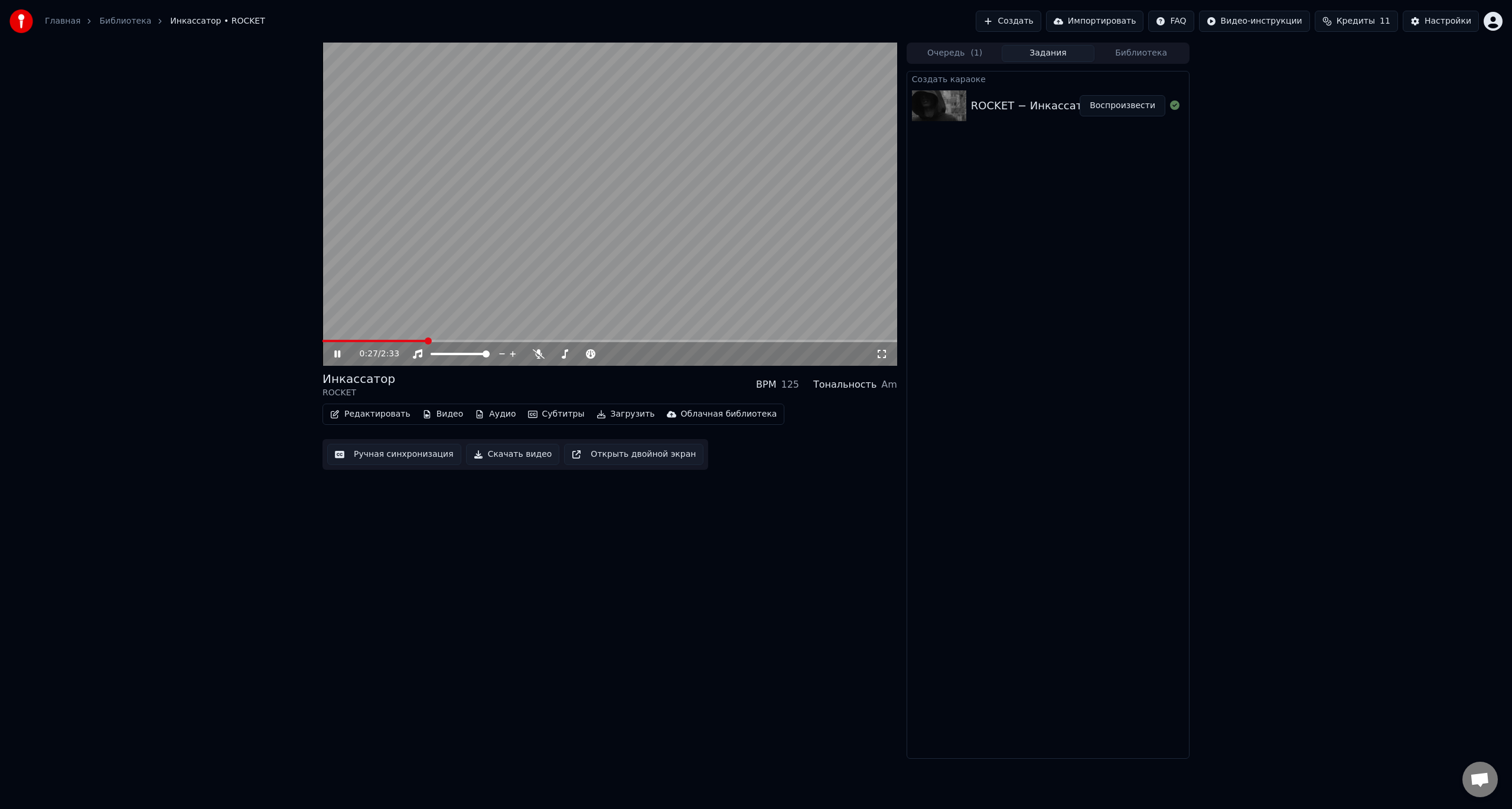
click at [691, 412] on div "Облачная библиотека" at bounding box center [729, 414] width 96 height 12
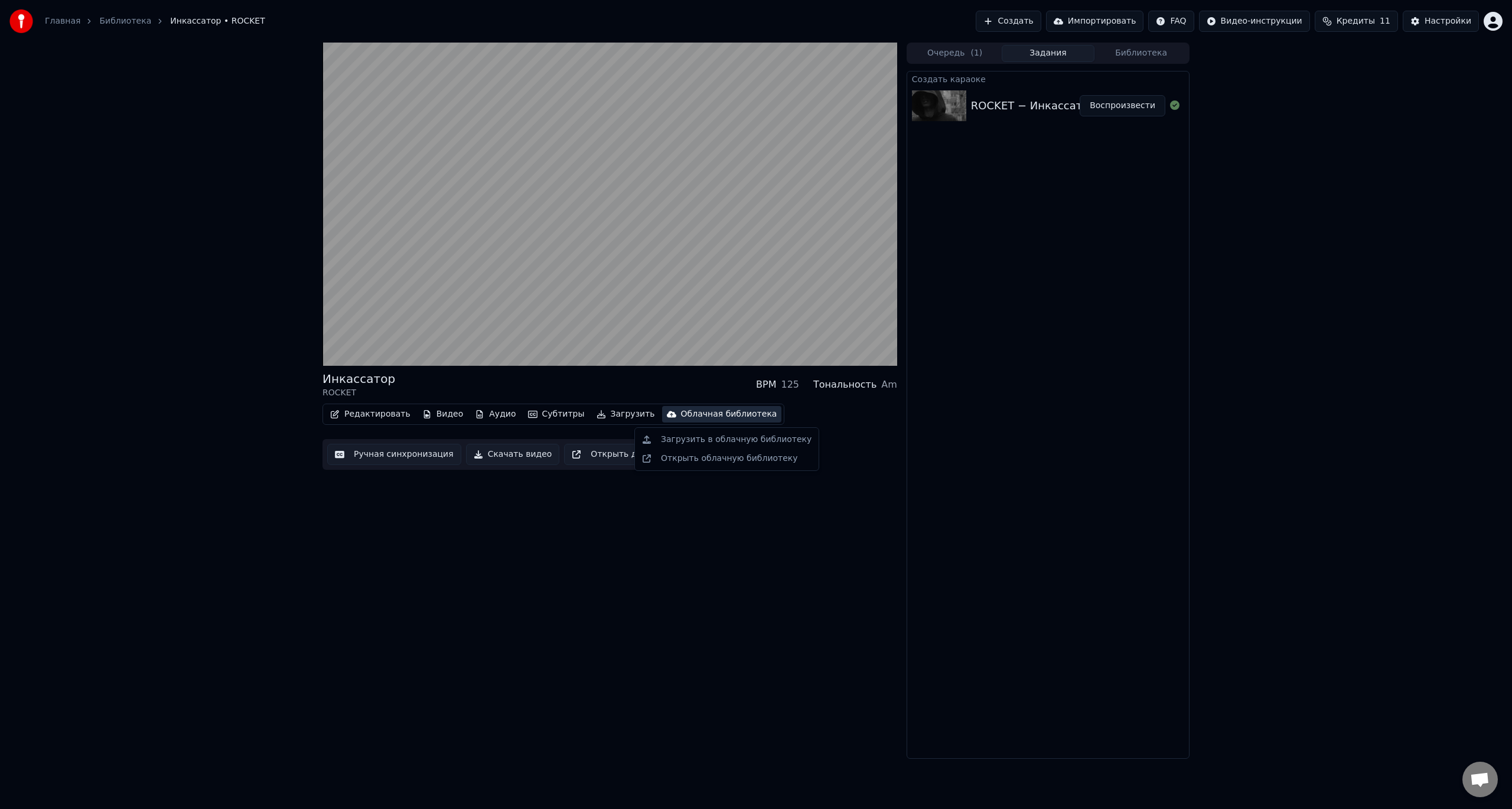
click at [595, 558] on div "Инкассатор ROCKET BPM 125 Тональность Am Редактировать Видео Аудио Субтитры Заг…" at bounding box center [609, 401] width 575 height 716
click at [487, 411] on button "Аудио" at bounding box center [495, 414] width 50 height 17
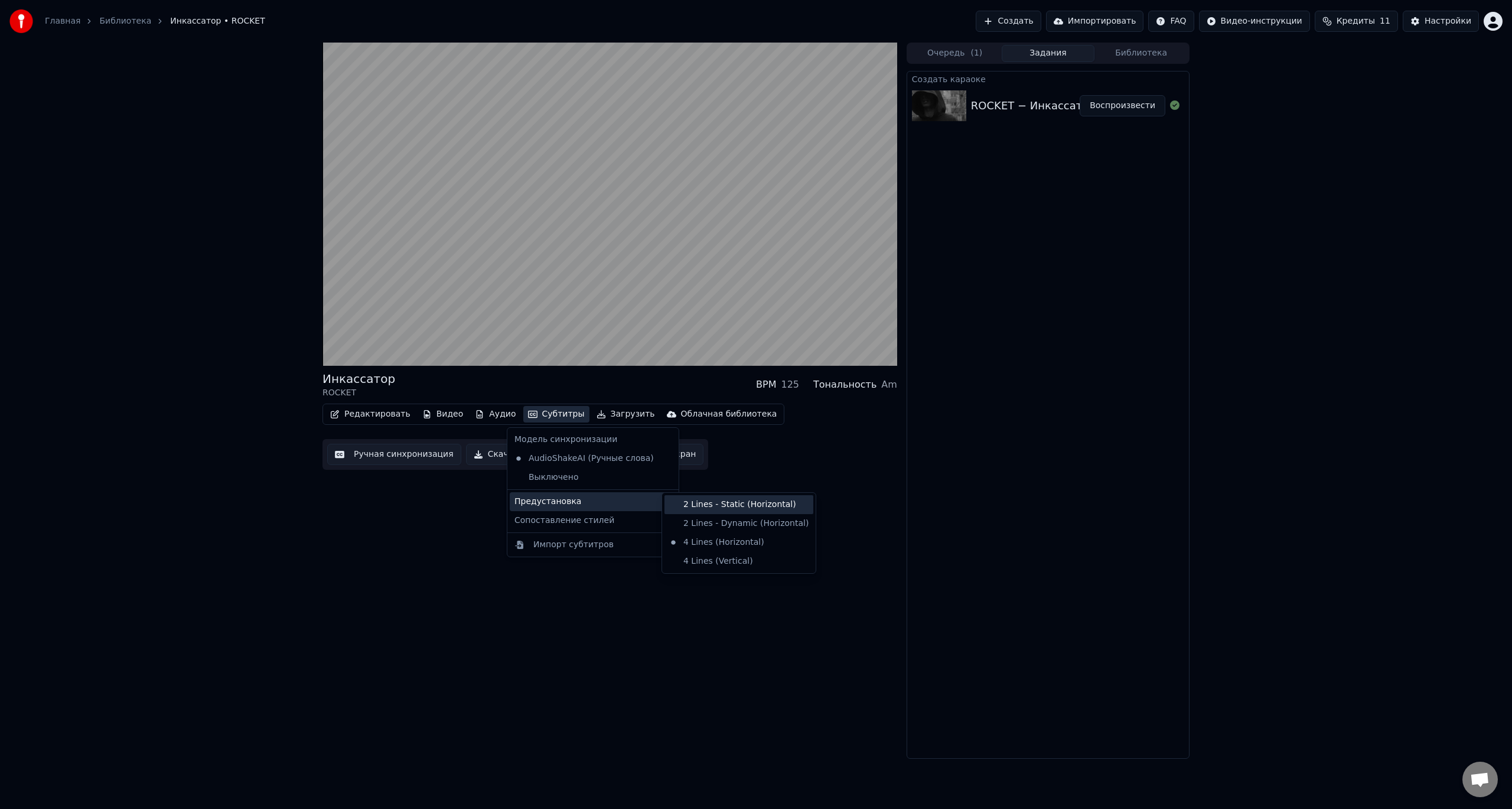
click at [732, 508] on div "2 Lines - Static (Horizontal)" at bounding box center [739, 505] width 149 height 19
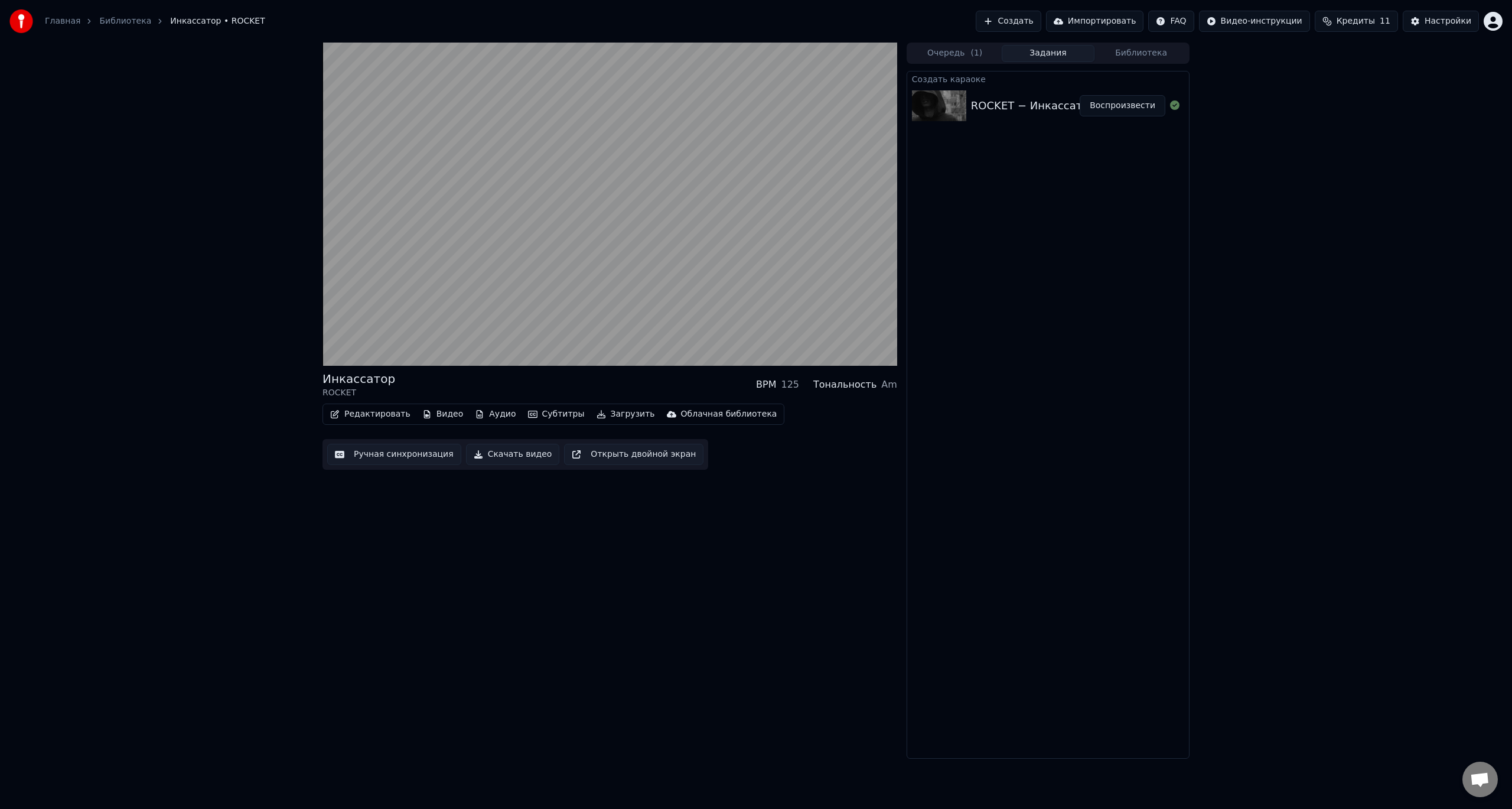
click at [434, 418] on button "Видео" at bounding box center [443, 414] width 51 height 17
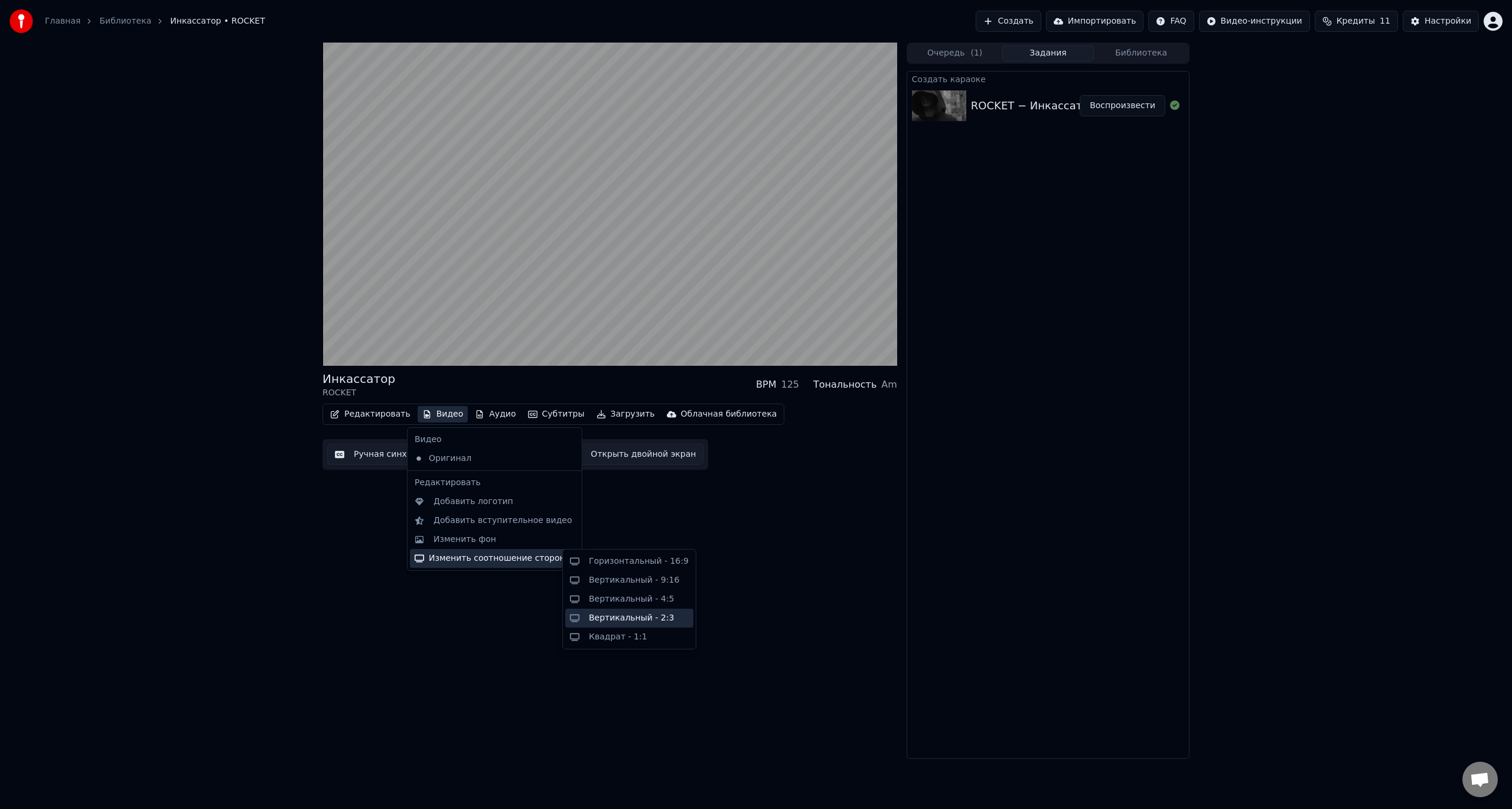
click at [624, 622] on div "Вертикальный - 2:3" at bounding box center [631, 618] width 85 height 12
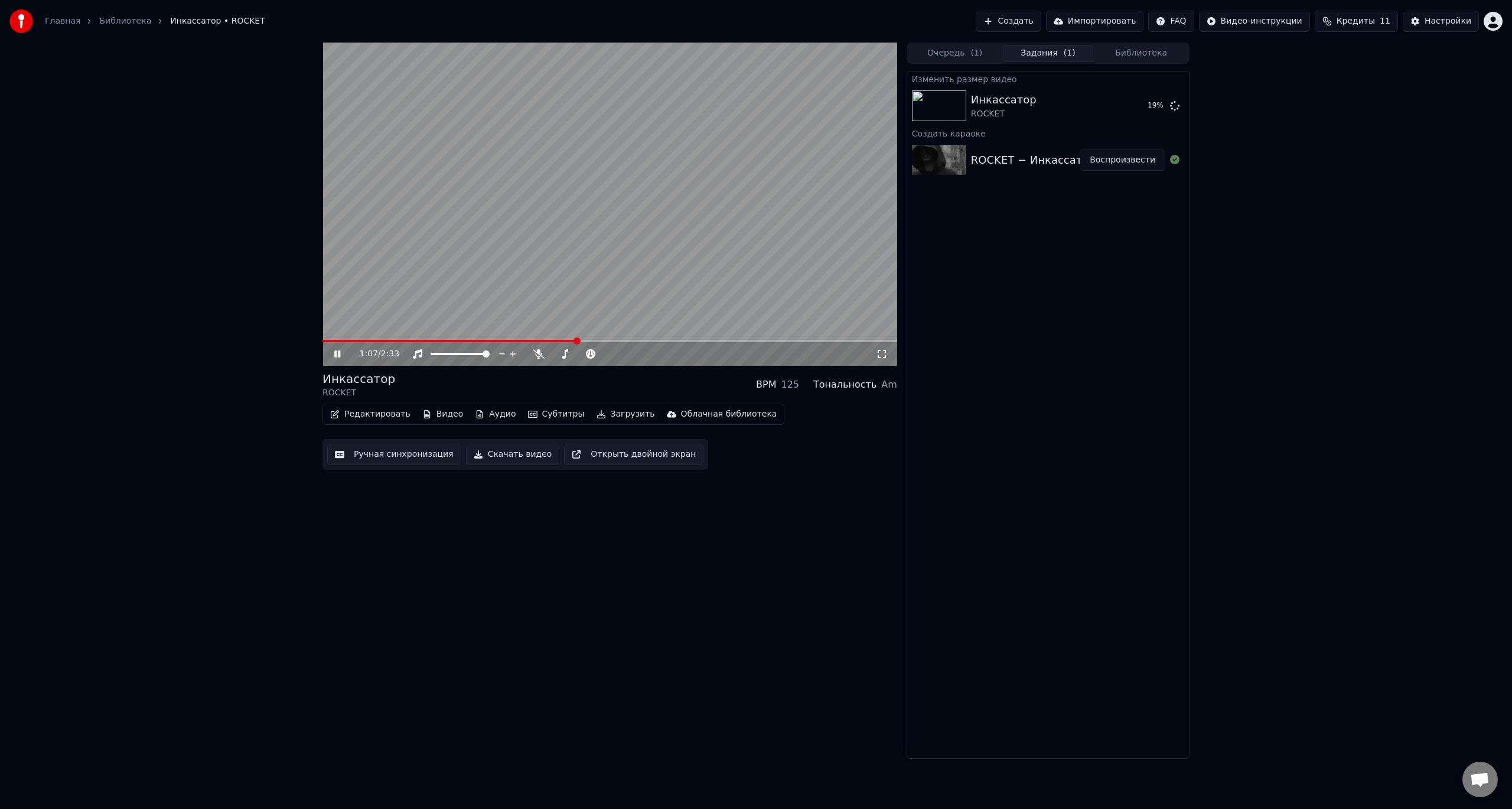
click at [338, 358] on icon at bounding box center [346, 354] width 28 height 10
click at [1030, 23] on button "Создать" at bounding box center [1008, 22] width 65 height 22
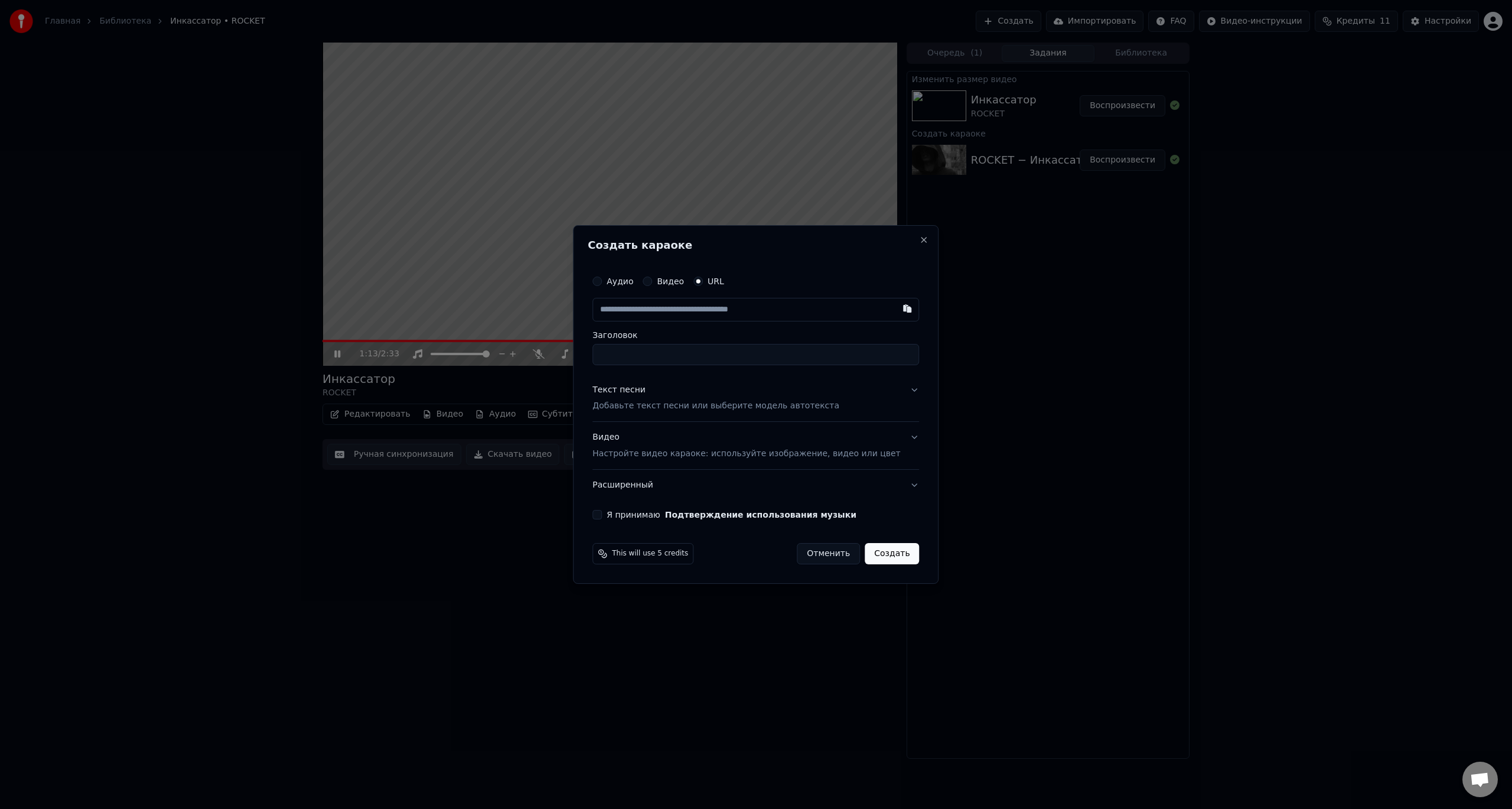
click at [749, 306] on input "text" at bounding box center [756, 310] width 326 height 24
click at [679, 350] on input "Заголовок" at bounding box center [756, 355] width 326 height 22
click at [658, 401] on p "Добавьте текст песни или выберите модель автотекста" at bounding box center [716, 407] width 247 height 12
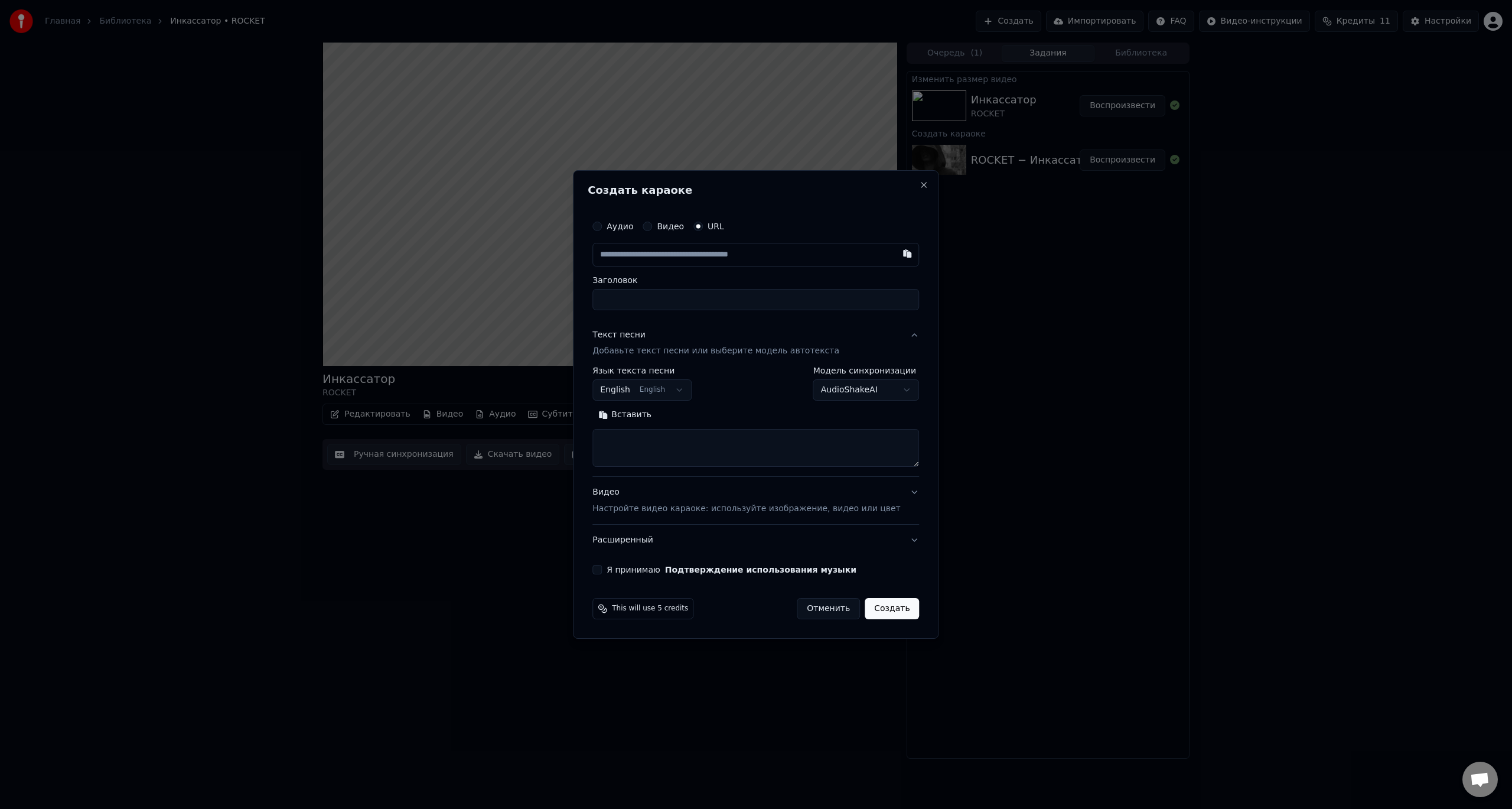
click at [719, 449] on textarea at bounding box center [756, 448] width 326 height 38
paste textarea "**********"
type textarea "**********"
click at [652, 387] on button "English English" at bounding box center [642, 390] width 99 height 22
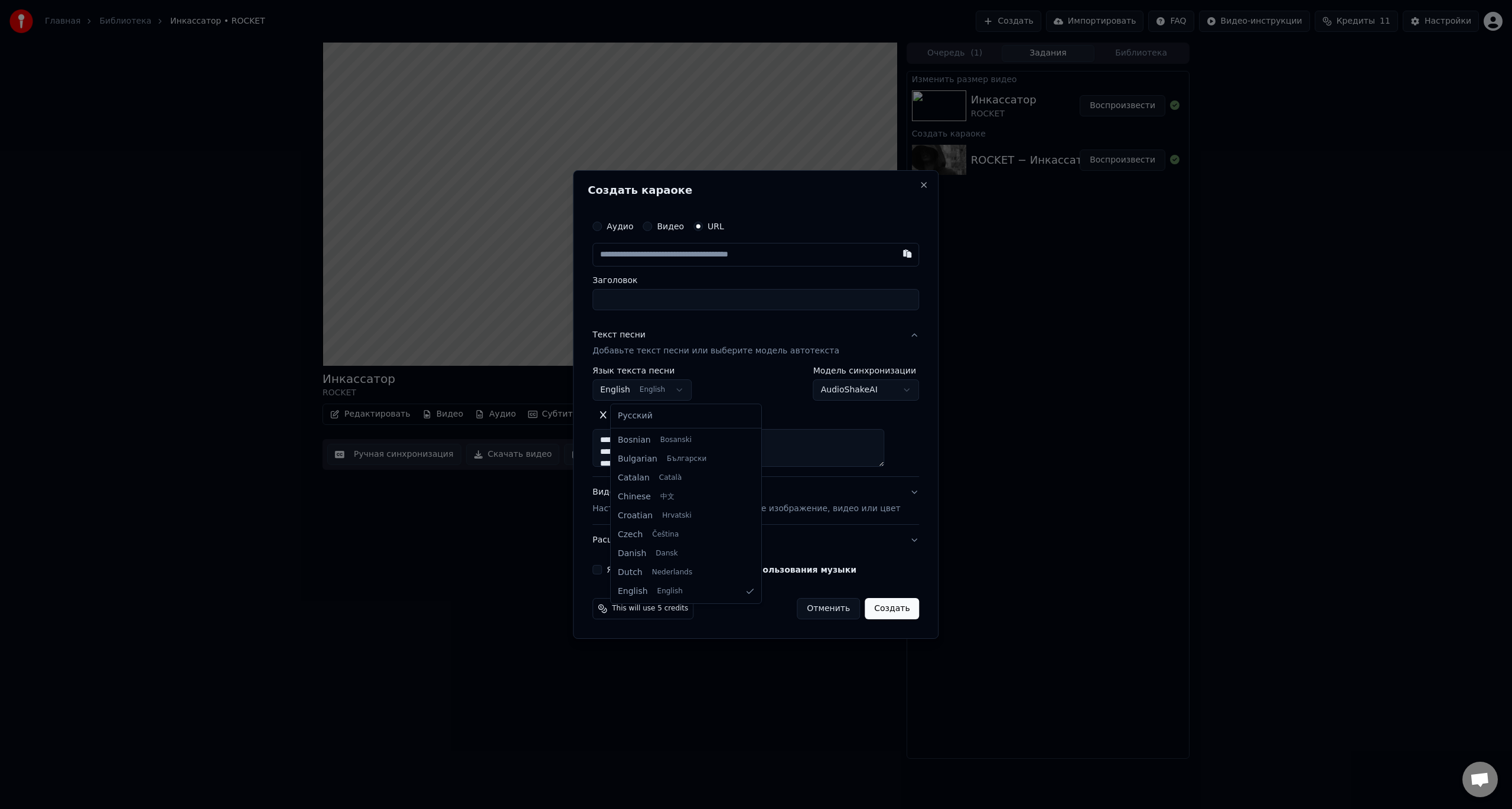
select select "**"
click at [678, 227] on label "Видео" at bounding box center [670, 227] width 27 height 8
click at [652, 227] on button "Видео" at bounding box center [647, 227] width 10 height 10
click at [667, 253] on div "Выбрать файл" at bounding box center [634, 255] width 81 height 22
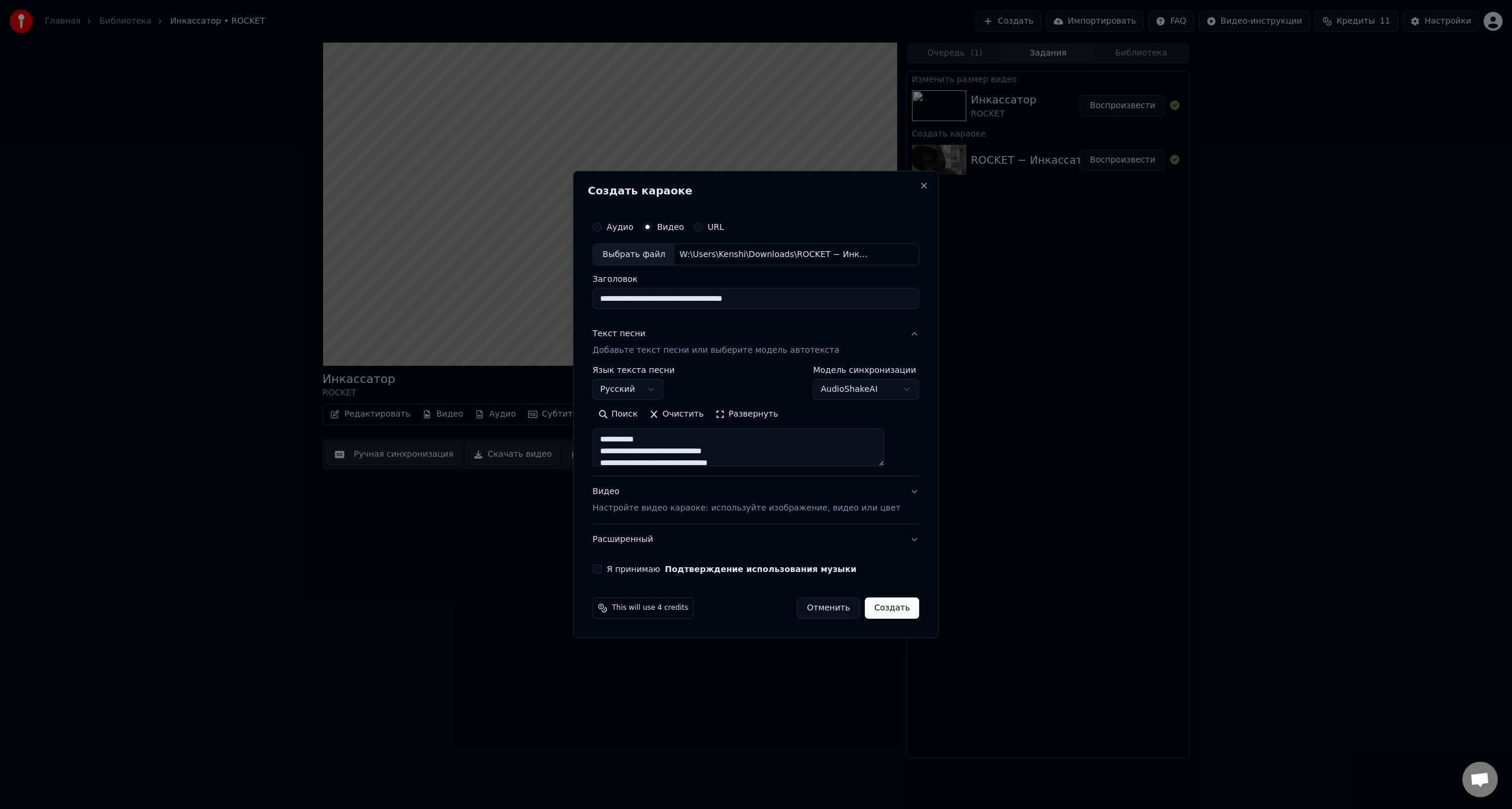
drag, startPoint x: 702, startPoint y: 300, endPoint x: 936, endPoint y: 327, distance: 235.6
click at [897, 323] on div "**********" at bounding box center [756, 395] width 336 height 369
type input "**********"
click at [743, 417] on button "Развернуть" at bounding box center [747, 415] width 74 height 19
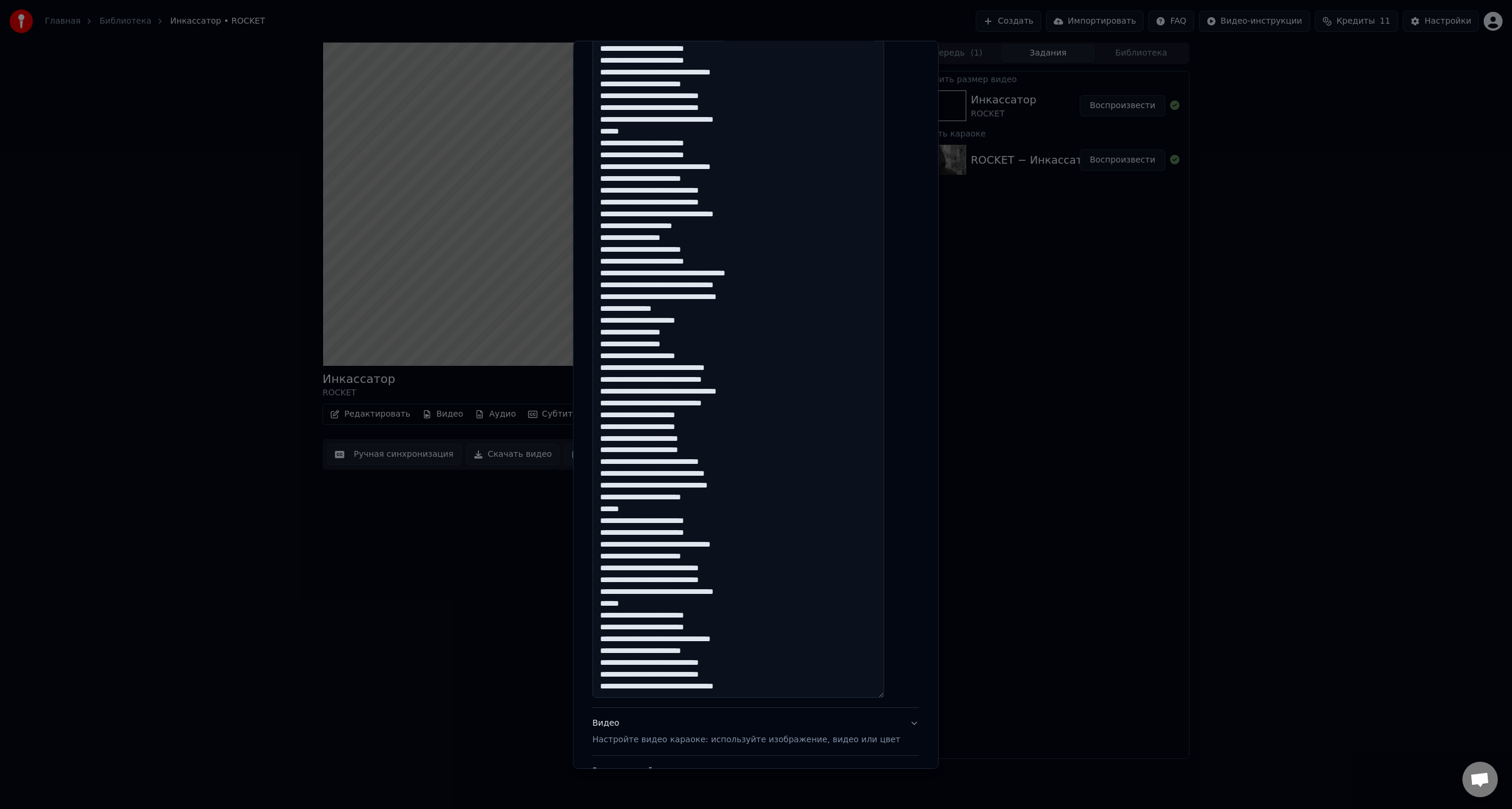
scroll to position [691, 0]
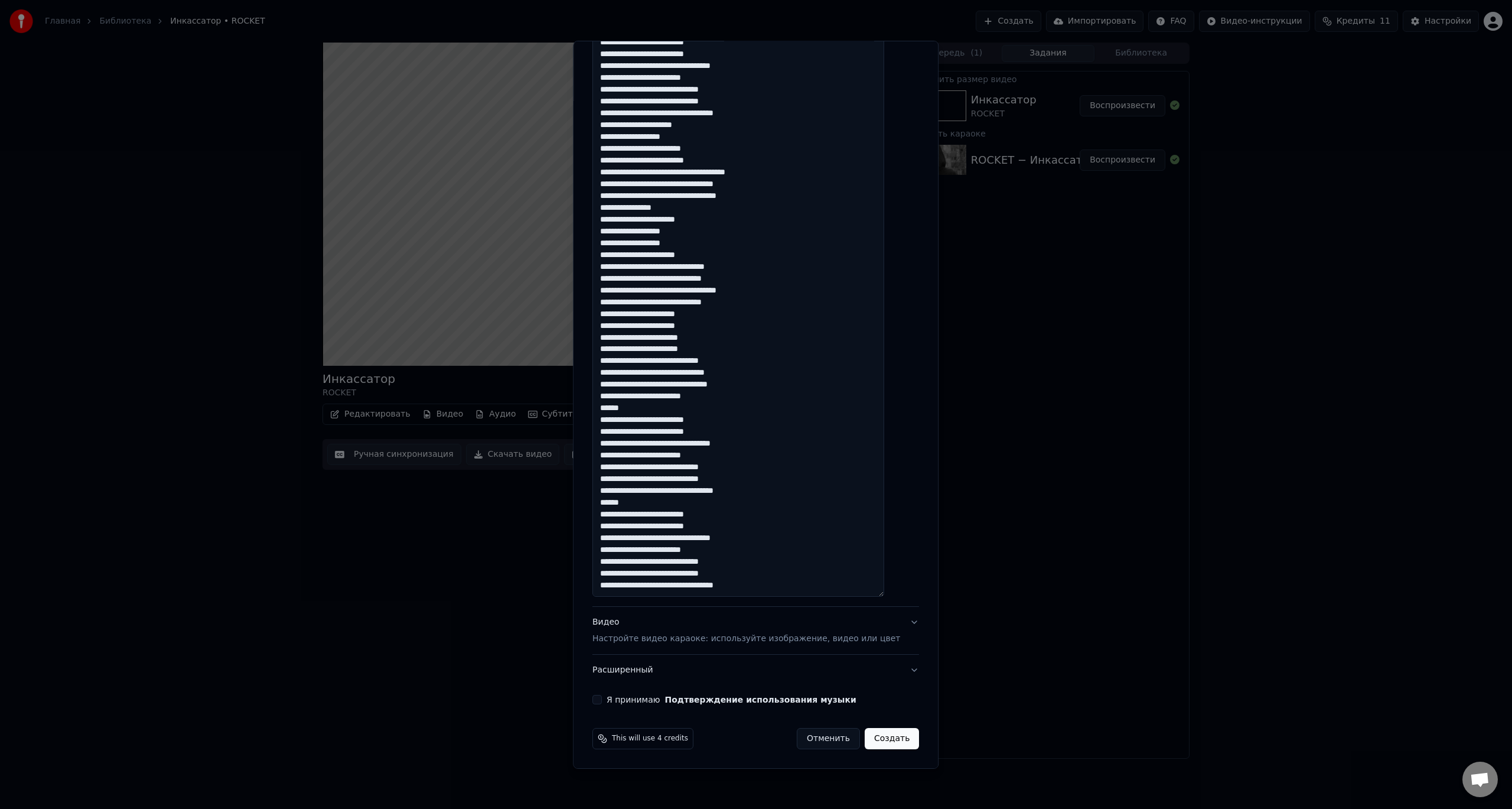
click at [714, 640] on p "Настройте видео караоке: используйте изображение, видео или цвет" at bounding box center [746, 639] width 308 height 12
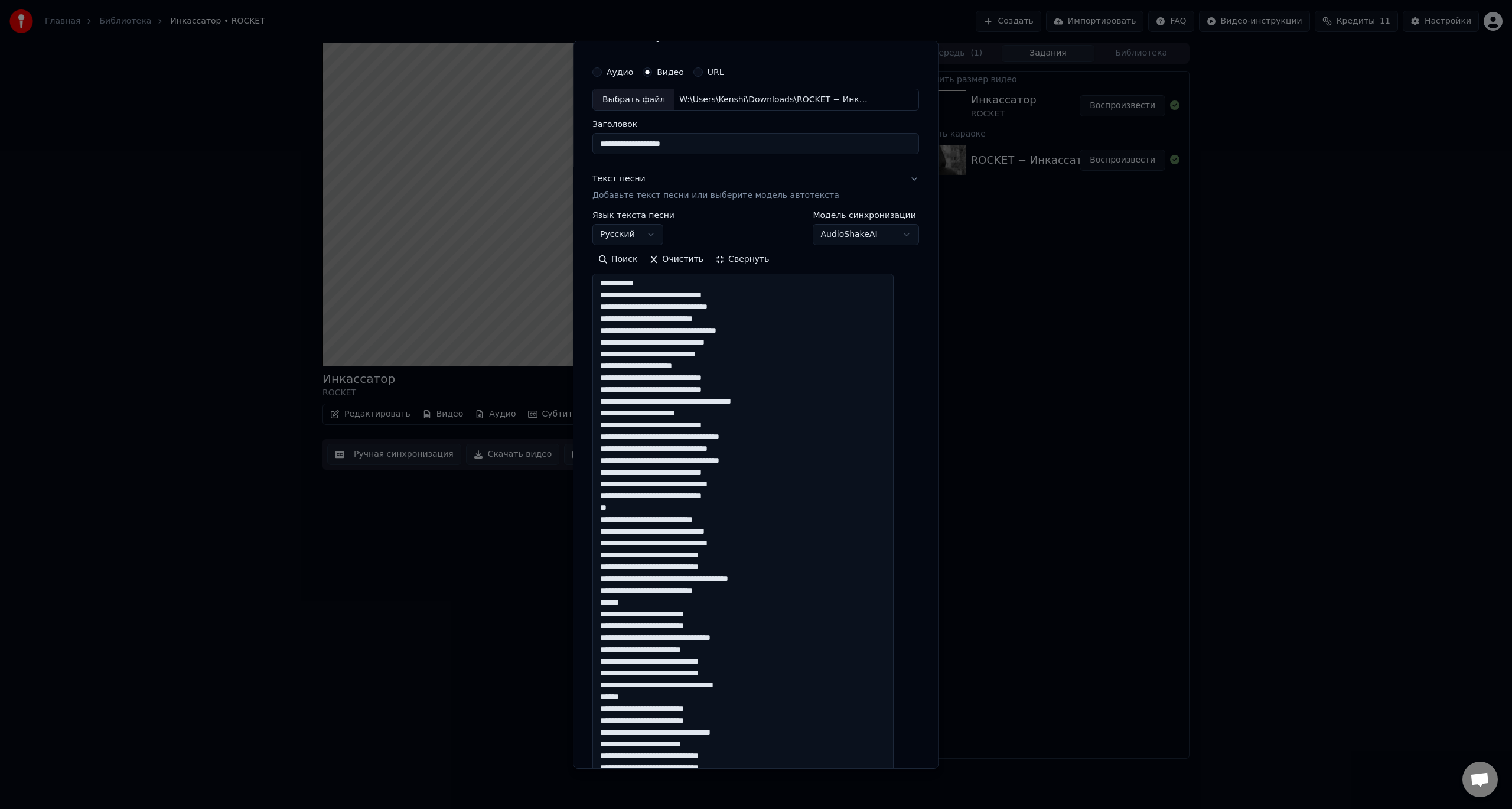
scroll to position [0, 0]
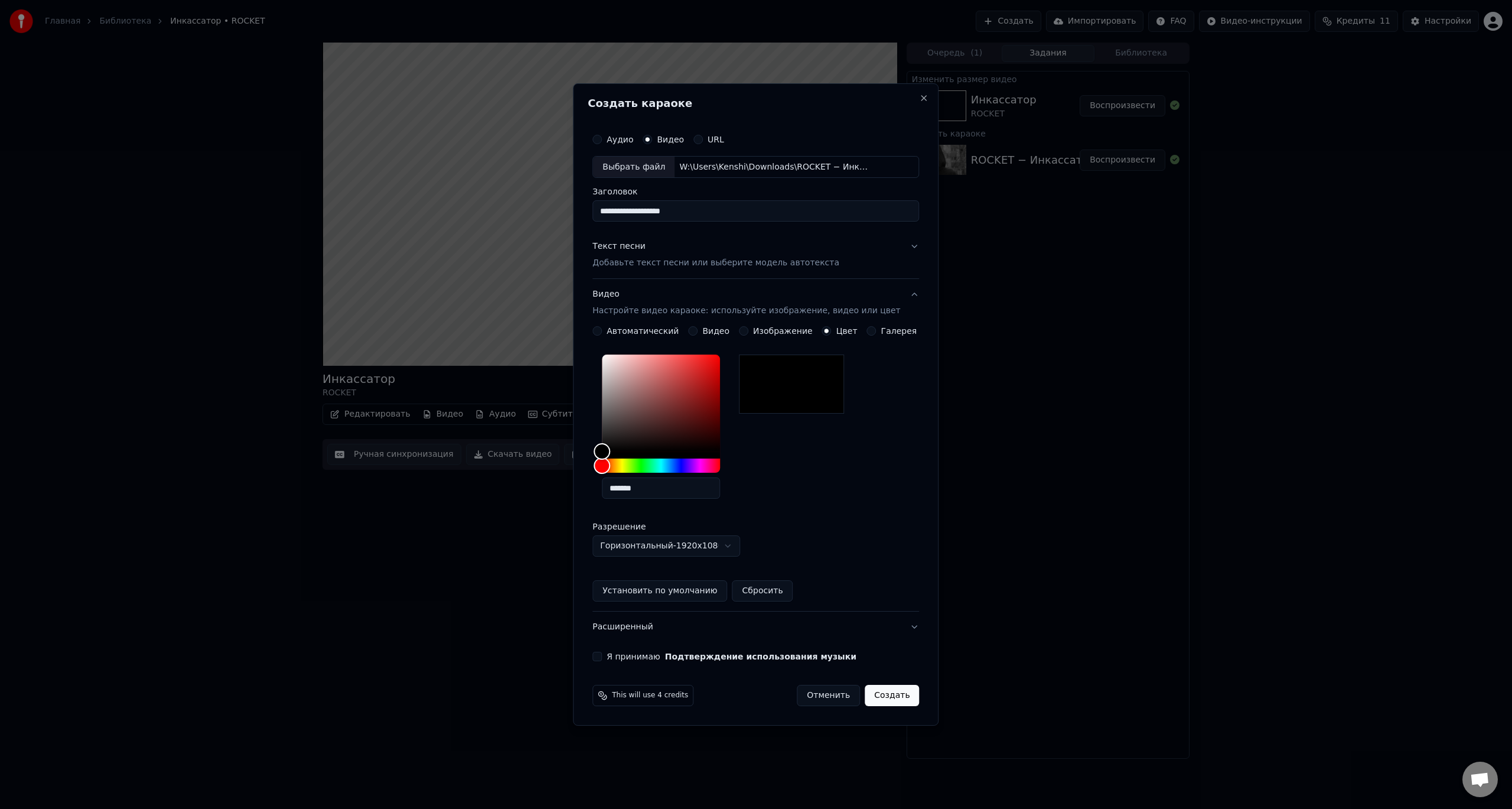
click at [602, 655] on button "Я принимаю Подтверждение использования музыки" at bounding box center [597, 657] width 10 height 10
click at [878, 697] on button "Создать" at bounding box center [892, 695] width 54 height 22
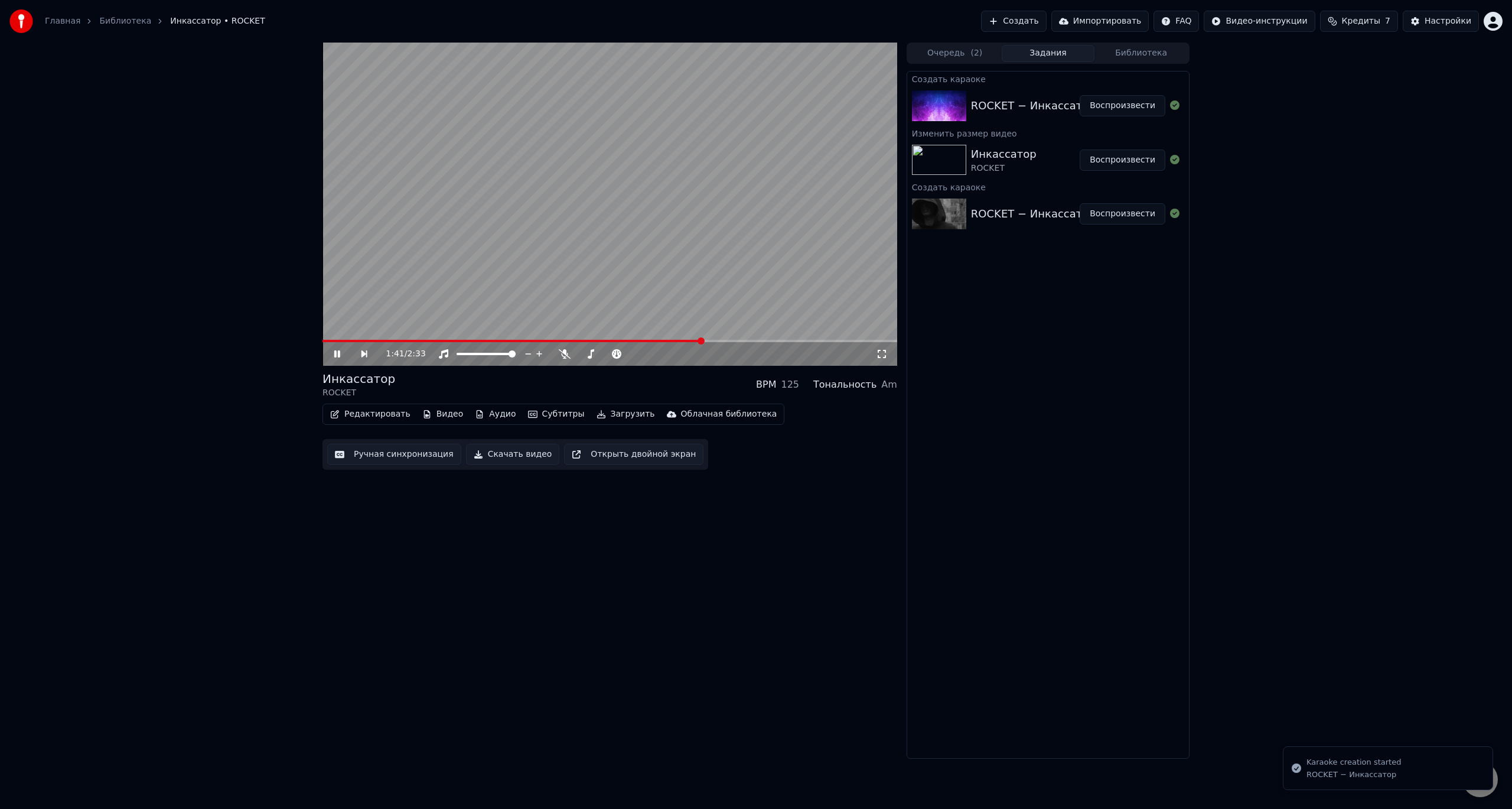
click at [341, 353] on icon at bounding box center [345, 354] width 27 height 10
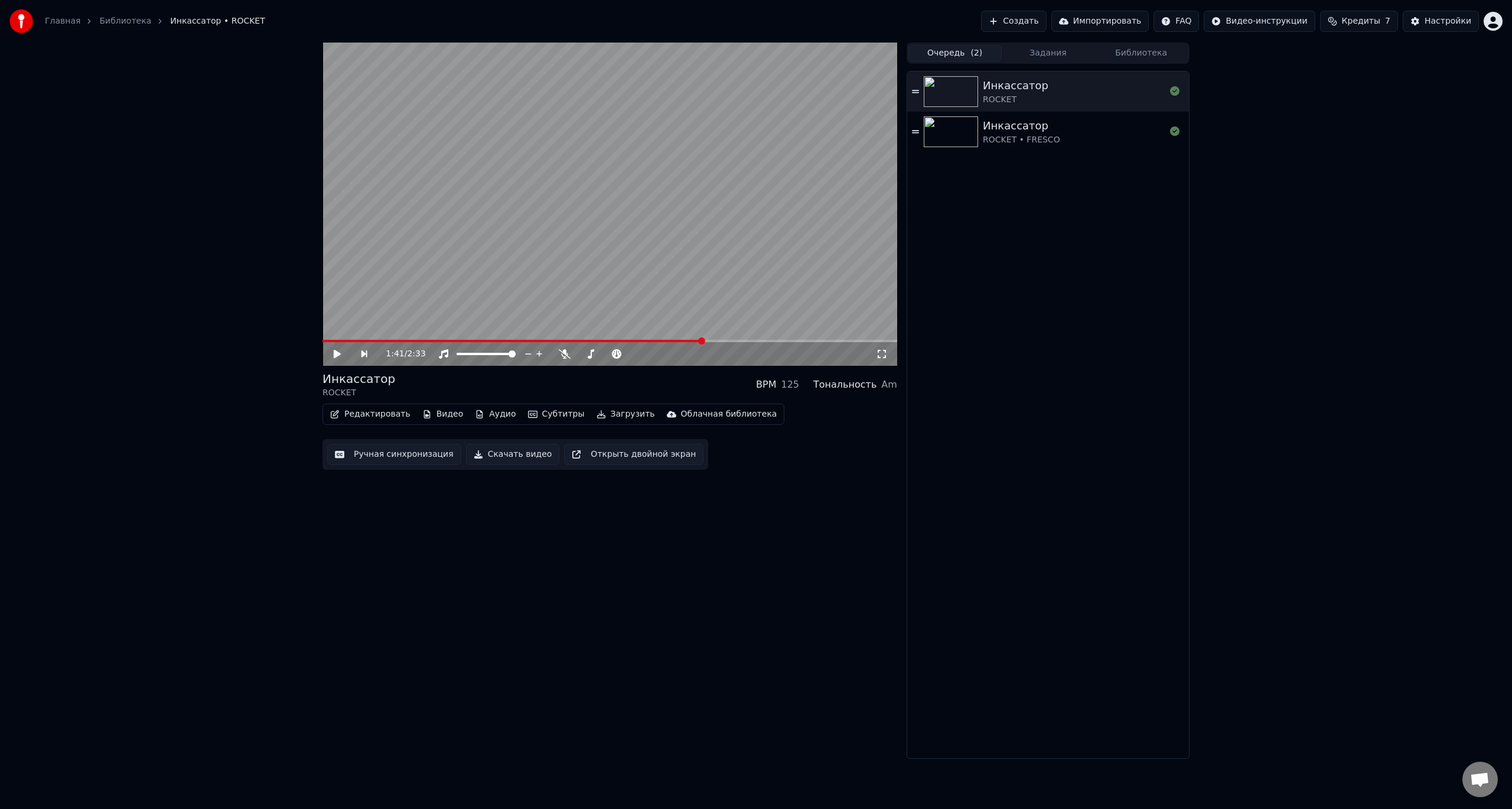
click at [963, 50] on button "Очередь ( 2 )" at bounding box center [955, 53] width 93 height 17
click at [1036, 56] on button "Задания" at bounding box center [1049, 53] width 93 height 17
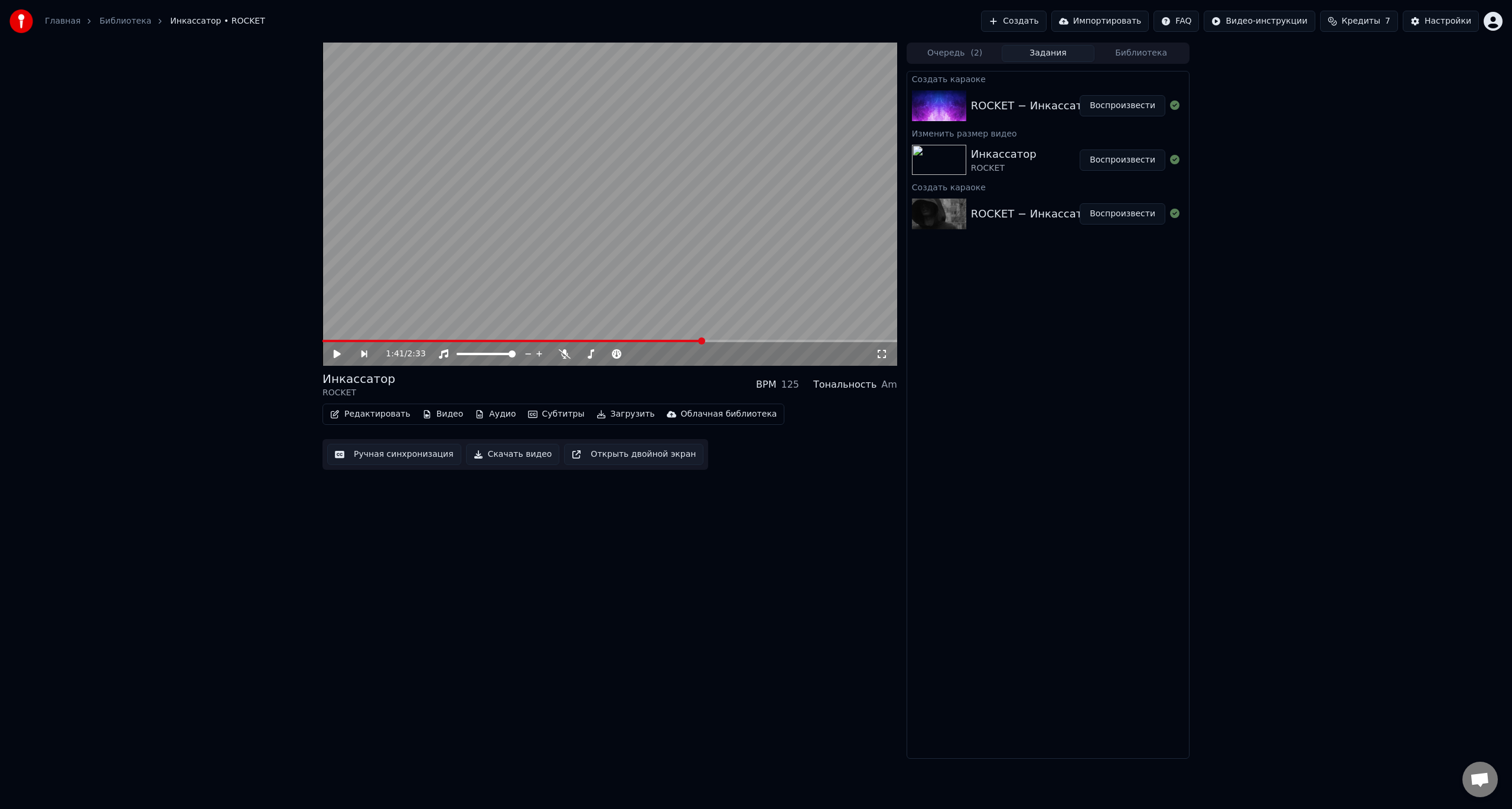
click at [1000, 96] on div "ROCKET − Инкассатор Воспроизвести" at bounding box center [1048, 105] width 282 height 40
click at [934, 99] on img at bounding box center [939, 105] width 54 height 30
click at [935, 98] on img at bounding box center [939, 105] width 54 height 30
click at [1112, 103] on button "Воспроизвести" at bounding box center [1122, 106] width 85 height 22
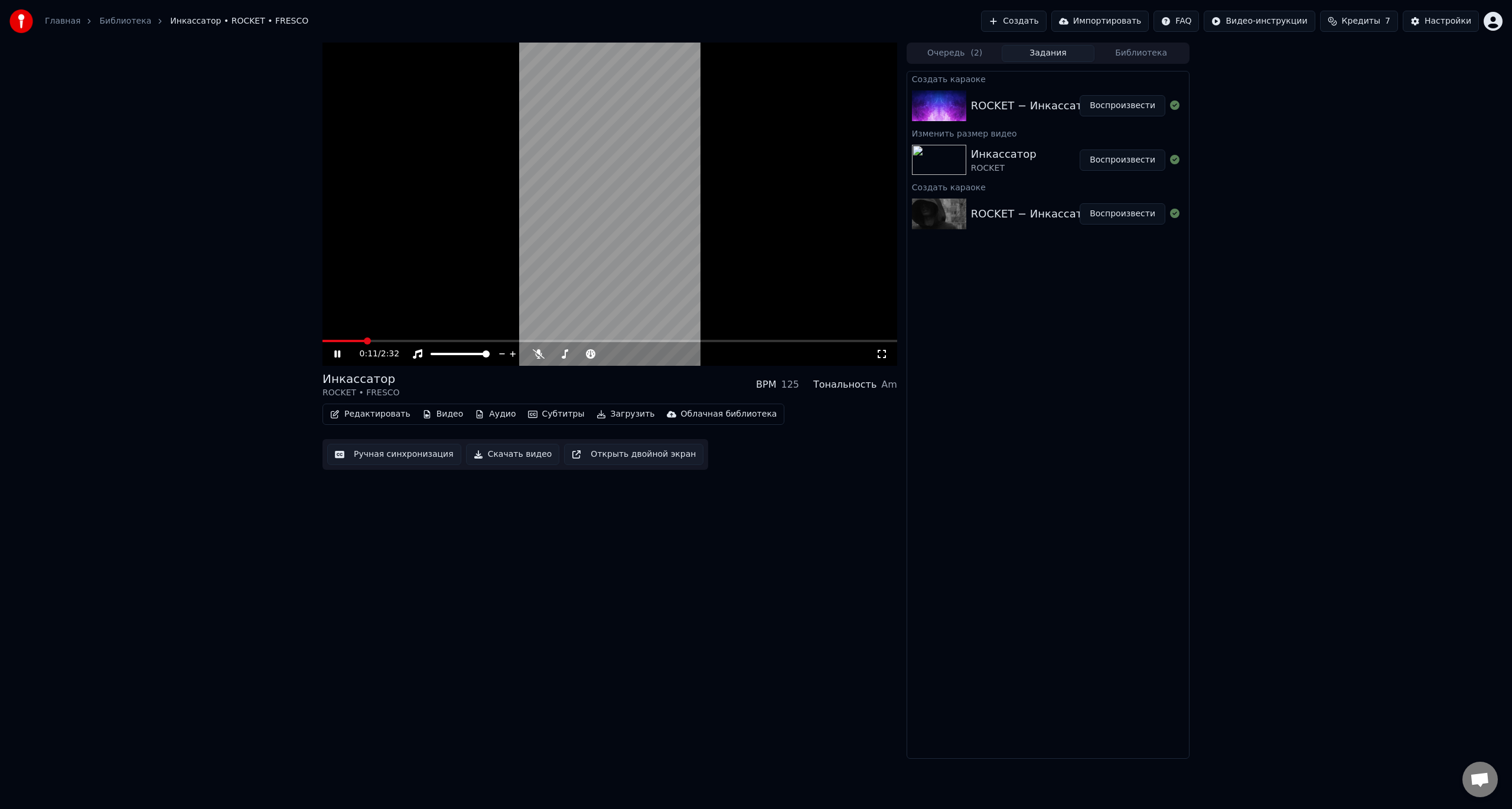
click at [374, 413] on button "Редактировать" at bounding box center [370, 414] width 90 height 17
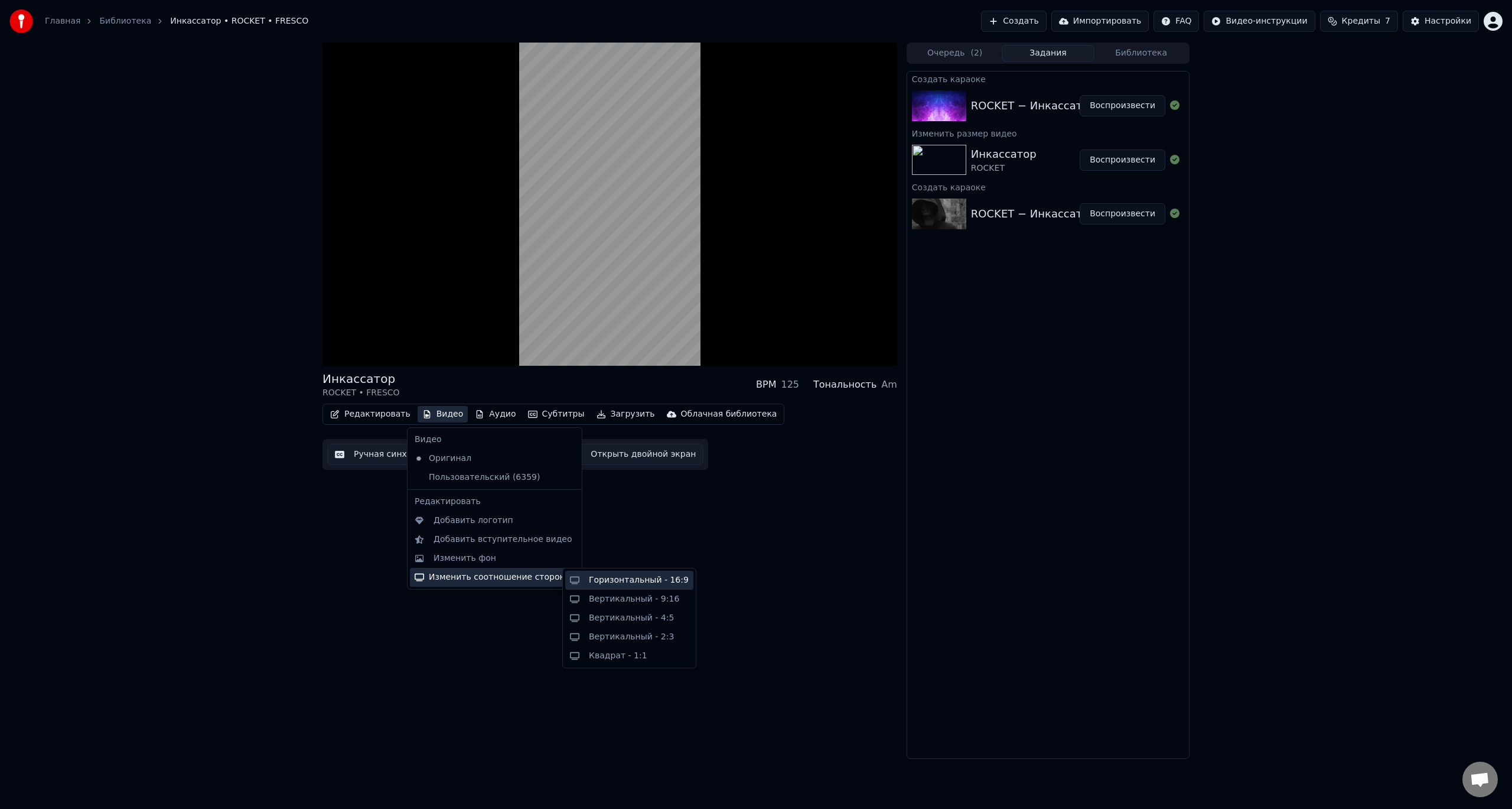
click at [618, 584] on div "Горизонтальный - 16:9" at bounding box center [639, 580] width 100 height 12
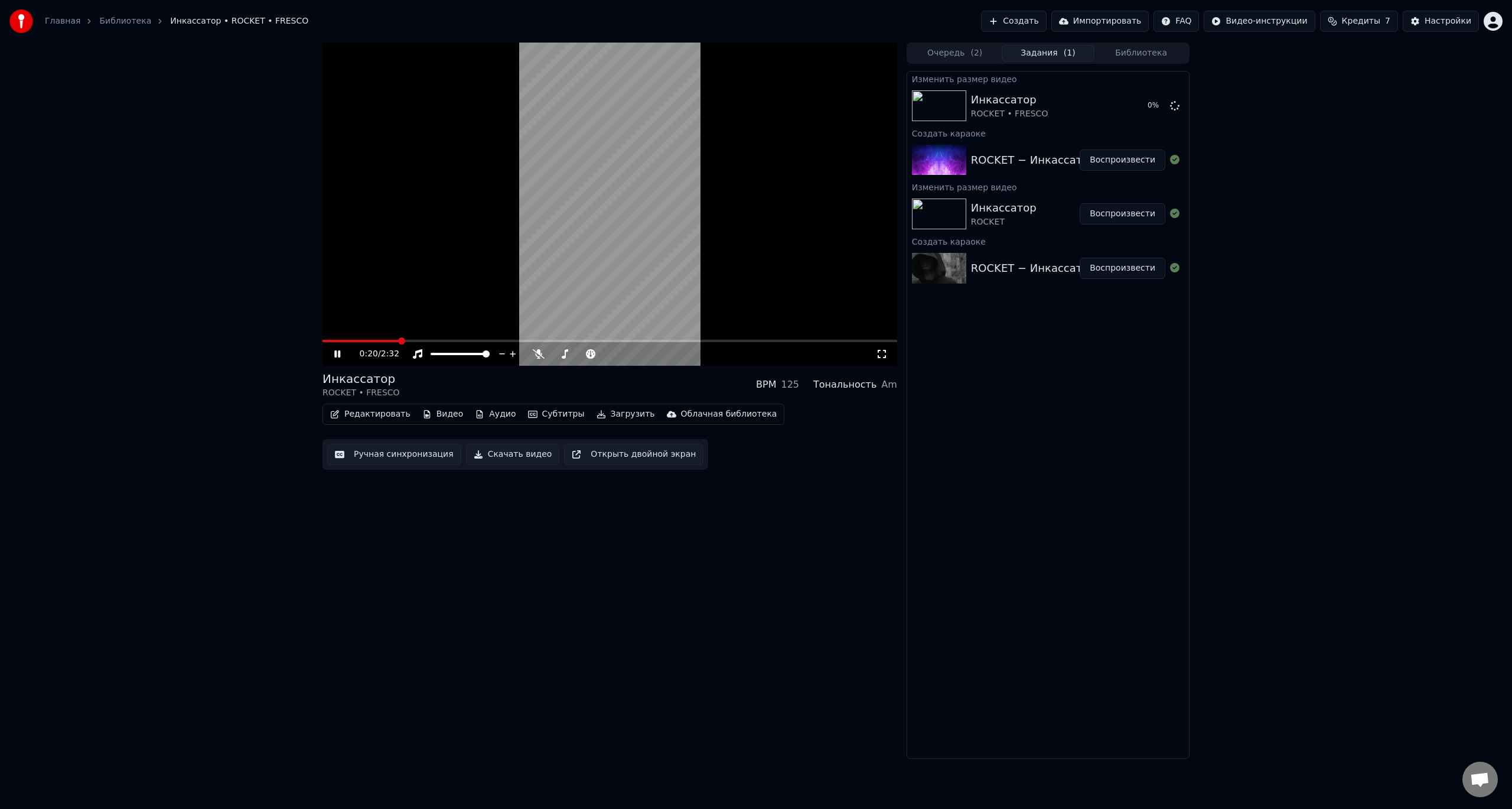
click at [521, 257] on video at bounding box center [609, 204] width 575 height 323
click at [322, 342] on span at bounding box center [322, 341] width 0 height 2
click at [1139, 112] on button "Воспроизвести" at bounding box center [1122, 106] width 85 height 22
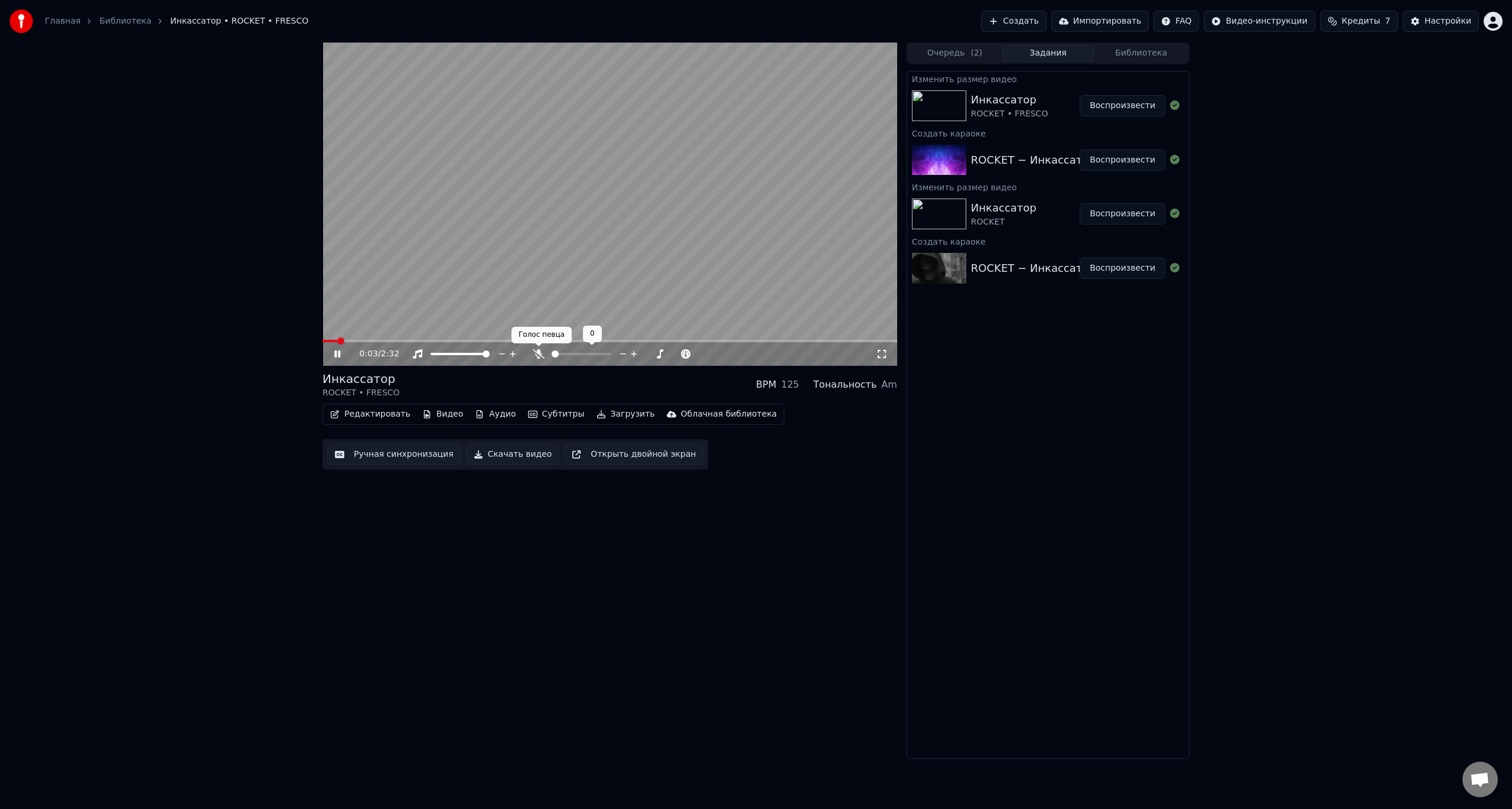
click at [541, 352] on icon at bounding box center [539, 354] width 12 height 10
click at [376, 417] on button "Редактировать" at bounding box center [370, 414] width 90 height 17
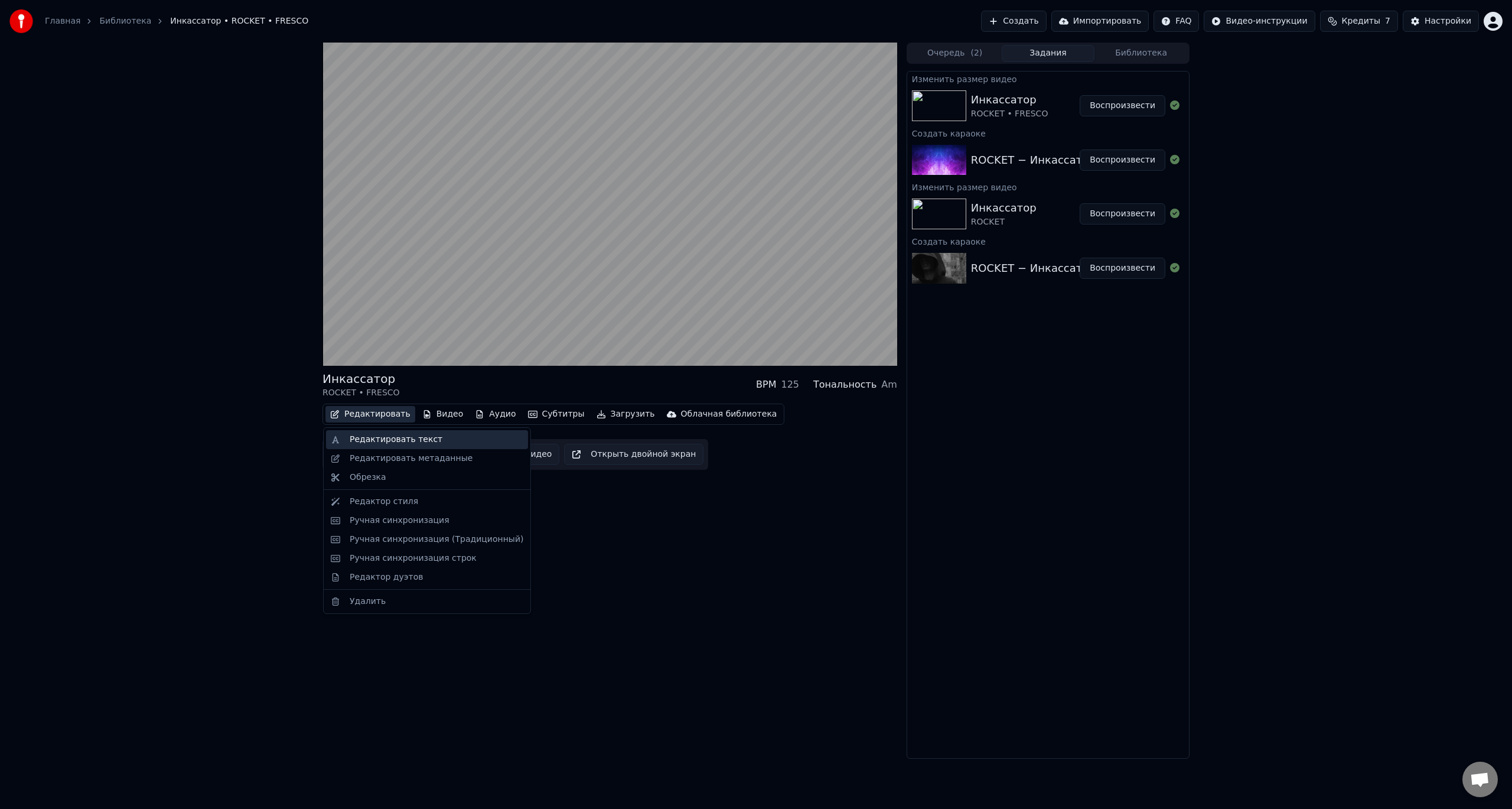
click at [393, 438] on div "Редактировать текст" at bounding box center [396, 439] width 93 height 12
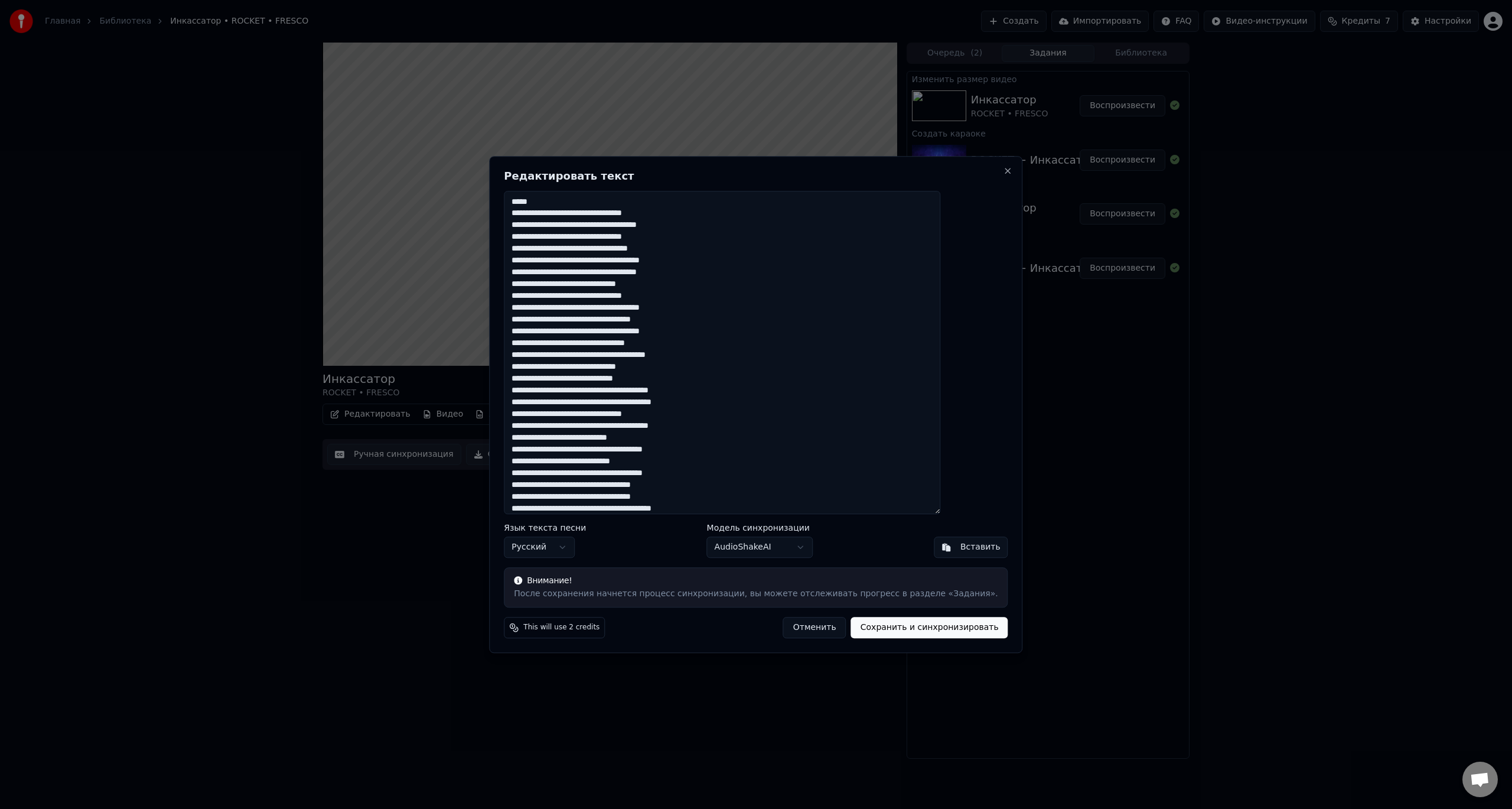
click at [747, 549] on body "Главная Библиотека Инкассатор • ROCKET • FRESCO Создать Импортировать FAQ Видео…" at bounding box center [756, 404] width 1512 height 809
click at [912, 627] on button "Сохранить и синхронизировать" at bounding box center [930, 628] width 157 height 22
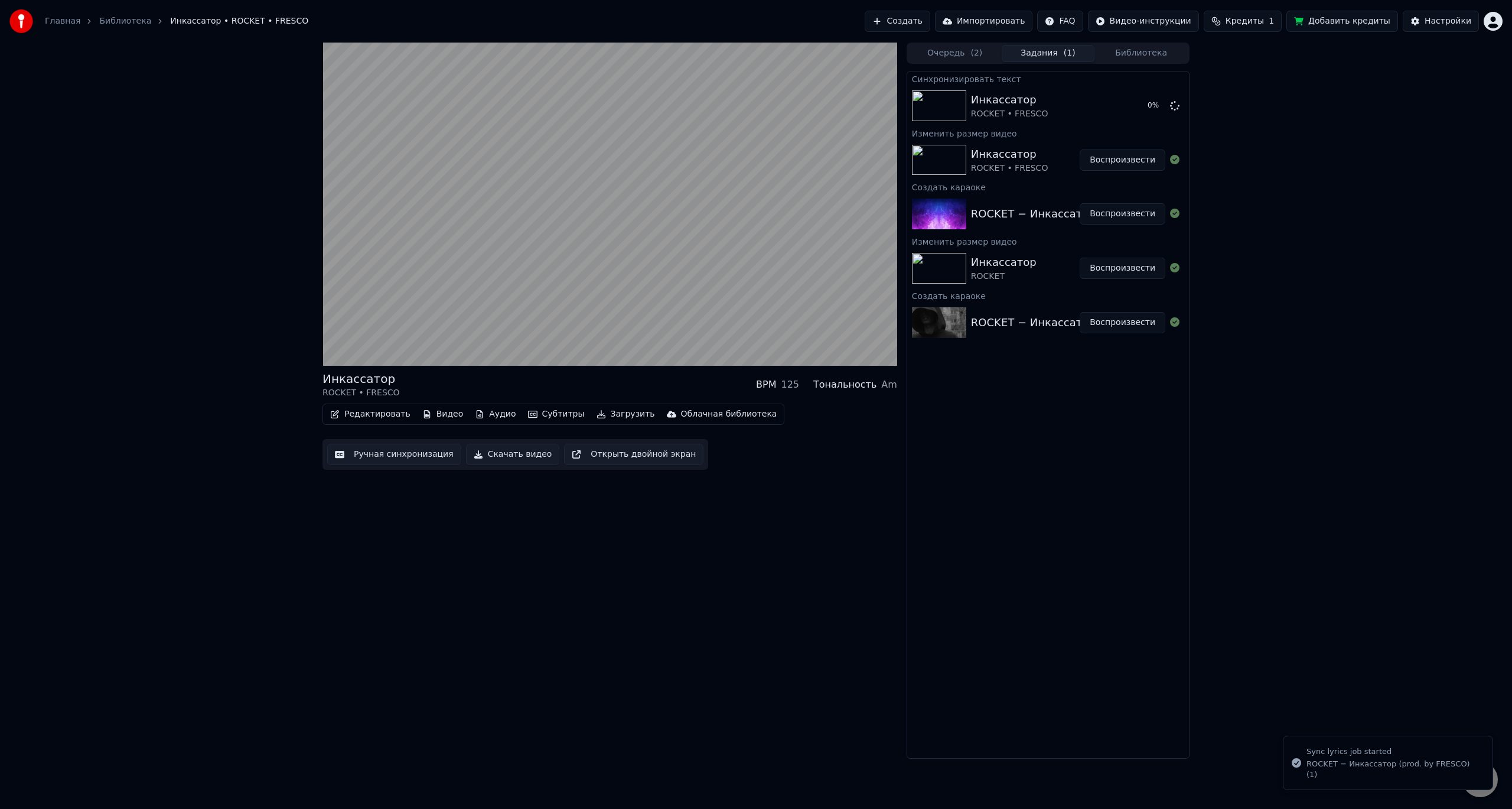
click at [468, 280] on video at bounding box center [609, 204] width 575 height 323
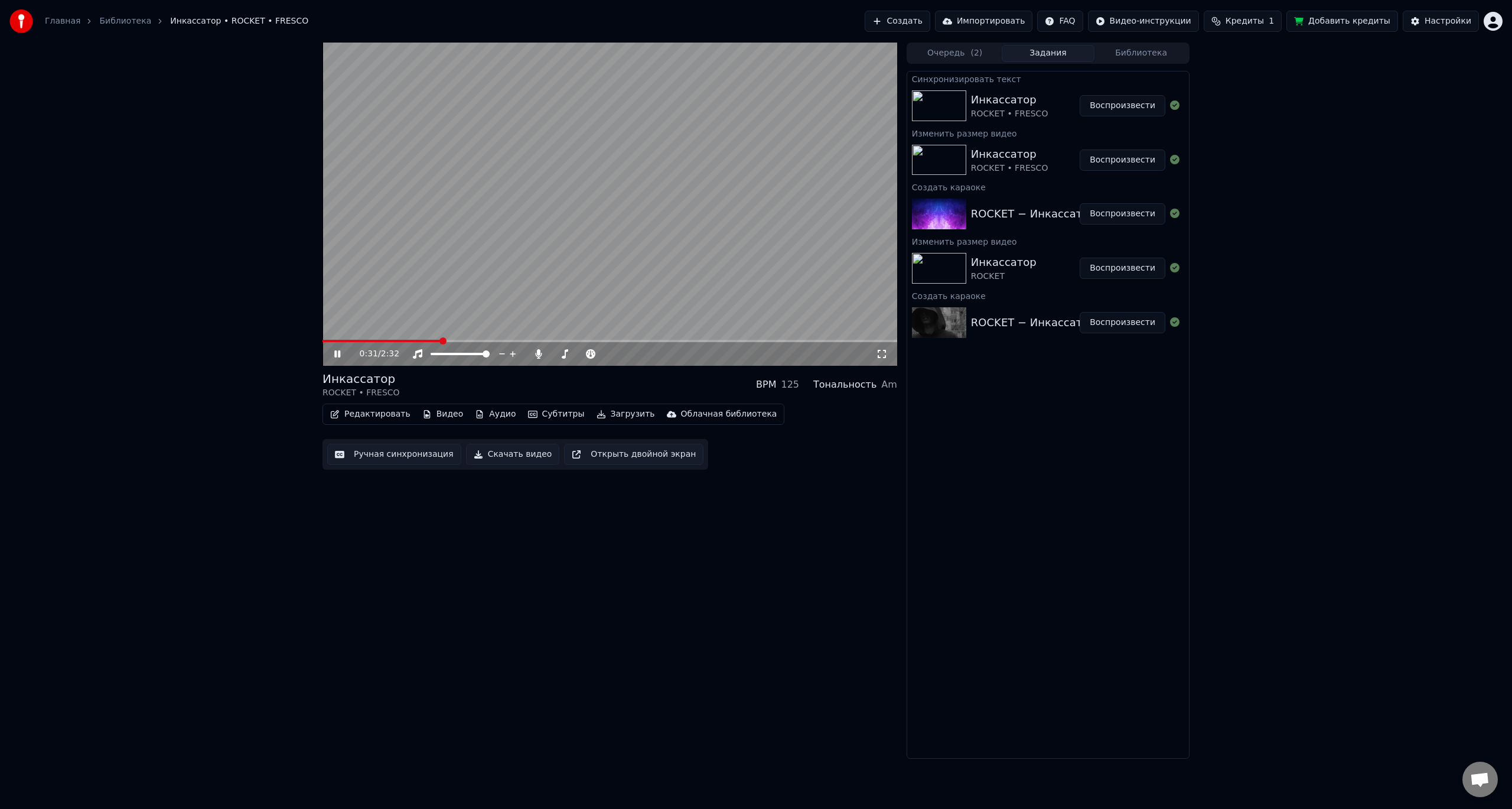
drag, startPoint x: 365, startPoint y: 335, endPoint x: 295, endPoint y: 340, distance: 70.2
click at [295, 339] on div "0:31 / 2:32 Инкассатор ROCKET • FRESCO BPM 125 Тональность Am Редактировать Вид…" at bounding box center [756, 401] width 1512 height 716
click at [1131, 107] on button "Воспроизвести" at bounding box center [1122, 106] width 85 height 22
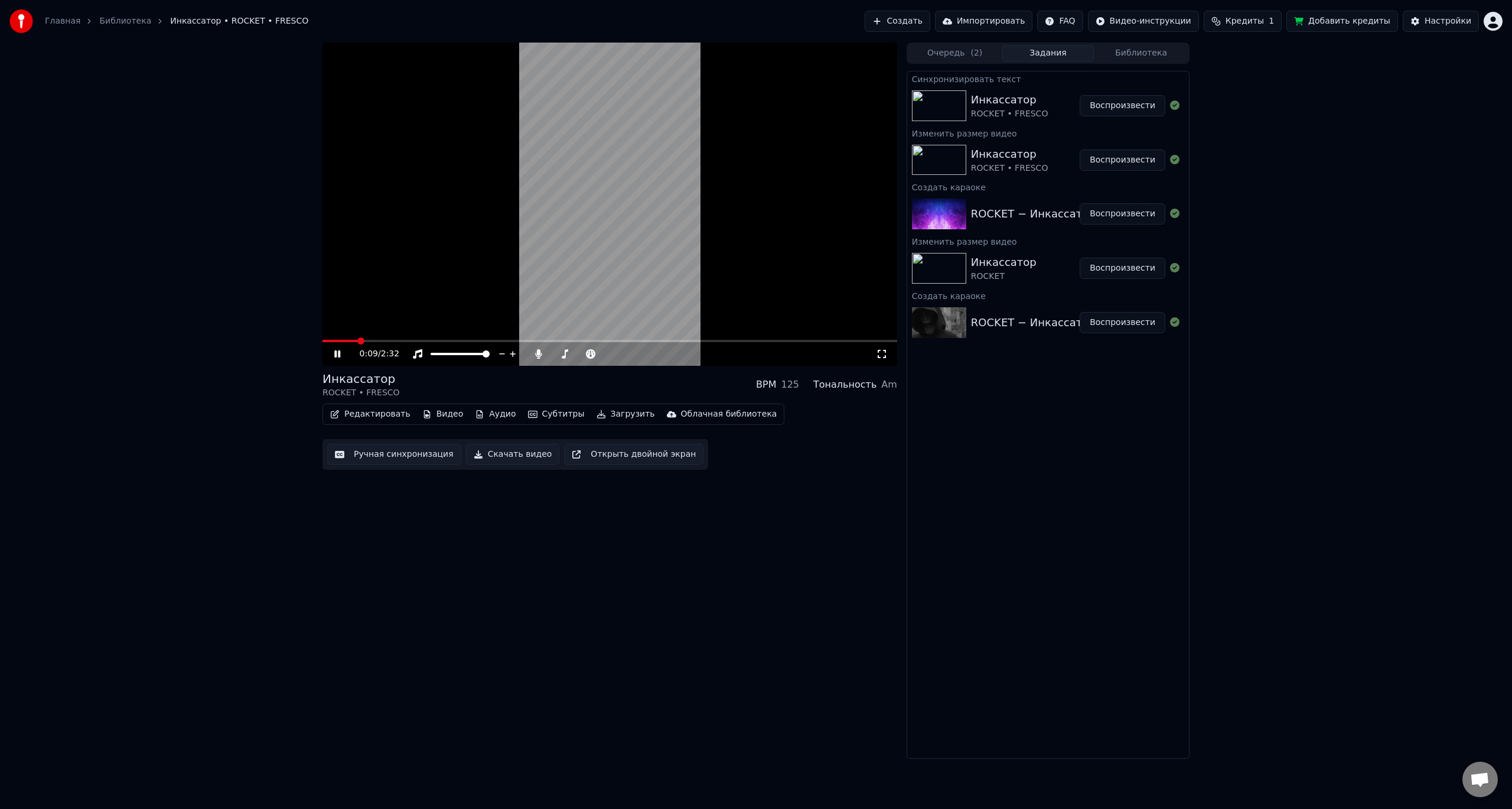
click at [943, 39] on div "Главная Библиотека Инкассатор • ROCKET • FRESCO Создать Импортировать FAQ Видео…" at bounding box center [756, 21] width 1512 height 42
click at [938, 52] on button "Очередь ( 2 )" at bounding box center [955, 53] width 93 height 17
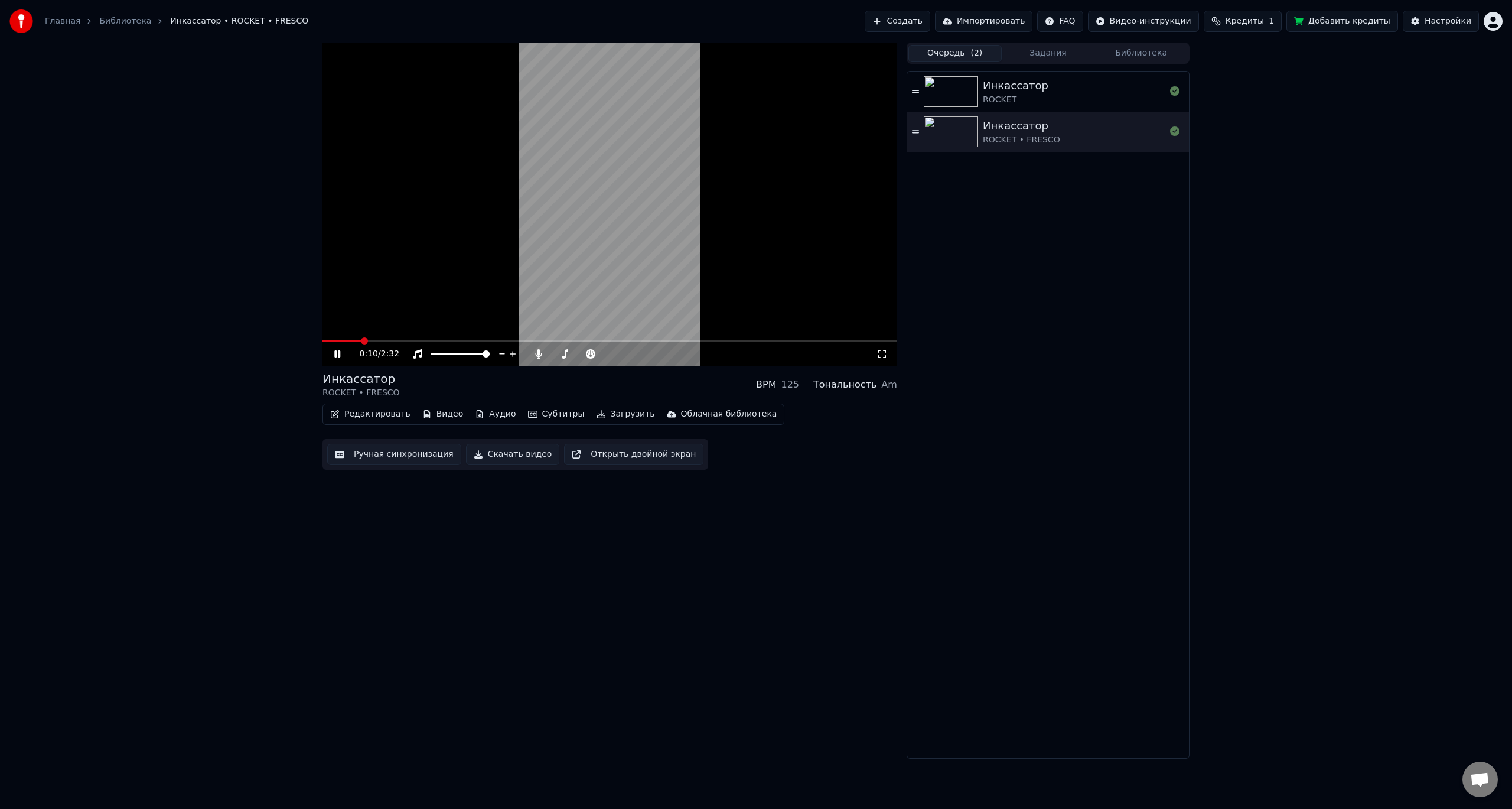
click at [933, 93] on img at bounding box center [951, 91] width 54 height 30
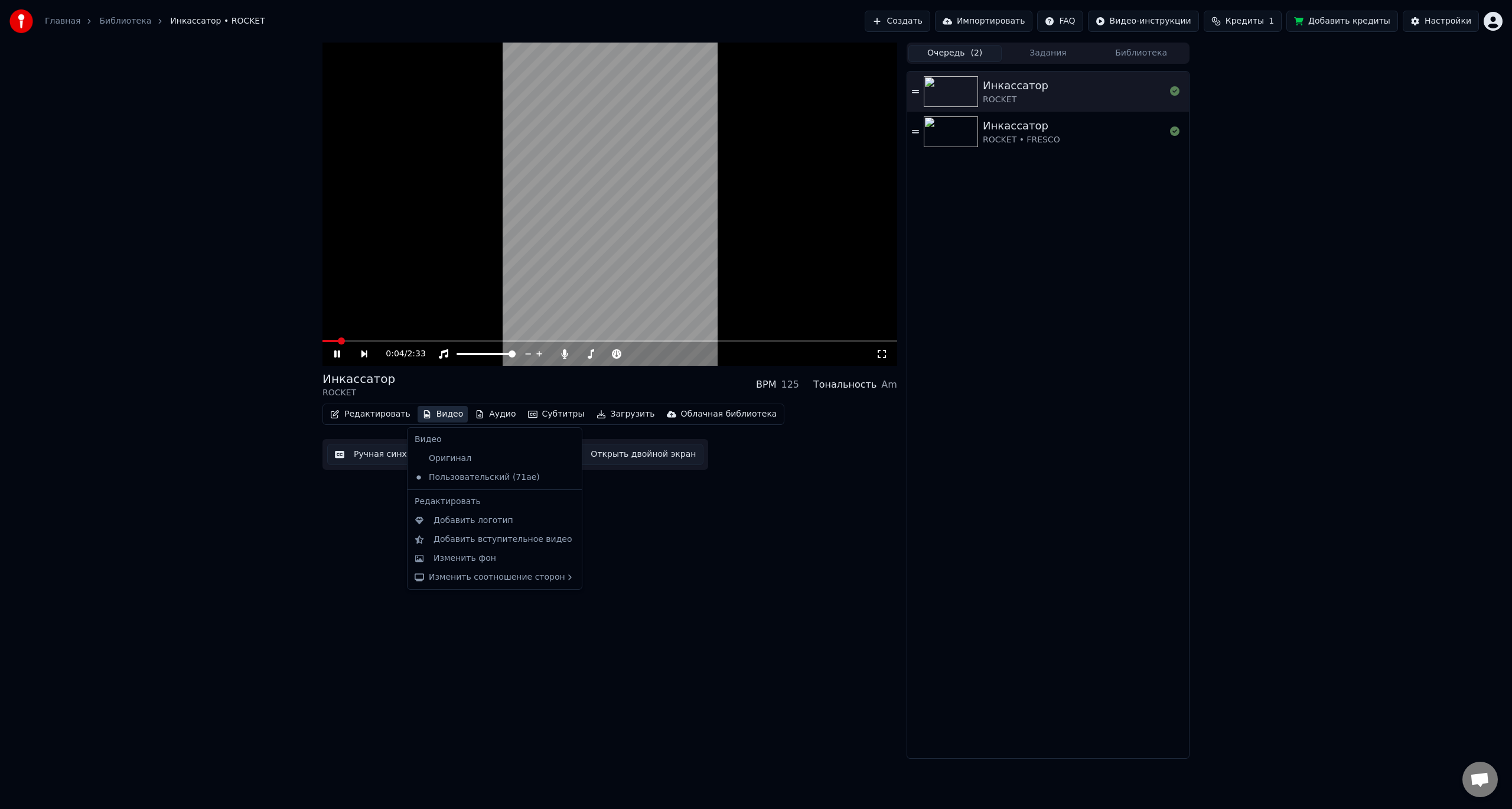
click at [443, 416] on button "Видео" at bounding box center [443, 414] width 51 height 17
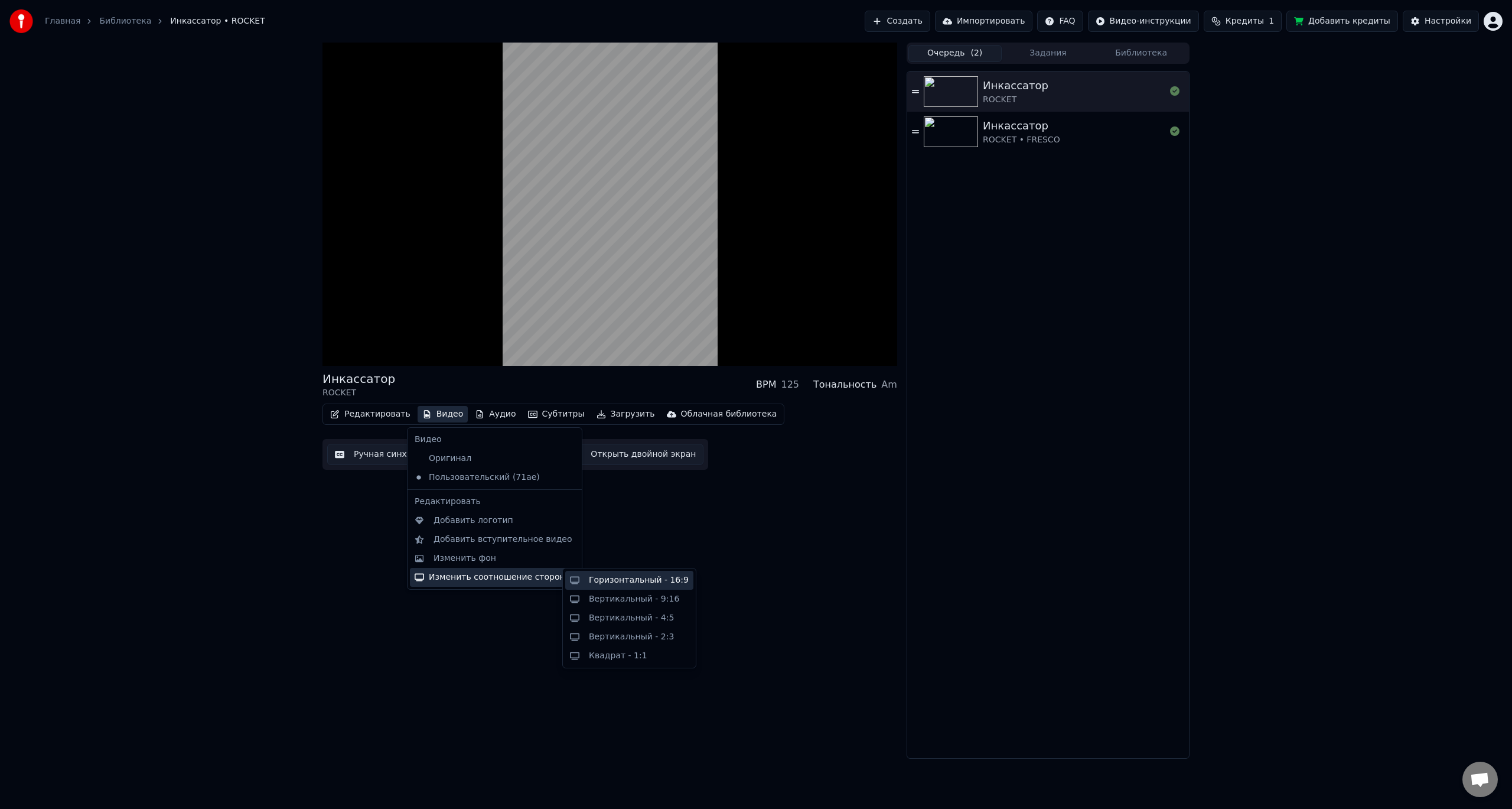
click at [637, 578] on div "Горизонтальный - 16:9" at bounding box center [639, 580] width 100 height 12
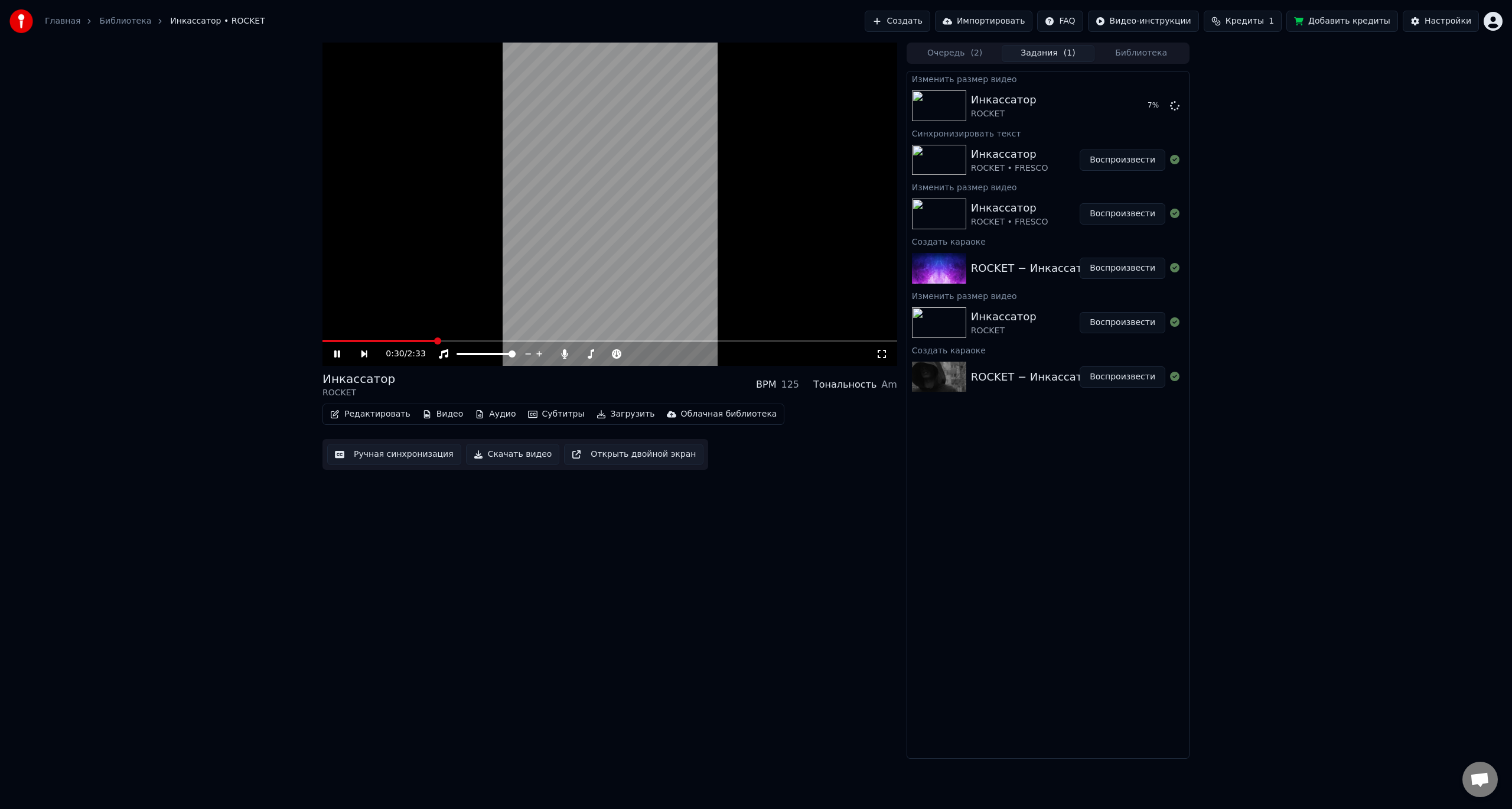
click at [594, 243] on video at bounding box center [609, 204] width 575 height 323
click at [331, 358] on div "0:30 / 2:33" at bounding box center [610, 354] width 566 height 12
click at [331, 355] on div "0:30 / 2:33" at bounding box center [610, 354] width 566 height 12
click at [336, 352] on icon at bounding box center [337, 354] width 7 height 8
click at [336, 352] on icon at bounding box center [337, 354] width 6 height 7
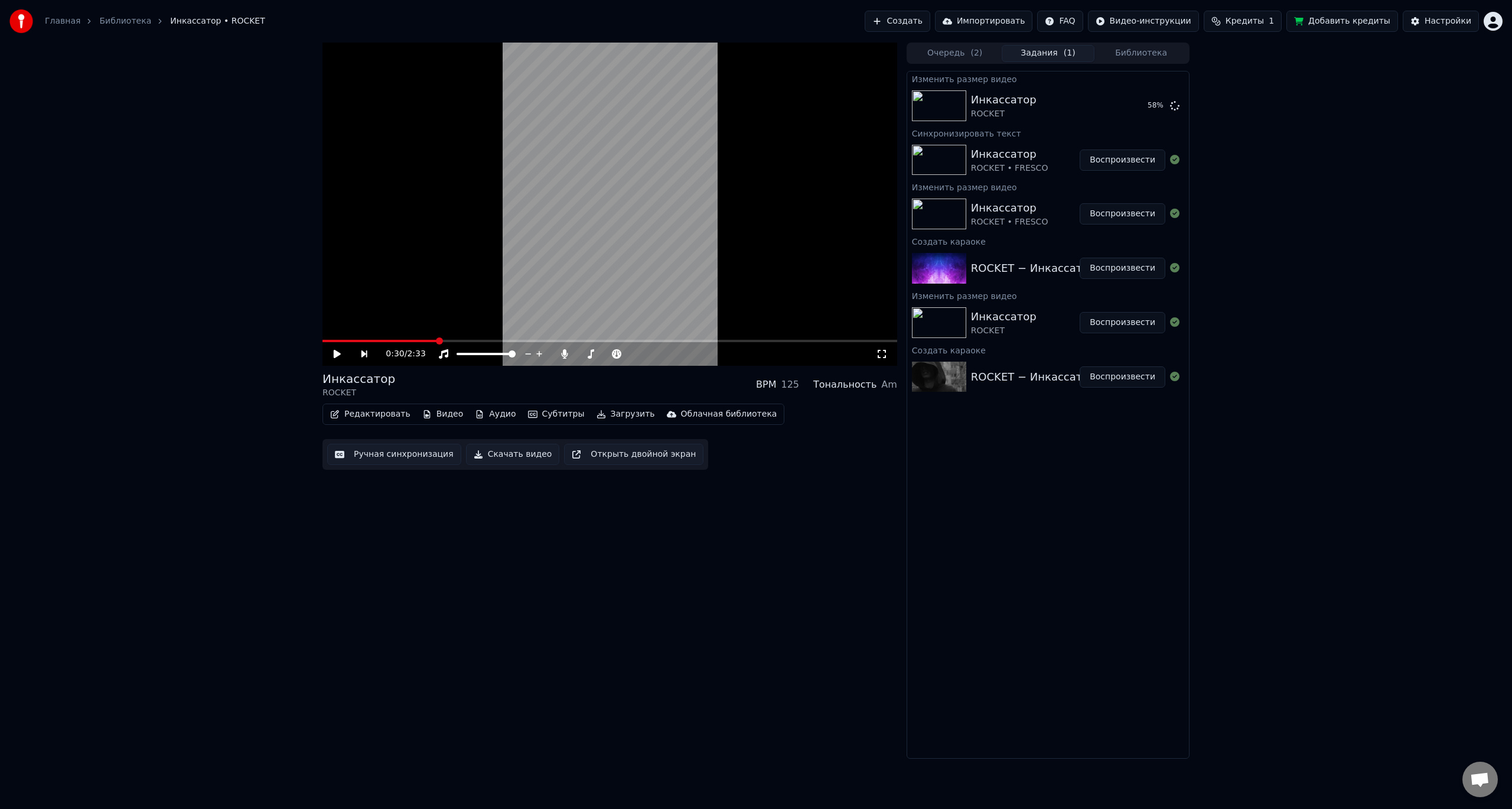
click at [435, 410] on button "Видео" at bounding box center [443, 414] width 51 height 17
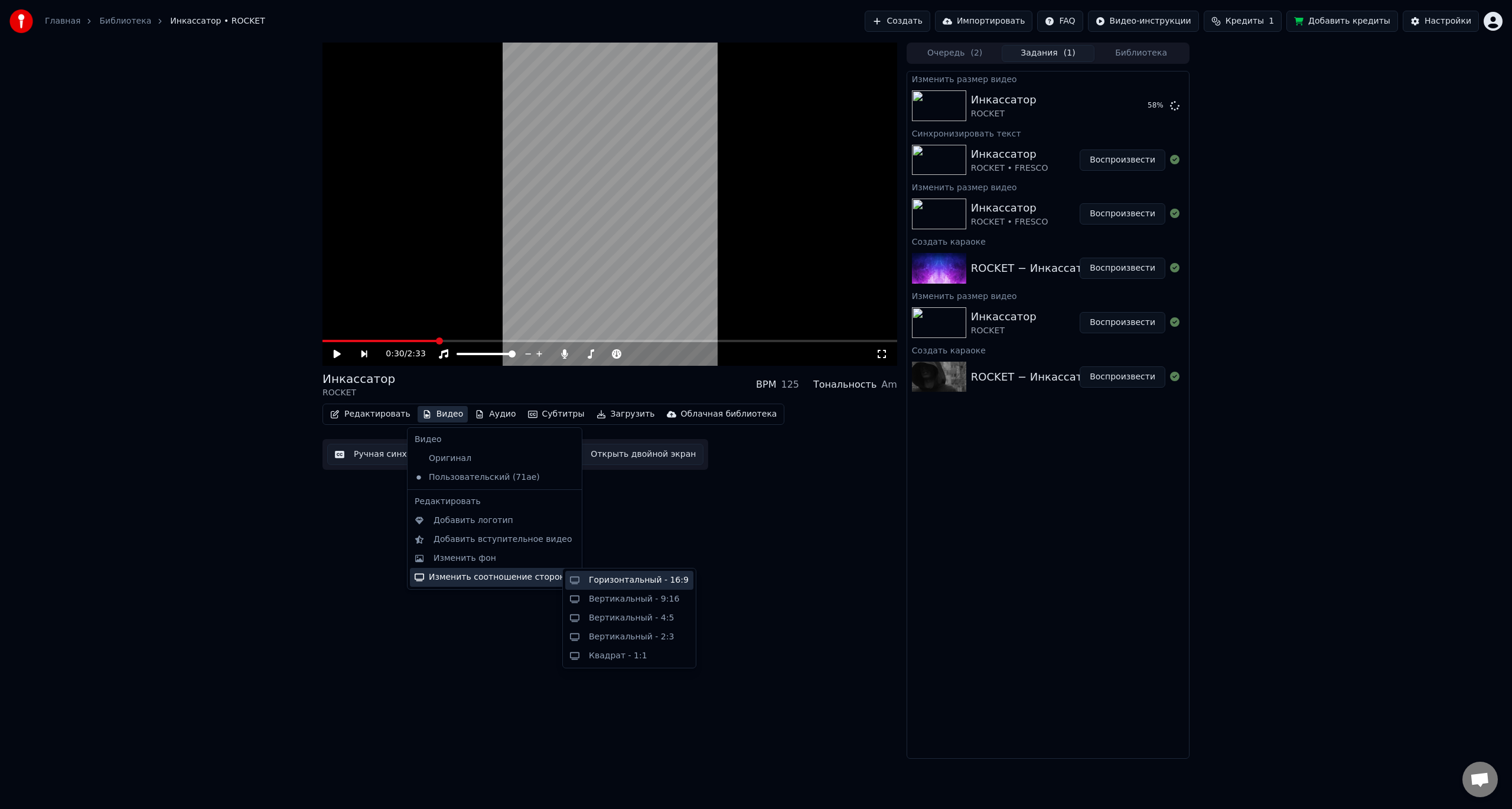
click at [597, 586] on div "Горизонтальный - 16:9" at bounding box center [630, 580] width 128 height 19
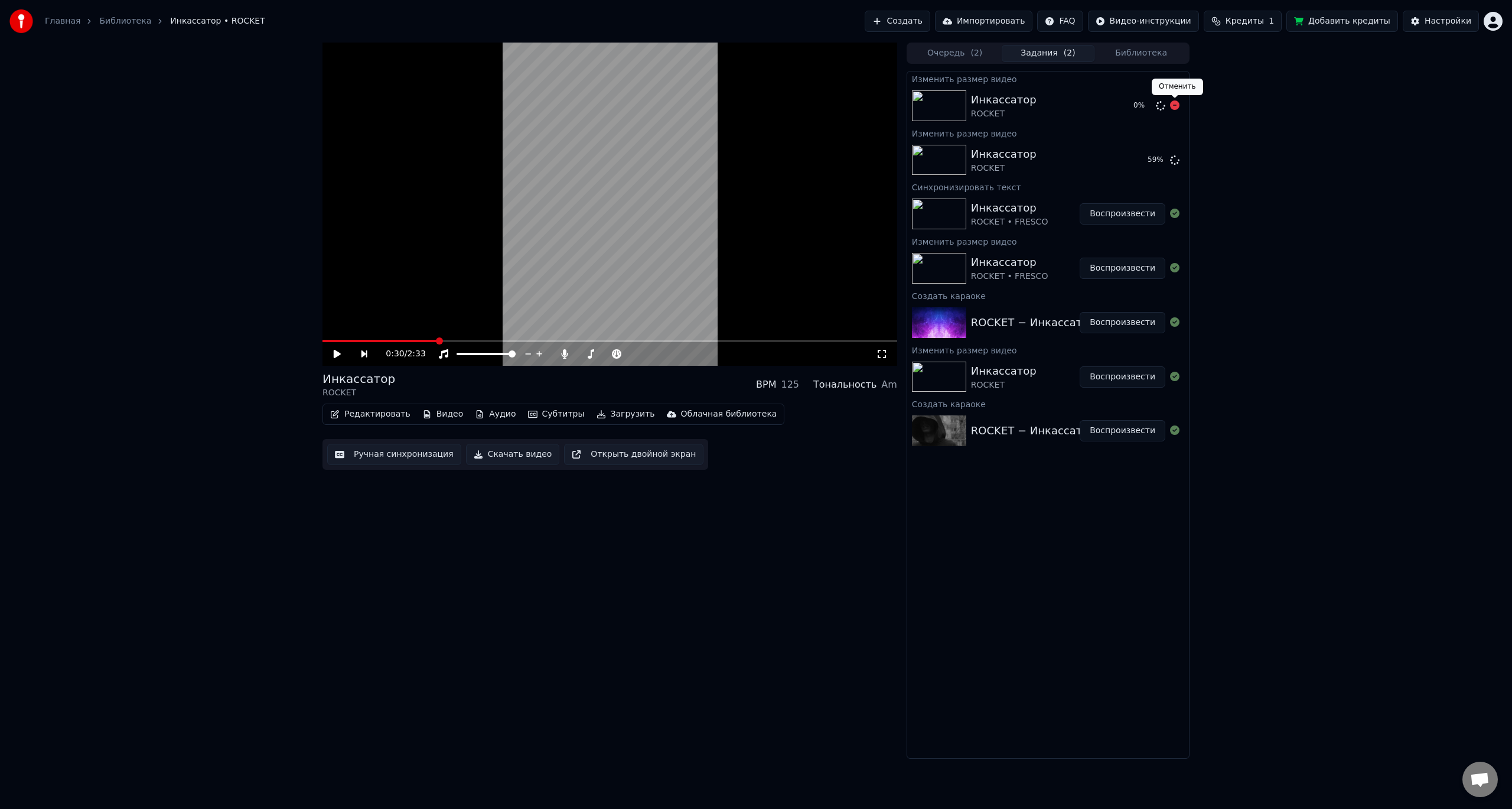
click at [1176, 106] on icon at bounding box center [1175, 105] width 10 height 10
click at [1089, 162] on div "Инкассатор ROCKET" at bounding box center [1047, 160] width 153 height 28
click at [980, 156] on div "Инкассатор" at bounding box center [1004, 154] width 66 height 17
click at [1444, 14] on button "Настройки" at bounding box center [1441, 22] width 76 height 22
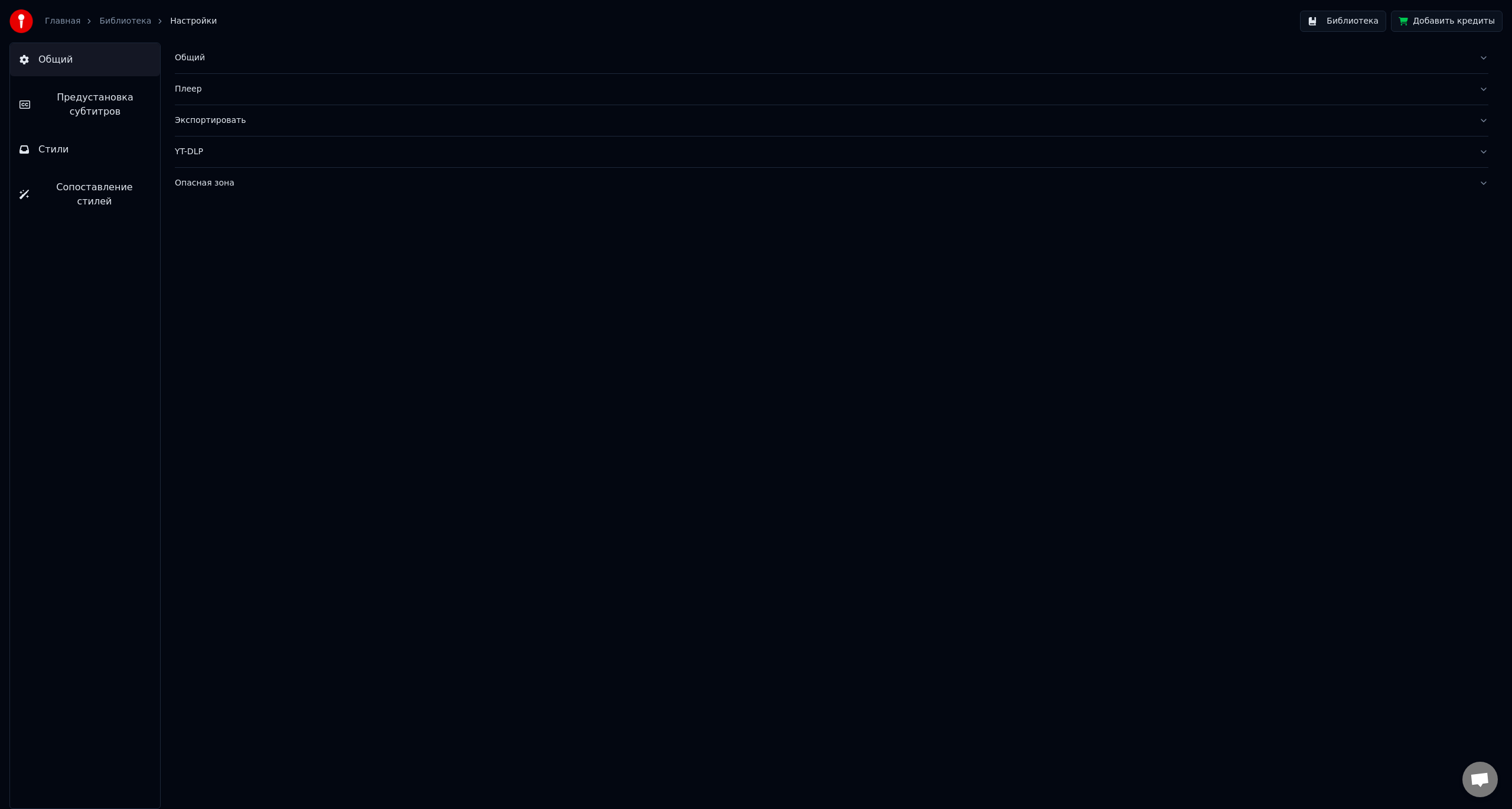
click at [337, 88] on div "Плеер" at bounding box center [822, 89] width 1295 height 12
click at [346, 56] on div "Общий" at bounding box center [822, 58] width 1295 height 12
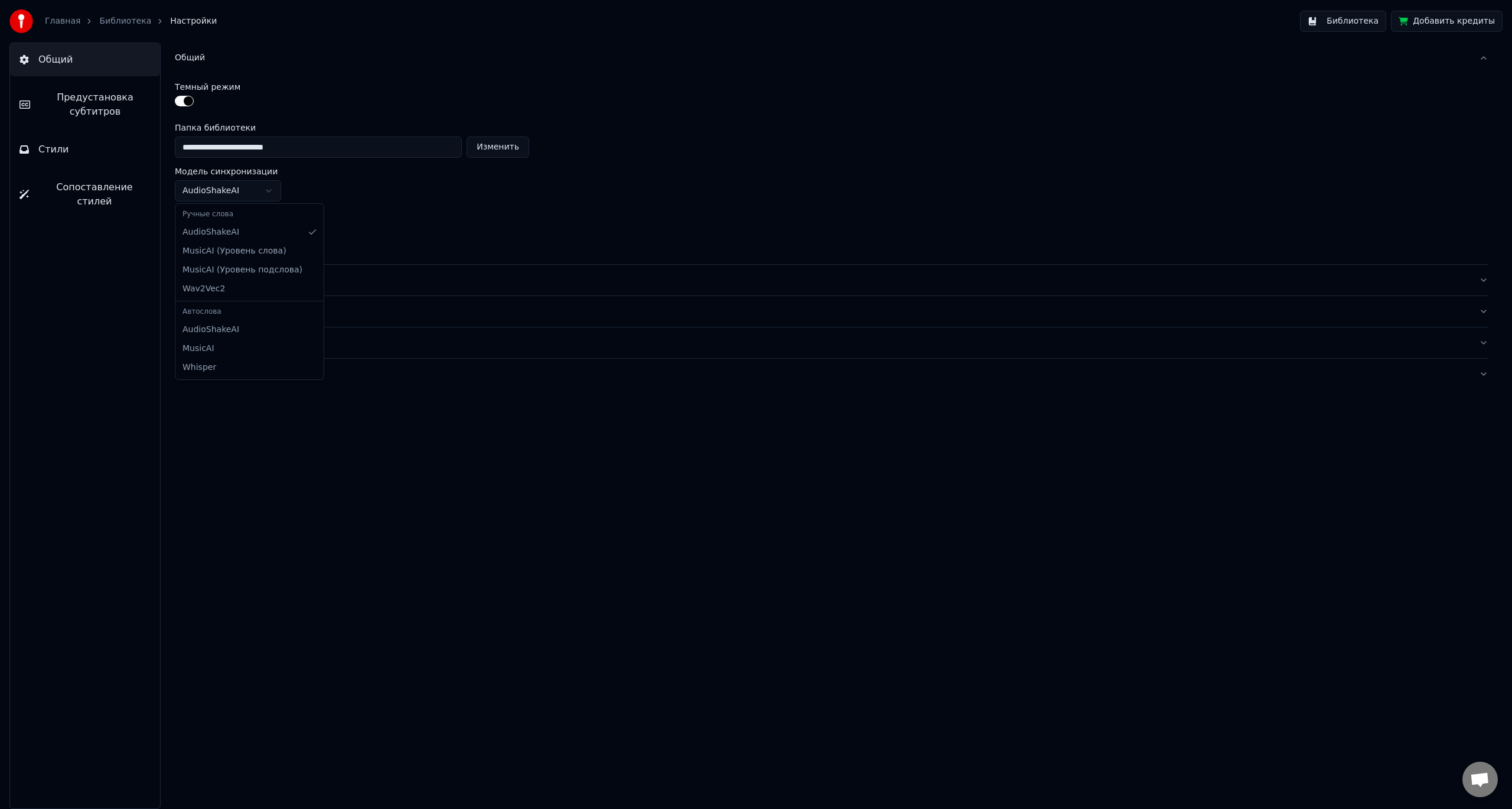
click at [241, 193] on html "**********" at bounding box center [756, 404] width 1512 height 809
click at [231, 234] on html "**********" at bounding box center [756, 404] width 1512 height 809
click at [250, 340] on div "YT-DLP" at bounding box center [822, 343] width 1295 height 12
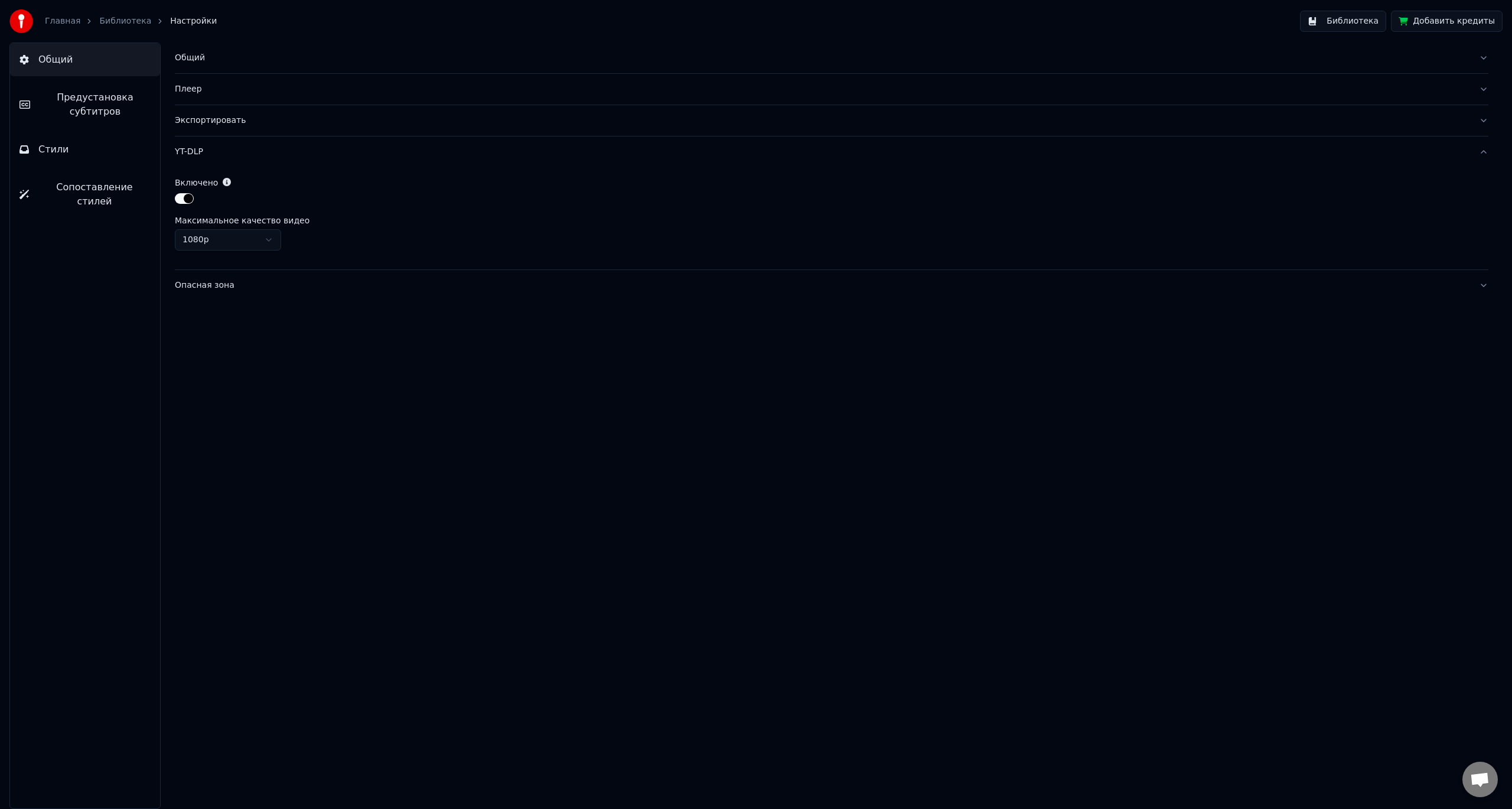
click at [283, 157] on div "YT-DLP" at bounding box center [822, 152] width 1295 height 12
click at [295, 123] on div "Экспортировать" at bounding box center [822, 121] width 1295 height 12
click at [277, 192] on button "Опасная зона" at bounding box center [831, 183] width 1314 height 30
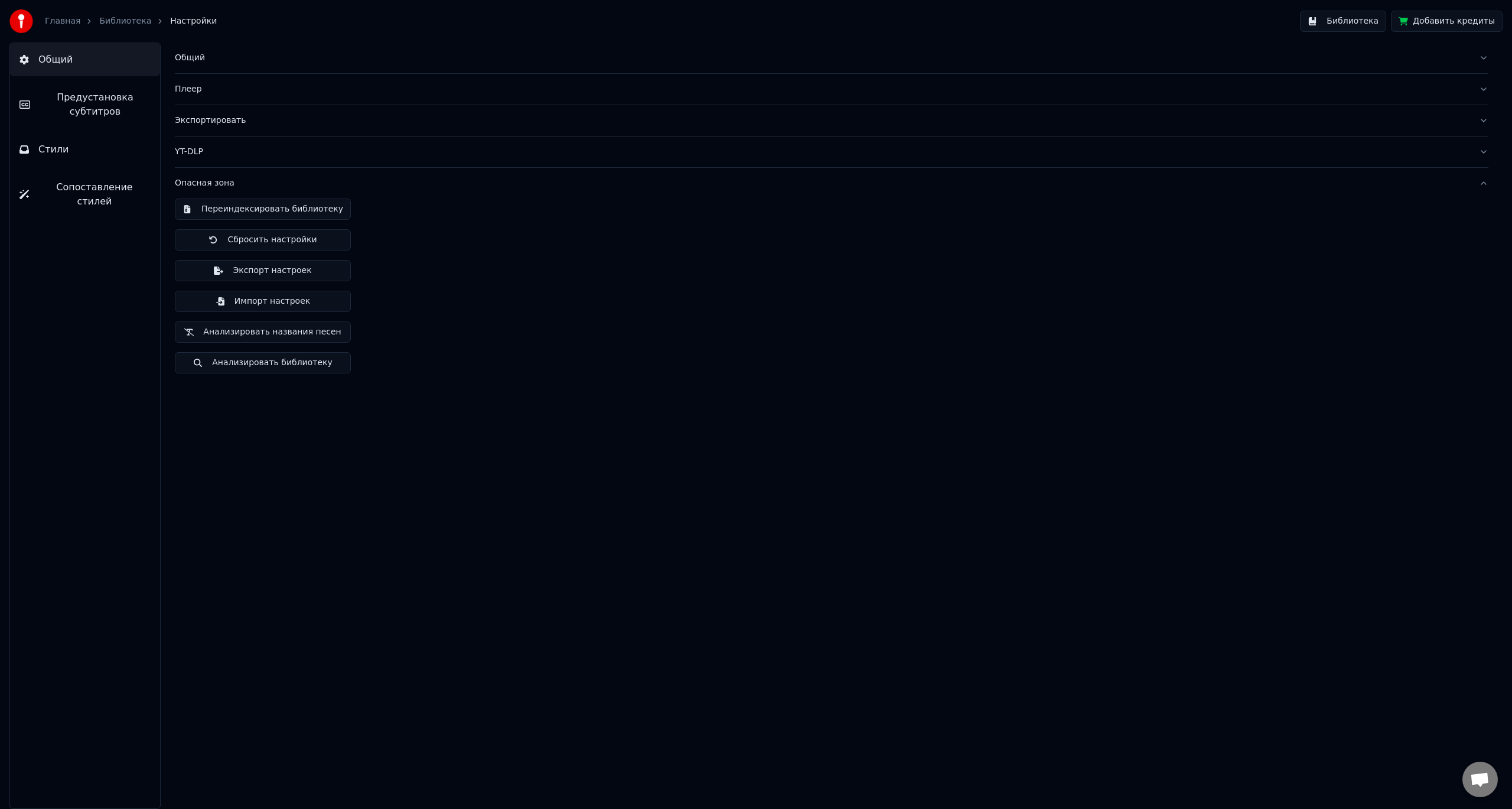
click at [197, 183] on div "Опасная зона" at bounding box center [822, 183] width 1295 height 12
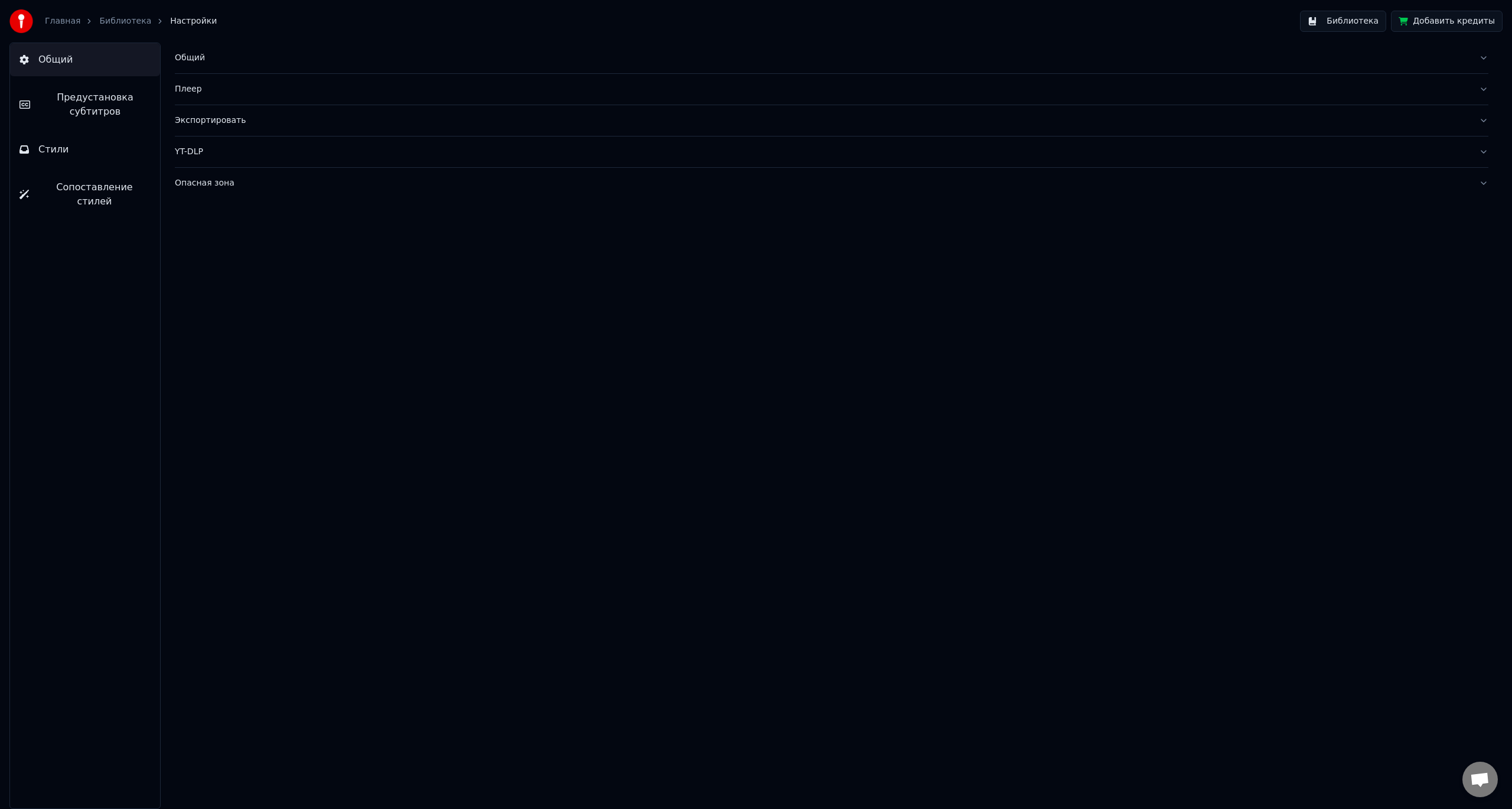
click at [197, 183] on div "Опасная зона" at bounding box center [822, 183] width 1295 height 12
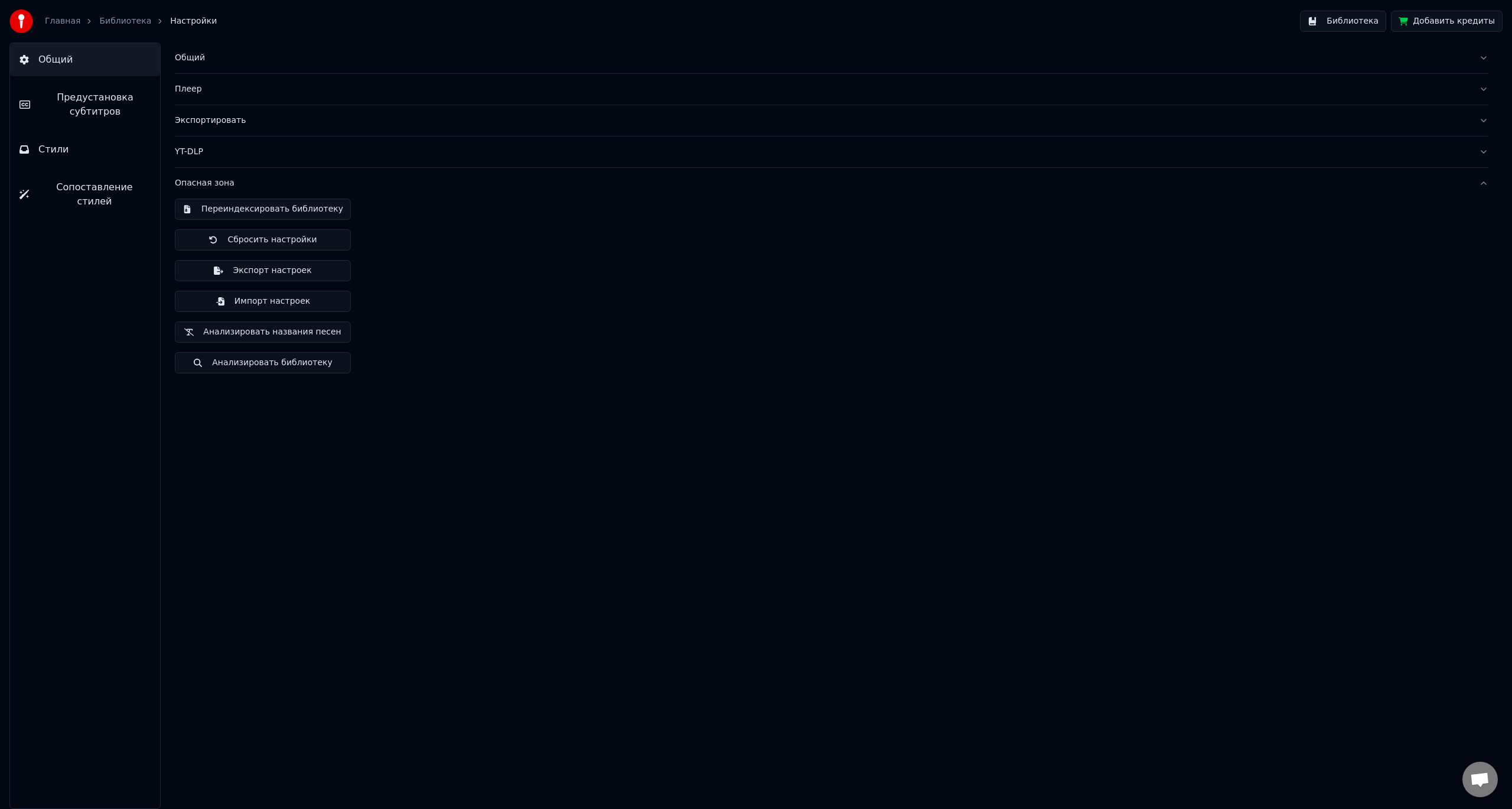
click at [94, 193] on span "Сопоставление стилей" at bounding box center [94, 194] width 112 height 28
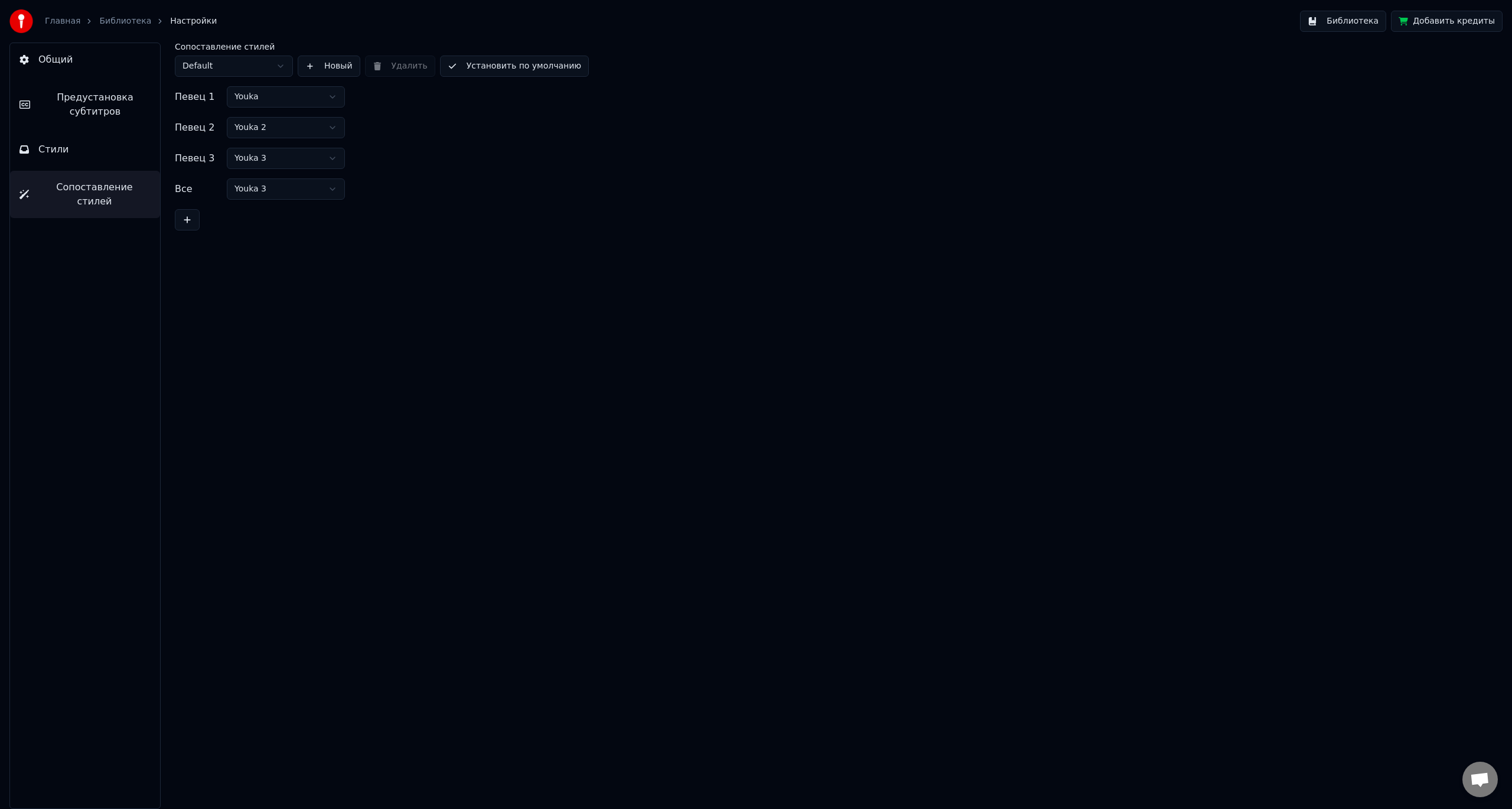
click at [101, 156] on button "Стили" at bounding box center [85, 149] width 150 height 33
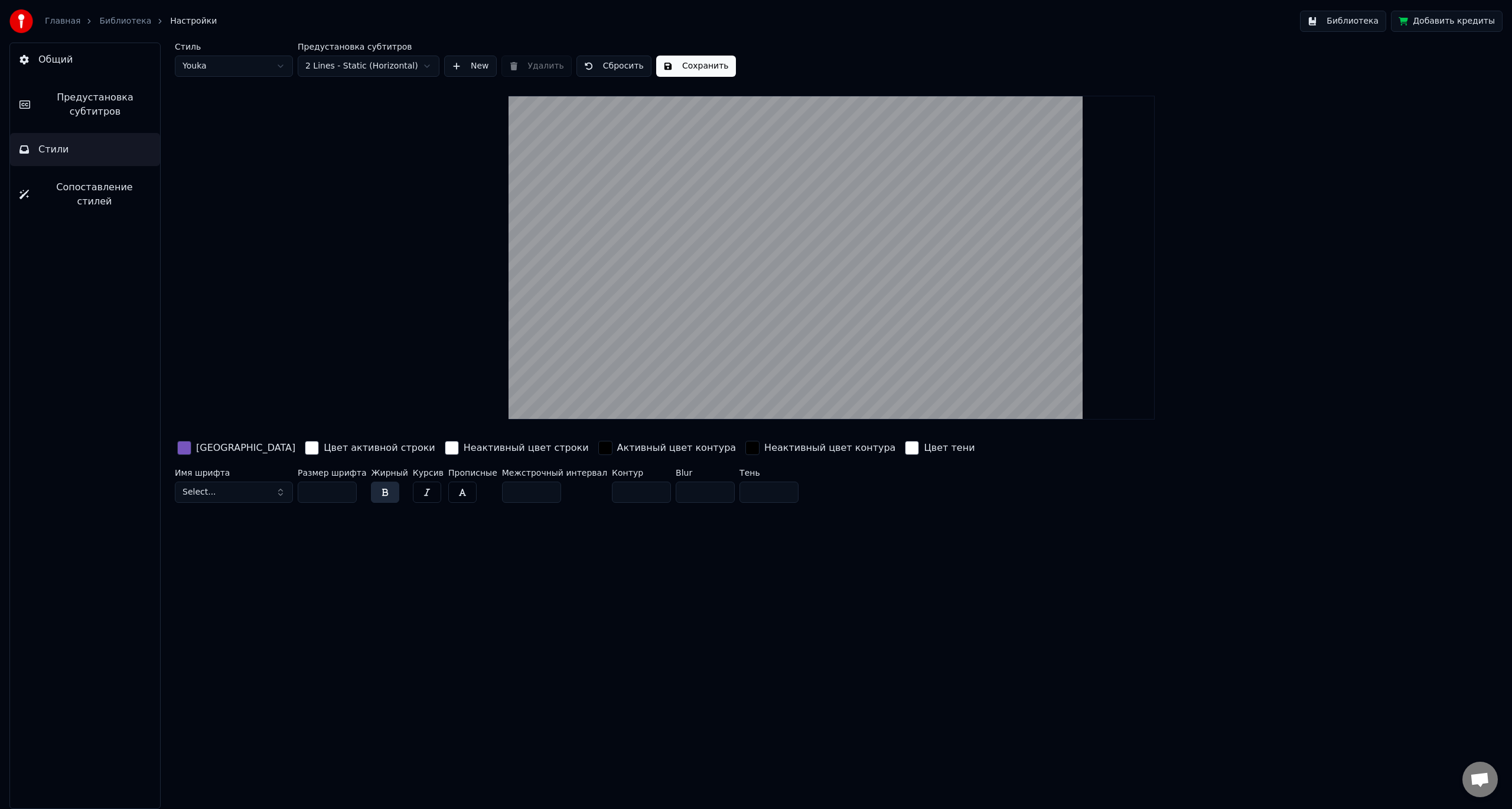
click at [781, 333] on video at bounding box center [832, 257] width 646 height 323
click at [240, 486] on button "Select..." at bounding box center [234, 492] width 118 height 22
drag, startPoint x: 240, startPoint y: 494, endPoint x: 255, endPoint y: 491, distance: 15.3
click at [241, 494] on button "Select..." at bounding box center [234, 492] width 118 height 22
click at [320, 495] on input "**" at bounding box center [327, 492] width 59 height 22
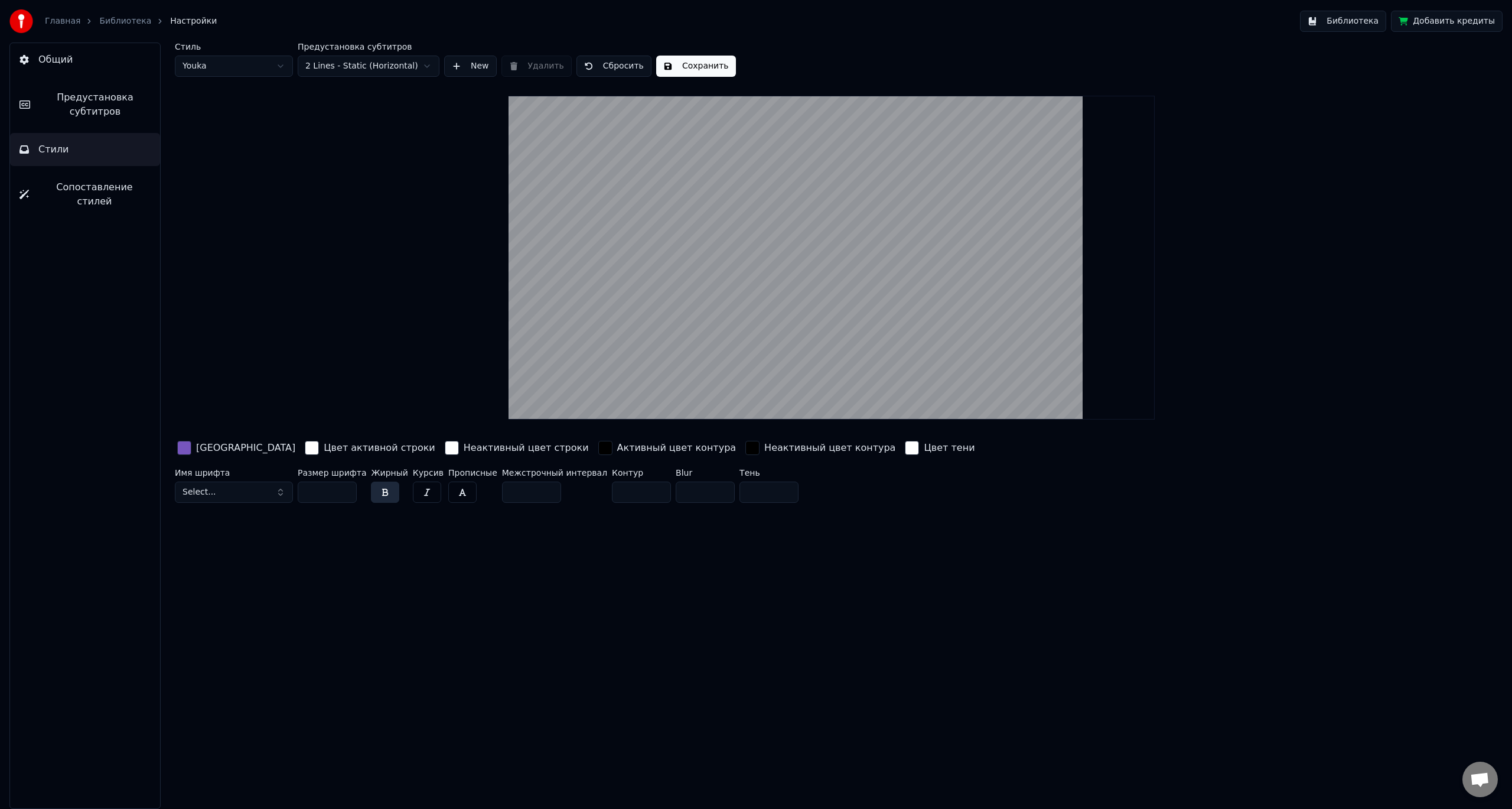
type input "**"
click at [778, 312] on video at bounding box center [832, 257] width 646 height 323
click at [740, 491] on input "*" at bounding box center [769, 492] width 59 height 22
click at [676, 489] on input "*" at bounding box center [705, 492] width 59 height 22
type input "*"
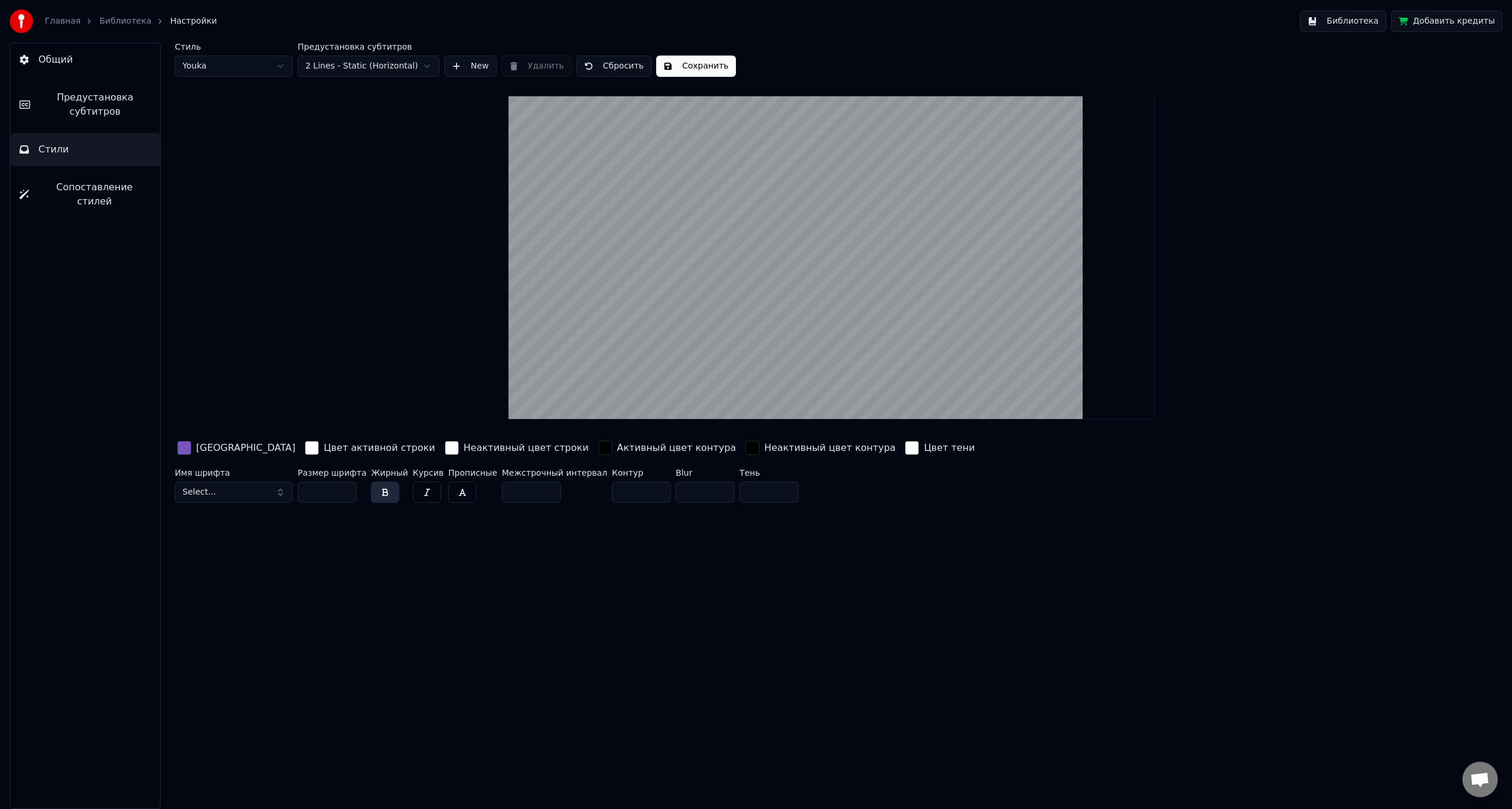
click at [612, 494] on input "*" at bounding box center [642, 492] width 59 height 22
type input "*"
click at [517, 536] on div "Стиль Youka Предустановка субтитров 2 Lines - Static (Horizontal) New Удалить С…" at bounding box center [832, 426] width 1361 height 767
click at [506, 490] on input "*" at bounding box center [532, 492] width 59 height 22
type input "***"
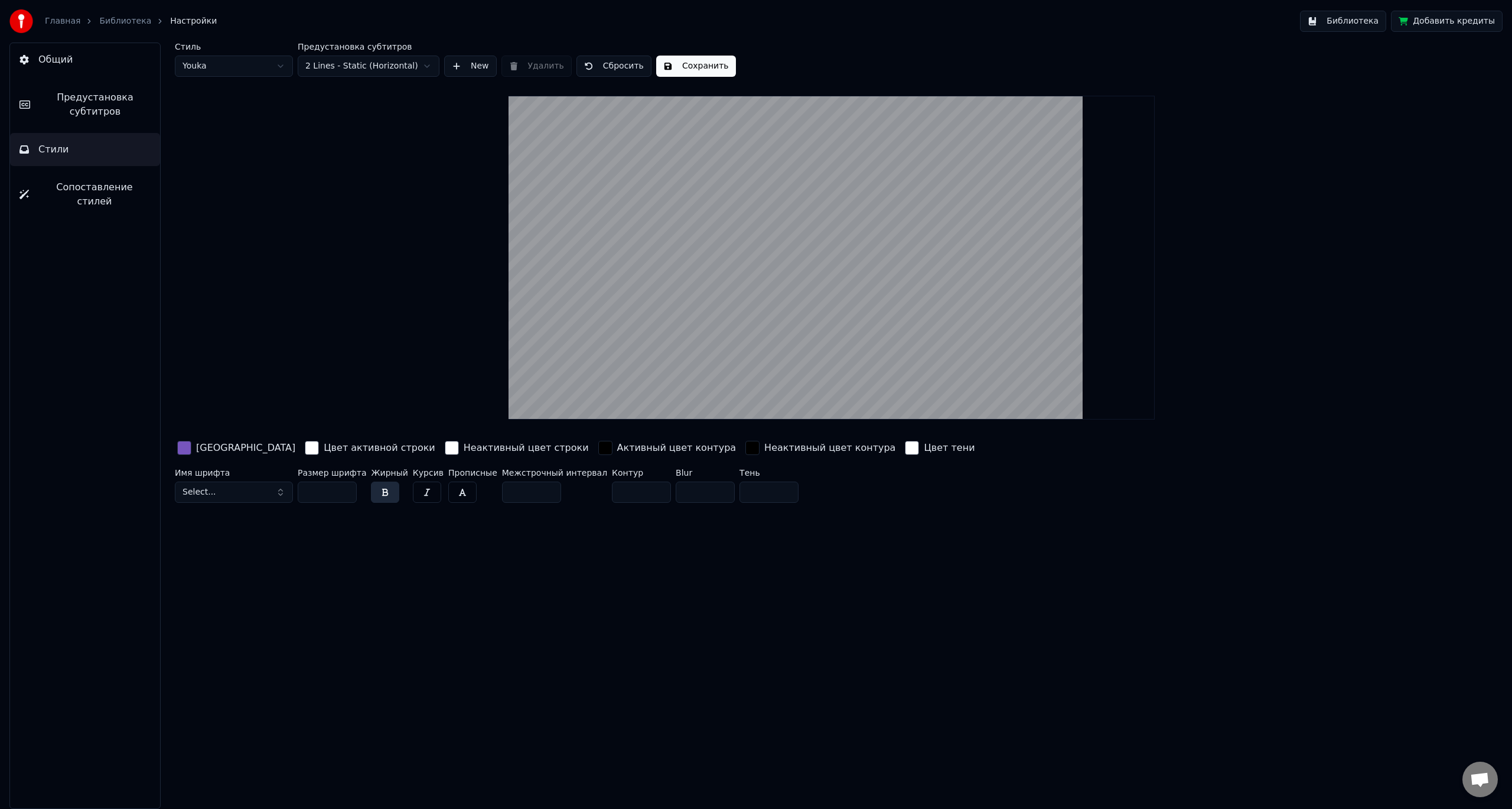
click at [221, 491] on button "Select..." at bounding box center [234, 492] width 118 height 22
click at [222, 544] on div "Dela Gothic One Regular" at bounding box center [234, 538] width 112 height 19
click at [240, 472] on label "Имя шрифта" at bounding box center [234, 473] width 118 height 8
drag, startPoint x: 235, startPoint y: 489, endPoint x: 234, endPoint y: 497, distance: 8.1
click at [235, 489] on span "Dela Gothic One Regular" at bounding box center [233, 492] width 102 height 12
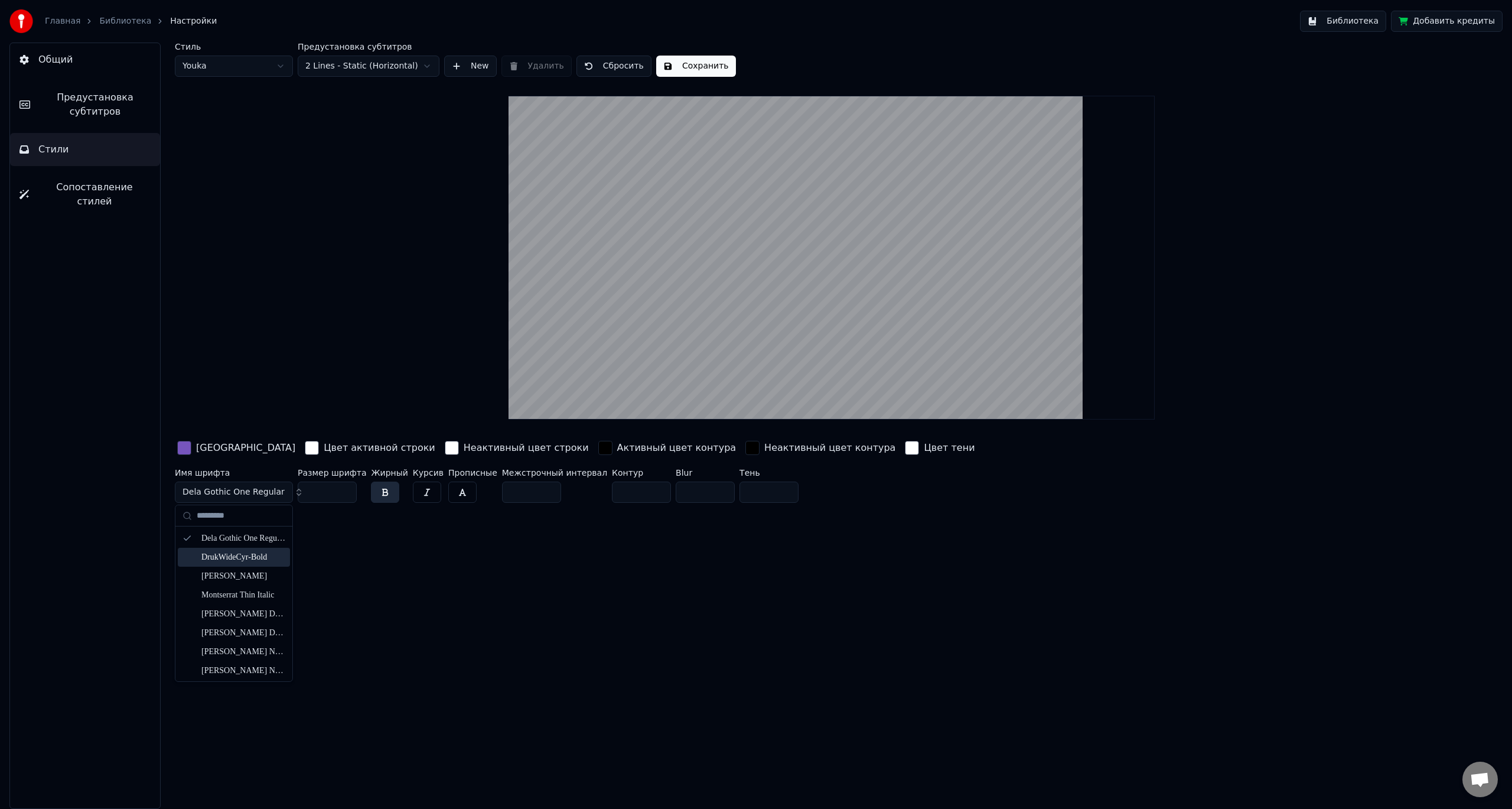
click at [234, 560] on div "DrukWideCyr-Bold" at bounding box center [243, 557] width 84 height 12
click at [248, 495] on span "DrukWideCyr-Bold" at bounding box center [219, 492] width 75 height 12
click at [243, 586] on div "Montserrat Thin Italic" at bounding box center [234, 595] width 112 height 19
click at [239, 496] on span "Montserrat Thin Italic" at bounding box center [226, 492] width 88 height 12
click at [236, 616] on div "[PERSON_NAME] Demo ExtraBold" at bounding box center [243, 614] width 84 height 12
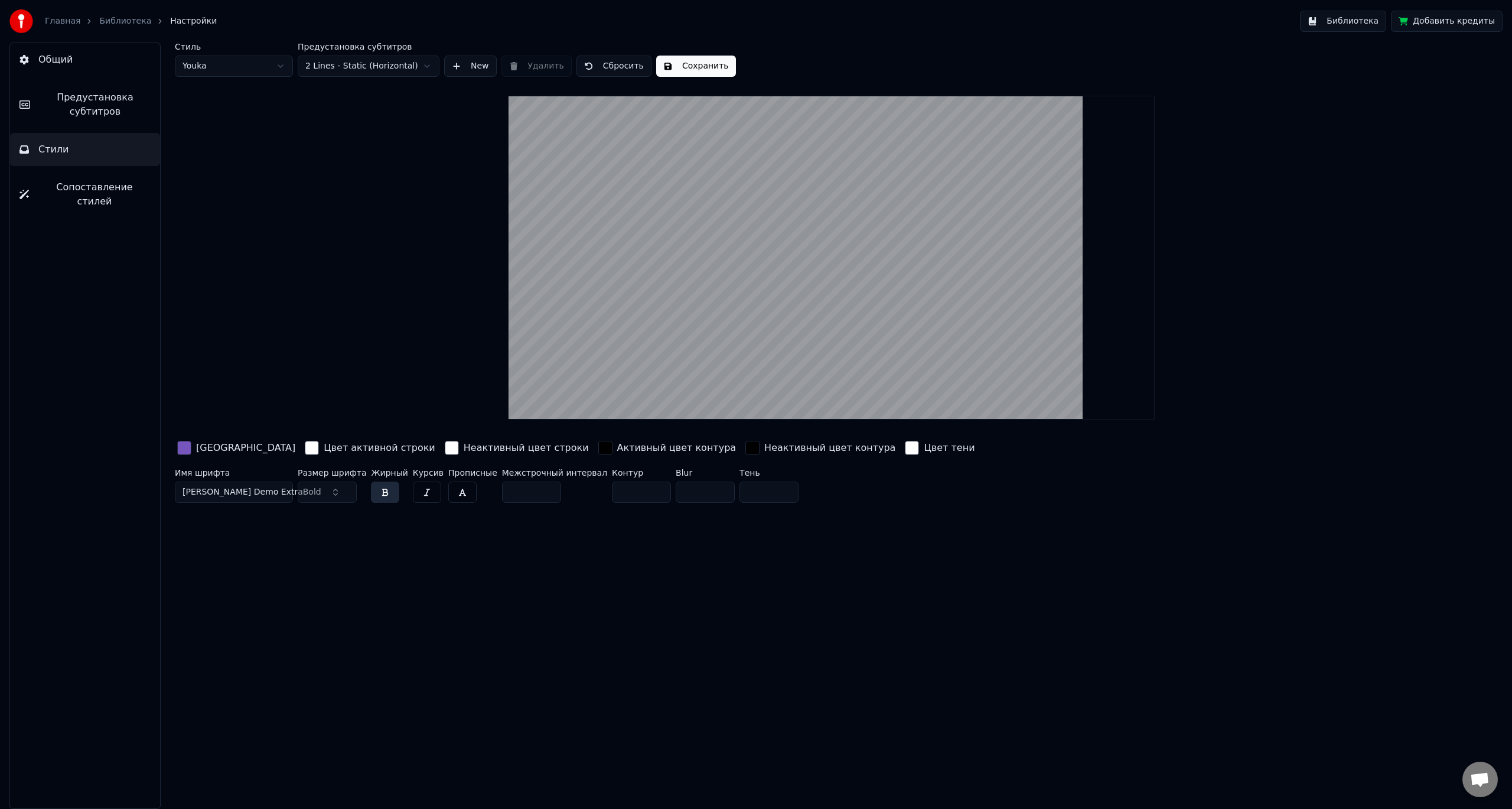
click at [689, 66] on button "Сохранить" at bounding box center [696, 66] width 80 height 22
click at [249, 65] on html "Главная Библиотека Настройки Библиотека Добавить кредиты Общий Предустановка су…" at bounding box center [756, 404] width 1512 height 809
click at [693, 54] on div "Стиль Youka Предустановка субтитров 2 Lines - Static (Horizontal) New Удалить С…" at bounding box center [831, 59] width 1314 height 34
click at [692, 60] on button "Сохранить" at bounding box center [696, 66] width 80 height 22
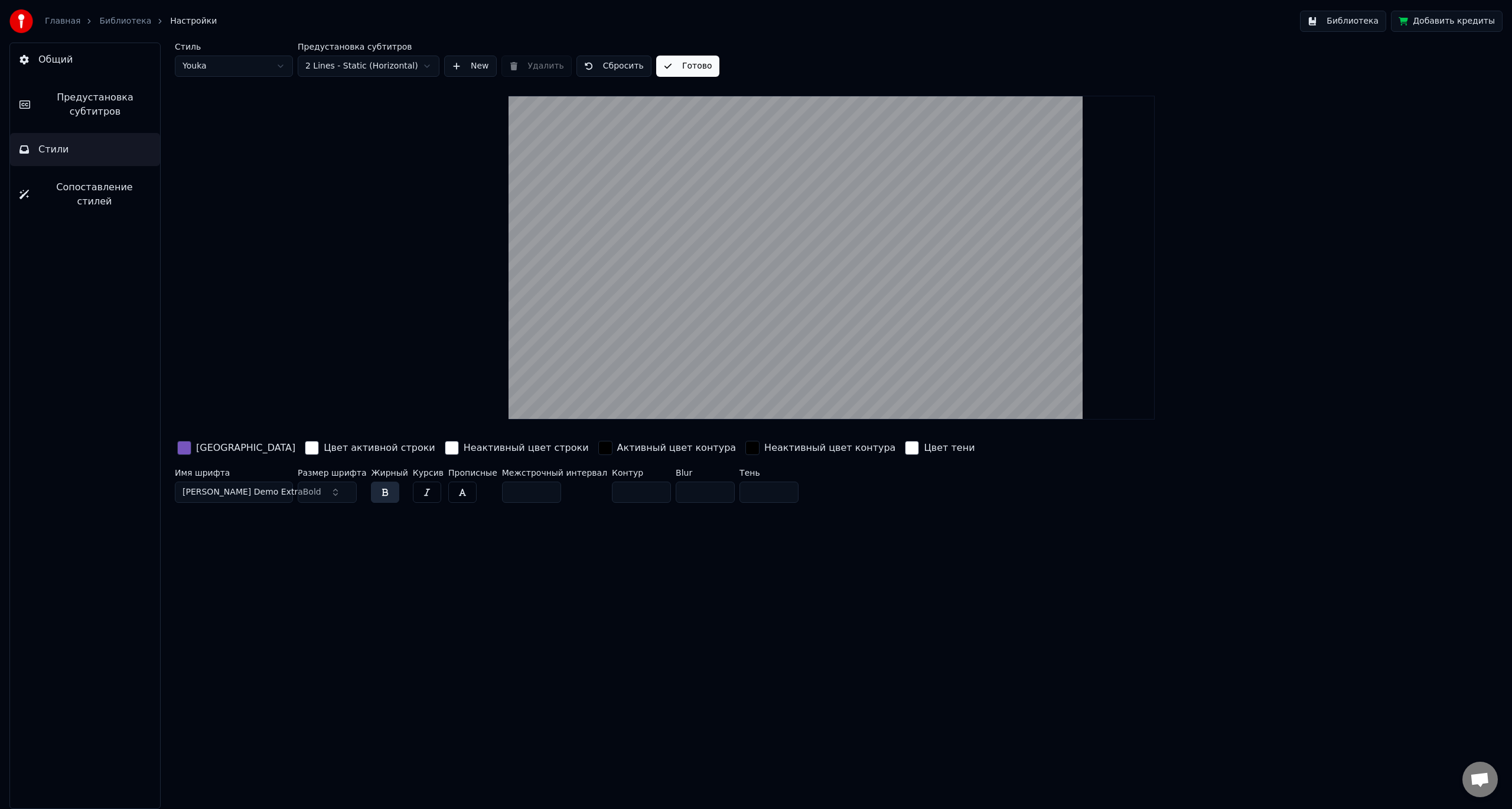
click at [86, 106] on span "Предустановка субтитров" at bounding box center [95, 104] width 111 height 28
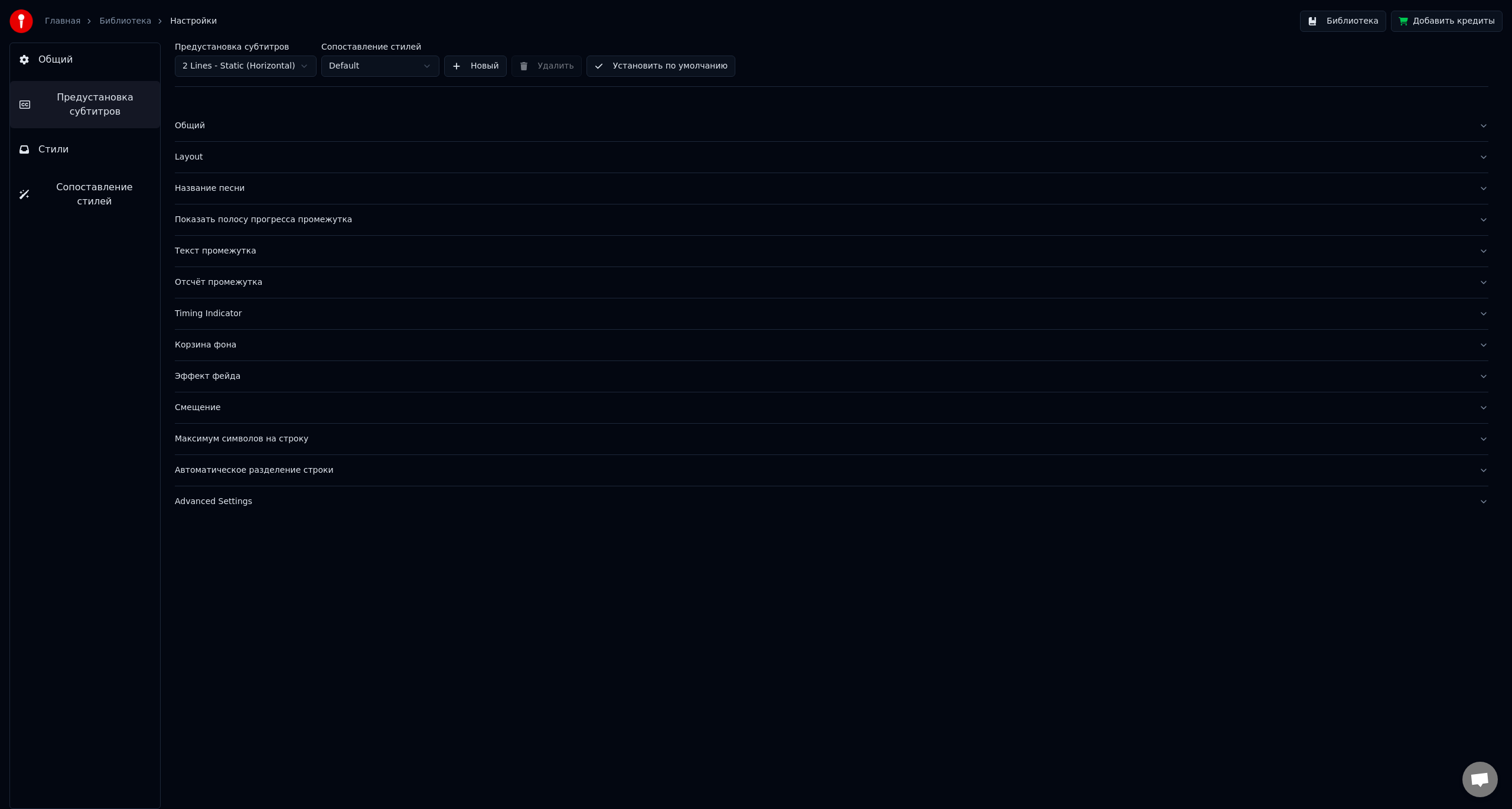
click at [259, 184] on div "Название песни" at bounding box center [822, 188] width 1295 height 12
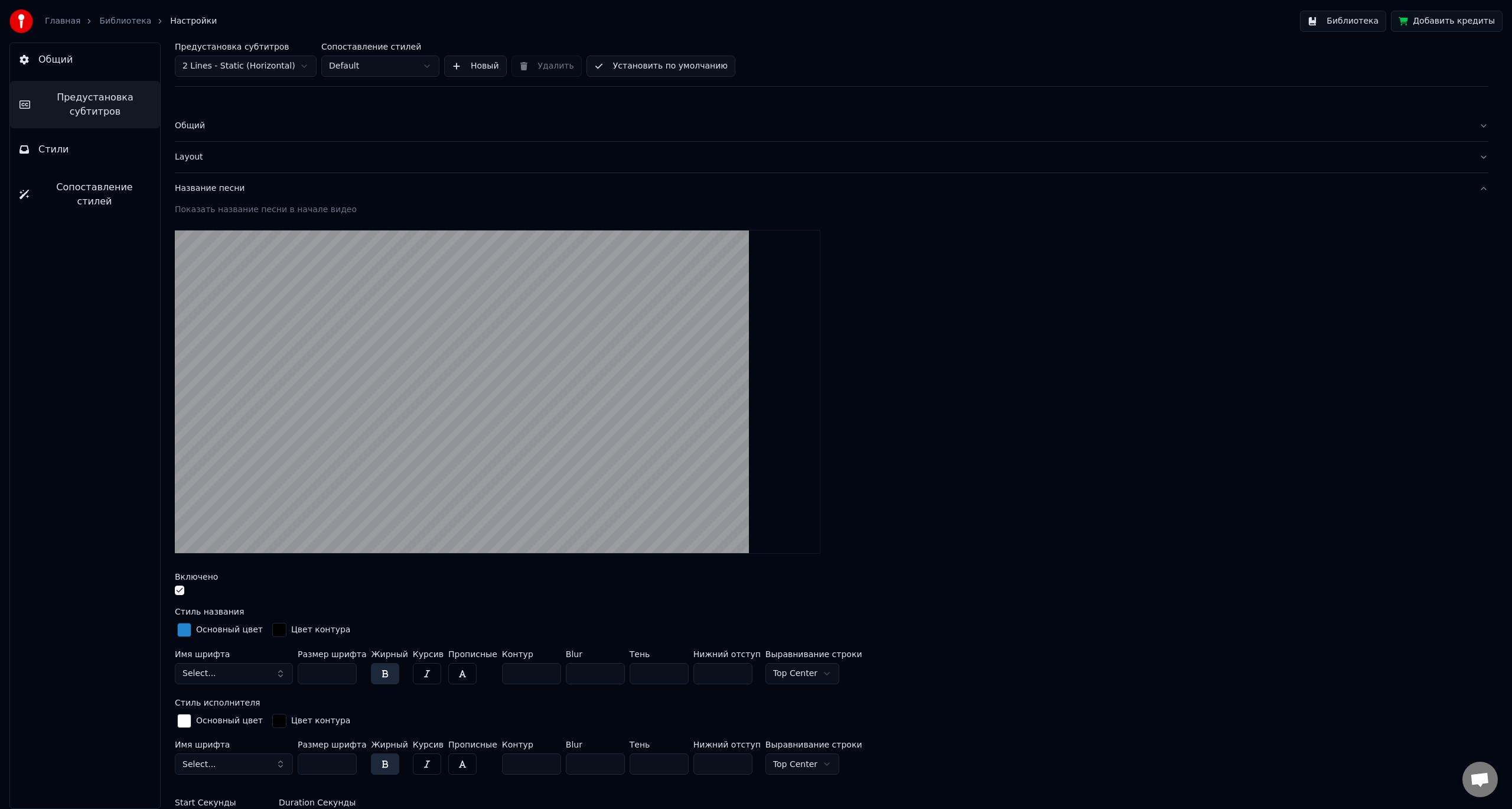
click at [259, 184] on div "Название песни" at bounding box center [822, 188] width 1295 height 12
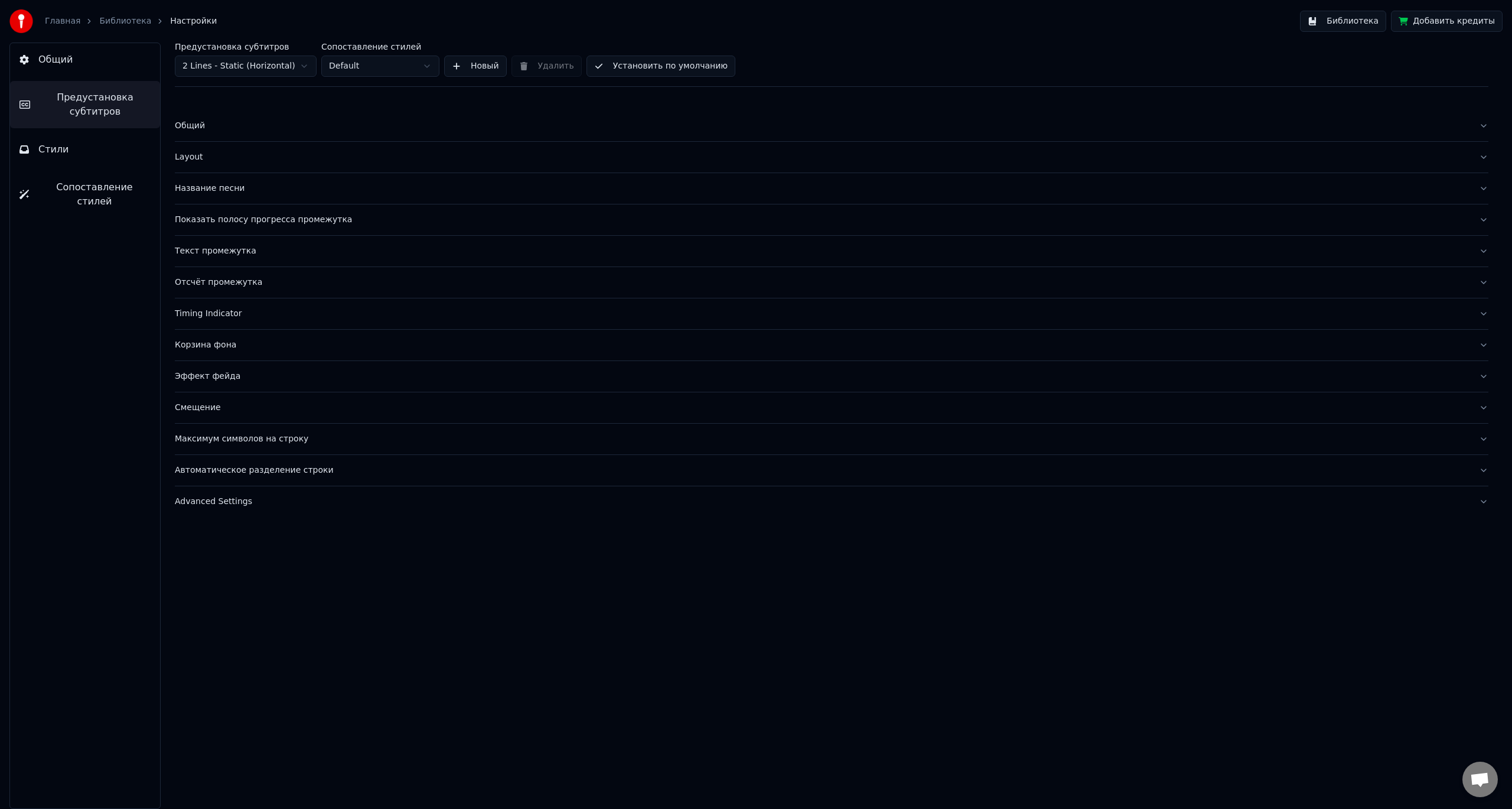
click at [273, 157] on div "Layout" at bounding box center [822, 157] width 1295 height 12
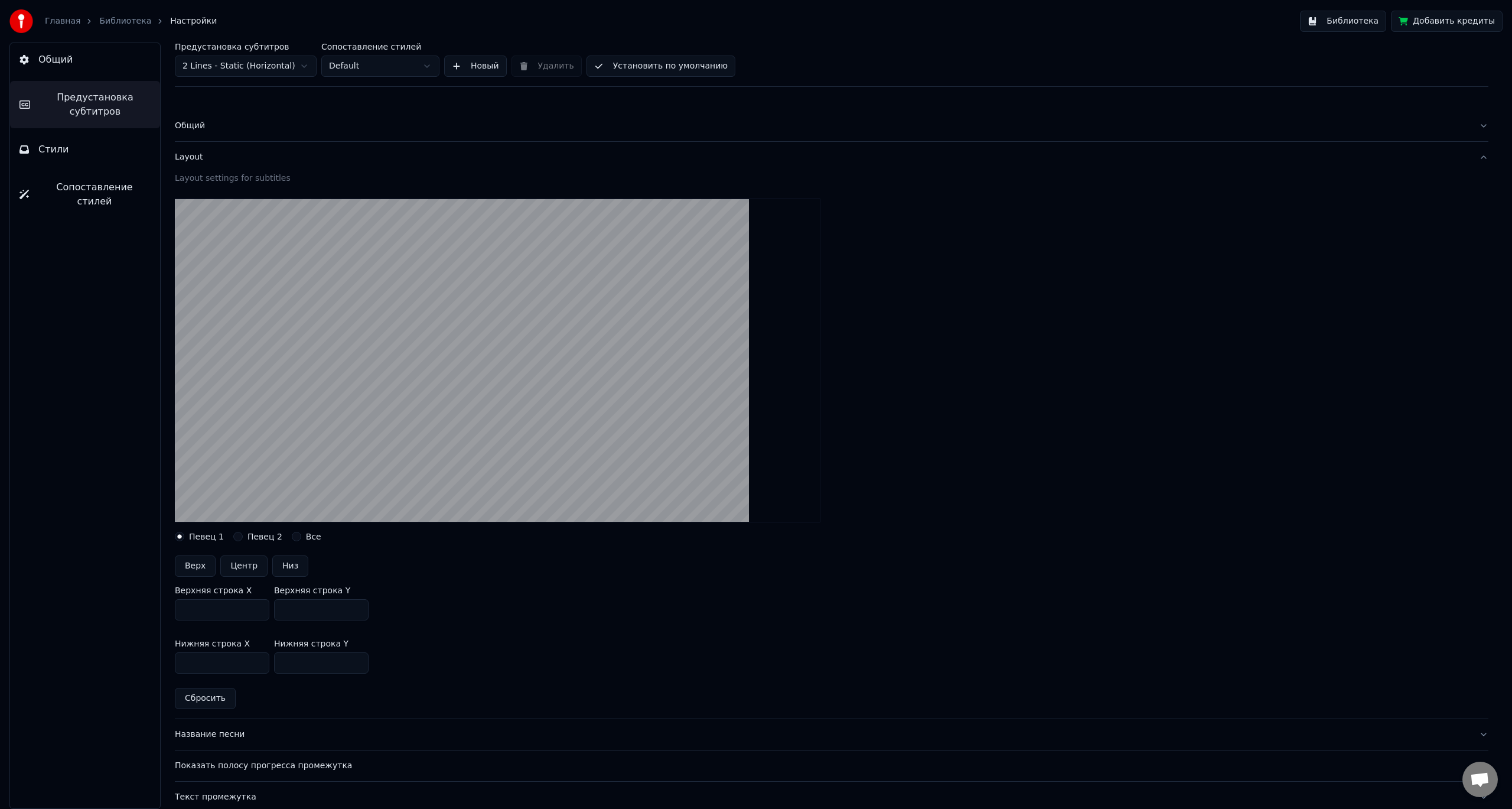
click at [326, 663] on input "***" at bounding box center [321, 663] width 94 height 22
type input "****"
click at [435, 661] on div "Нижняя строка X *** Нижняя строка Y ****" at bounding box center [831, 656] width 1314 height 53
click at [57, 138] on button "Стили" at bounding box center [85, 149] width 150 height 33
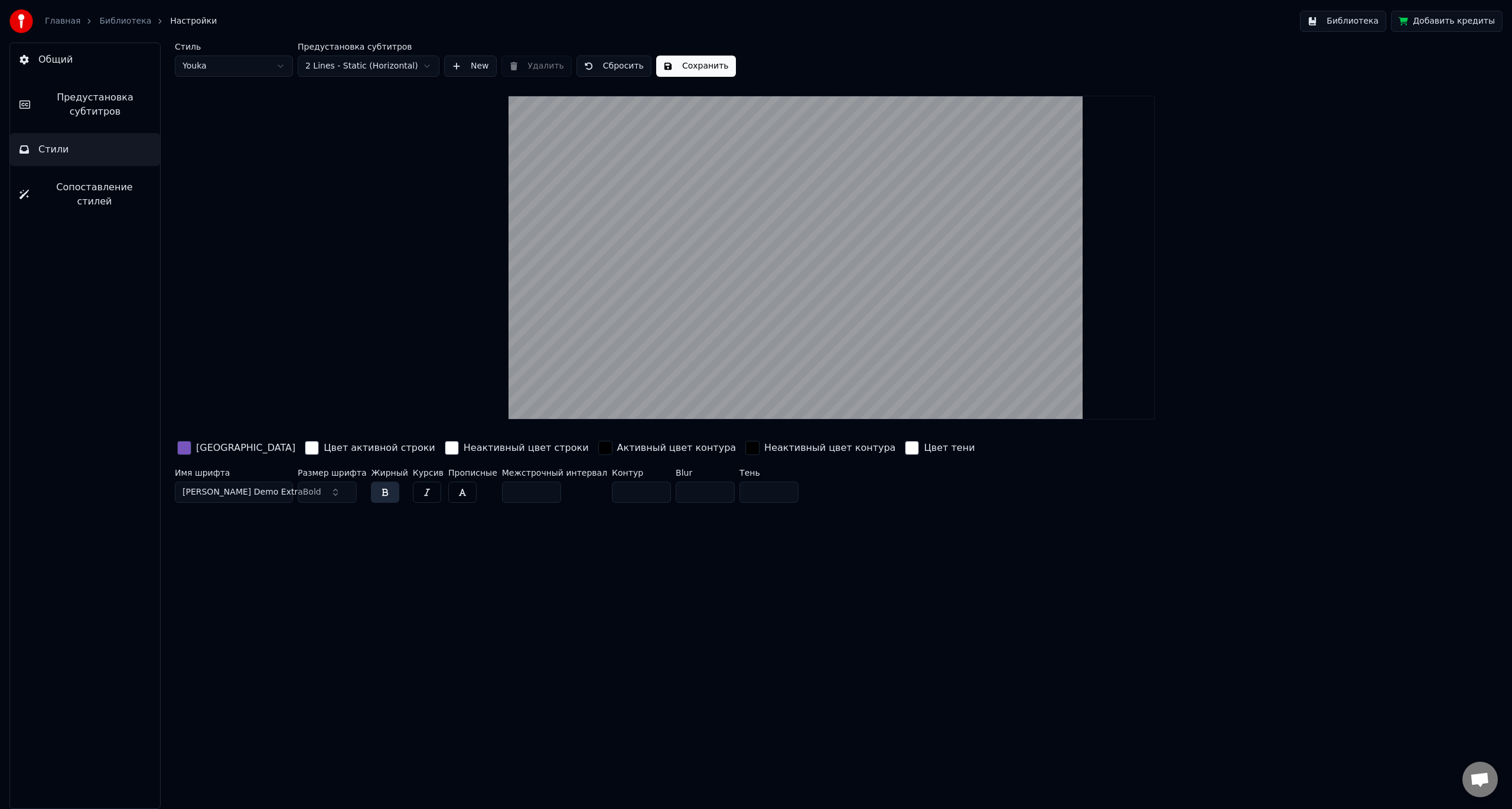
click at [110, 100] on span "Предустановка субтитров" at bounding box center [95, 104] width 111 height 28
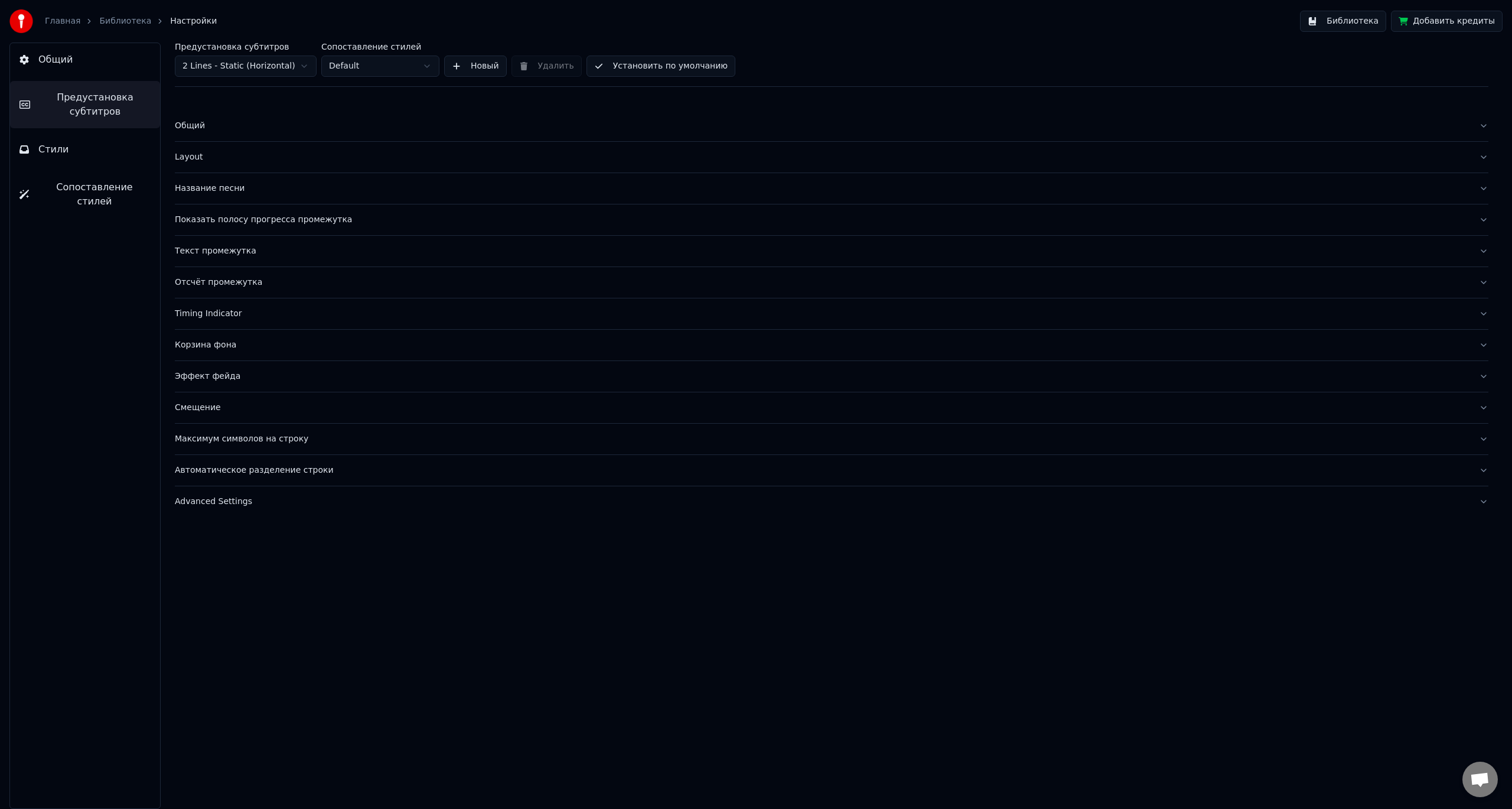
click at [263, 124] on div "Общий" at bounding box center [822, 126] width 1295 height 12
click at [264, 162] on html "Главная Библиотека Настройки Библиотека Добавить кредиты Общий Предустановка су…" at bounding box center [756, 404] width 1512 height 809
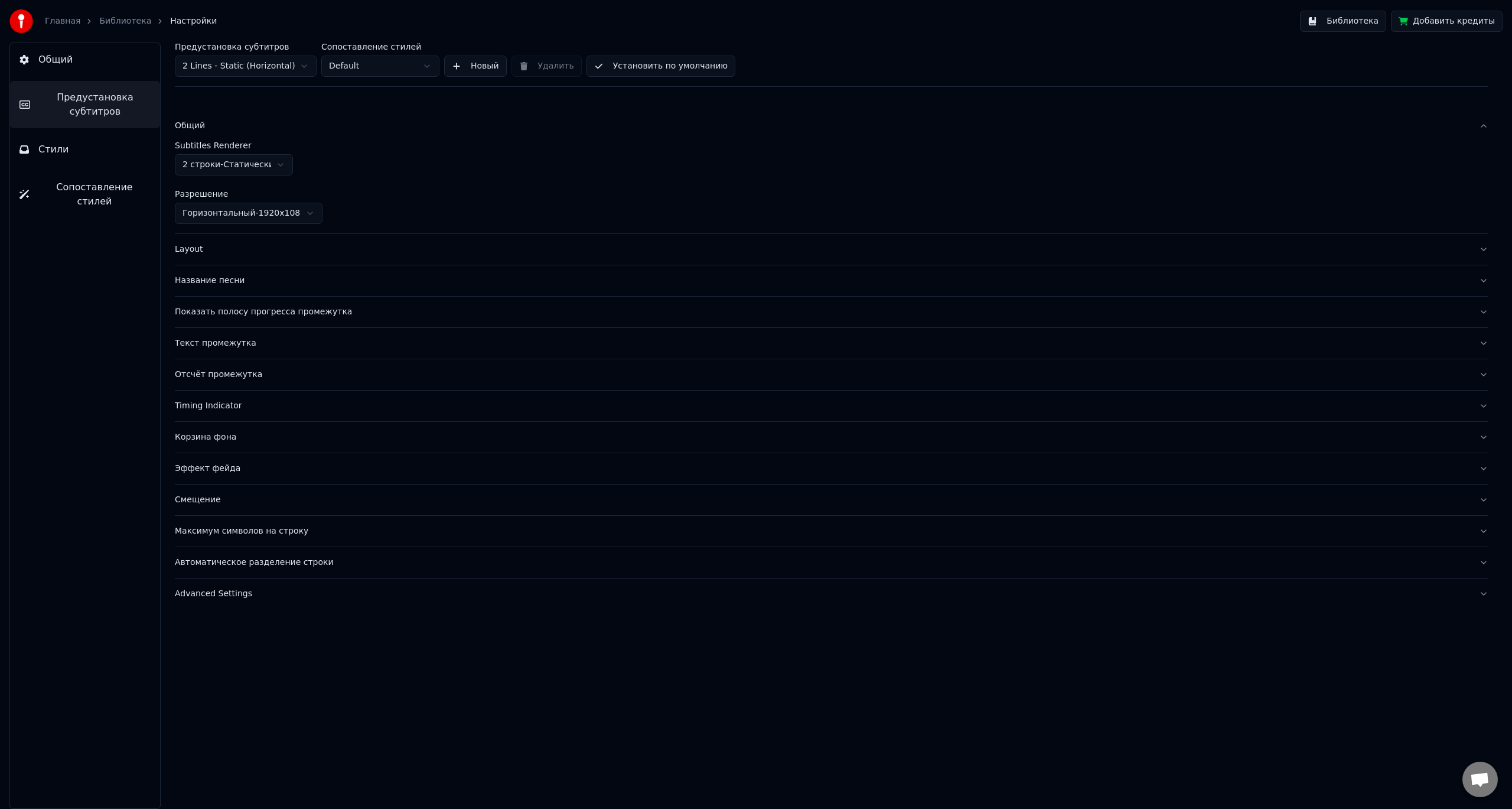
click at [264, 162] on html "Главная Библиотека Настройки Библиотека Добавить кредиты Общий Предустановка су…" at bounding box center [756, 404] width 1512 height 809
click at [273, 120] on div "Общий" at bounding box center [822, 126] width 1295 height 12
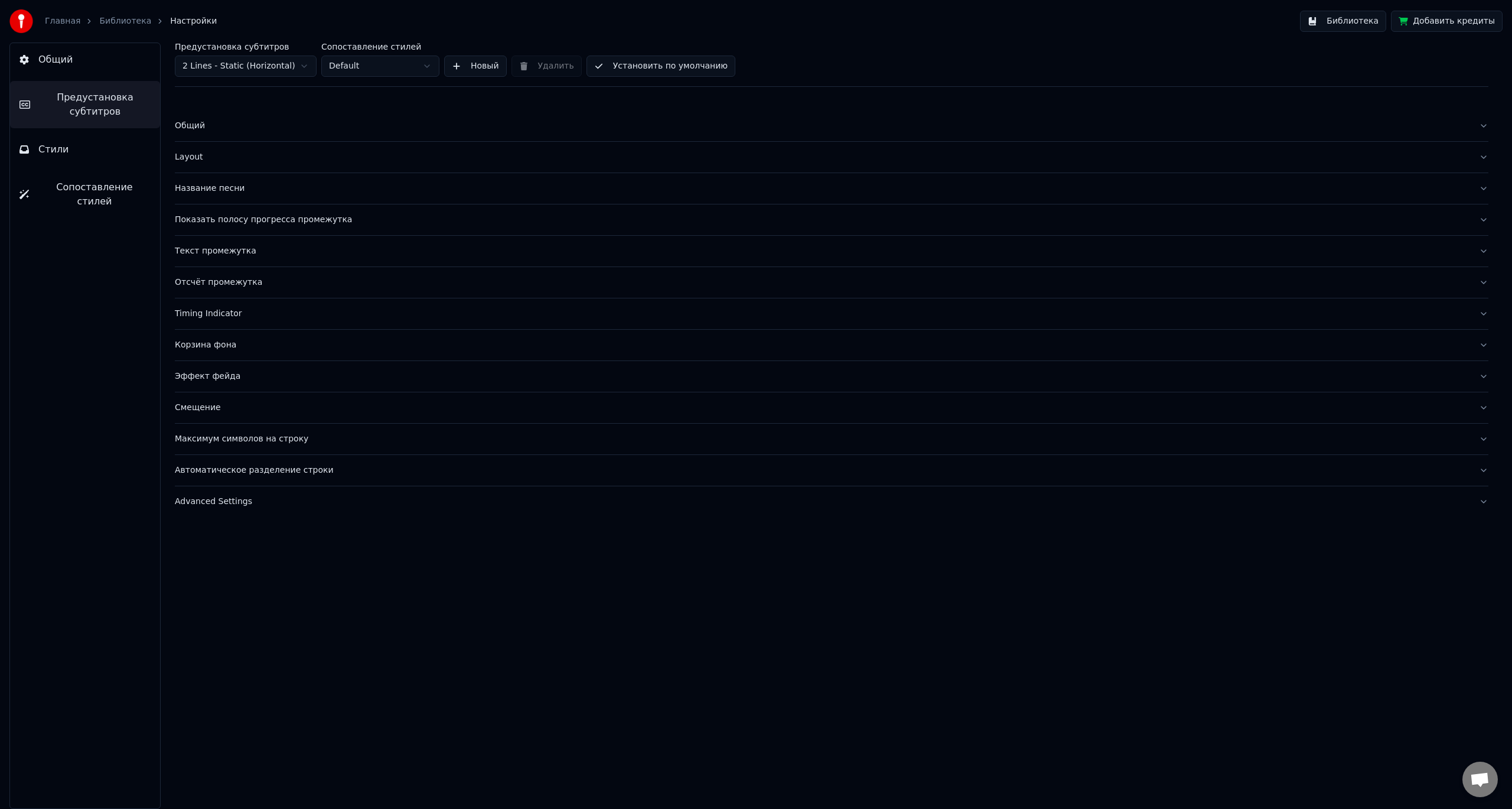
click at [281, 222] on div "Показать полосу прогресса промежутка" at bounding box center [822, 220] width 1295 height 12
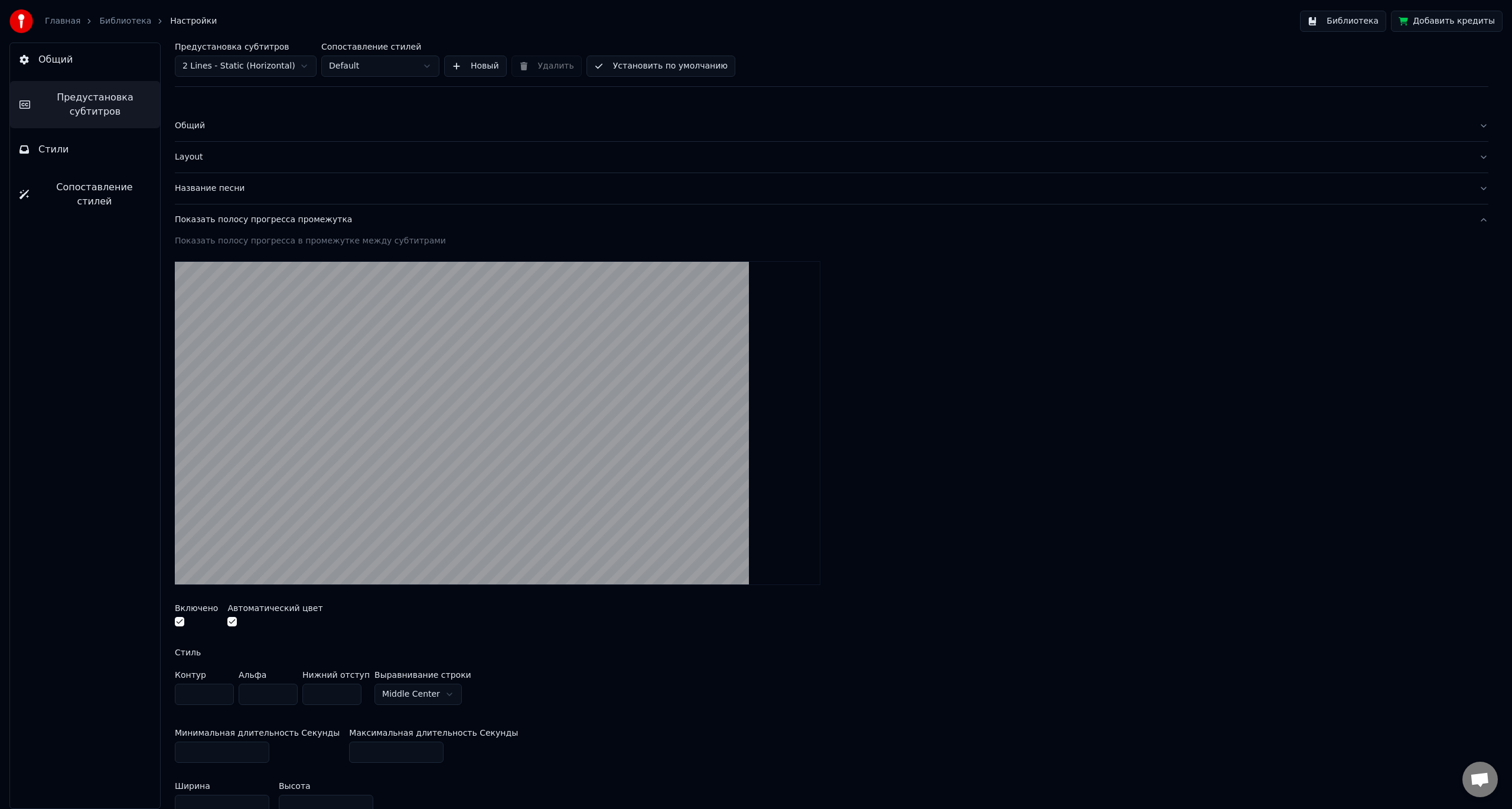
click at [468, 231] on button "Показать полосу прогресса промежутка" at bounding box center [831, 219] width 1314 height 30
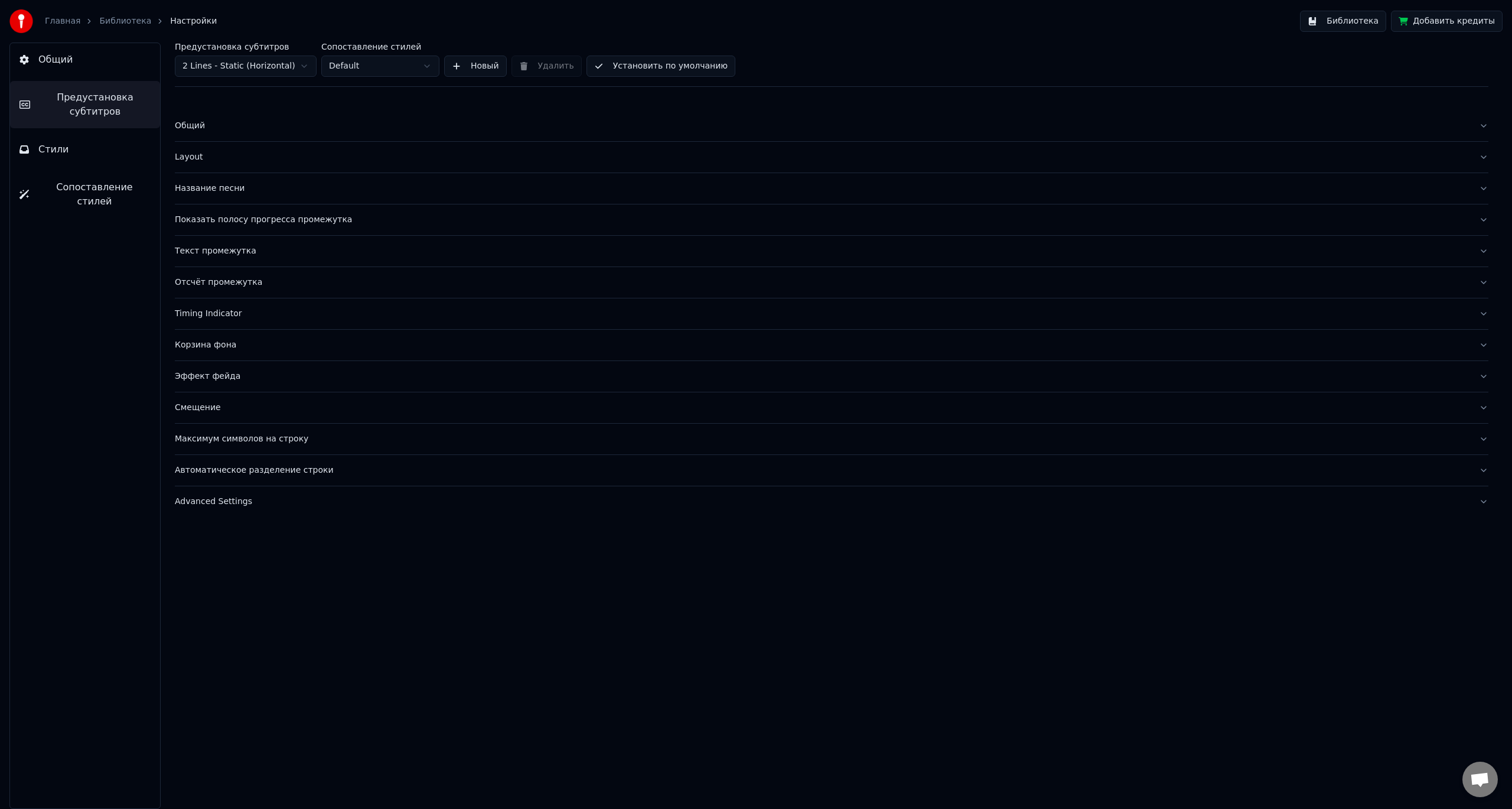
click at [426, 257] on div "Текст промежутка" at bounding box center [822, 251] width 1295 height 12
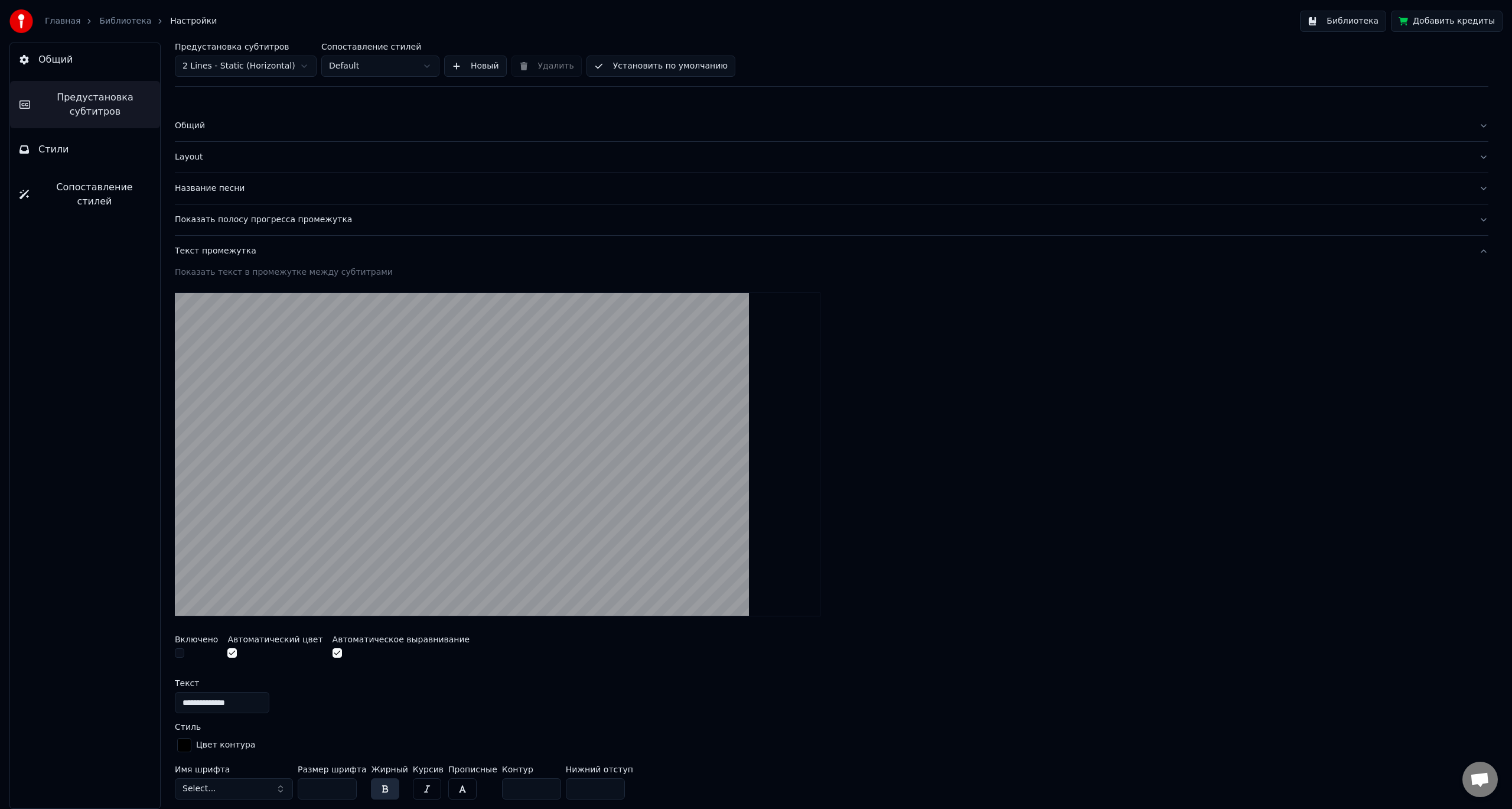
click at [398, 243] on button "Текст промежутка" at bounding box center [831, 251] width 1314 height 30
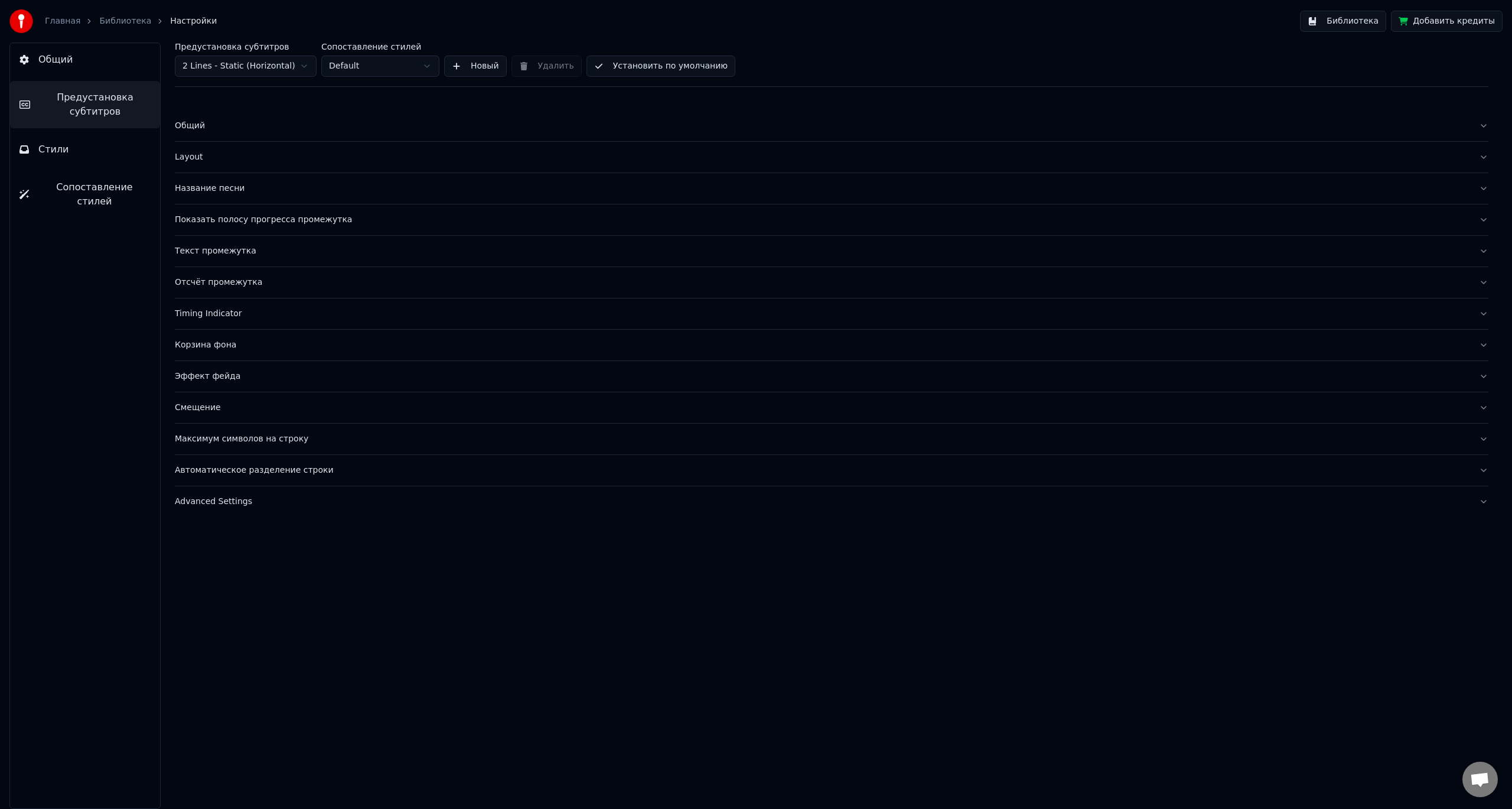
click at [400, 283] on div "Отсчёт промежутка" at bounding box center [822, 282] width 1295 height 12
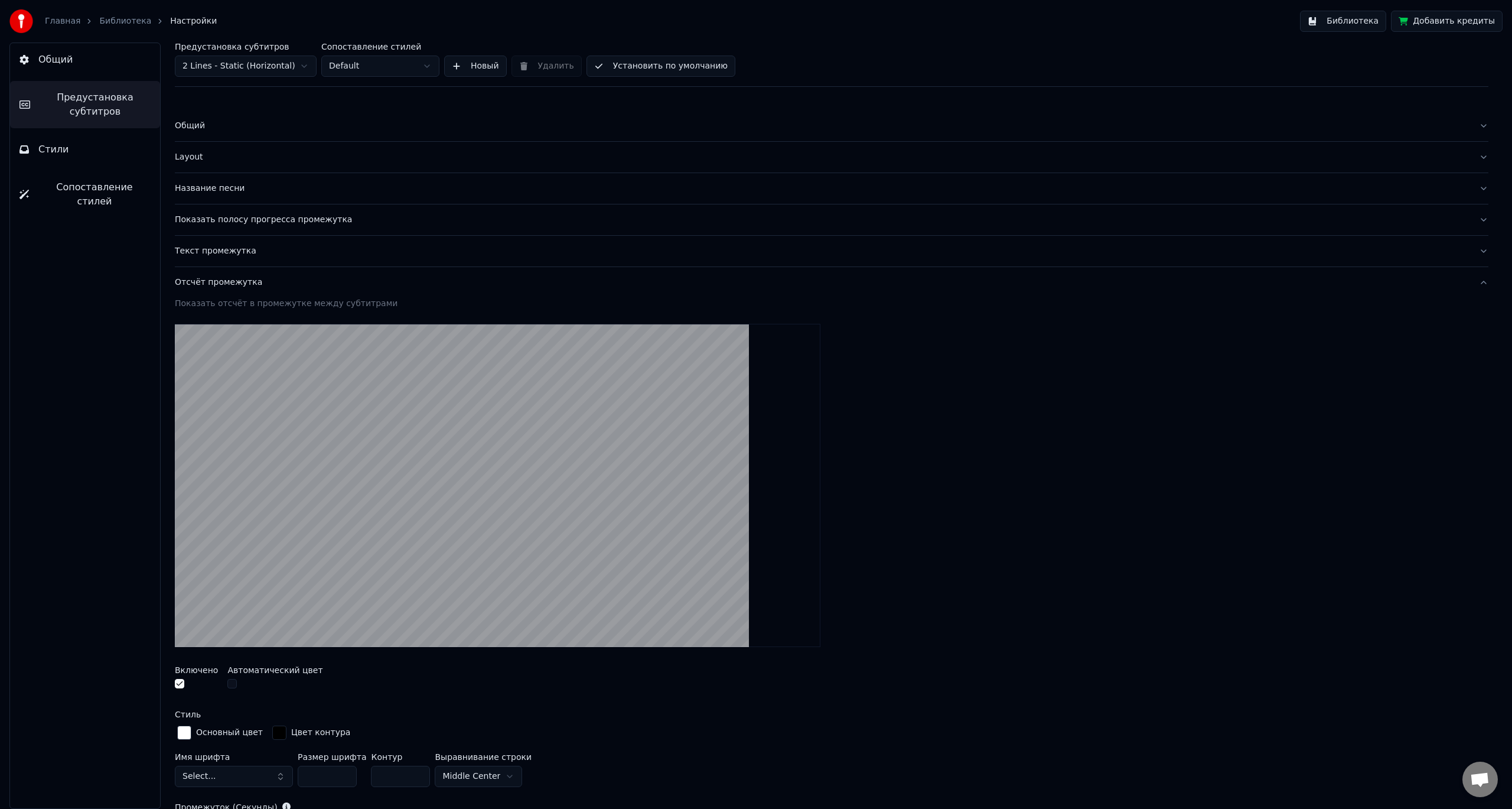
click at [400, 283] on div "Отсчёт промежутка" at bounding box center [822, 282] width 1295 height 12
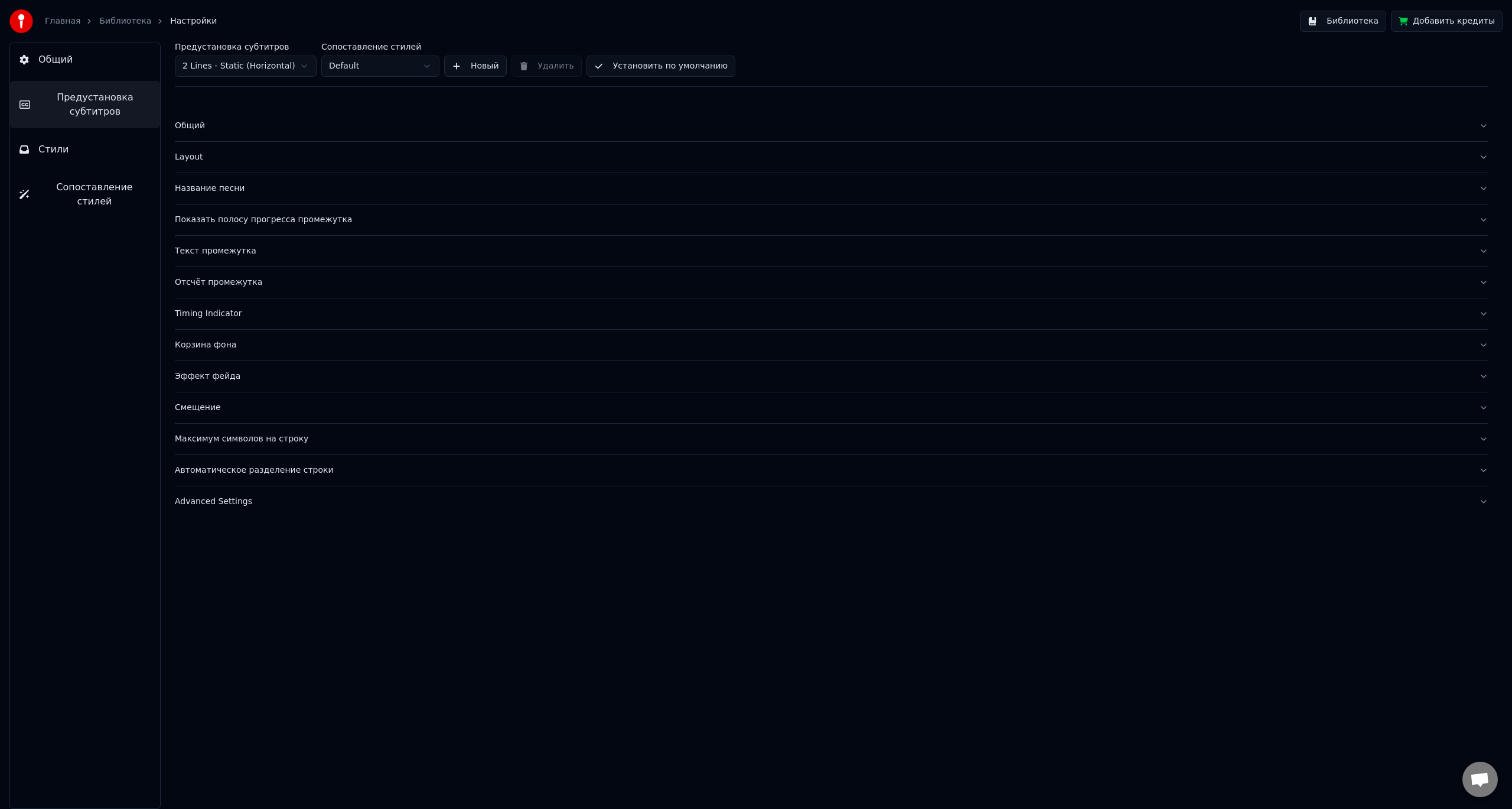
click at [381, 319] on div "Timing Indicator" at bounding box center [822, 314] width 1295 height 12
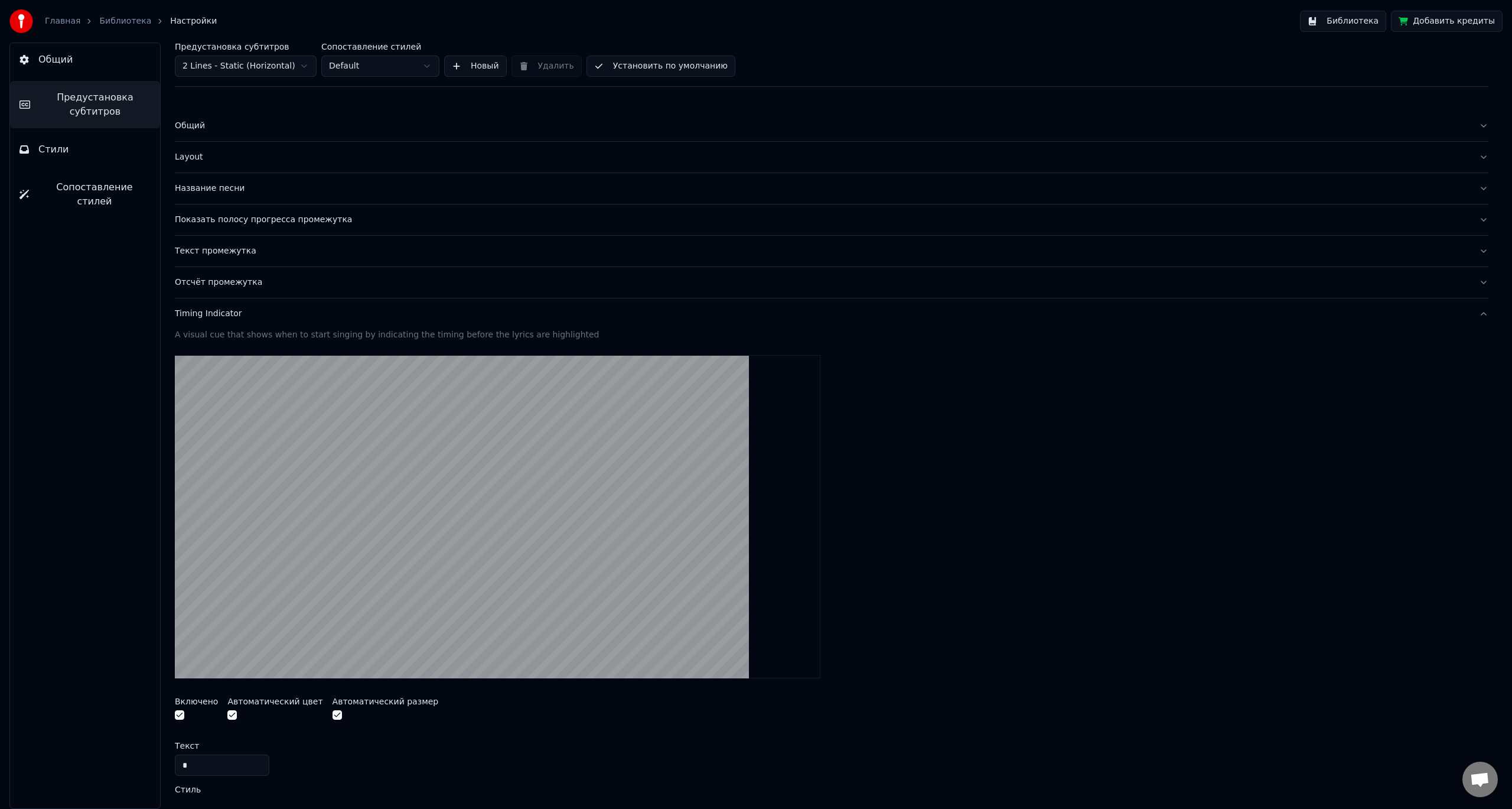
click at [381, 319] on div "Timing Indicator" at bounding box center [822, 314] width 1295 height 12
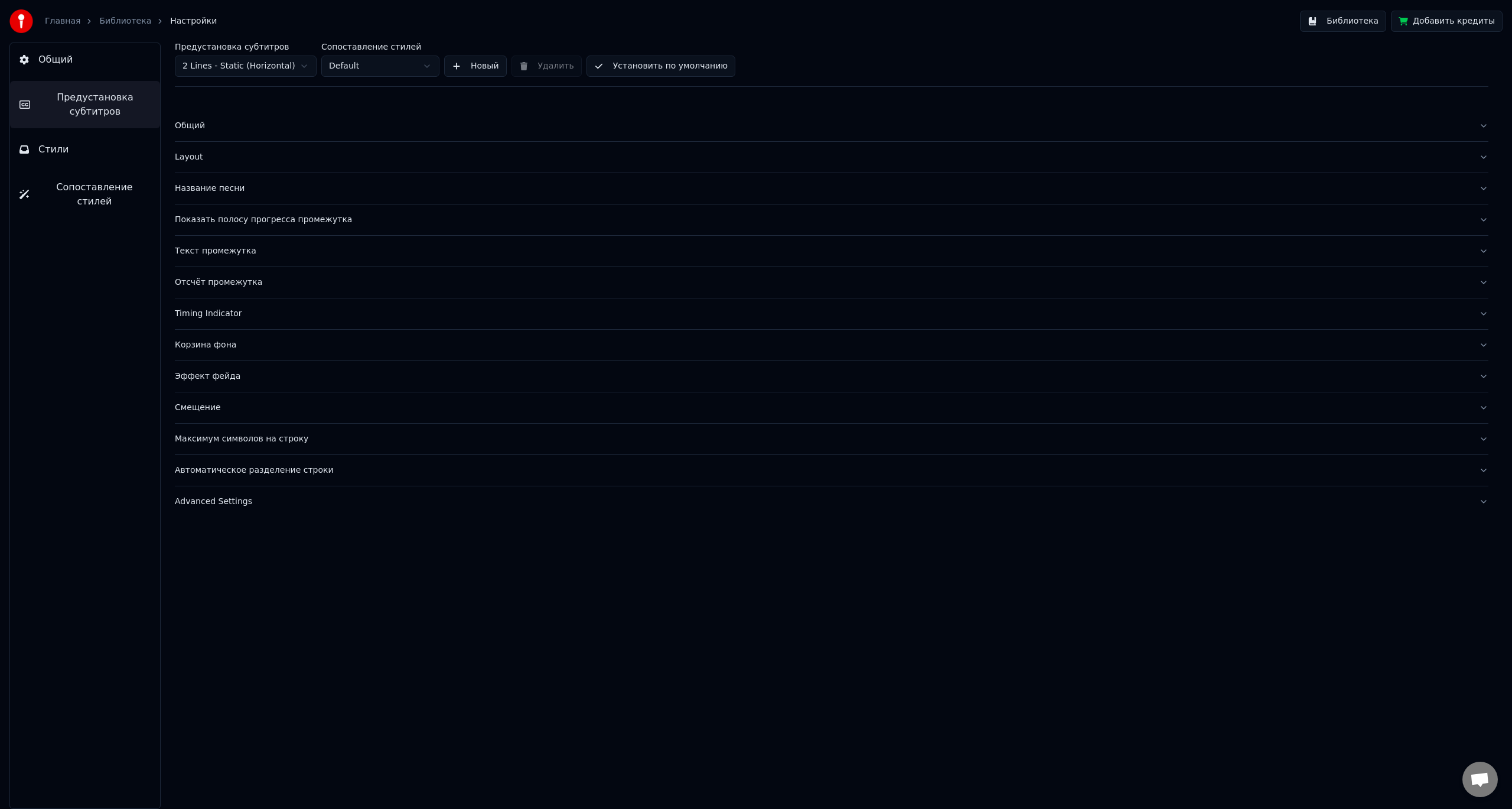
click at [381, 352] on button "Корзина фона" at bounding box center [831, 344] width 1314 height 30
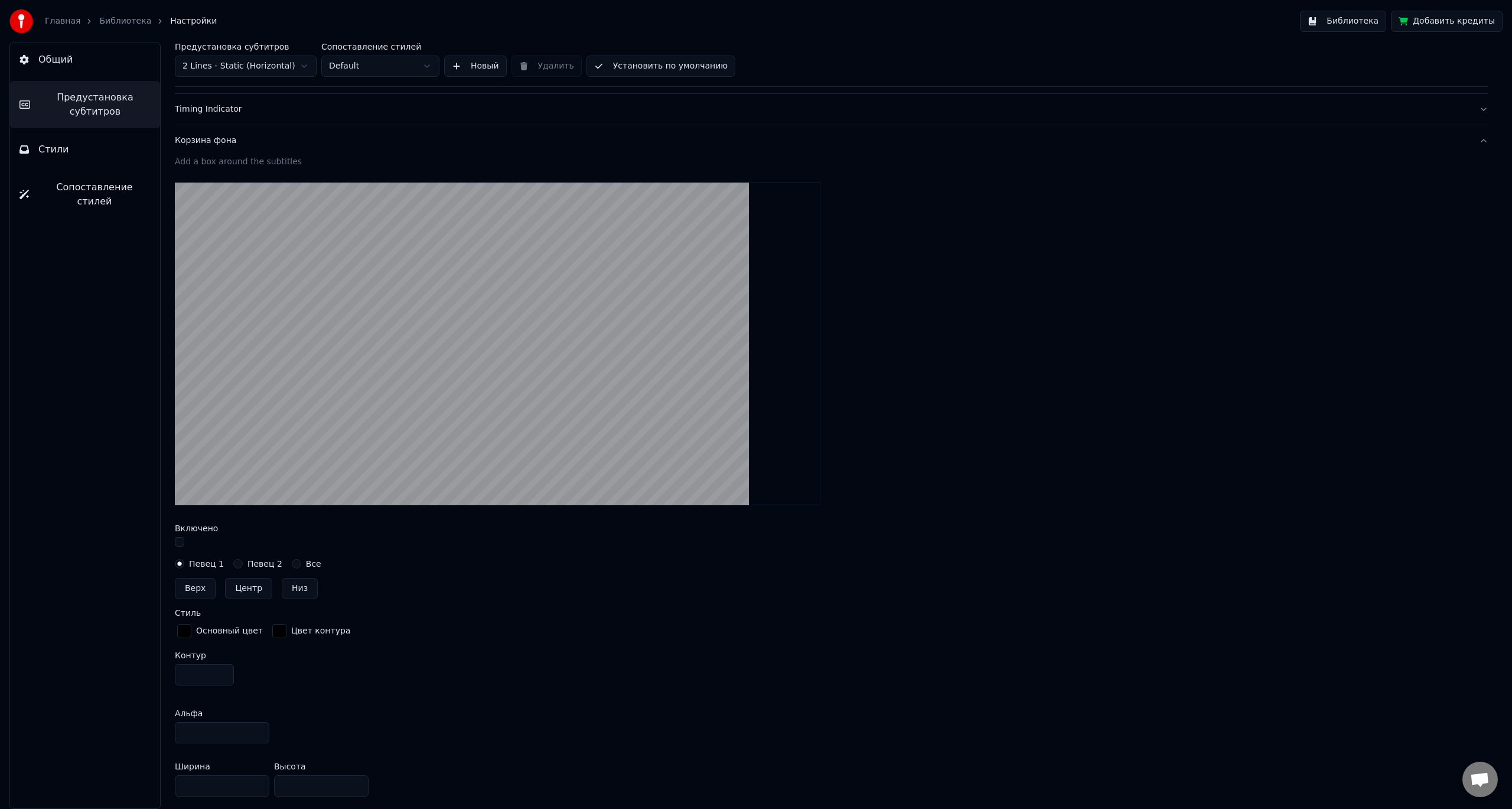
scroll to position [177, 0]
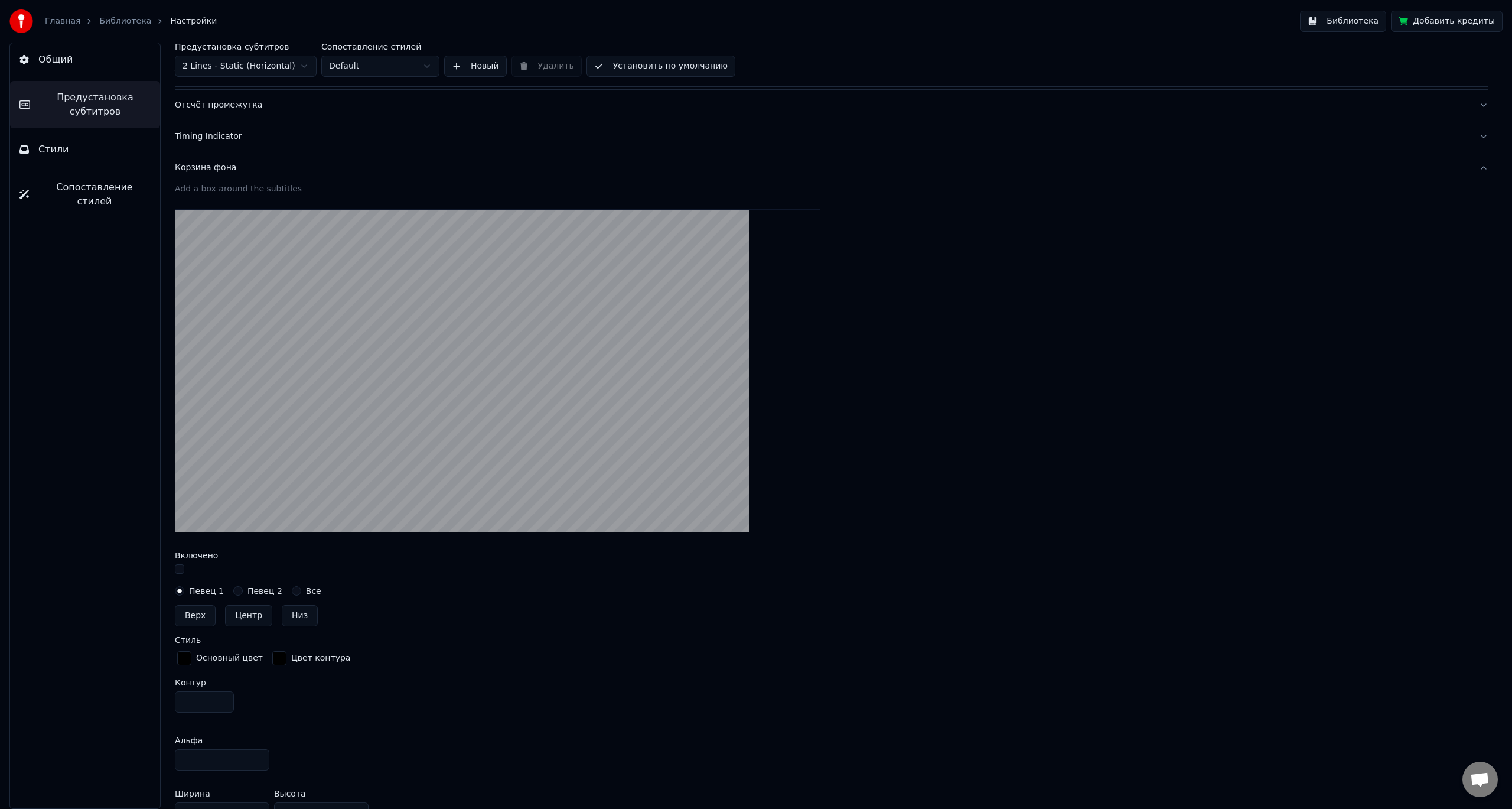
click at [369, 177] on button "Корзина фона" at bounding box center [831, 167] width 1314 height 30
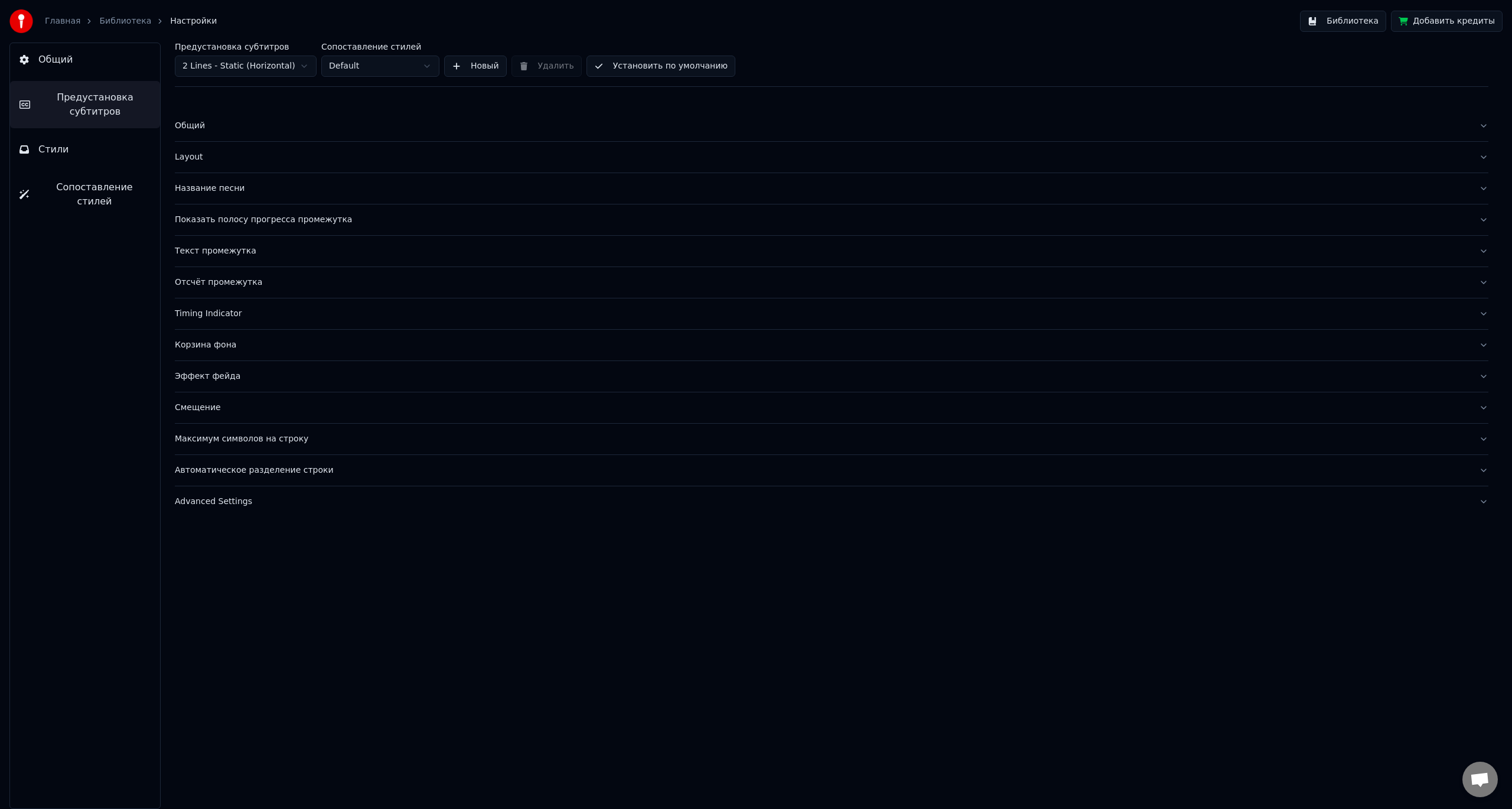
click at [340, 442] on div "Максимум символов на строку" at bounding box center [822, 439] width 1295 height 12
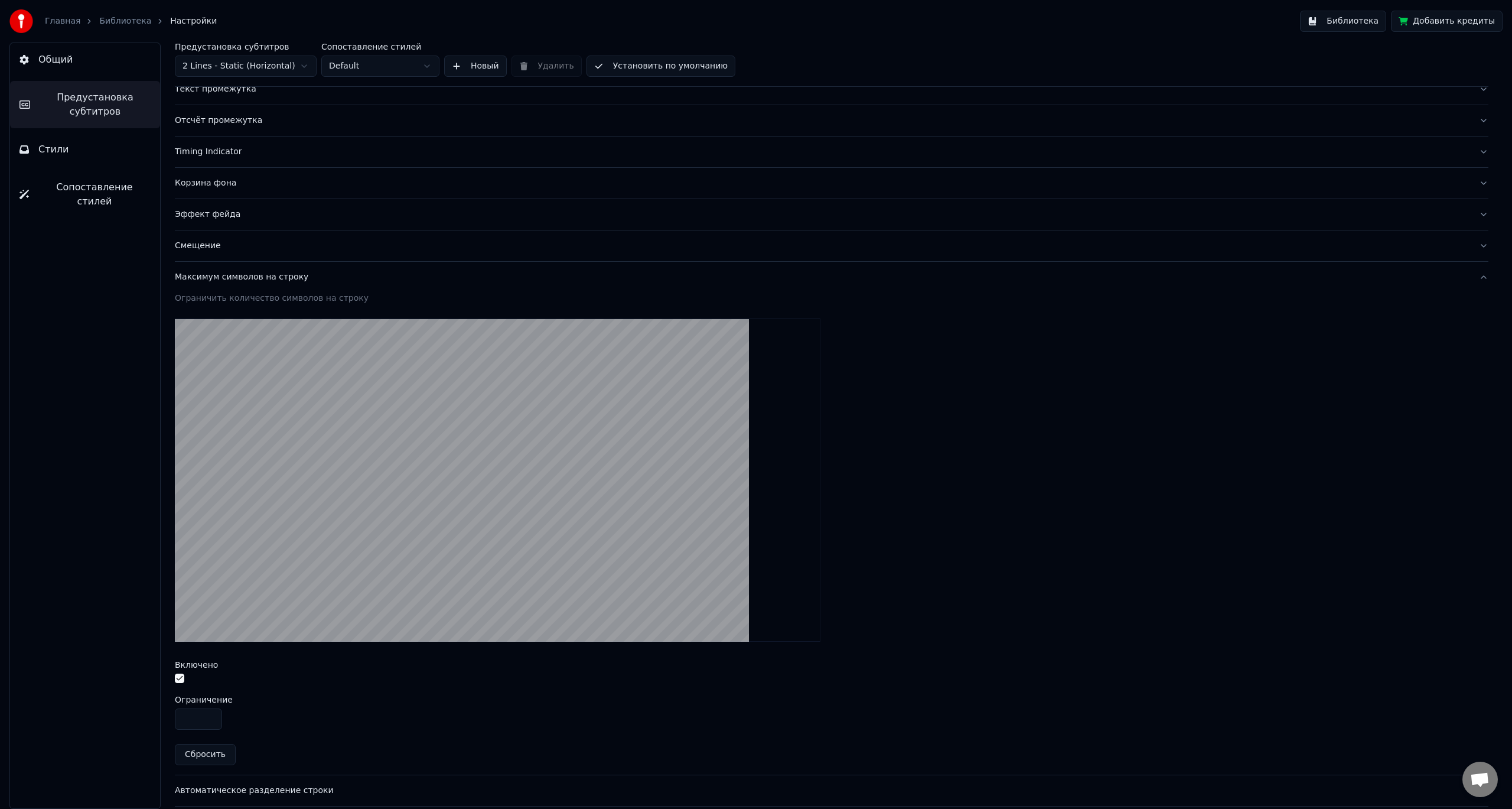
scroll to position [199, 0]
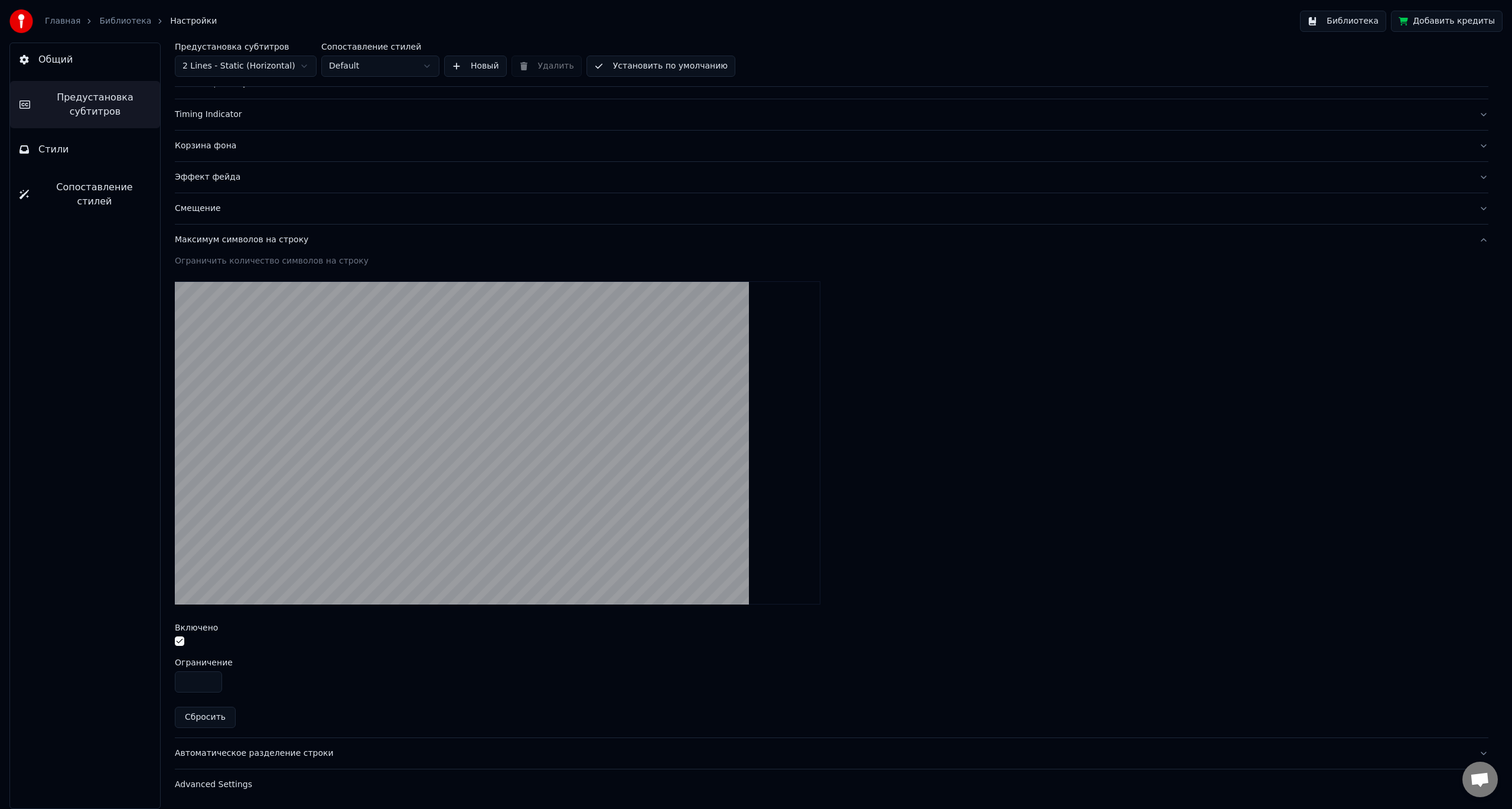
click at [197, 675] on input "**" at bounding box center [198, 682] width 47 height 22
click at [194, 683] on input "**" at bounding box center [198, 682] width 47 height 22
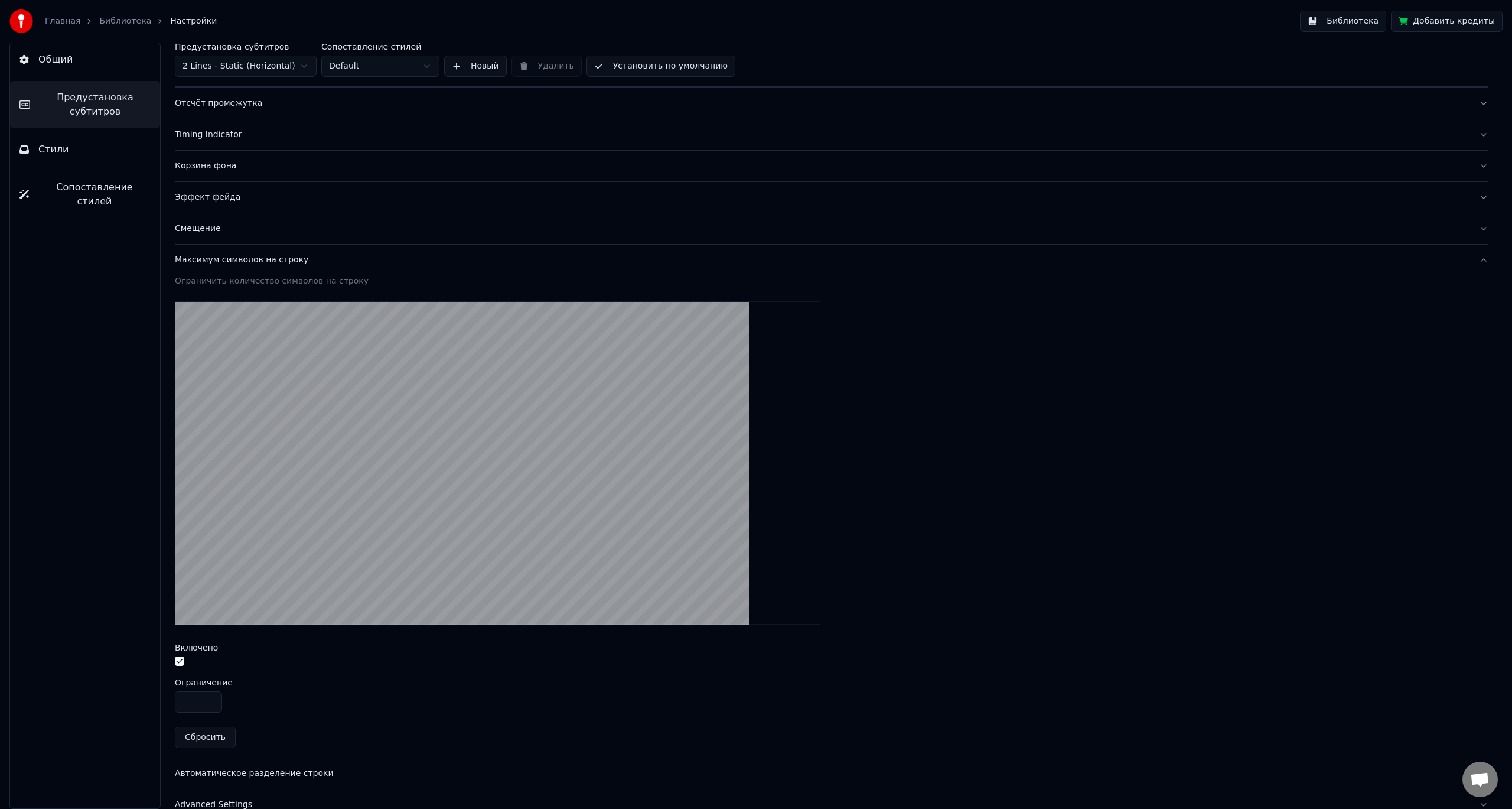
scroll to position [140, 0]
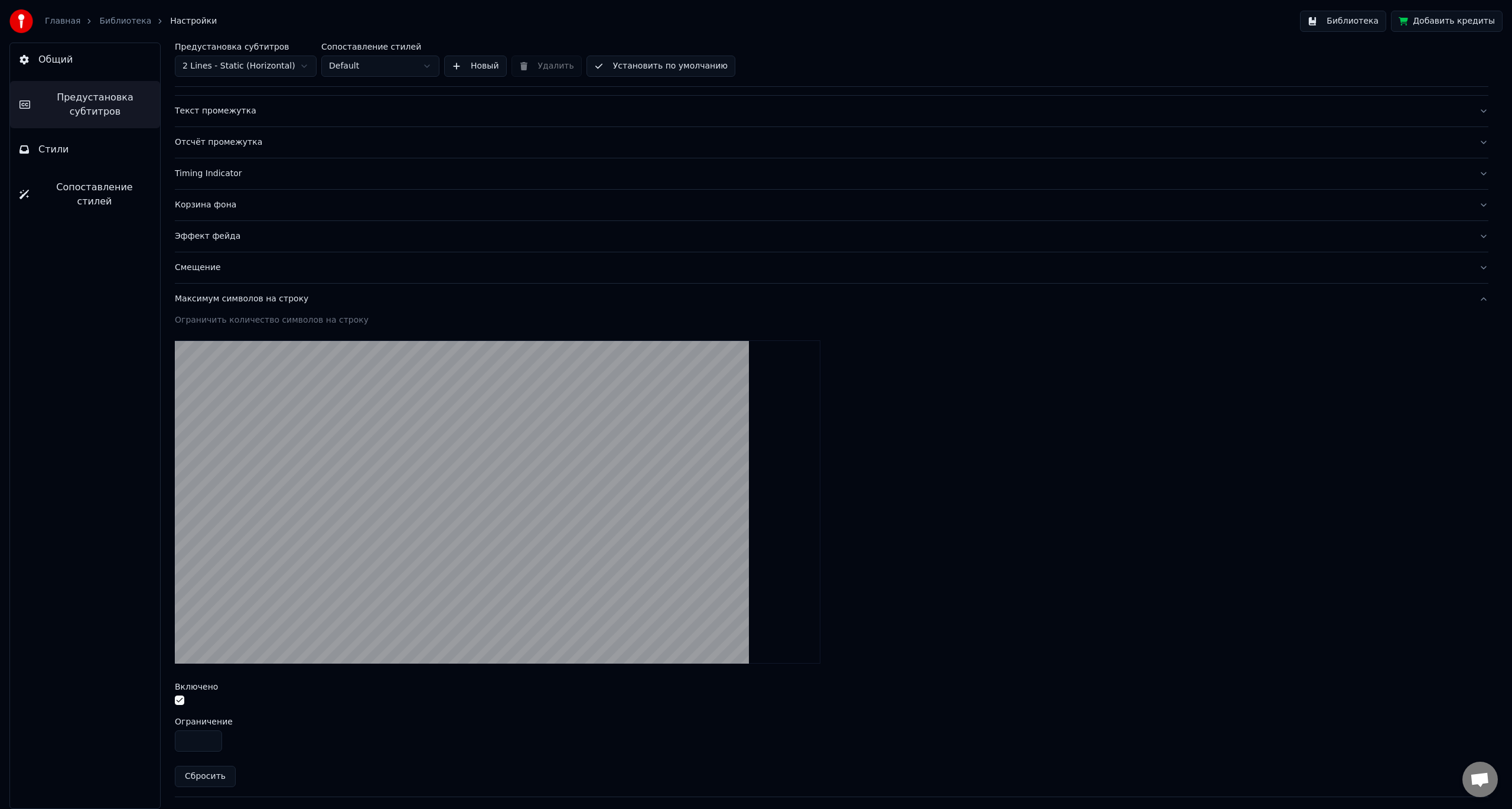
click at [175, 703] on button "button" at bounding box center [179, 700] width 10 height 10
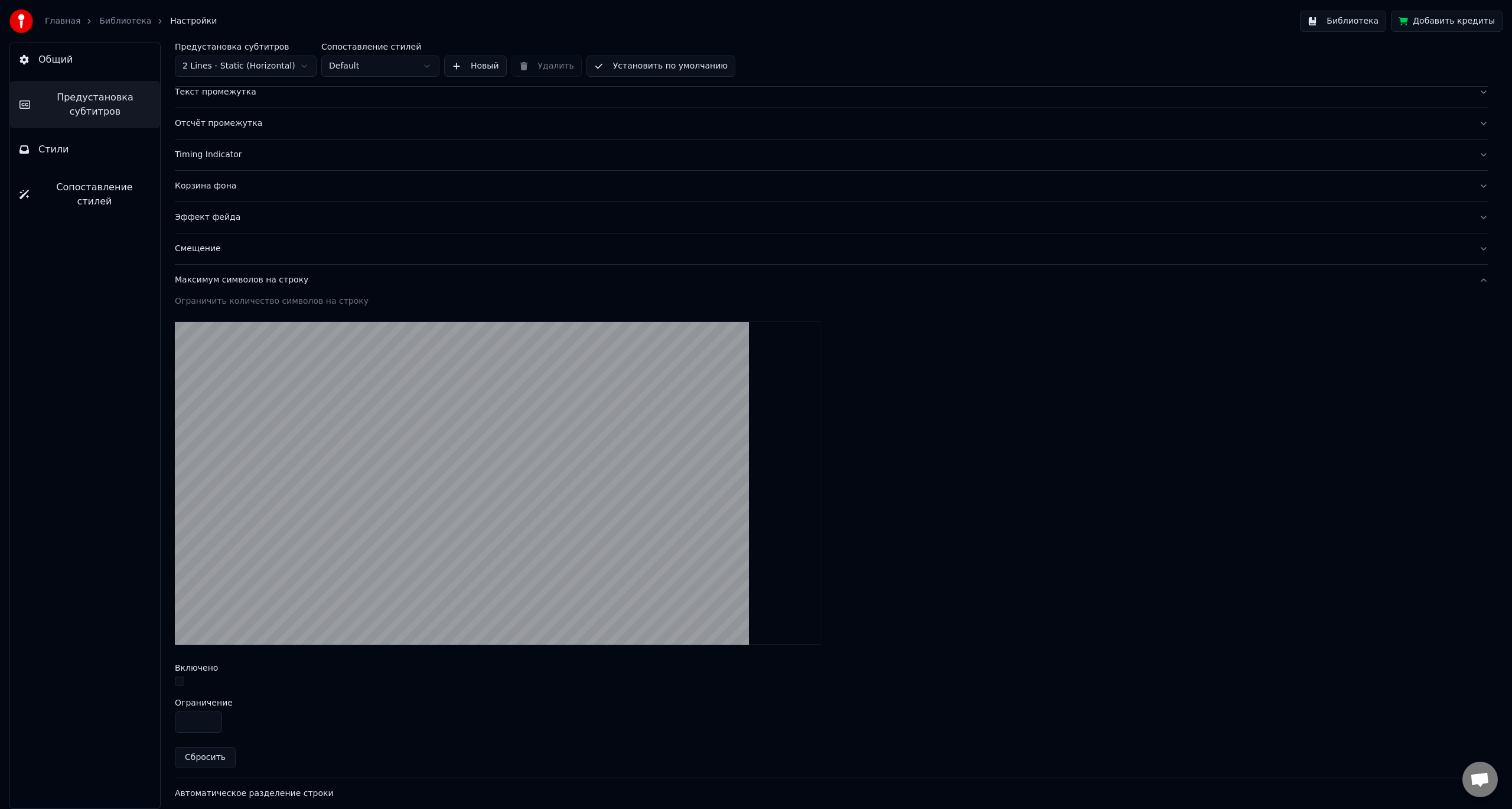
scroll to position [199, 0]
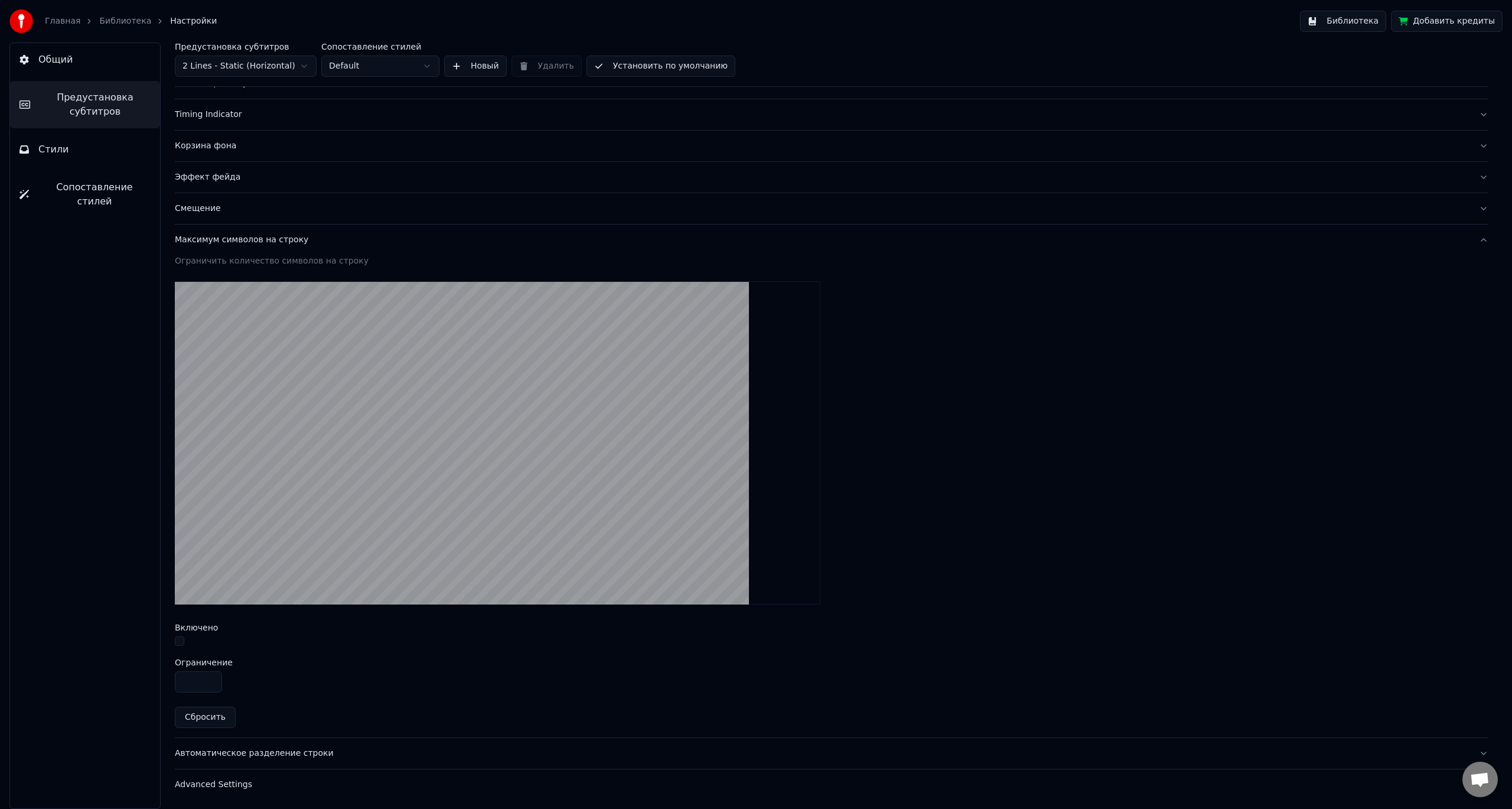
click at [200, 722] on button "Сбросить" at bounding box center [205, 718] width 61 height 22
type input "**"
click at [179, 640] on button "button" at bounding box center [179, 641] width 10 height 10
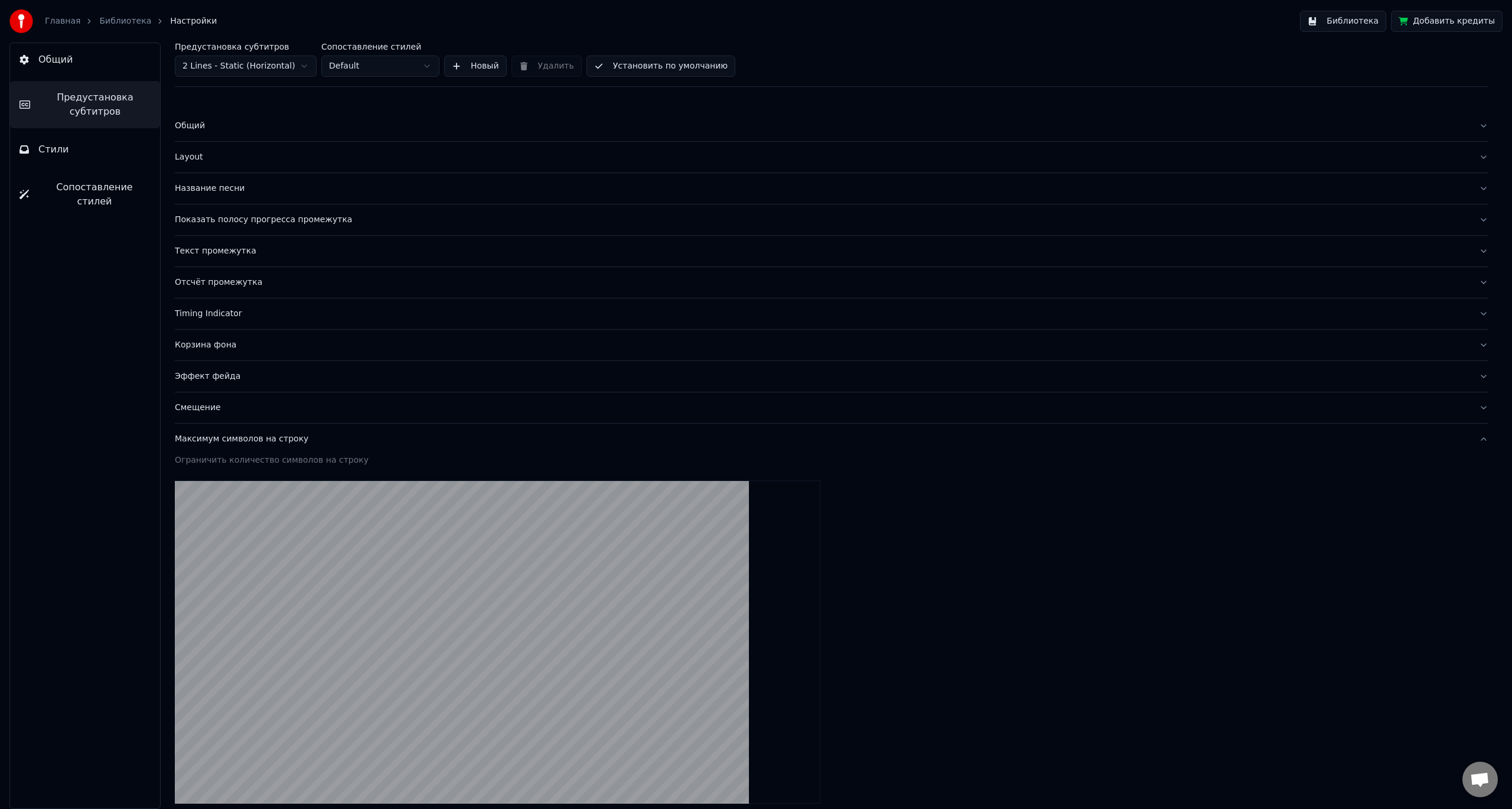
click at [244, 124] on div "Общий" at bounding box center [822, 126] width 1295 height 12
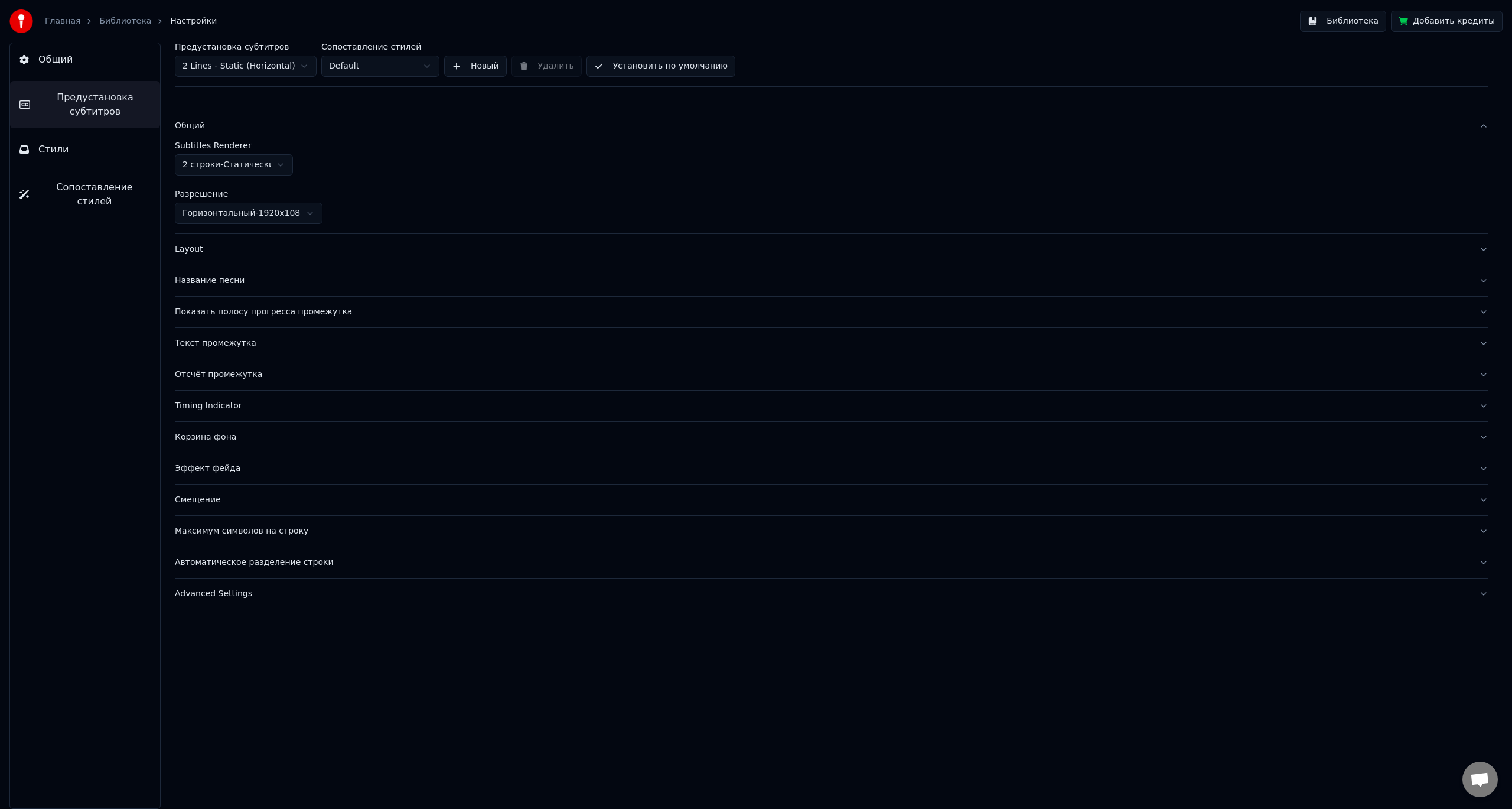
click at [244, 124] on div "Общий" at bounding box center [822, 126] width 1295 height 12
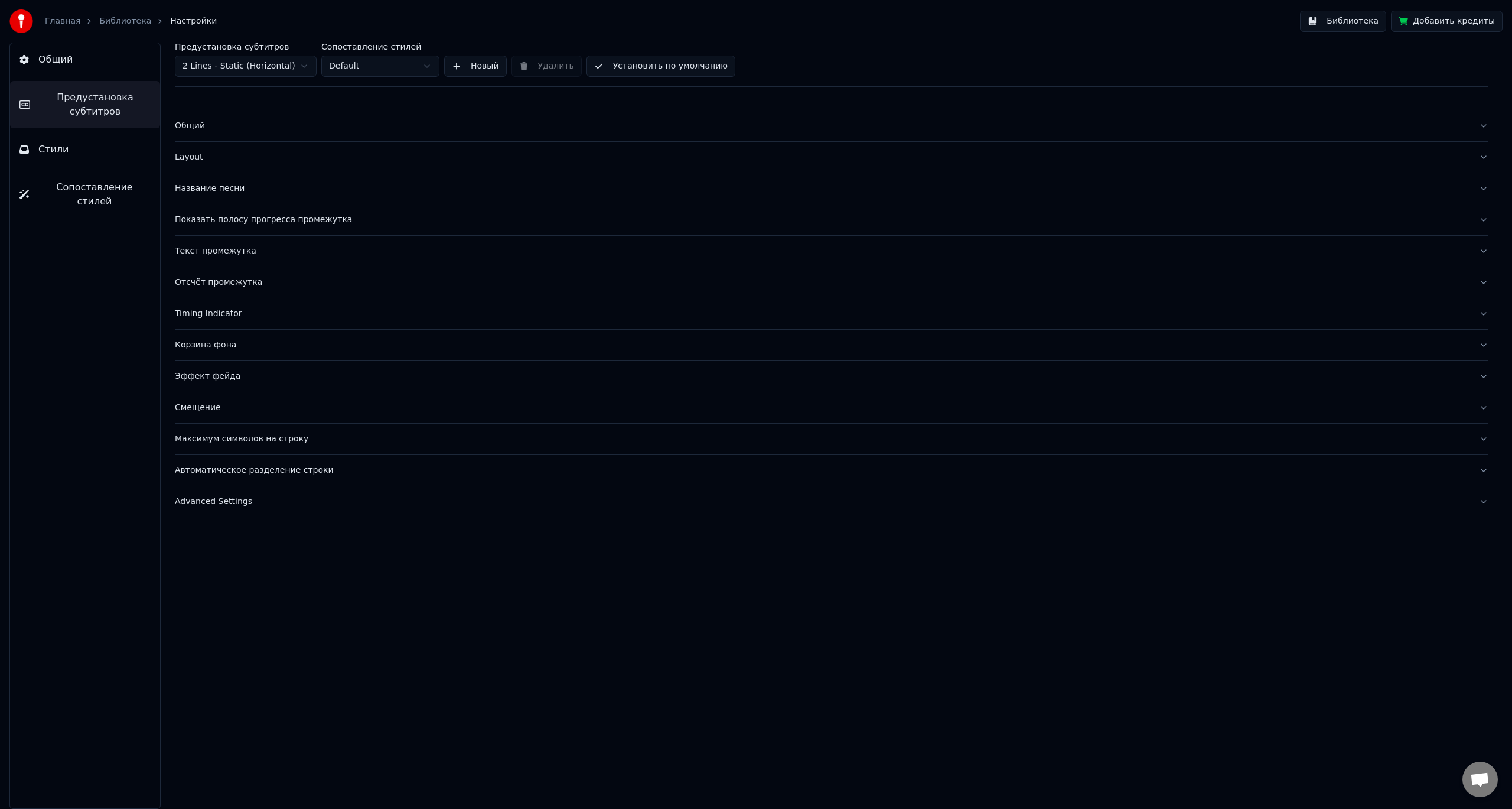
click at [258, 162] on div "Layout" at bounding box center [822, 157] width 1295 height 12
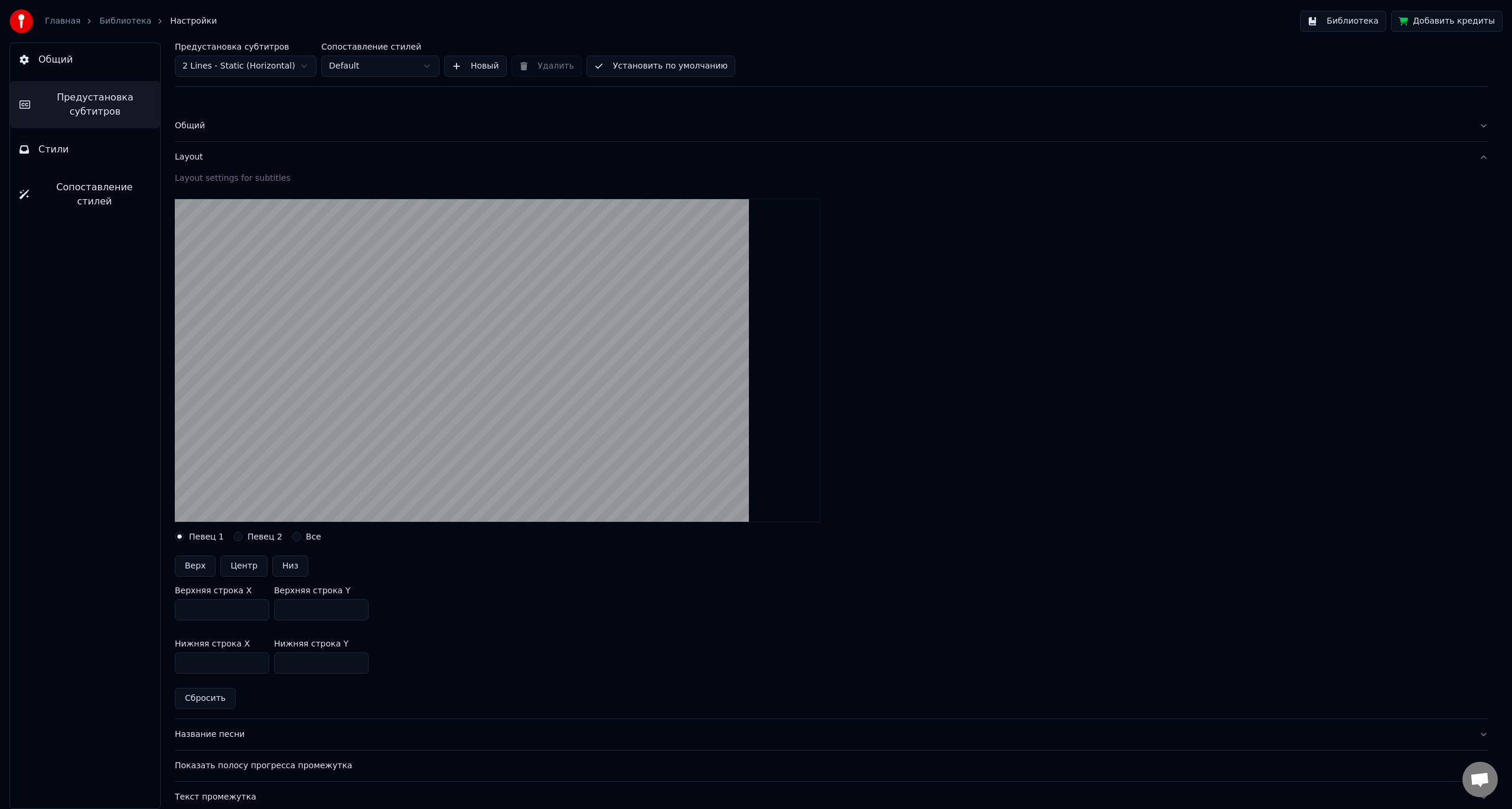
click at [306, 610] on input "***" at bounding box center [321, 610] width 94 height 22
click at [318, 667] on input "****" at bounding box center [321, 663] width 94 height 22
paste input "number"
click at [430, 638] on div "Нижняя строка X *** Нижняя строка Y ***" at bounding box center [831, 656] width 1314 height 53
click at [312, 667] on input "***" at bounding box center [321, 663] width 94 height 22
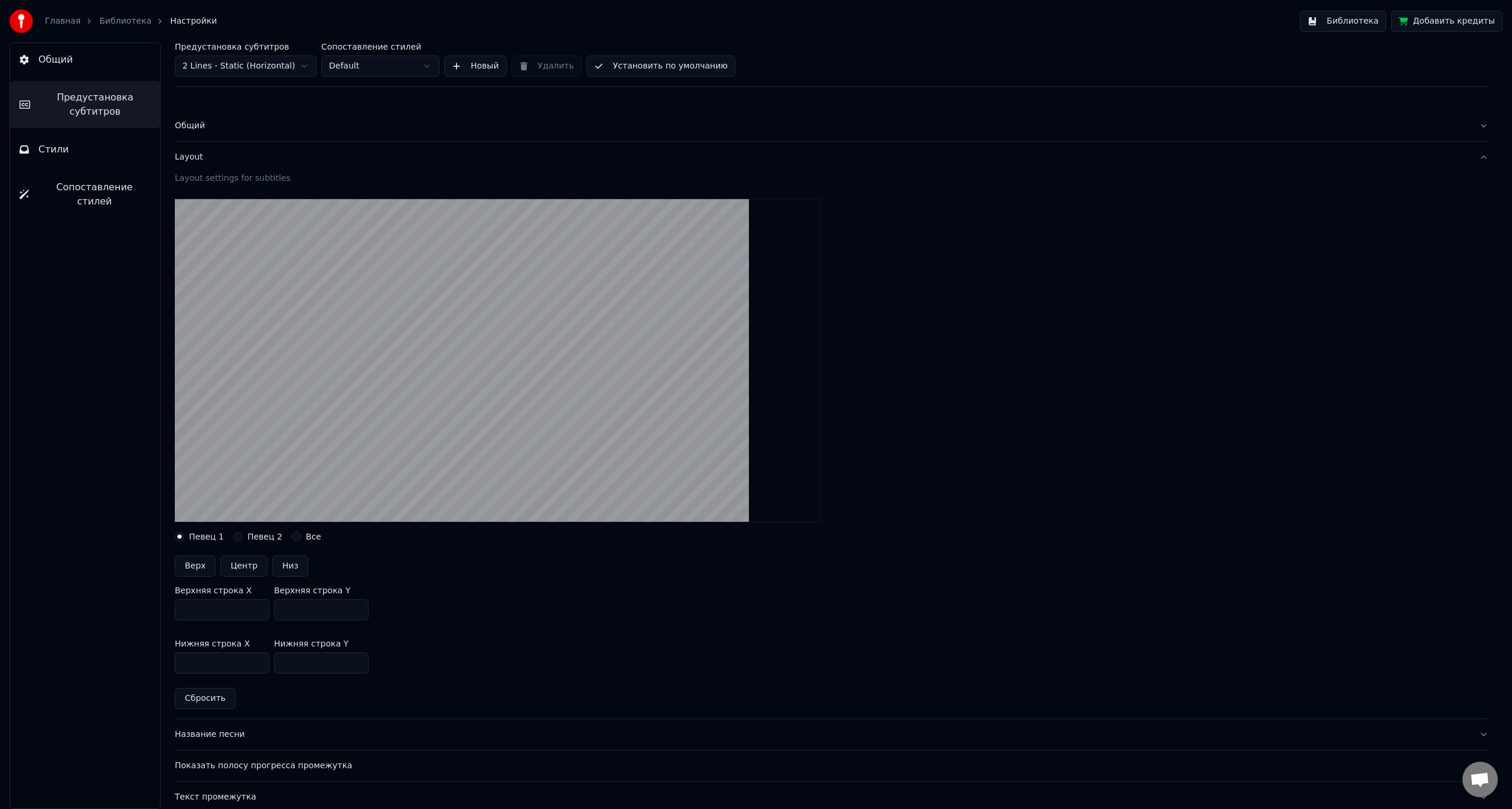
click at [204, 701] on button "Сбросить" at bounding box center [205, 698] width 61 height 22
type input "***"
click at [222, 158] on div "Layout" at bounding box center [822, 157] width 1295 height 12
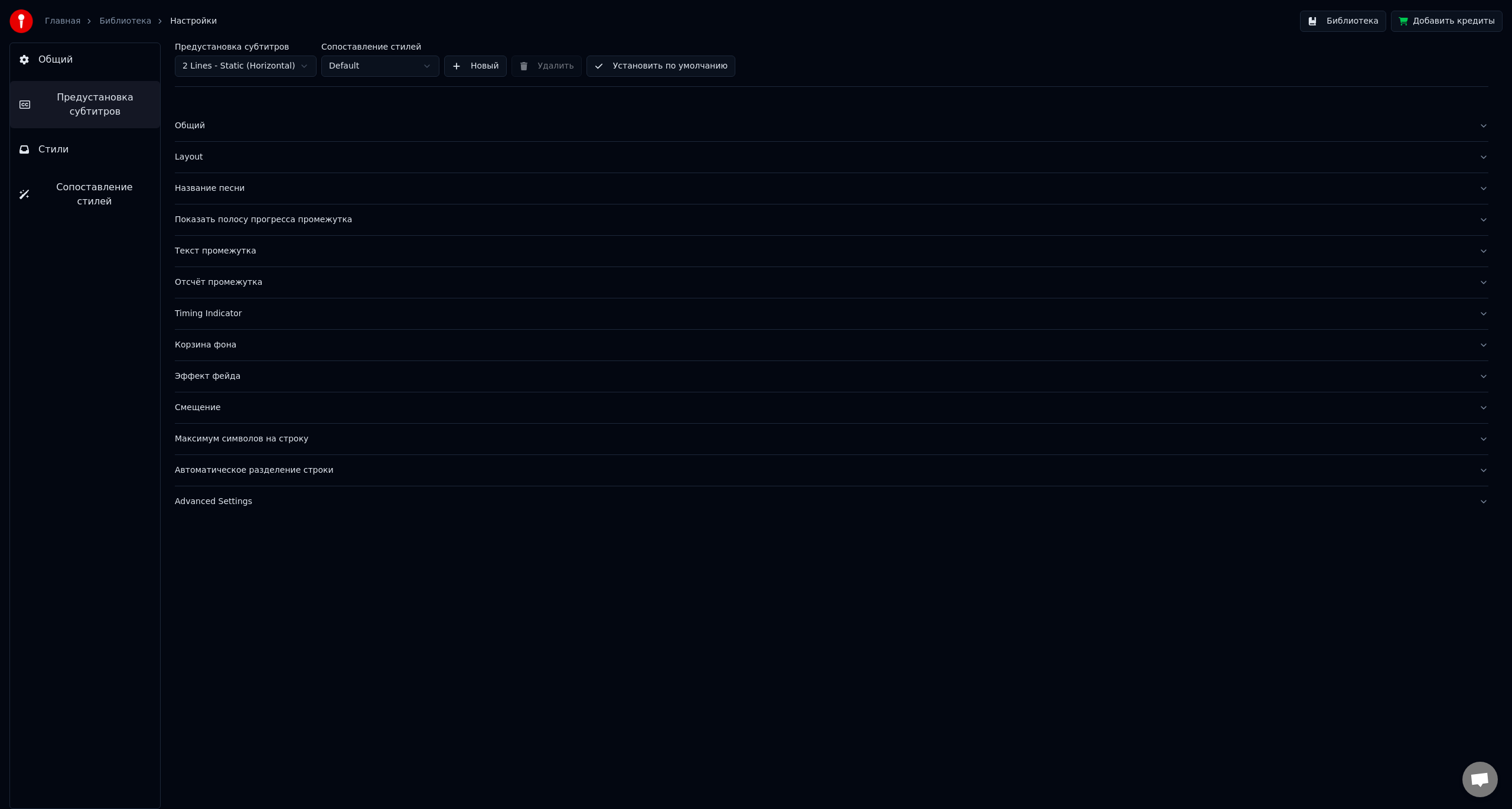
click at [252, 472] on div "Автоматическое разделение строки" at bounding box center [822, 471] width 1295 height 12
click at [176, 532] on button "button" at bounding box center [179, 529] width 10 height 10
click at [310, 418] on button "Смещение" at bounding box center [831, 407] width 1314 height 30
click at [282, 376] on div "Эффект фейда" at bounding box center [822, 377] width 1295 height 12
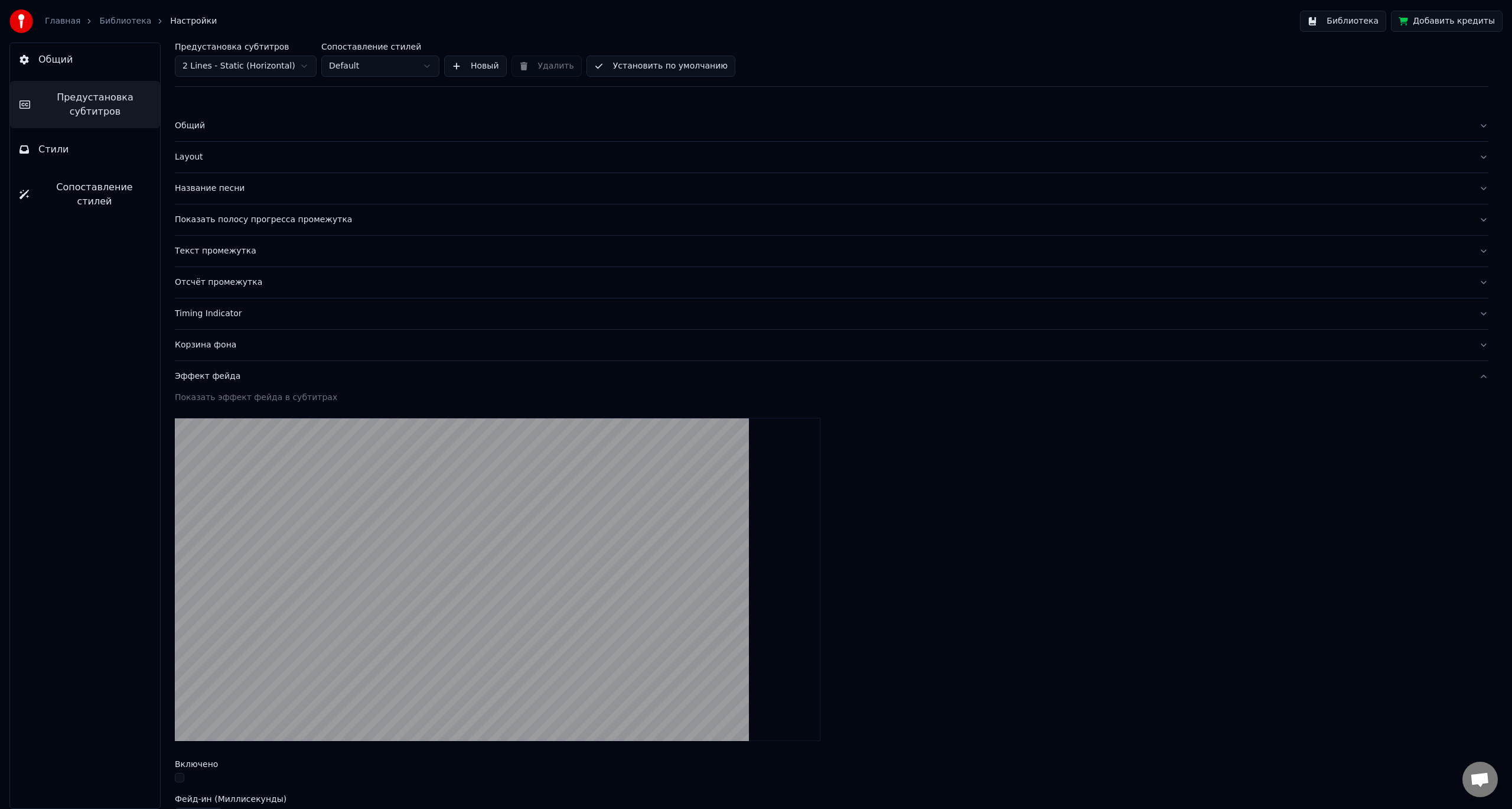
click at [283, 346] on div "Корзина фона" at bounding box center [822, 345] width 1295 height 12
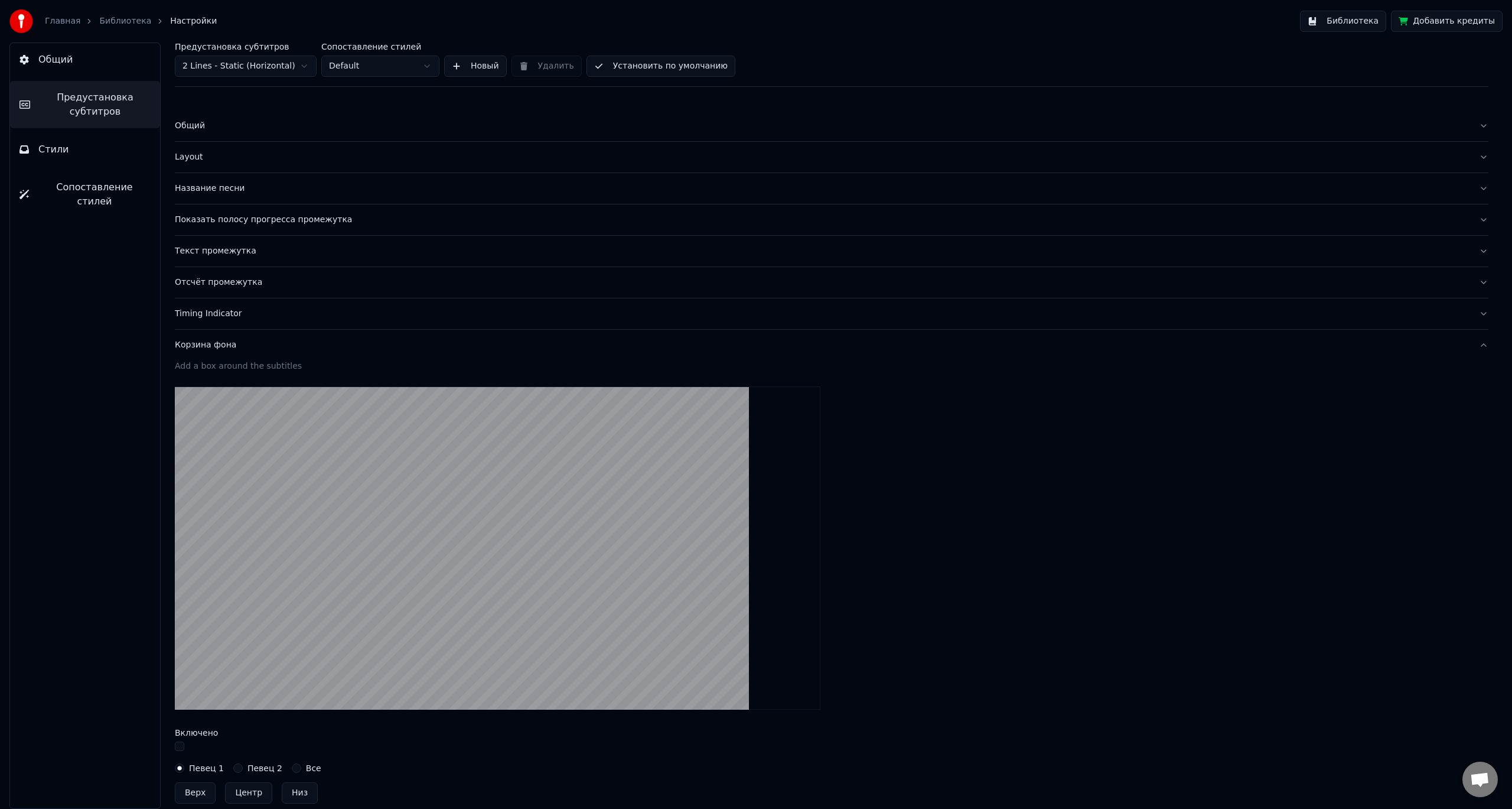
click at [291, 349] on div "Корзина фона" at bounding box center [822, 345] width 1295 height 12
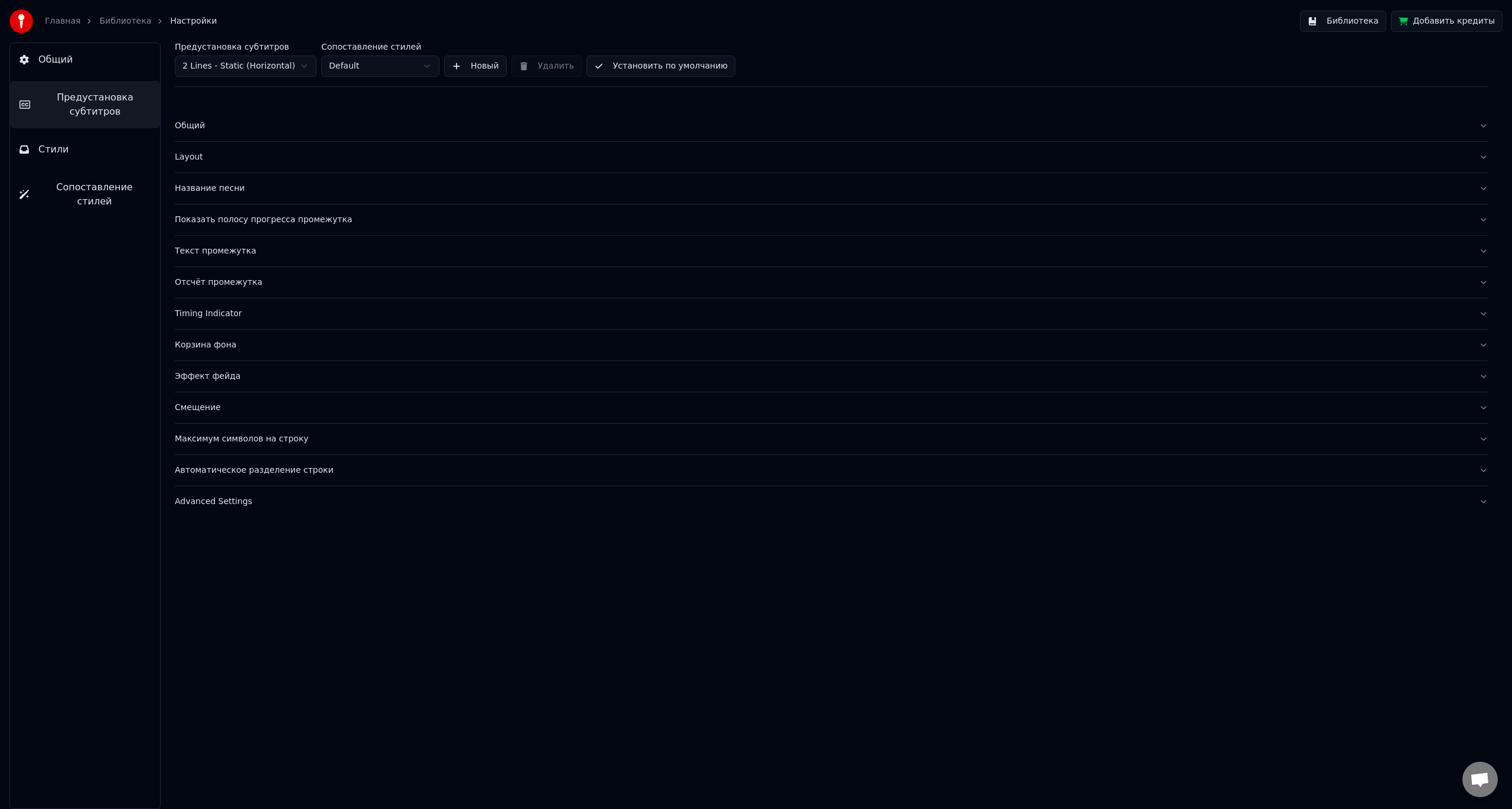
click at [282, 380] on div "Эффект фейда" at bounding box center [822, 377] width 1295 height 12
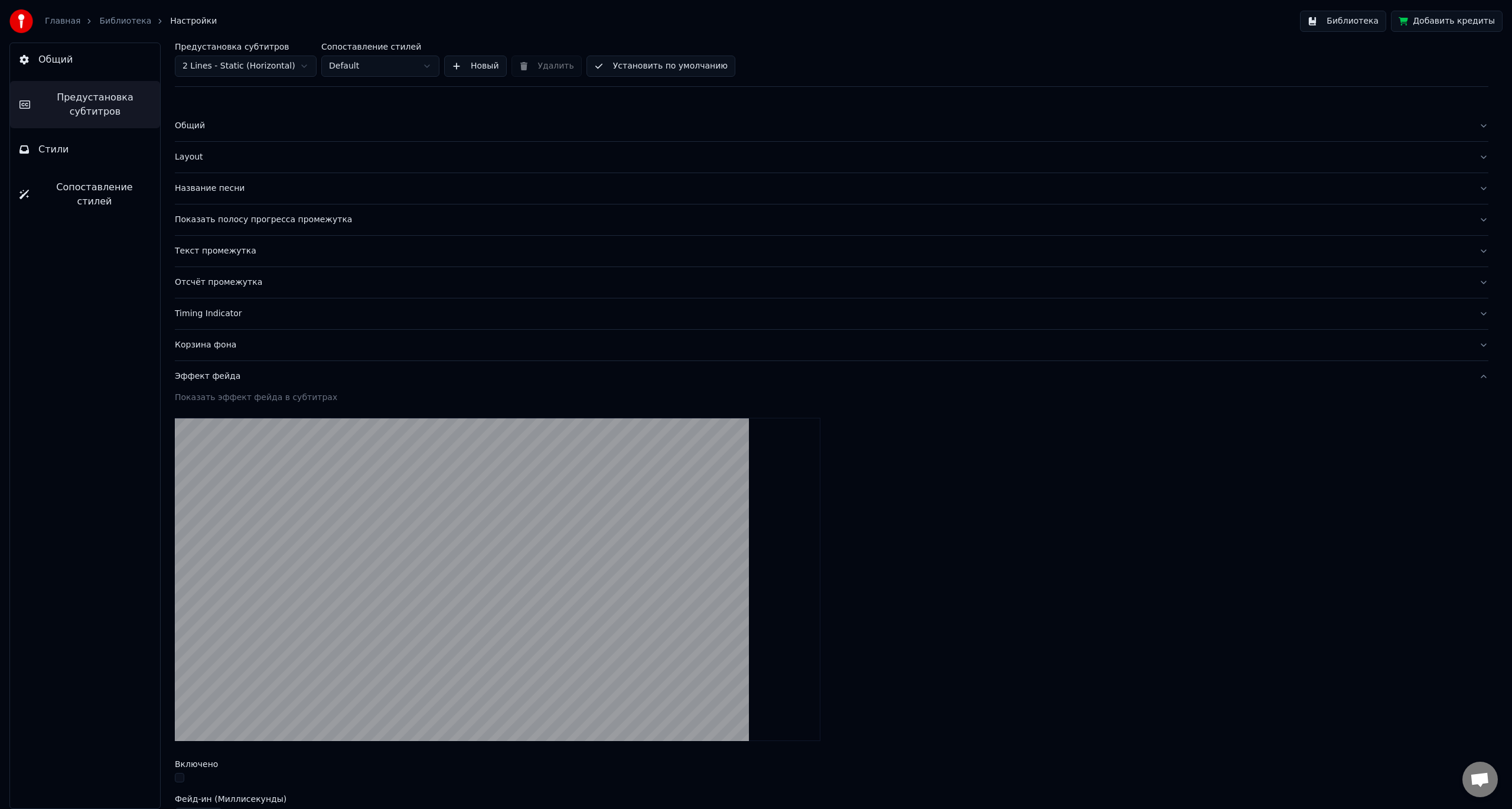
click at [282, 380] on div "Эффект фейда" at bounding box center [822, 377] width 1295 height 12
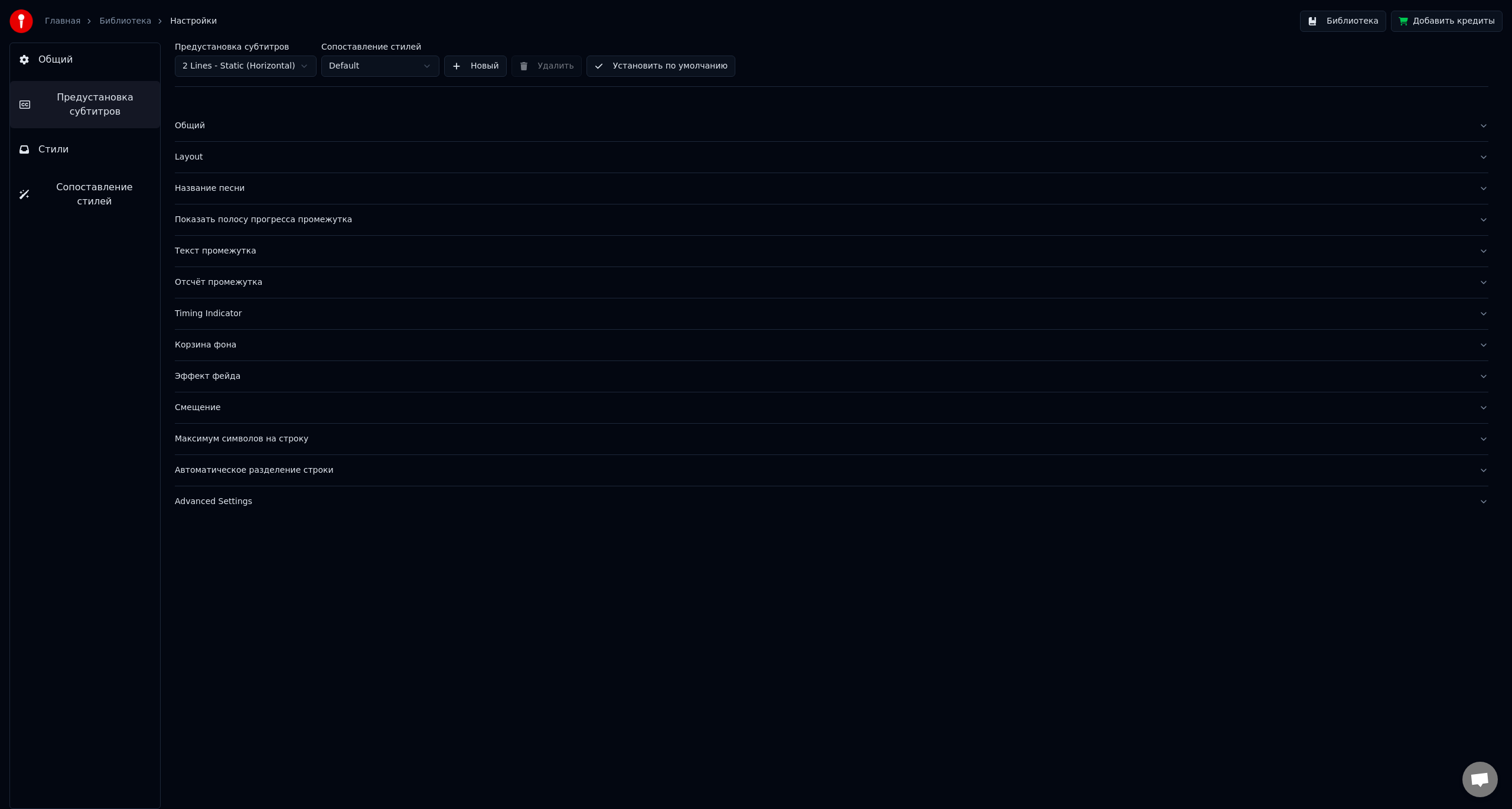
click at [277, 399] on button "Смещение" at bounding box center [831, 407] width 1314 height 30
click at [314, 434] on div "Максимум символов на строку" at bounding box center [822, 439] width 1295 height 12
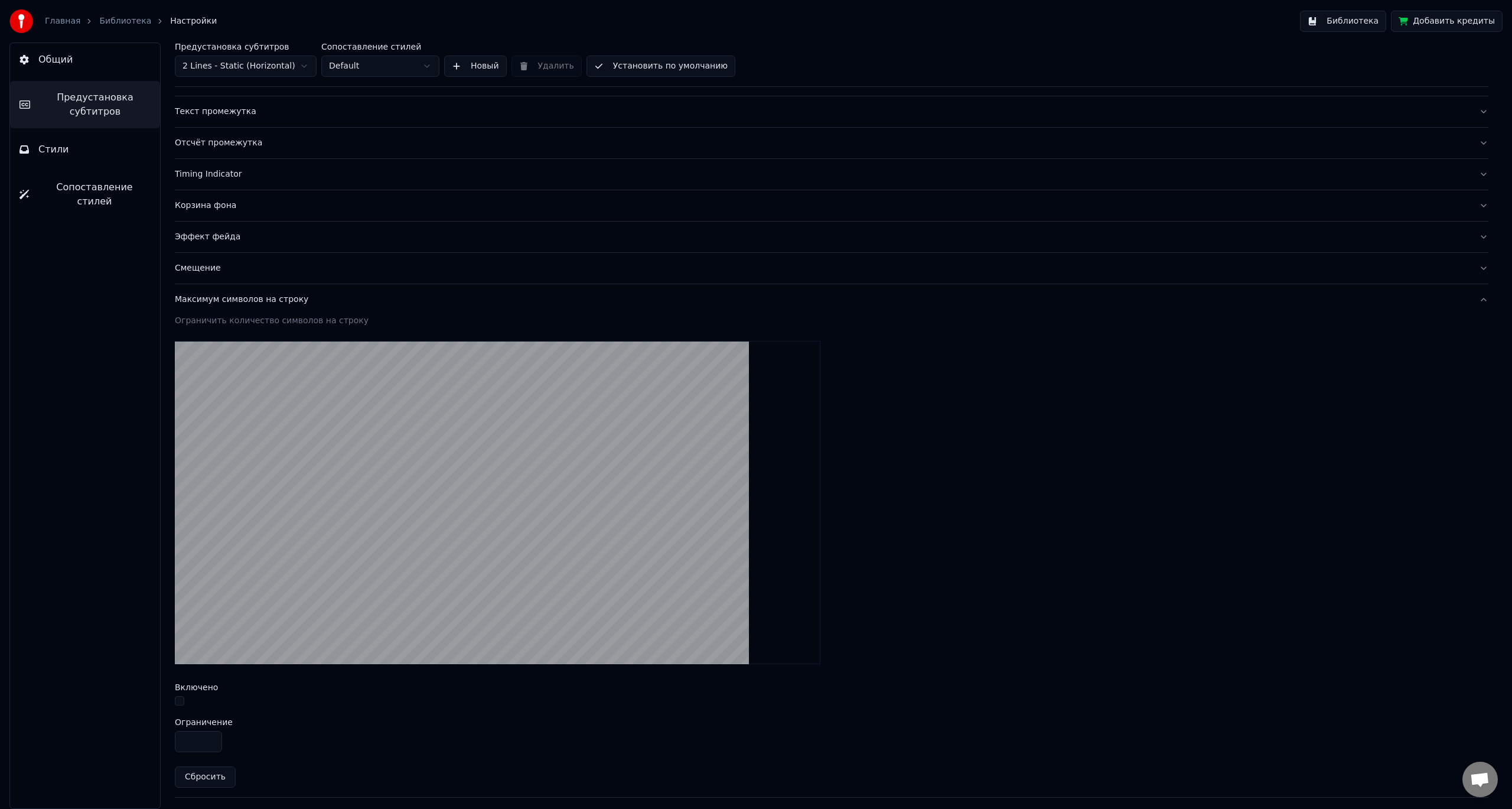
scroll to position [199, 0]
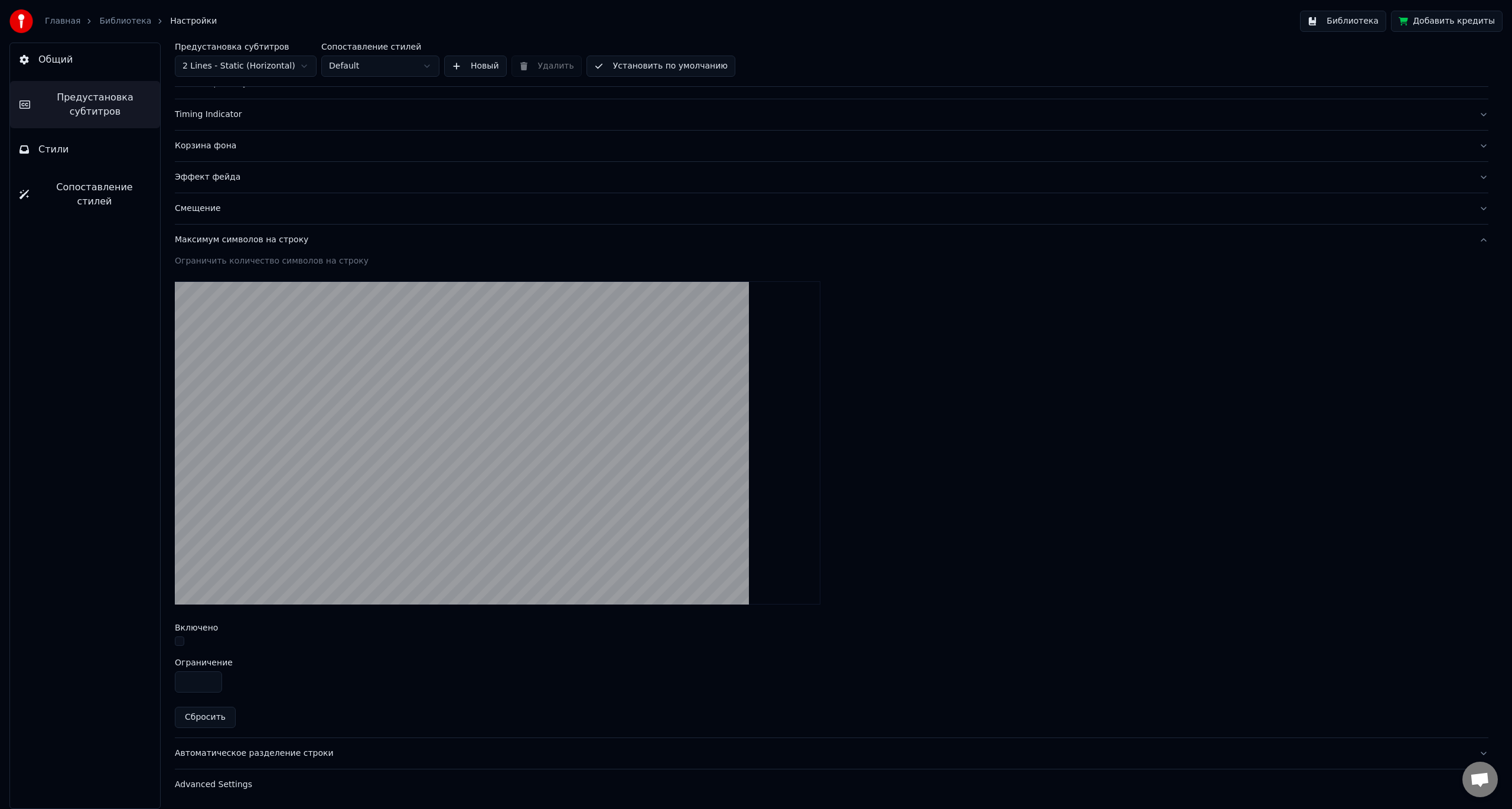
click at [675, 69] on button "Установить по умолчанию" at bounding box center [661, 66] width 149 height 22
click at [63, 20] on link "Главная" at bounding box center [62, 22] width 35 height 12
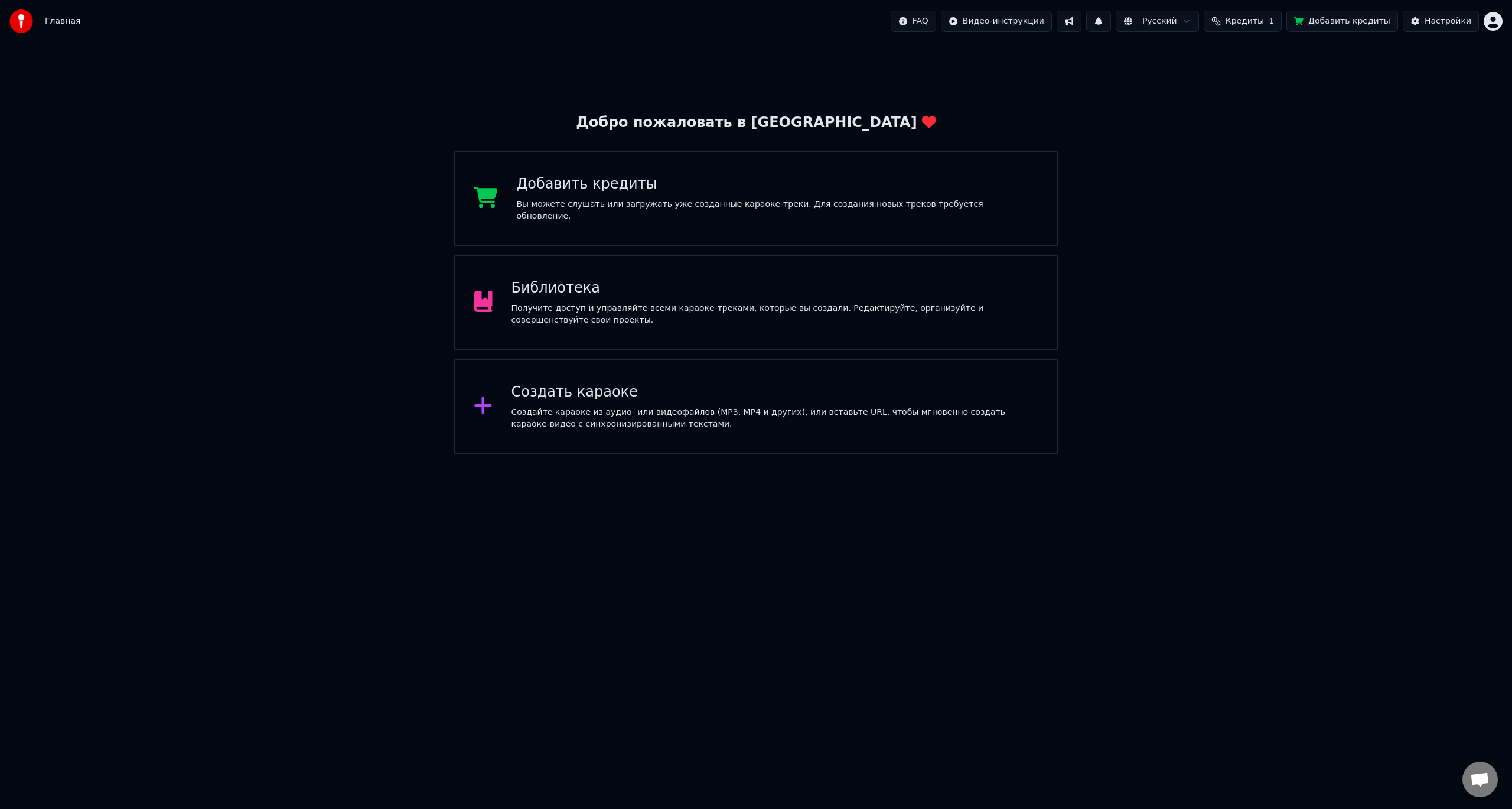
click at [572, 306] on div "Получите доступ и управляйте всеми караоке-треками, которые вы создали. Редакти…" at bounding box center [775, 315] width 527 height 24
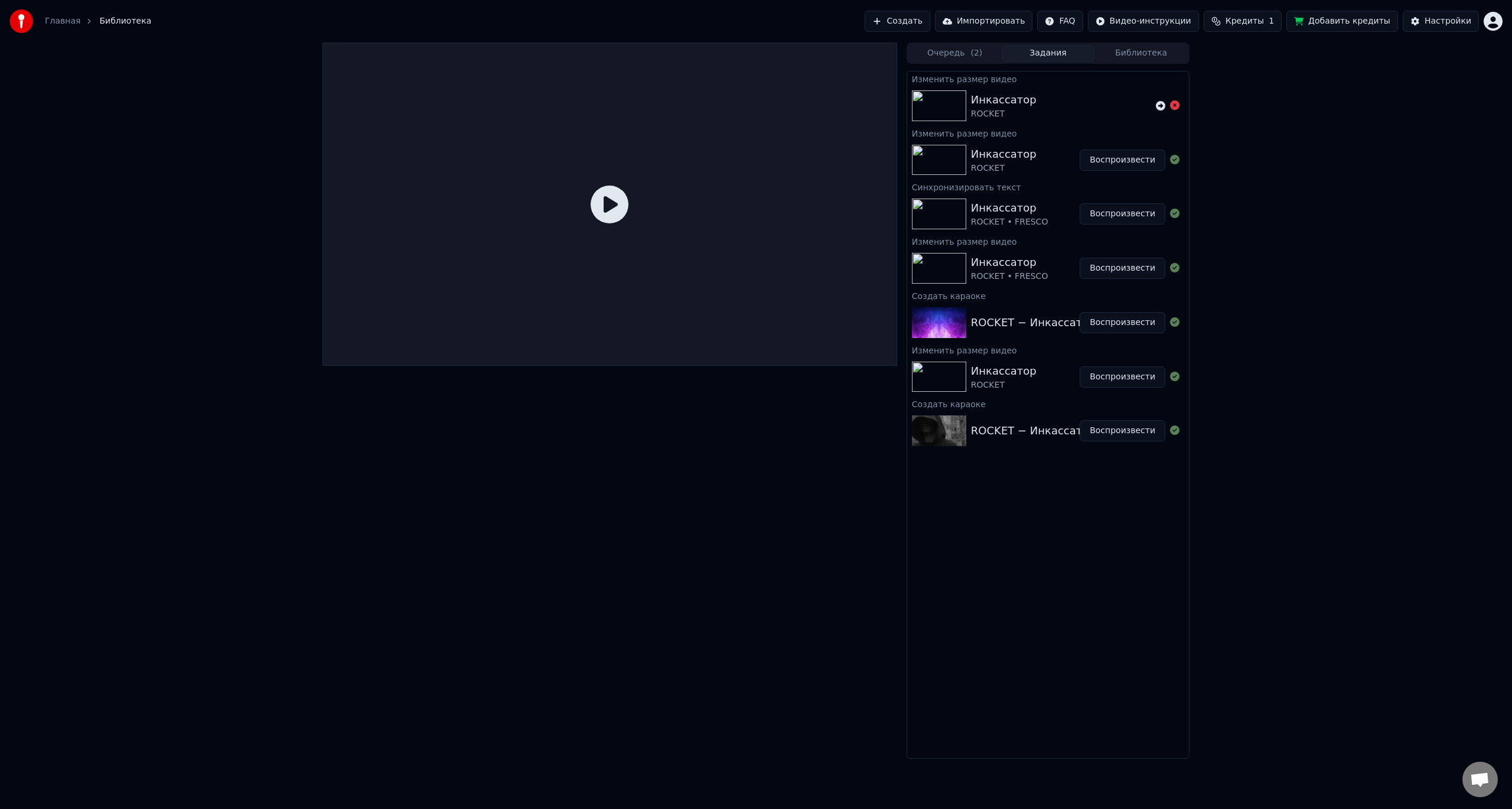
click at [921, 167] on img at bounding box center [939, 160] width 54 height 30
click at [1117, 153] on button "Воспроизвести" at bounding box center [1122, 160] width 85 height 22
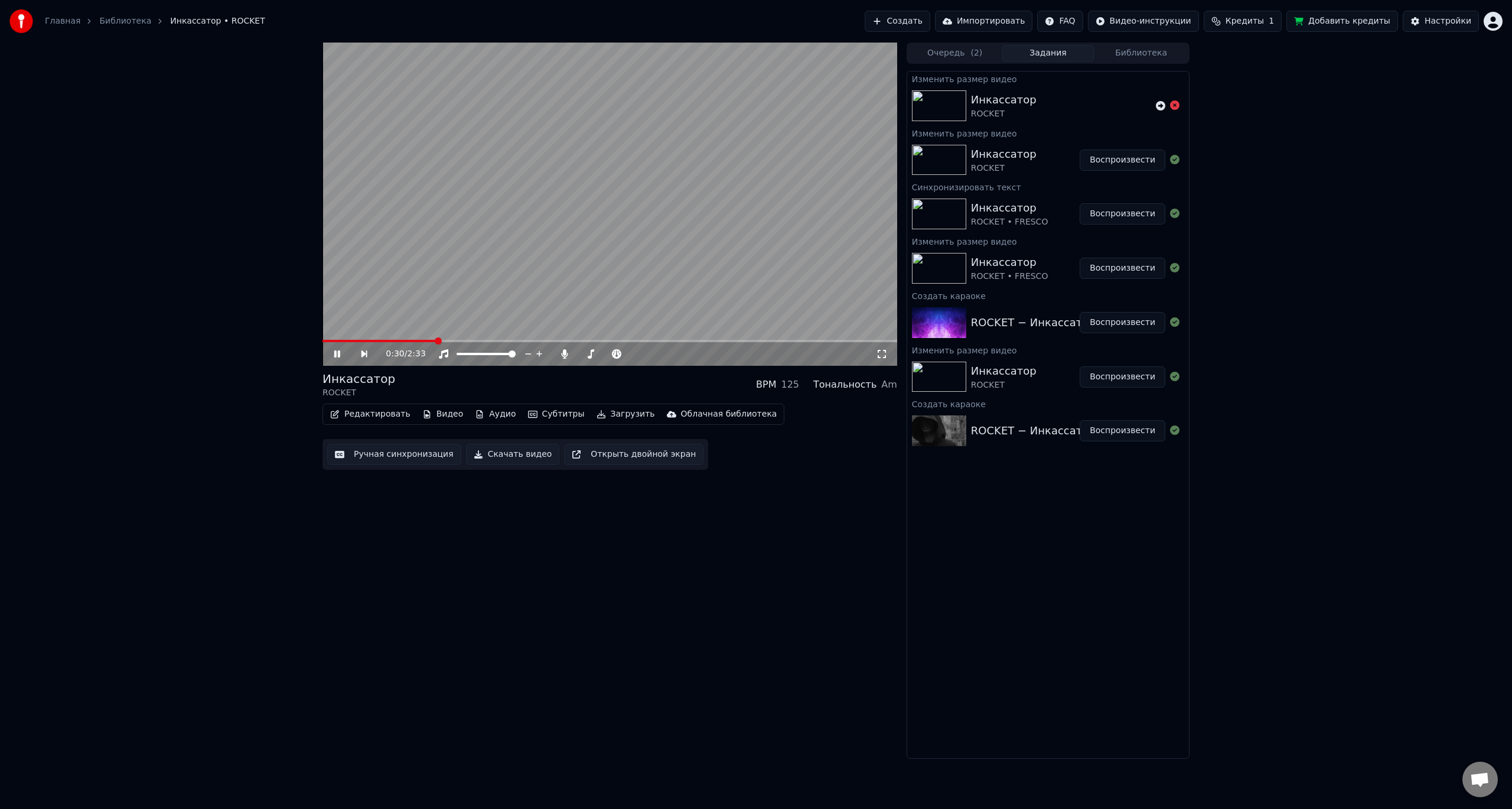
click at [341, 355] on icon at bounding box center [345, 354] width 27 height 10
click at [1496, 30] on html "Главная Библиотека Инкассатор • ROCKET Создать Импортировать FAQ Видео-инструкц…" at bounding box center [756, 404] width 1512 height 809
click at [1434, 127] on div "Выйти" at bounding box center [1441, 136] width 136 height 19
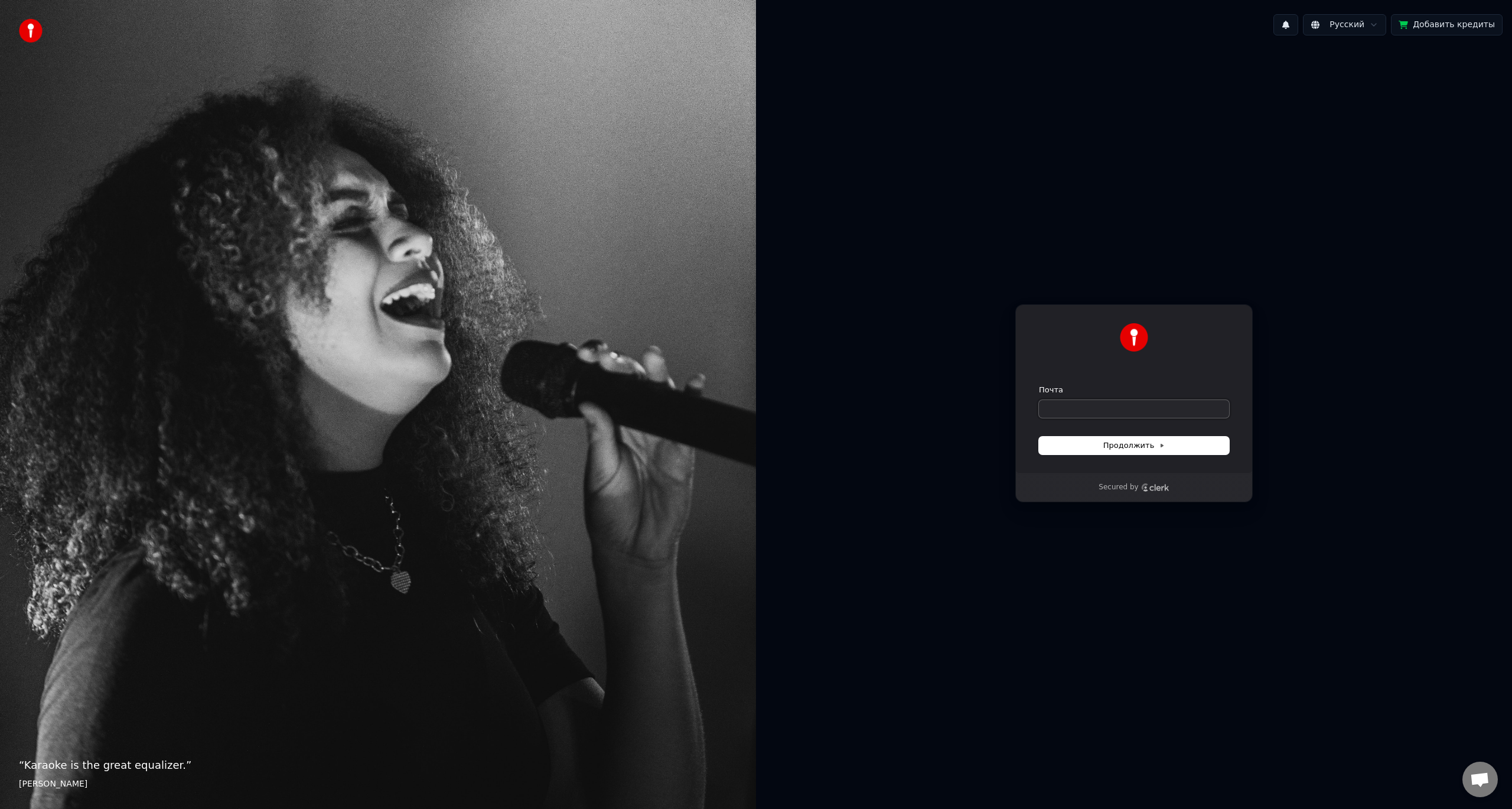
click at [1079, 407] on input "Почта" at bounding box center [1134, 409] width 190 height 18
paste input "**********"
click at [1084, 446] on button "Продолжить" at bounding box center [1134, 445] width 190 height 18
type input "**********"
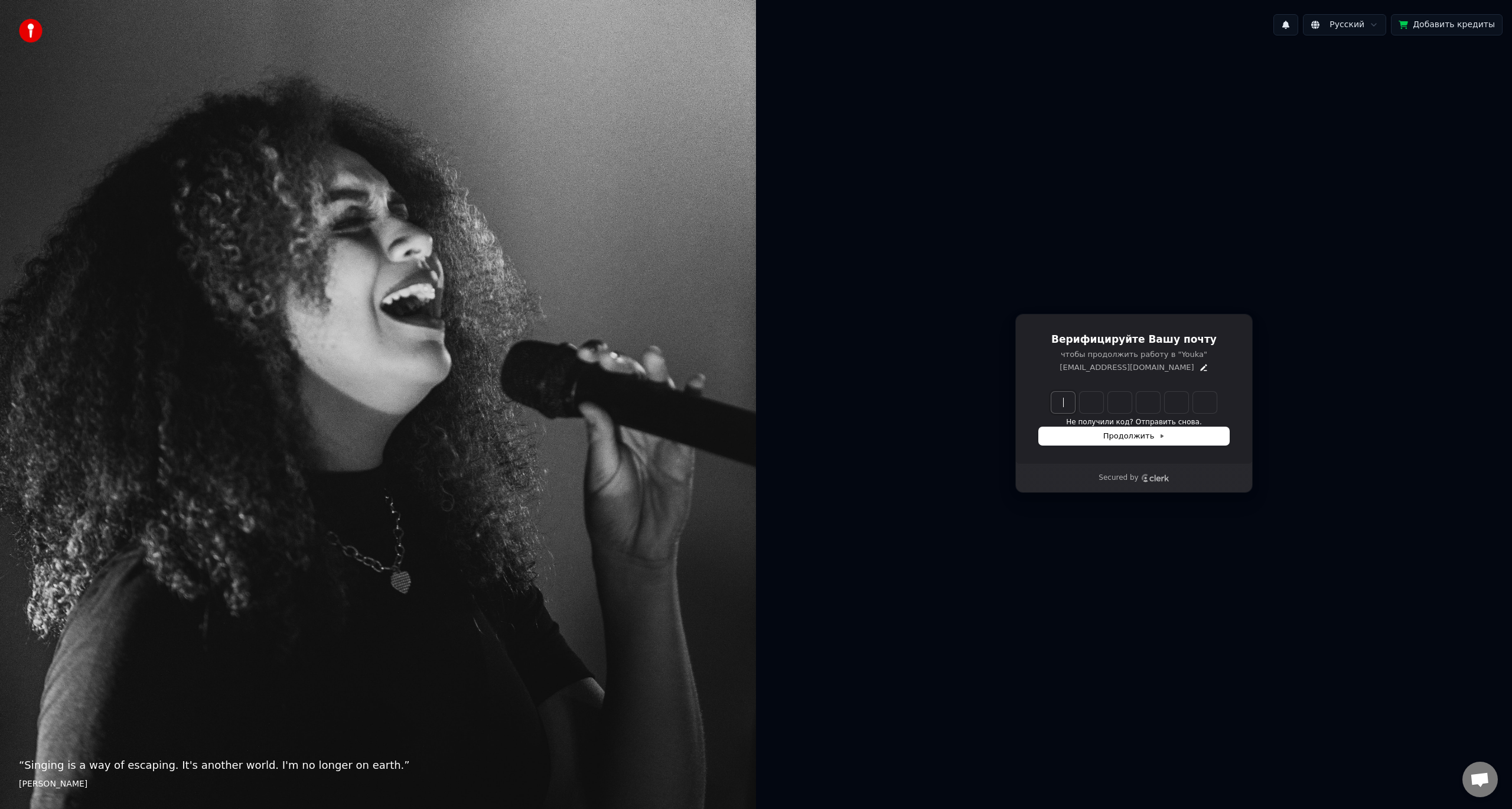
paste input "******"
type input "******"
